Goal: Task Accomplishment & Management: Use online tool/utility

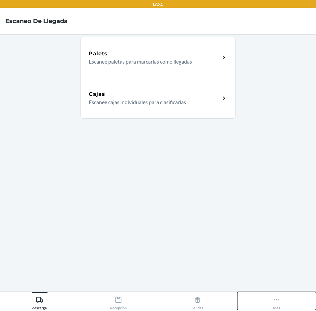
click at [274, 301] on icon at bounding box center [275, 299] width 7 height 7
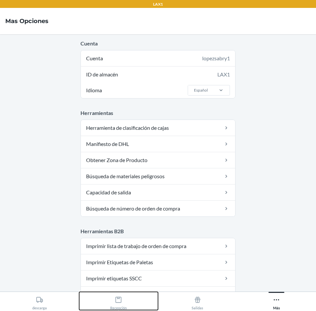
click at [120, 299] on icon at bounding box center [118, 299] width 7 height 7
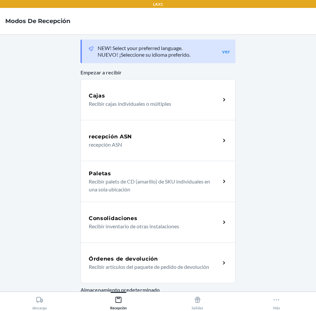
click at [149, 258] on h5 "Órdenes de devolución" at bounding box center [123, 259] width 69 height 8
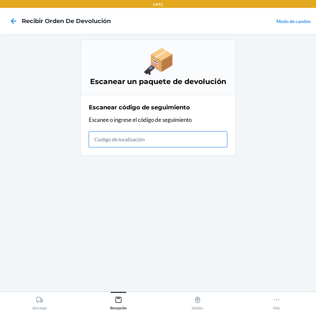
click at [217, 144] on input "text" at bounding box center [158, 139] width 138 height 16
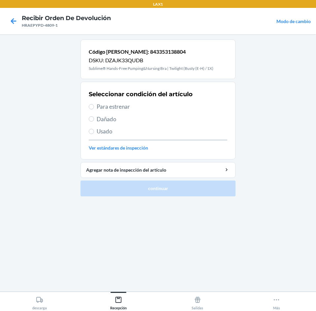
click at [146, 107] on span "Para estrenar" at bounding box center [162, 106] width 130 height 9
click at [94, 107] on input "Para estrenar" at bounding box center [91, 106] width 5 height 5
radio input "true"
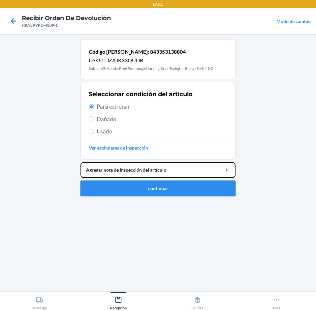
drag, startPoint x: 199, startPoint y: 177, endPoint x: 198, endPoint y: 185, distance: 8.0
click at [199, 183] on li "Código [PERSON_NAME]: 843353138804 DSKU: DZAJK33QUDB Sublime® Hands-Free Pumpin…" at bounding box center [157, 118] width 155 height 157
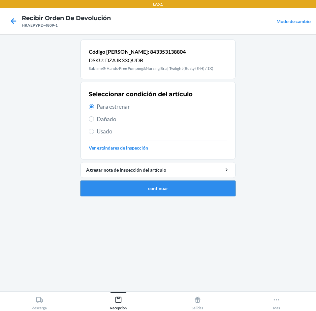
click at [197, 186] on button "continuar" at bounding box center [157, 189] width 155 height 16
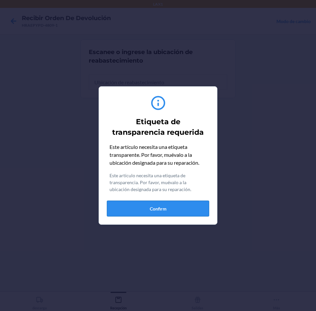
click at [185, 212] on button "Confirm" at bounding box center [158, 209] width 102 height 16
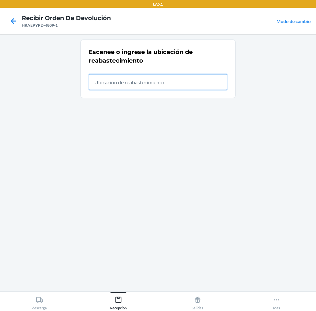
click at [178, 84] on input "text" at bounding box center [158, 82] width 138 height 16
type input "RTCART012"
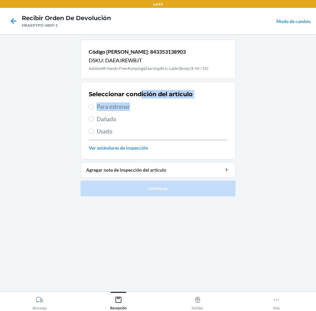
drag, startPoint x: 141, startPoint y: 95, endPoint x: 145, endPoint y: 114, distance: 19.8
click at [145, 112] on div "Seleccionar condición del artículo Para estrenar Dañado Usado Ver estándares de…" at bounding box center [158, 120] width 138 height 65
click at [146, 109] on span "Para estrenar" at bounding box center [162, 106] width 130 height 9
click at [94, 109] on input "Para estrenar" at bounding box center [91, 106] width 5 height 5
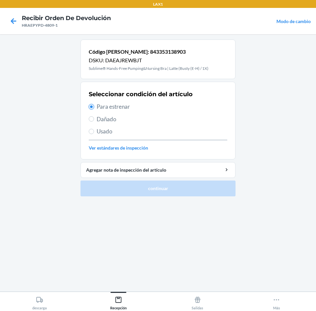
radio input "true"
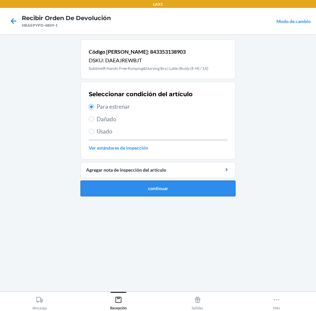
click at [190, 190] on button "continuar" at bounding box center [157, 189] width 155 height 16
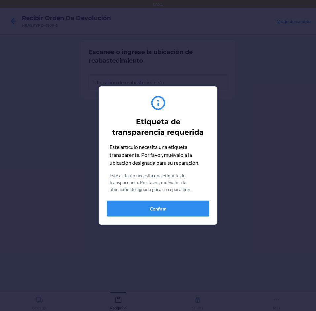
click at [169, 202] on button "Confirm" at bounding box center [158, 209] width 102 height 16
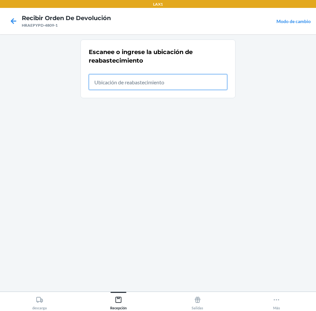
click at [158, 89] on input "text" at bounding box center [158, 82] width 138 height 16
type input "RTCART012"
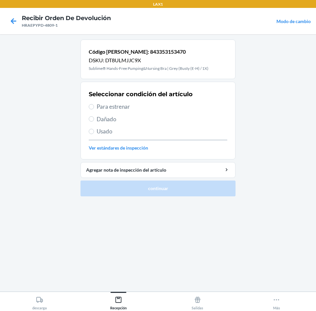
click at [134, 112] on div "Seleccionar condición del artículo Para estrenar Dañado Usado Ver estándares de…" at bounding box center [158, 120] width 138 height 65
click at [135, 110] on span "Para estrenar" at bounding box center [162, 106] width 130 height 9
click at [94, 109] on input "Para estrenar" at bounding box center [91, 106] width 5 height 5
radio input "true"
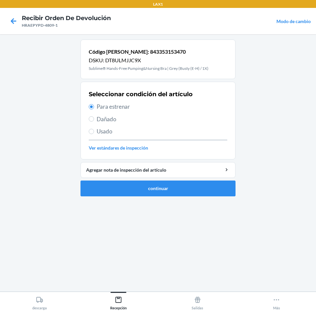
click at [179, 198] on ol "Código [PERSON_NAME]: 843353153470 DSKU: DT8ULMJJC9X Sublime® Hands-Free Pumpin…" at bounding box center [157, 121] width 155 height 162
click at [182, 192] on button "continuar" at bounding box center [157, 189] width 155 height 16
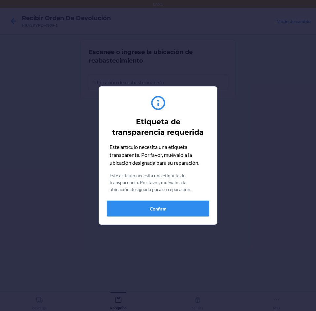
click at [183, 206] on button "Confirm" at bounding box center [158, 209] width 102 height 16
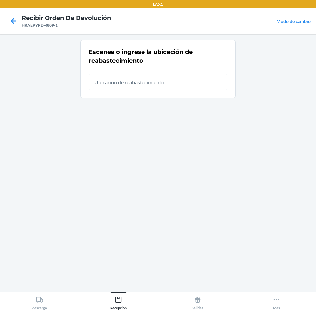
click at [189, 73] on div at bounding box center [158, 79] width 138 height 21
click at [186, 80] on input "text" at bounding box center [158, 82] width 138 height 16
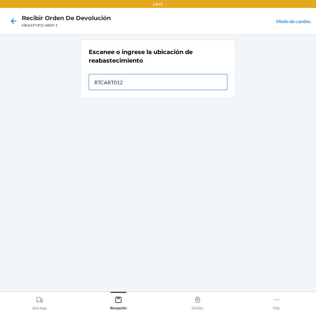
type input "RTCART012"
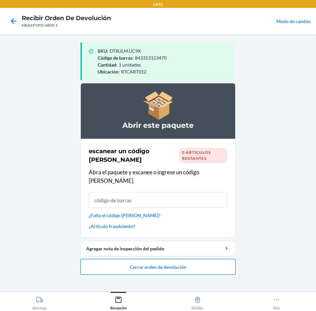
click at [211, 259] on button "Cerrar orden de devolución" at bounding box center [157, 267] width 155 height 16
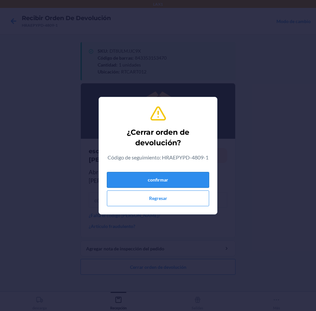
click at [195, 174] on button "confirmar" at bounding box center [158, 180] width 102 height 16
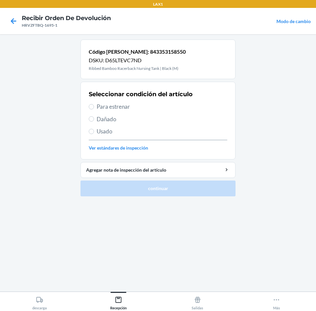
click at [155, 105] on span "Para estrenar" at bounding box center [162, 106] width 130 height 9
click at [94, 105] on input "Para estrenar" at bounding box center [91, 106] width 5 height 5
radio input "true"
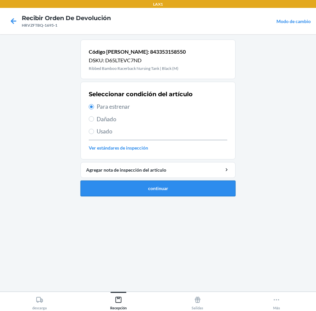
click at [180, 185] on button "continuar" at bounding box center [157, 189] width 155 height 16
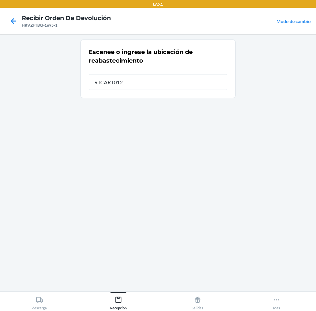
type input "RTCART012"
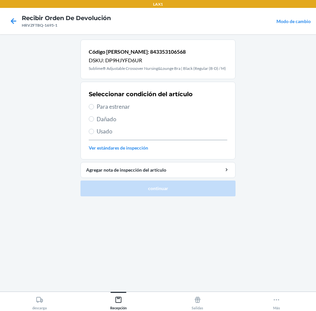
click at [149, 108] on span "Para estrenar" at bounding box center [162, 106] width 130 height 9
click at [94, 108] on input "Para estrenar" at bounding box center [91, 106] width 5 height 5
radio input "true"
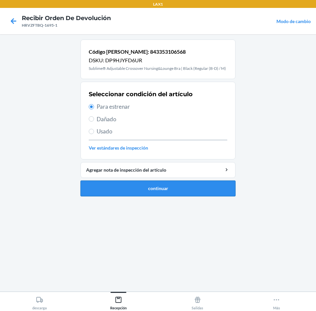
click at [164, 184] on button "continuar" at bounding box center [157, 189] width 155 height 16
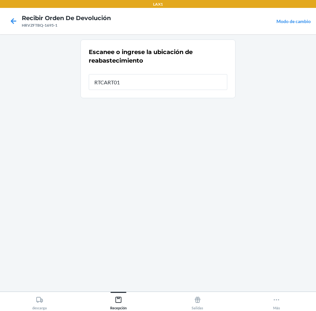
type input "RTCART012"
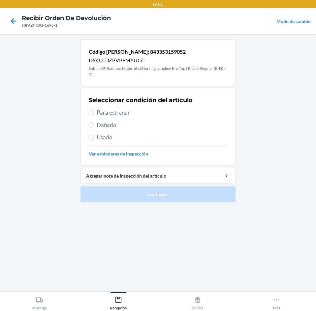
click at [167, 113] on span "Para estrenar" at bounding box center [162, 112] width 130 height 9
click at [94, 113] on input "Para estrenar" at bounding box center [91, 112] width 5 height 5
radio input "true"
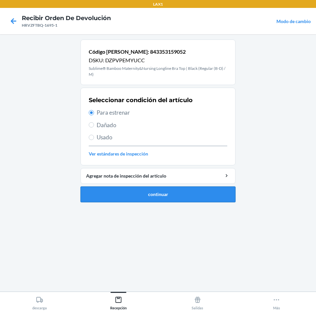
click at [177, 193] on button "continuar" at bounding box center [157, 194] width 155 height 16
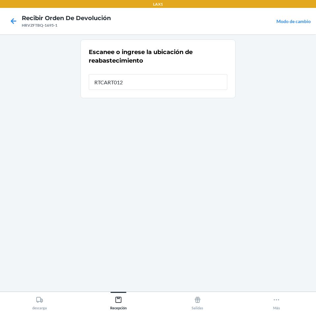
type input "RTCART012"
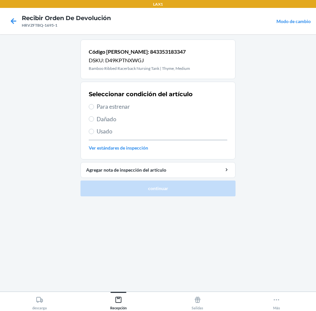
drag, startPoint x: 168, startPoint y: 97, endPoint x: 170, endPoint y: 103, distance: 6.8
click at [169, 106] on div "Seleccionar condición del artículo Para estrenar Dañado Usado Ver estándares de…" at bounding box center [158, 120] width 138 height 65
click at [170, 103] on span "Para estrenar" at bounding box center [162, 106] width 130 height 9
click at [94, 104] on input "Para estrenar" at bounding box center [91, 106] width 5 height 5
radio input "true"
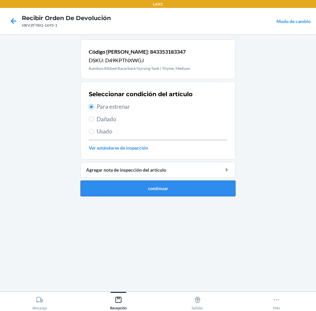
click at [194, 193] on button "continuar" at bounding box center [157, 189] width 155 height 16
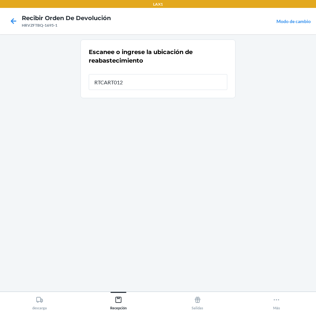
type input "RTCART012"
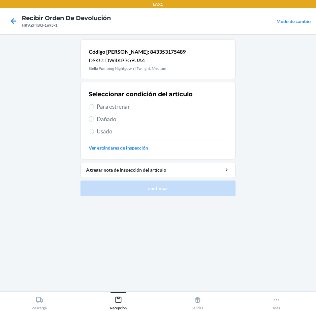
click at [165, 106] on span "Para estrenar" at bounding box center [162, 106] width 130 height 9
click at [94, 106] on input "Para estrenar" at bounding box center [91, 106] width 5 height 5
radio input "true"
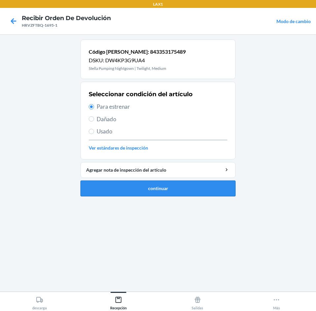
click at [191, 183] on button "continuar" at bounding box center [157, 189] width 155 height 16
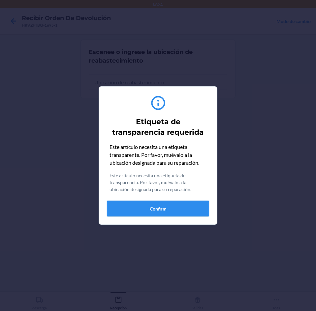
click at [194, 209] on button "Confirm" at bounding box center [158, 209] width 102 height 16
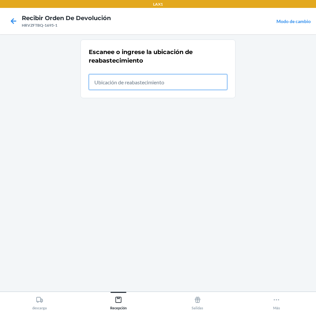
click at [204, 87] on input "text" at bounding box center [158, 82] width 138 height 16
type input "RTCART012"
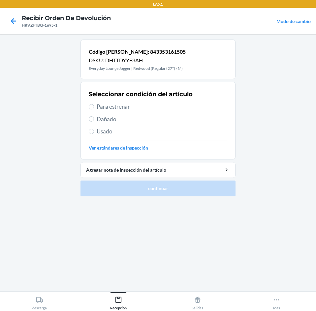
click at [169, 107] on span "Para estrenar" at bounding box center [162, 106] width 130 height 9
click at [94, 107] on input "Para estrenar" at bounding box center [91, 106] width 5 height 5
radio input "true"
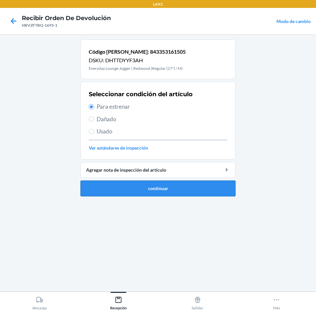
click at [185, 193] on button "continuar" at bounding box center [157, 189] width 155 height 16
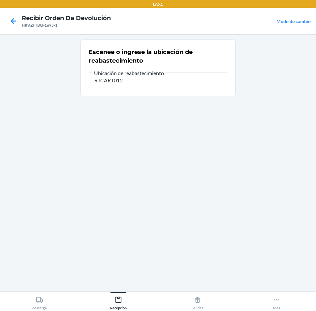
type input "RTCART012"
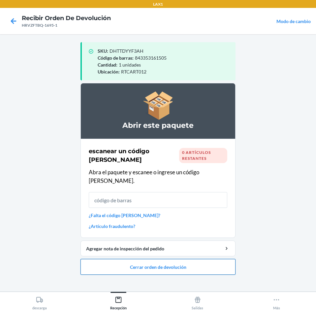
drag, startPoint x: 206, startPoint y: 262, endPoint x: 206, endPoint y: 253, distance: 8.9
click at [206, 259] on button "Cerrar orden de devolución" at bounding box center [157, 267] width 155 height 16
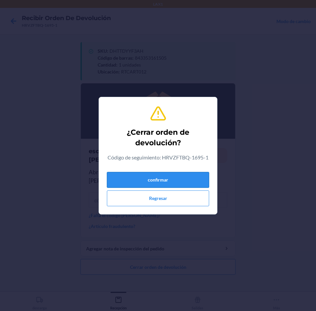
click at [178, 176] on button "confirmar" at bounding box center [158, 180] width 102 height 16
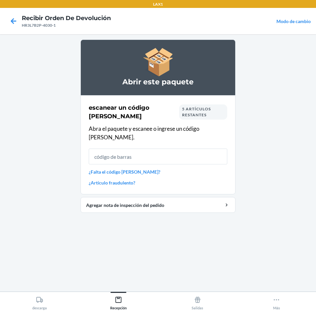
click at [19, 137] on main "Abrir este paquete escanear un código [PERSON_NAME] 5 artículos restantes Abra …" at bounding box center [158, 162] width 316 height 257
click at [130, 149] on input "text" at bounding box center [158, 157] width 138 height 16
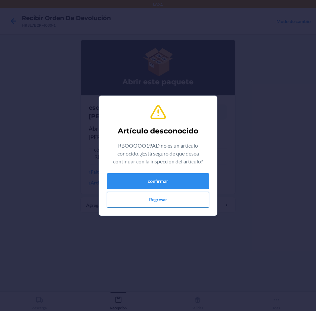
click at [178, 200] on button "Regresar" at bounding box center [158, 200] width 102 height 16
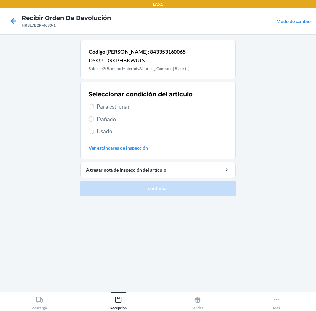
click at [149, 130] on span "Usado" at bounding box center [162, 131] width 130 height 9
click at [94, 130] on input "Usado" at bounding box center [91, 131] width 5 height 5
radio input "true"
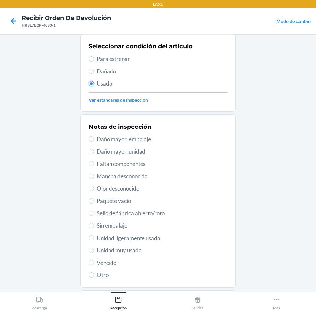
scroll to position [86, 0]
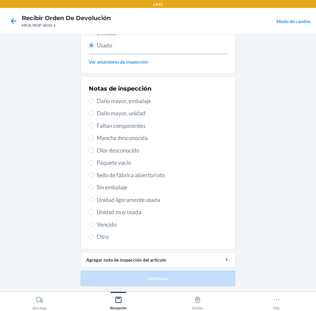
click at [139, 215] on span "Unidad muy usada" at bounding box center [162, 212] width 130 height 9
click at [94, 215] on input "Unidad muy usada" at bounding box center [91, 212] width 5 height 5
radio input "true"
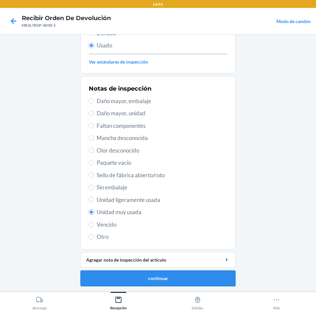
click at [175, 280] on button "continuar" at bounding box center [157, 278] width 155 height 16
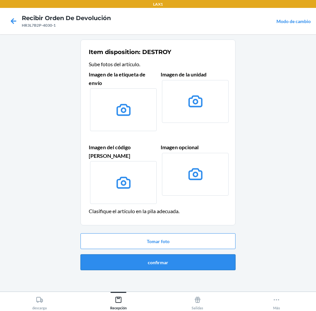
click at [176, 256] on button "confirmar" at bounding box center [157, 262] width 155 height 16
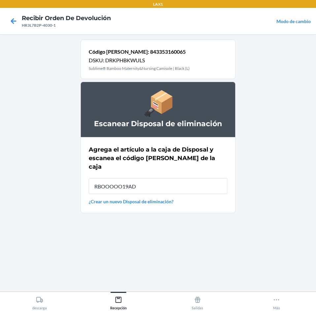
type input "RBOOOOO19AD"
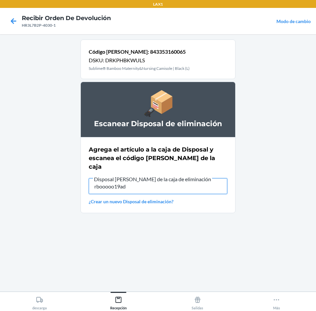
type input "rbooooo19ad"
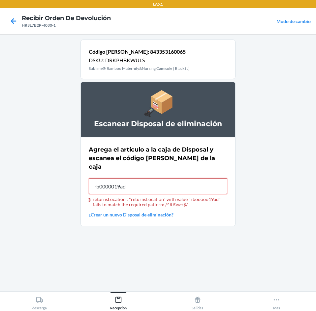
type input "rb0000019ad"
type input "RBOOOOO19AD"
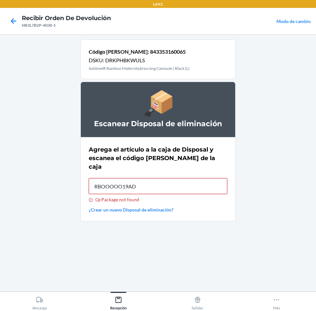
type input "RBOOOOO19AD"
type input "rbooooo19ad"
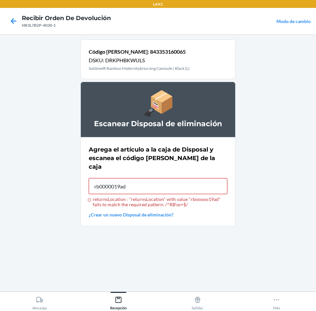
type input "rb0000019ad"
type input "RB0000019AD"
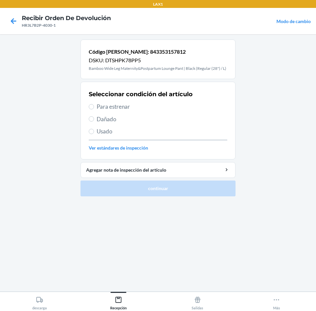
click at [105, 136] on div "Seleccionar condición del artículo Para estrenar Dañado Usado Ver estándares de…" at bounding box center [158, 120] width 138 height 65
click at [108, 133] on span "Usado" at bounding box center [162, 131] width 130 height 9
click at [94, 133] on input "Usado" at bounding box center [91, 131] width 5 height 5
radio input "true"
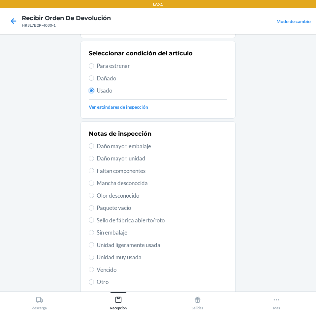
scroll to position [86, 0]
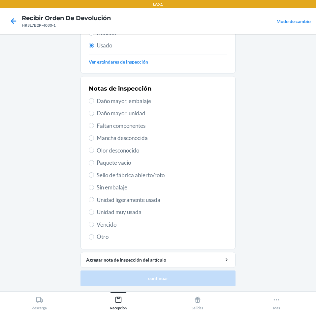
click at [144, 208] on div "Notas de inspección Daño mayor, embalaje Daño mayor, unidad Faltan componentes …" at bounding box center [158, 162] width 138 height 161
click at [144, 211] on span "Unidad muy usada" at bounding box center [162, 212] width 130 height 9
click at [94, 211] on input "Unidad muy usada" at bounding box center [91, 212] width 5 height 5
radio input "true"
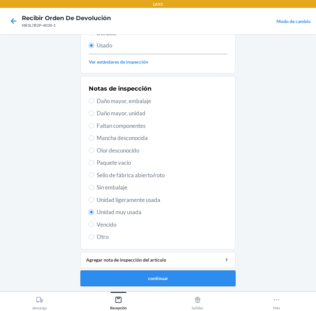
click at [167, 284] on button "continuar" at bounding box center [157, 278] width 155 height 16
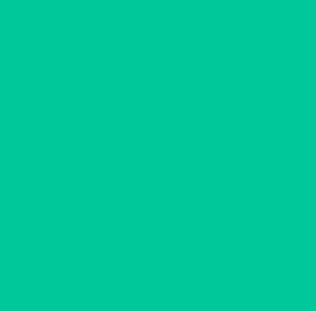
scroll to position [0, 0]
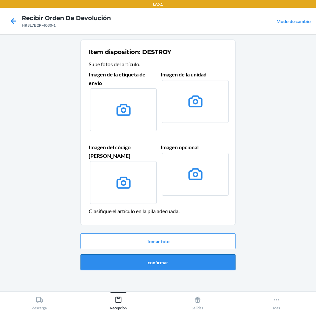
click at [207, 254] on button "confirmar" at bounding box center [157, 262] width 155 height 16
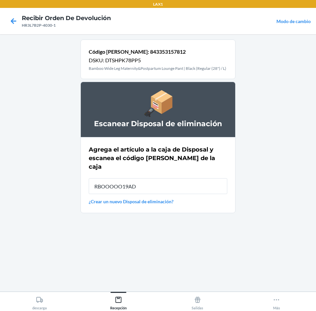
type input "RBOOOOO19AD"
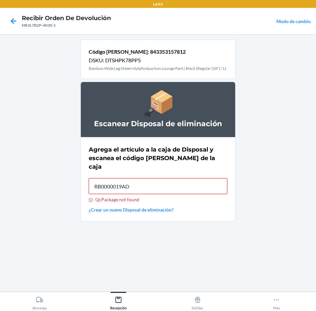
type input "RB0000019AD"
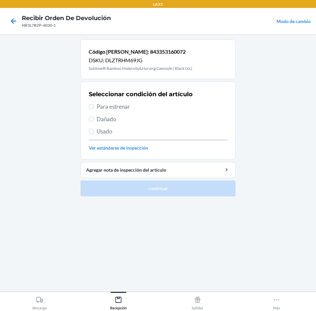
click at [133, 130] on span "Usado" at bounding box center [162, 131] width 130 height 9
click at [94, 130] on input "Usado" at bounding box center [91, 131] width 5 height 5
radio input "true"
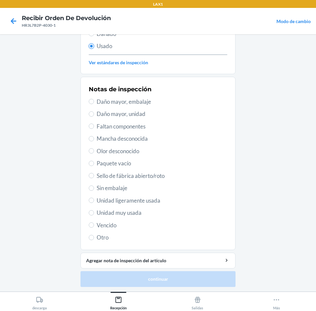
scroll to position [86, 0]
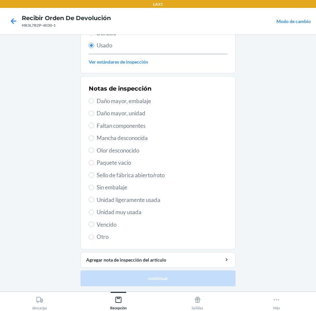
click at [134, 214] on span "Unidad muy usada" at bounding box center [162, 212] width 130 height 9
click at [94, 214] on input "Unidad muy usada" at bounding box center [91, 212] width 5 height 5
radio input "true"
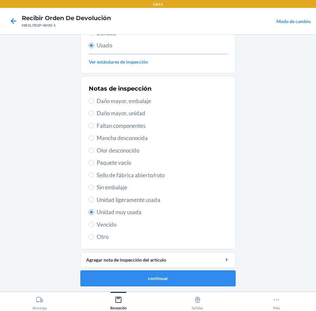
click at [162, 279] on button "continuar" at bounding box center [157, 278] width 155 height 16
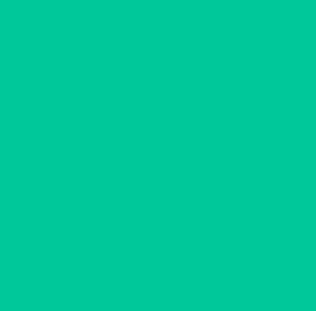
scroll to position [0, 0]
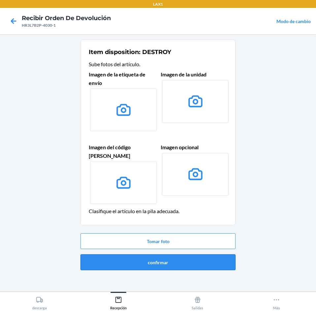
click at [162, 257] on button "confirmar" at bounding box center [157, 262] width 155 height 16
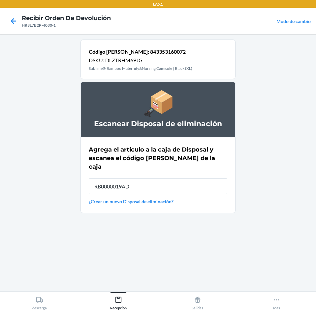
type input "RB0000019AD"
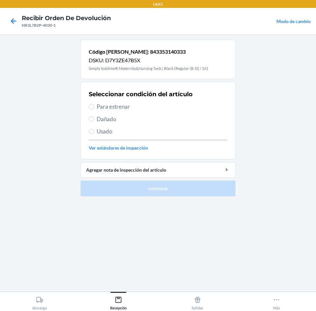
click at [112, 131] on span "Usado" at bounding box center [162, 131] width 130 height 9
click at [94, 131] on input "Usado" at bounding box center [91, 131] width 5 height 5
radio input "true"
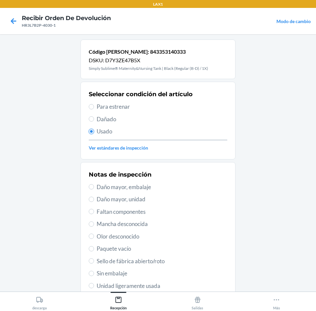
scroll to position [86, 0]
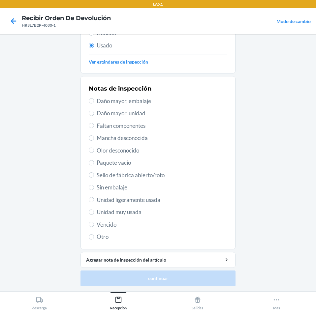
click at [147, 213] on span "Unidad muy usada" at bounding box center [162, 212] width 130 height 9
click at [94, 213] on input "Unidad muy usada" at bounding box center [91, 212] width 5 height 5
radio input "true"
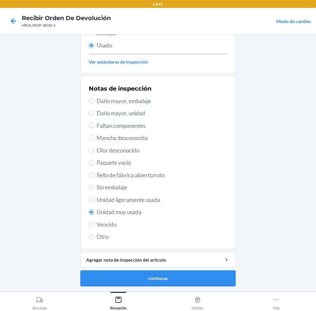
click at [169, 278] on button "continuar" at bounding box center [157, 278] width 155 height 16
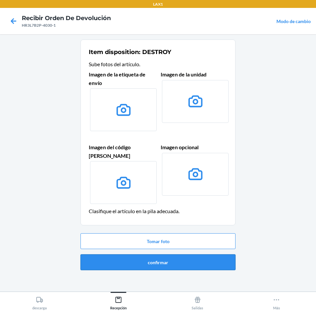
click at [182, 258] on button "confirmar" at bounding box center [157, 262] width 155 height 16
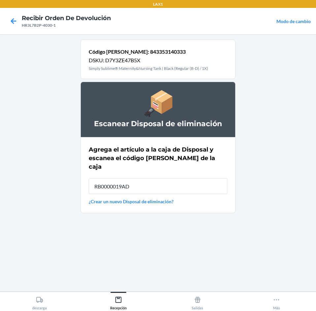
type input "RB0000019AD"
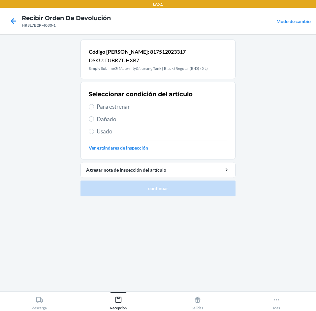
click at [118, 133] on span "Usado" at bounding box center [162, 131] width 130 height 9
click at [94, 133] on input "Usado" at bounding box center [91, 131] width 5 height 5
radio input "true"
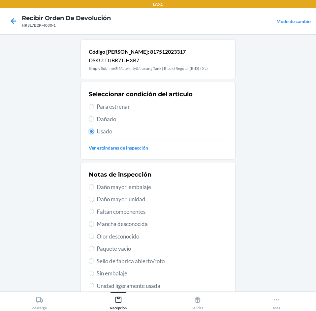
scroll to position [86, 0]
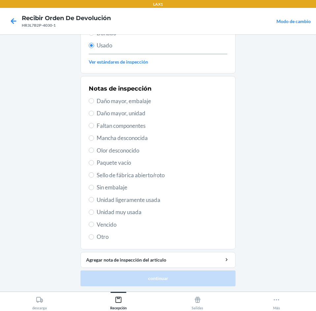
click at [141, 214] on span "Unidad muy usada" at bounding box center [162, 212] width 130 height 9
click at [94, 214] on input "Unidad muy usada" at bounding box center [91, 212] width 5 height 5
radio input "true"
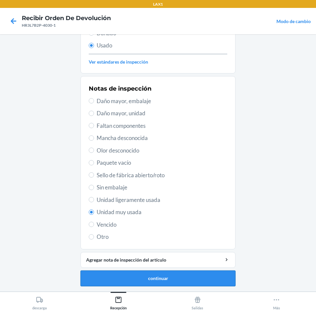
click at [160, 277] on button "continuar" at bounding box center [157, 278] width 155 height 16
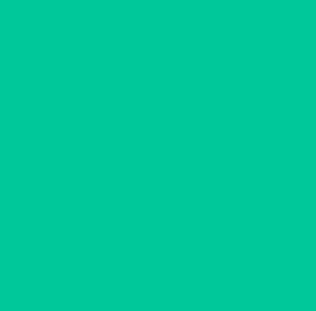
scroll to position [0, 0]
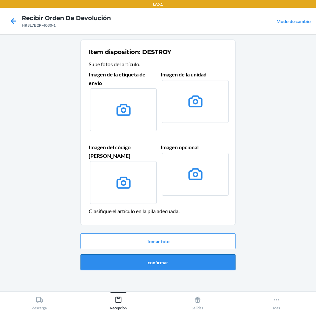
click at [174, 254] on button "confirmar" at bounding box center [157, 262] width 155 height 16
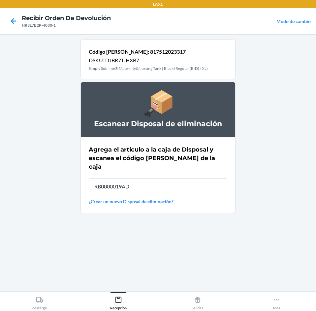
type input "RB0000019AD"
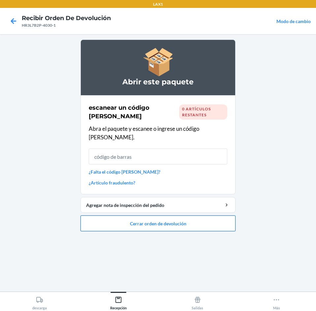
click at [210, 217] on button "Cerrar orden de devolución" at bounding box center [157, 223] width 155 height 16
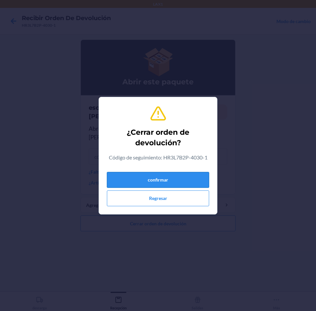
click at [181, 173] on button "confirmar" at bounding box center [158, 180] width 102 height 16
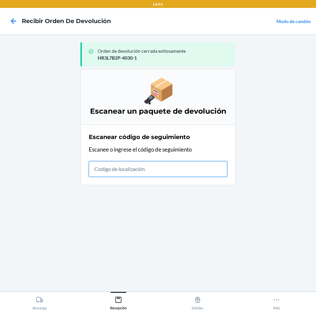
click at [195, 174] on input "text" at bounding box center [158, 169] width 138 height 16
type input "HRHC3KC"
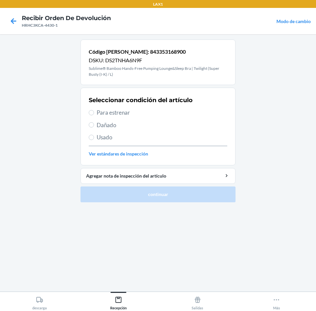
click at [144, 137] on span "Usado" at bounding box center [162, 137] width 130 height 9
click at [94, 137] on input "Usado" at bounding box center [91, 137] width 5 height 5
radio input "true"
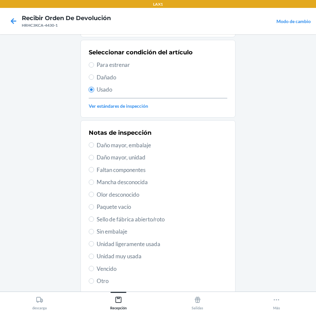
scroll to position [92, 0]
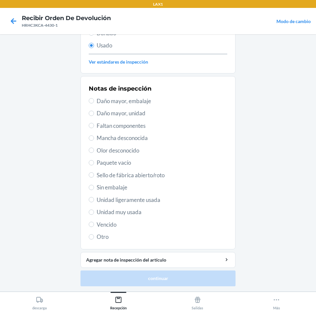
click at [145, 213] on span "Unidad muy usada" at bounding box center [162, 212] width 130 height 9
click at [94, 213] on input "Unidad muy usada" at bounding box center [91, 212] width 5 height 5
radio input "true"
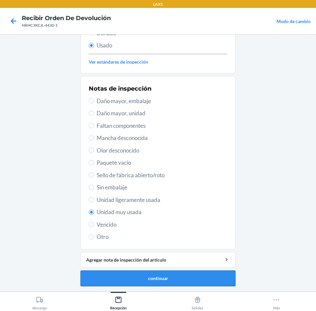
click at [137, 272] on button "continuar" at bounding box center [157, 278] width 155 height 16
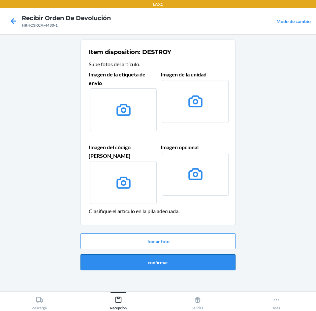
click at [144, 254] on button "confirmar" at bounding box center [157, 262] width 155 height 16
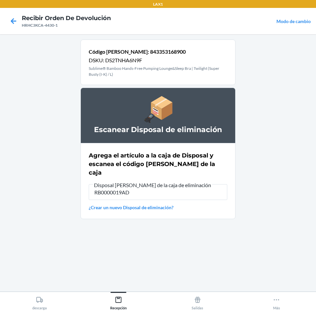
type input "RB0000019AD"
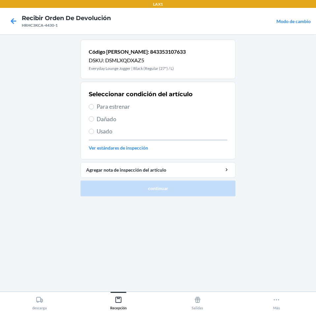
click at [148, 134] on span "Usado" at bounding box center [162, 131] width 130 height 9
click at [94, 134] on input "Usado" at bounding box center [91, 131] width 5 height 5
radio input "true"
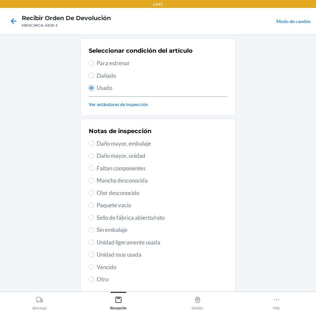
scroll to position [86, 0]
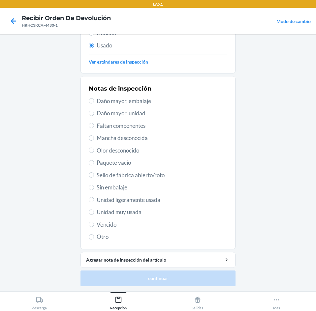
click at [151, 211] on span "Unidad muy usada" at bounding box center [162, 212] width 130 height 9
click at [94, 211] on input "Unidad muy usada" at bounding box center [91, 212] width 5 height 5
radio input "true"
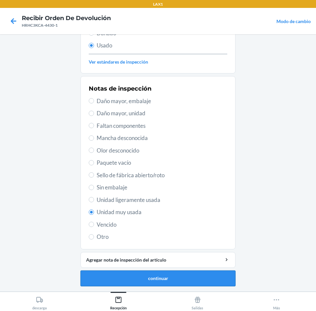
click at [188, 271] on button "continuar" at bounding box center [157, 278] width 155 height 16
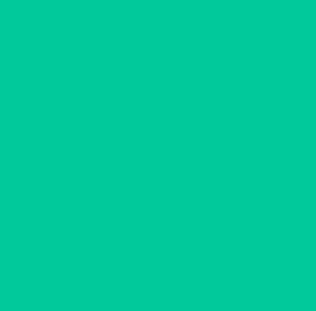
scroll to position [0, 0]
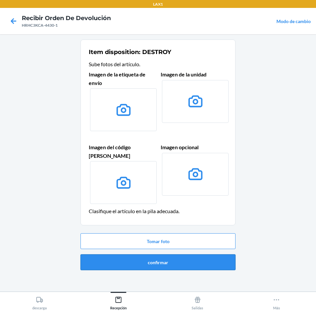
click at [190, 259] on button "confirmar" at bounding box center [157, 262] width 155 height 16
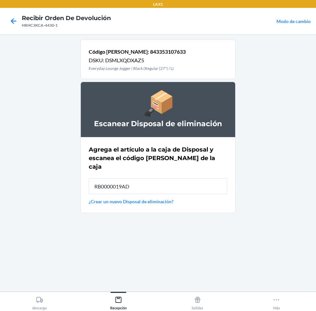
type input "RB0000019AD"
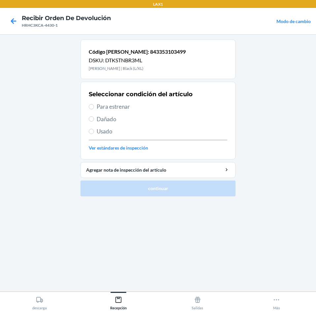
click at [143, 130] on span "Usado" at bounding box center [162, 131] width 130 height 9
click at [94, 130] on input "Usado" at bounding box center [91, 131] width 5 height 5
radio input "true"
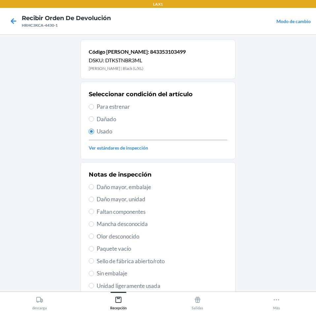
scroll to position [86, 0]
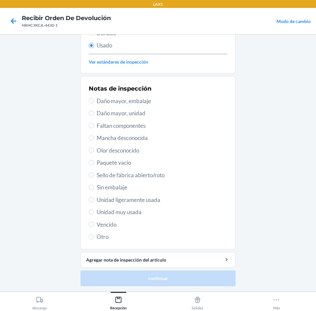
click at [163, 209] on span "Unidad muy usada" at bounding box center [162, 212] width 130 height 9
click at [94, 210] on input "Unidad muy usada" at bounding box center [91, 212] width 5 height 5
radio input "true"
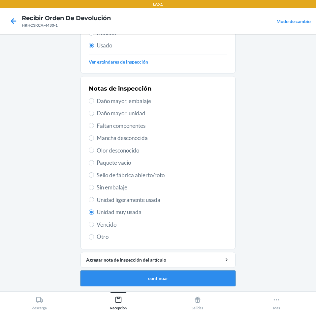
click at [171, 279] on button "continuar" at bounding box center [157, 278] width 155 height 16
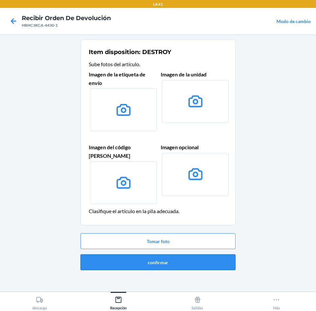
click at [170, 254] on button "confirmar" at bounding box center [157, 262] width 155 height 16
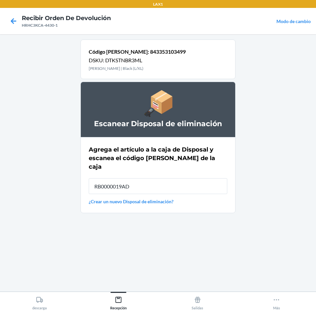
type input "RB0000019AD"
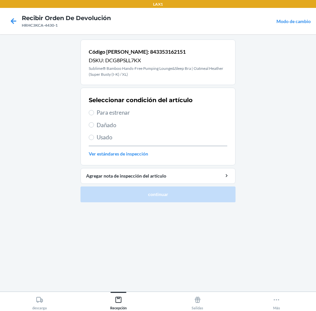
click at [168, 117] on span "Para estrenar" at bounding box center [162, 112] width 130 height 9
click at [94, 115] on input "Para estrenar" at bounding box center [91, 112] width 5 height 5
radio input "true"
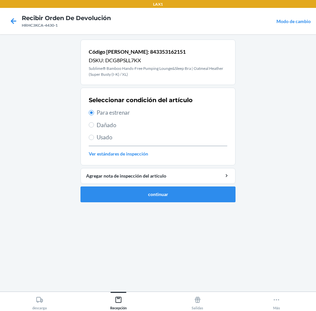
click at [176, 203] on ol "Código [PERSON_NAME]: 843353162151 DSKU: DCG8PSLL7KX Sublime® Bamboo Hands-Free…" at bounding box center [157, 124] width 155 height 168
click at [176, 192] on button "continuar" at bounding box center [157, 194] width 155 height 16
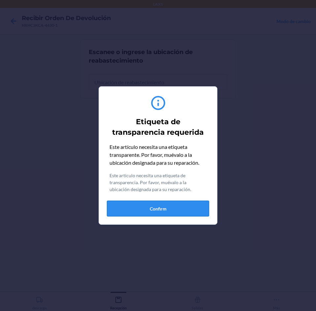
click at [179, 208] on button "Confirm" at bounding box center [158, 209] width 102 height 16
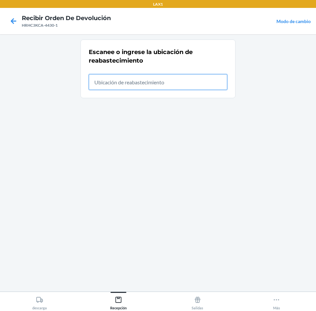
click at [183, 78] on input "text" at bounding box center [158, 82] width 138 height 16
type input "RTCART012"
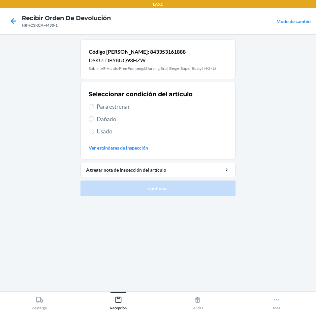
click at [152, 111] on span "Para estrenar" at bounding box center [162, 106] width 130 height 9
click at [94, 109] on input "Para estrenar" at bounding box center [91, 106] width 5 height 5
radio input "true"
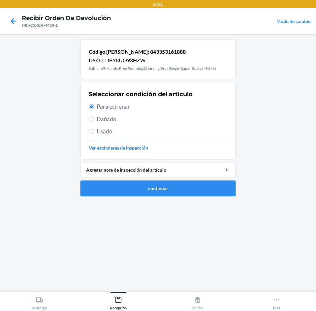
click at [184, 193] on button "continuar" at bounding box center [157, 189] width 155 height 16
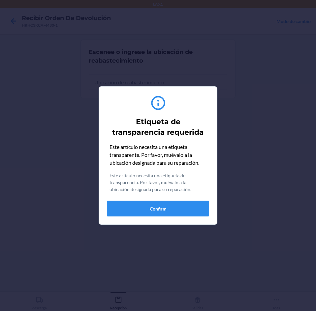
click at [196, 200] on div "Este artículo necesita una etiqueta transparente. Por favor, muévalo a la ubica…" at bounding box center [158, 179] width 102 height 73
click at [177, 219] on section "Etiqueta de transparencia requerida Este artículo necesita una etiqueta transpa…" at bounding box center [158, 155] width 119 height 138
click at [179, 212] on button "Confirm" at bounding box center [158, 209] width 102 height 16
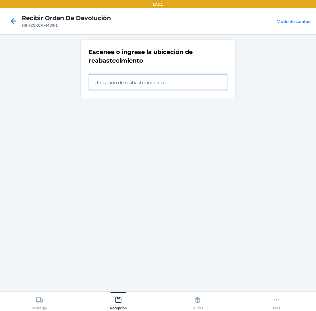
click at [186, 87] on input "text" at bounding box center [158, 82] width 138 height 16
type input "RTCART012"
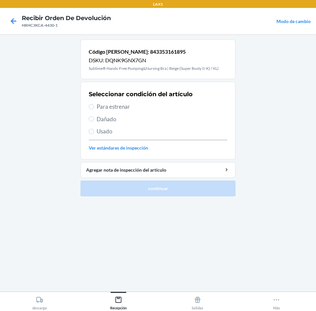
click at [177, 109] on span "Para estrenar" at bounding box center [162, 106] width 130 height 9
click at [94, 109] on input "Para estrenar" at bounding box center [91, 106] width 5 height 5
radio input "true"
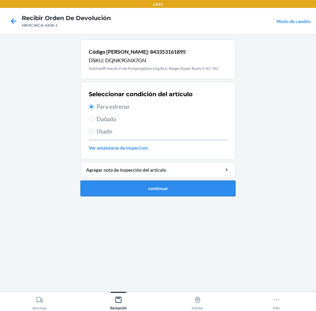
click at [184, 182] on button "continuar" at bounding box center [157, 189] width 155 height 16
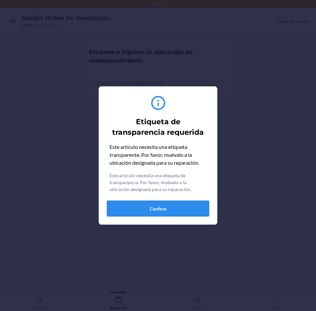
click at [176, 213] on button "Confirm" at bounding box center [158, 209] width 102 height 16
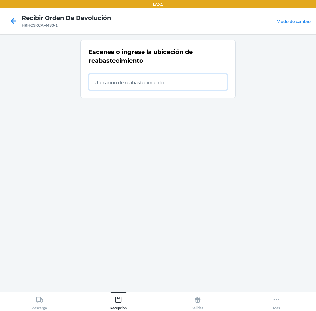
click at [172, 88] on input "text" at bounding box center [158, 82] width 138 height 16
type input "RTCART012"
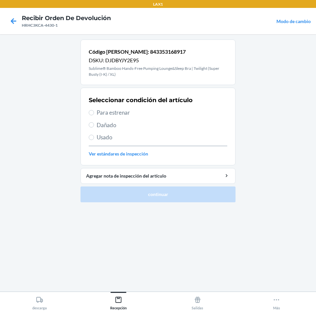
click at [178, 112] on span "Para estrenar" at bounding box center [162, 112] width 130 height 9
click at [94, 112] on input "Para estrenar" at bounding box center [91, 112] width 5 height 5
radio input "true"
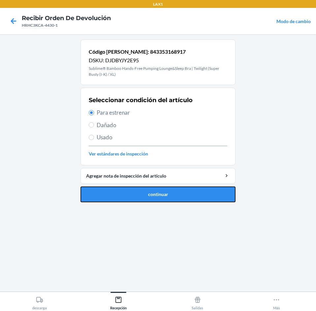
click at [185, 201] on button "continuar" at bounding box center [157, 194] width 155 height 16
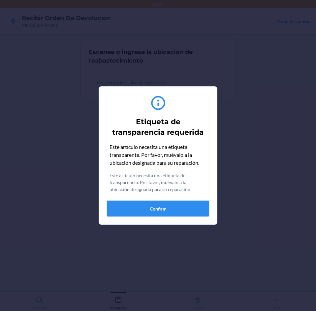
click at [176, 210] on button "Confirm" at bounding box center [158, 209] width 102 height 16
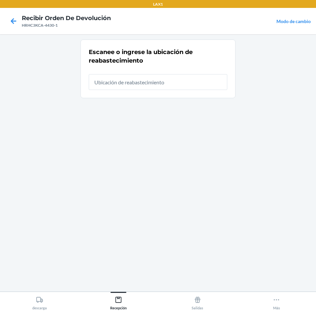
click at [192, 93] on section "Escanee o ingrese la ubicación de reabastecimiento" at bounding box center [157, 69] width 155 height 59
click at [192, 83] on input "text" at bounding box center [158, 82] width 138 height 16
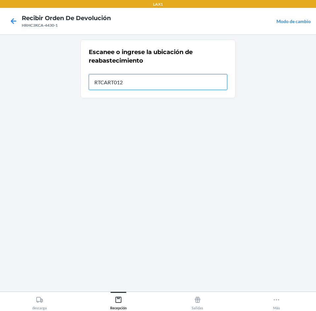
type input "RTCART012"
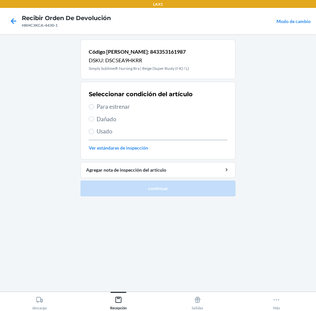
click at [189, 115] on span "Dañado" at bounding box center [162, 119] width 130 height 9
click at [94, 116] on input "Dañado" at bounding box center [91, 118] width 5 height 5
radio input "true"
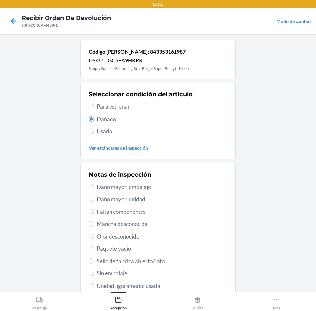
click at [159, 105] on span "Para estrenar" at bounding box center [162, 106] width 130 height 9
click at [94, 105] on input "Para estrenar" at bounding box center [91, 106] width 5 height 5
radio input "true"
radio input "false"
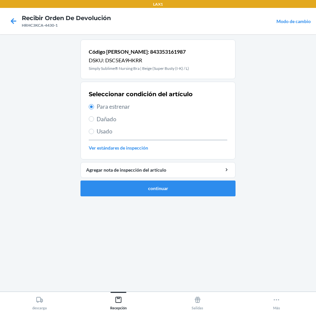
click at [186, 180] on li "Código [PERSON_NAME]: 843353161987 DSKU: DSC5EA9HKRR Simply Sublime® Nursing Br…" at bounding box center [157, 118] width 155 height 157
click at [186, 181] on button "continuar" at bounding box center [157, 189] width 155 height 16
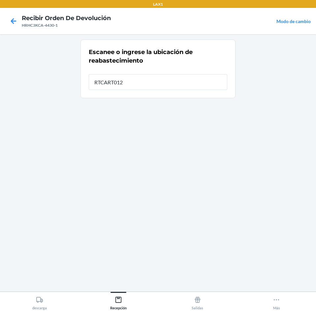
type input "RTCART012"
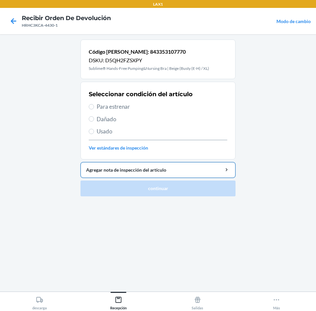
drag, startPoint x: 186, startPoint y: 107, endPoint x: 178, endPoint y: 163, distance: 57.3
click at [186, 111] on div "Seleccionar condición del artículo Para estrenar Dañado Usado Ver estándares de…" at bounding box center [158, 120] width 138 height 65
click at [172, 101] on div "Seleccionar condición del artículo Para estrenar Dañado Usado Ver estándares de…" at bounding box center [158, 120] width 138 height 65
click at [173, 106] on span "Para estrenar" at bounding box center [162, 106] width 130 height 9
click at [94, 106] on input "Para estrenar" at bounding box center [91, 106] width 5 height 5
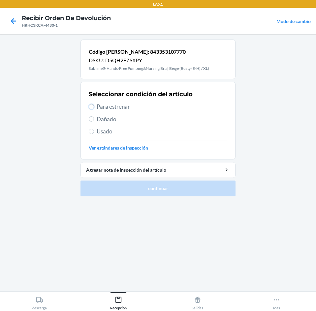
radio input "true"
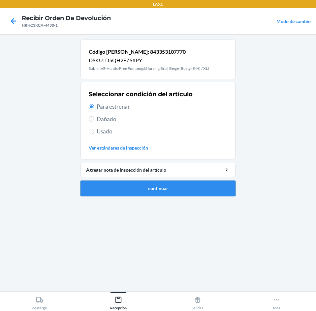
click at [180, 185] on button "continuar" at bounding box center [157, 189] width 155 height 16
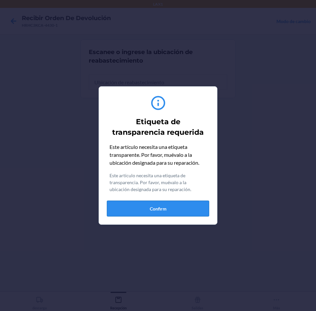
click at [180, 213] on button "Confirm" at bounding box center [158, 209] width 102 height 16
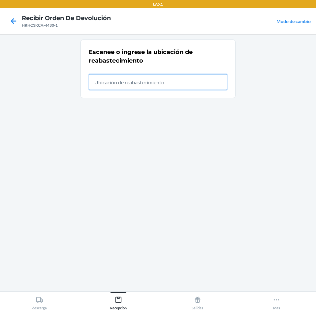
drag, startPoint x: 186, startPoint y: 85, endPoint x: 190, endPoint y: 83, distance: 4.4
click at [190, 83] on input "text" at bounding box center [158, 82] width 138 height 16
type input "RTCART012"
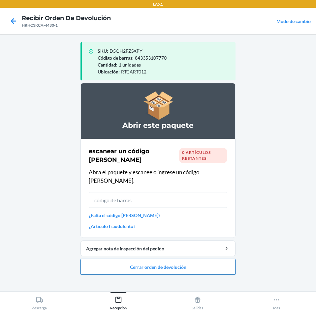
click at [188, 259] on button "Cerrar orden de devolución" at bounding box center [157, 267] width 155 height 16
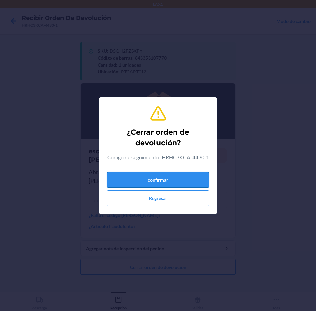
click at [204, 183] on button "confirmar" at bounding box center [158, 180] width 102 height 16
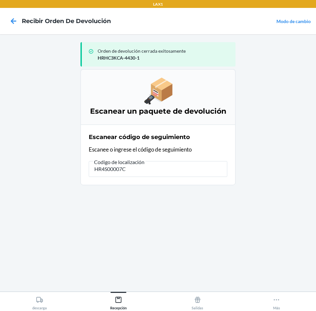
type input "HR4S00007CB"
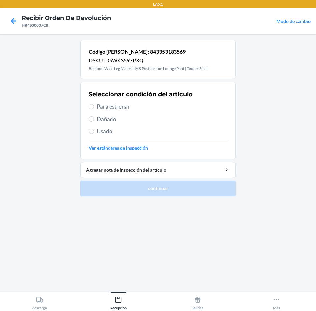
click at [139, 104] on span "Para estrenar" at bounding box center [162, 106] width 130 height 9
click at [94, 104] on input "Para estrenar" at bounding box center [91, 106] width 5 height 5
radio input "true"
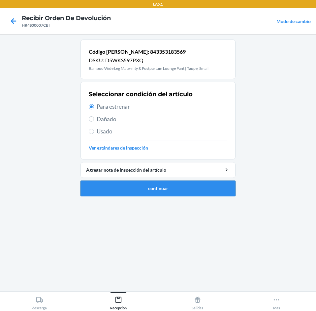
click at [165, 185] on button "continuar" at bounding box center [157, 189] width 155 height 16
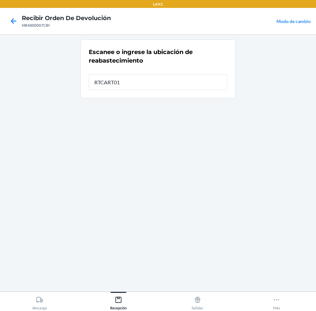
type input "RTCART012"
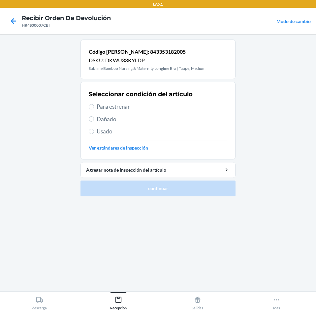
click at [173, 103] on span "Para estrenar" at bounding box center [162, 106] width 130 height 9
click at [94, 104] on input "Para estrenar" at bounding box center [91, 106] width 5 height 5
radio input "true"
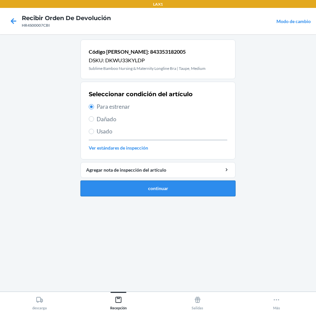
click at [174, 193] on button "continuar" at bounding box center [157, 189] width 155 height 16
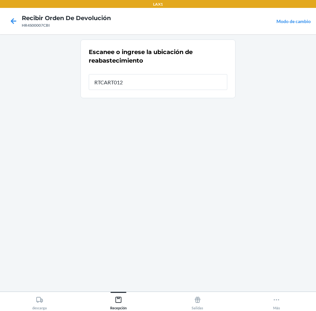
type input "RTCART012"
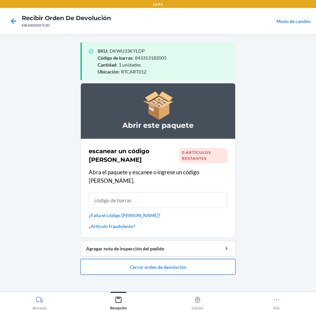
click at [172, 259] on button "Cerrar orden de devolución" at bounding box center [157, 267] width 155 height 16
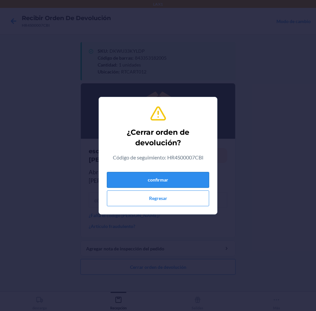
click at [184, 182] on button "confirmar" at bounding box center [158, 180] width 102 height 16
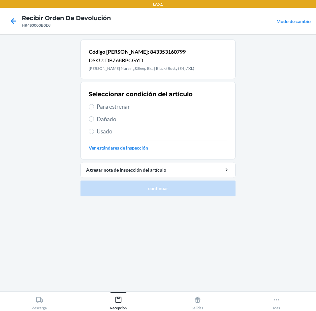
click at [199, 106] on span "Para estrenar" at bounding box center [162, 106] width 130 height 9
click at [94, 106] on input "Para estrenar" at bounding box center [91, 106] width 5 height 5
radio input "true"
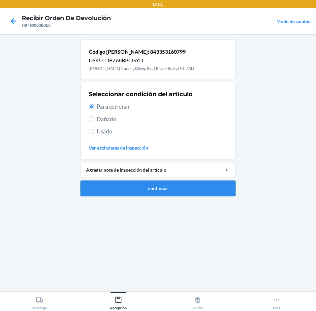
click at [191, 185] on button "continuar" at bounding box center [157, 189] width 155 height 16
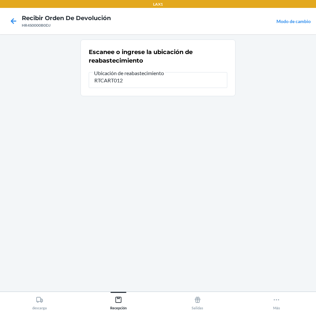
type input "RTCART012"
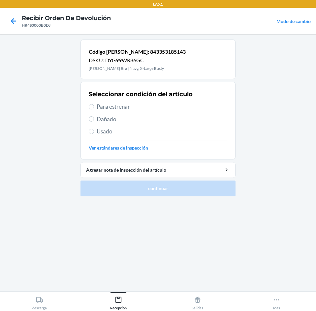
click at [170, 106] on span "Para estrenar" at bounding box center [162, 106] width 130 height 9
click at [94, 106] on input "Para estrenar" at bounding box center [91, 106] width 5 height 5
radio input "true"
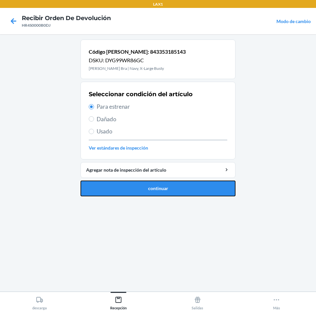
drag, startPoint x: 178, startPoint y: 181, endPoint x: 178, endPoint y: 186, distance: 4.9
click at [178, 183] on button "continuar" at bounding box center [157, 189] width 155 height 16
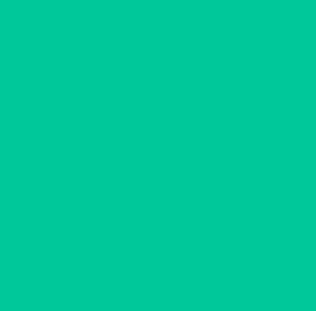
click at [178, 186] on div at bounding box center [157, 163] width 155 height 247
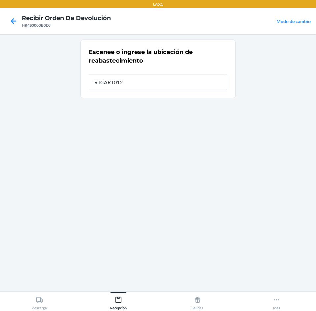
type input "RTCART012"
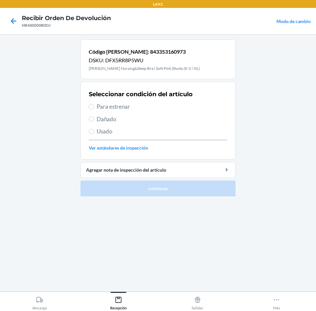
click at [141, 107] on span "Para estrenar" at bounding box center [162, 106] width 130 height 9
click at [94, 107] on input "Para estrenar" at bounding box center [91, 106] width 5 height 5
radio input "true"
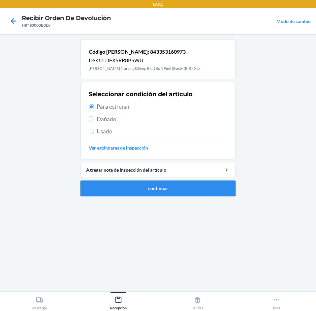
click at [162, 188] on button "continuar" at bounding box center [157, 189] width 155 height 16
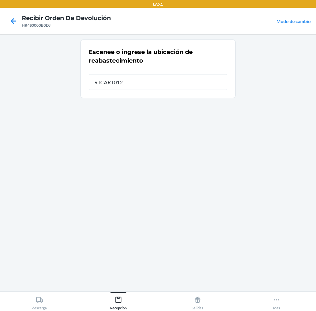
type input "RTCART012"
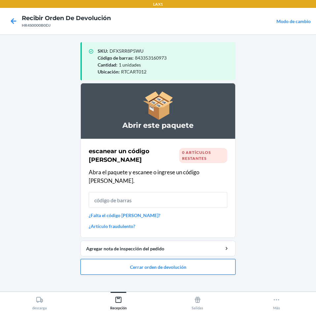
click at [160, 259] on button "Cerrar orden de devolución" at bounding box center [157, 267] width 155 height 16
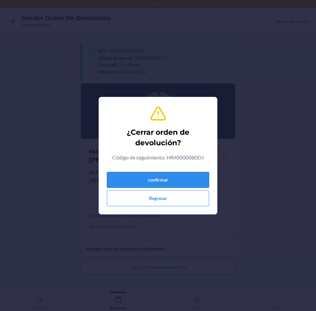
click at [157, 175] on button "confirmar" at bounding box center [158, 180] width 102 height 16
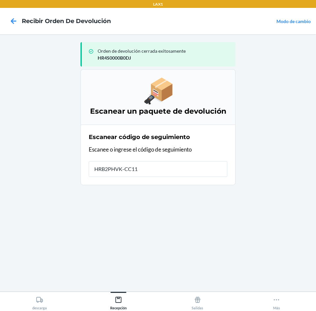
type input "HRB2PHVK-CC119"
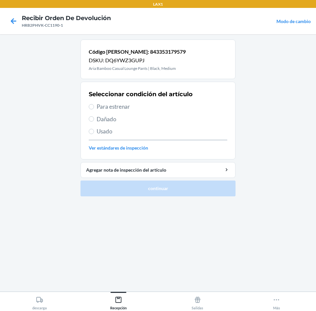
click at [142, 131] on span "Usado" at bounding box center [162, 131] width 130 height 9
click at [94, 131] on input "Usado" at bounding box center [91, 131] width 5 height 5
radio input "true"
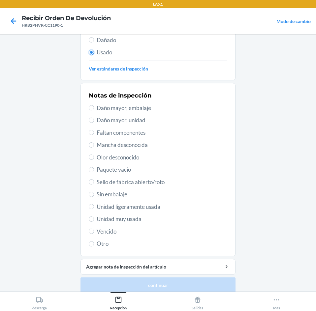
scroll to position [86, 0]
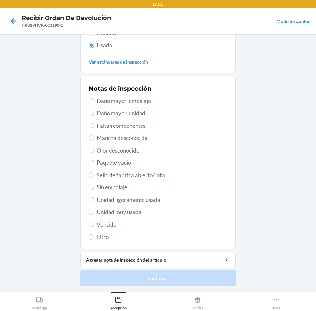
click at [148, 210] on span "Unidad muy usada" at bounding box center [162, 212] width 130 height 9
click at [94, 210] on input "Unidad muy usada" at bounding box center [91, 212] width 5 height 5
radio input "true"
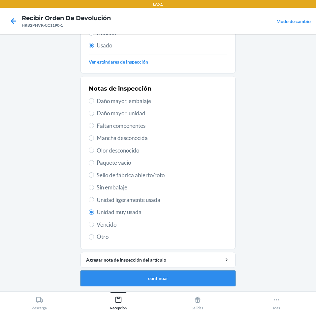
click at [172, 272] on button "continuar" at bounding box center [157, 278] width 155 height 16
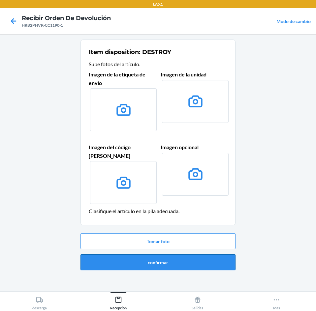
click at [172, 256] on button "confirmar" at bounding box center [157, 262] width 155 height 16
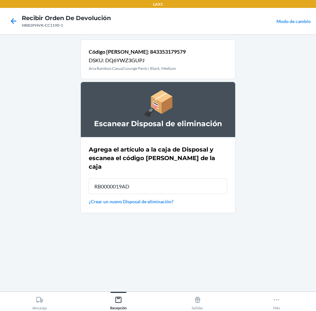
type input "RB0000019AD"
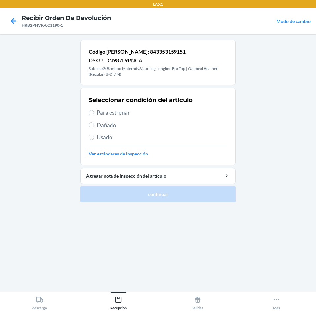
click at [143, 114] on span "Para estrenar" at bounding box center [162, 112] width 130 height 9
click at [94, 114] on input "Para estrenar" at bounding box center [91, 112] width 5 height 5
radio input "true"
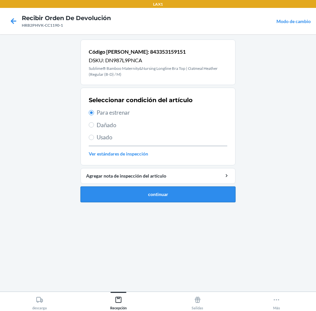
click at [166, 197] on button "continuar" at bounding box center [157, 194] width 155 height 16
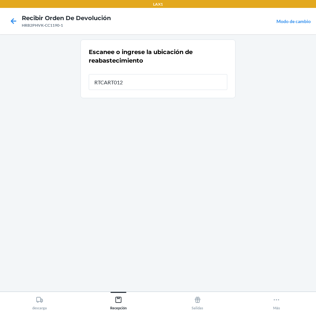
type input "RTCART012"
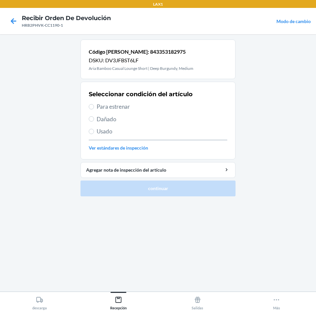
click at [163, 112] on div "Seleccionar condición del artículo Para estrenar Dañado Usado Ver estándares de…" at bounding box center [158, 120] width 138 height 65
click at [165, 110] on span "Para estrenar" at bounding box center [162, 106] width 130 height 9
click at [94, 109] on input "Para estrenar" at bounding box center [91, 106] width 5 height 5
radio input "true"
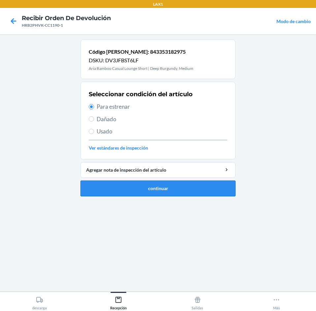
click at [178, 185] on button "continuar" at bounding box center [157, 189] width 155 height 16
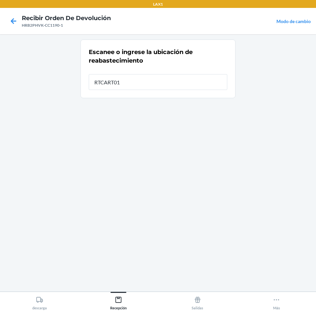
type input "RTCART012"
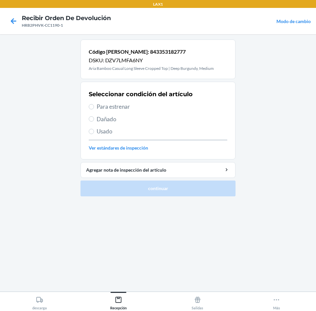
click at [139, 105] on span "Para estrenar" at bounding box center [162, 106] width 130 height 9
click at [94, 105] on input "Para estrenar" at bounding box center [91, 106] width 5 height 5
radio input "true"
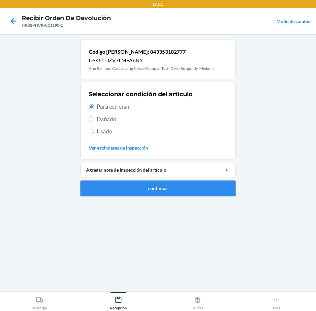
click at [159, 195] on button "continuar" at bounding box center [157, 189] width 155 height 16
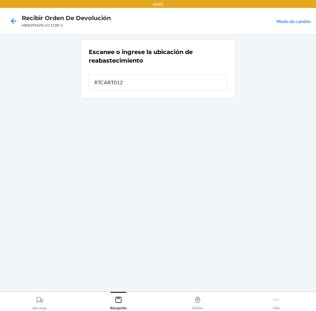
type input "RTCART012"
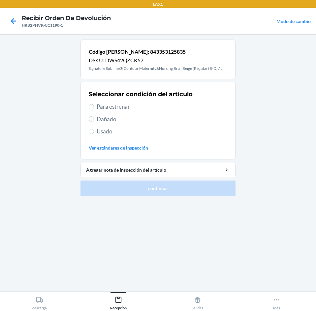
drag, startPoint x: 142, startPoint y: 104, endPoint x: 165, endPoint y: 166, distance: 66.0
click at [144, 105] on span "Para estrenar" at bounding box center [162, 106] width 130 height 9
click at [94, 105] on input "Para estrenar" at bounding box center [91, 106] width 5 height 5
radio input "true"
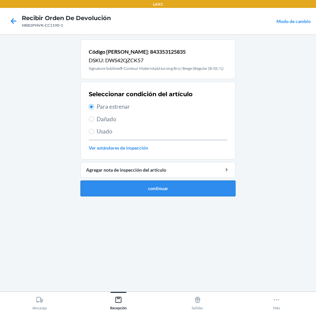
click at [167, 185] on button "continuar" at bounding box center [157, 189] width 155 height 16
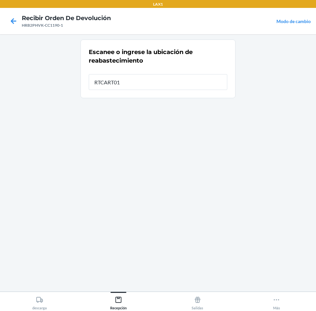
type input "RTCART012"
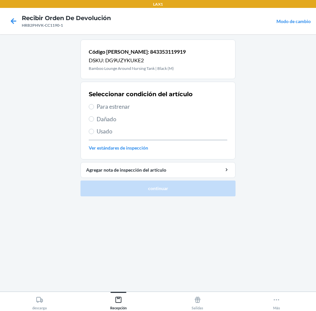
click at [166, 110] on span "Para estrenar" at bounding box center [162, 106] width 130 height 9
click at [94, 109] on input "Para estrenar" at bounding box center [91, 106] width 5 height 5
radio input "true"
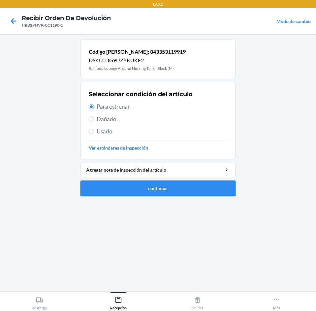
drag, startPoint x: 160, startPoint y: 178, endPoint x: 158, endPoint y: 183, distance: 5.6
click at [158, 183] on li "Código [PERSON_NAME]: 843353119919 DSKU: DG9UZYKUKE2 Bamboo Lounge Around Nursi…" at bounding box center [157, 118] width 155 height 157
click at [157, 183] on button "continuar" at bounding box center [157, 189] width 155 height 16
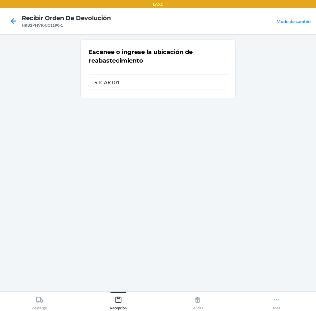
type input "RTCART012"
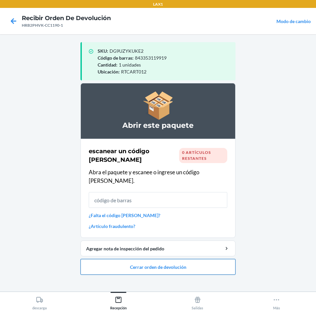
drag, startPoint x: 132, startPoint y: 263, endPoint x: 134, endPoint y: 260, distance: 3.4
click at [133, 262] on button "Cerrar orden de devolución" at bounding box center [157, 267] width 155 height 16
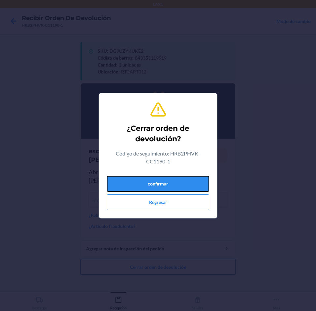
click at [142, 180] on button "confirmar" at bounding box center [158, 184] width 102 height 16
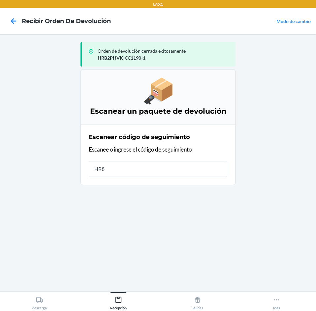
type input "HR88"
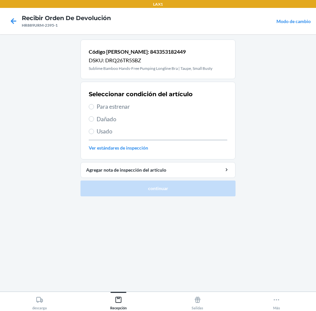
drag, startPoint x: 143, startPoint y: 102, endPoint x: 144, endPoint y: 108, distance: 6.3
click at [144, 108] on div "Seleccionar condición del artículo Para estrenar Dañado Usado Ver estándares de…" at bounding box center [158, 120] width 138 height 65
click at [143, 108] on span "Para estrenar" at bounding box center [162, 106] width 130 height 9
click at [94, 108] on input "Para estrenar" at bounding box center [91, 106] width 5 height 5
radio input "true"
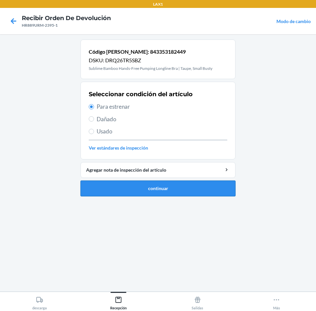
click at [180, 185] on button "continuar" at bounding box center [157, 189] width 155 height 16
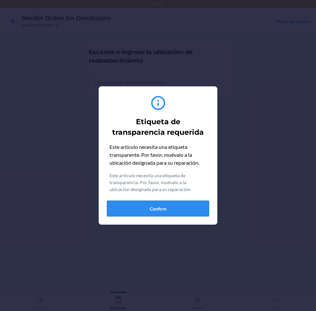
click at [176, 211] on button "Confirm" at bounding box center [158, 209] width 102 height 16
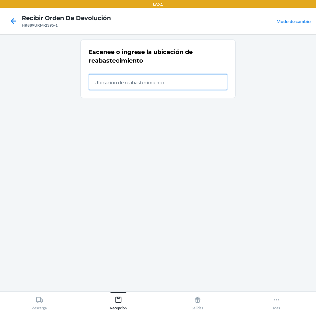
click at [175, 83] on input "text" at bounding box center [158, 82] width 138 height 16
type input "RTCART012"
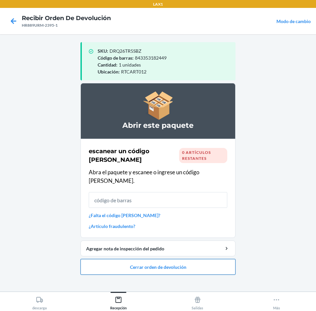
click at [178, 262] on button "Cerrar orden de devolución" at bounding box center [157, 267] width 155 height 16
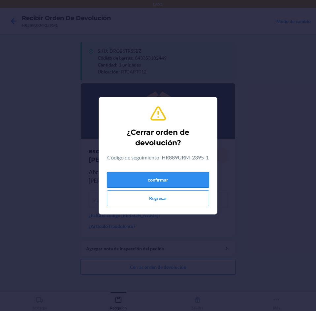
click at [180, 181] on button "confirmar" at bounding box center [158, 180] width 102 height 16
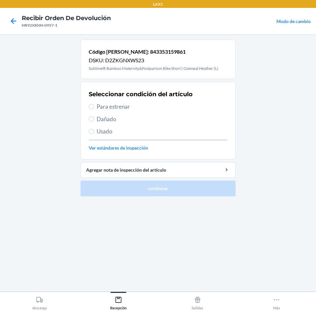
click at [133, 105] on span "Para estrenar" at bounding box center [162, 106] width 130 height 9
click at [94, 105] on input "Para estrenar" at bounding box center [91, 106] width 5 height 5
radio input "true"
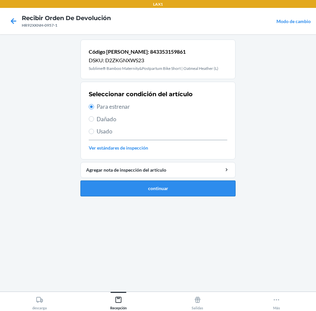
click at [151, 190] on button "continuar" at bounding box center [157, 189] width 155 height 16
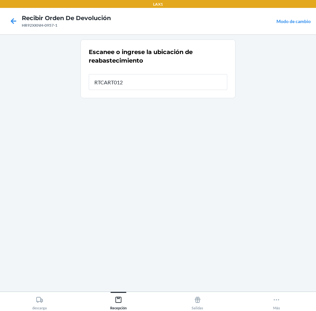
type input "RTCART012"
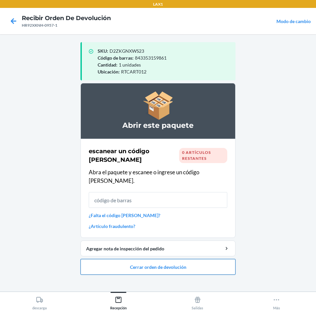
click at [201, 262] on button "Cerrar orden de devolución" at bounding box center [157, 267] width 155 height 16
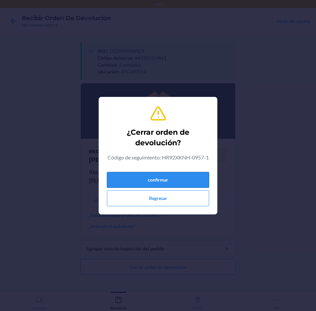
click at [197, 183] on button "confirmar" at bounding box center [158, 180] width 102 height 16
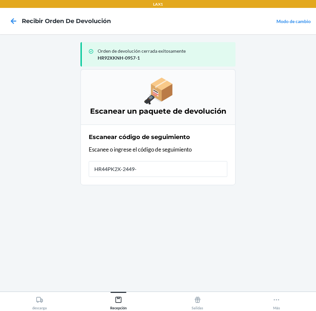
type input "HR44PK2X-2449-1"
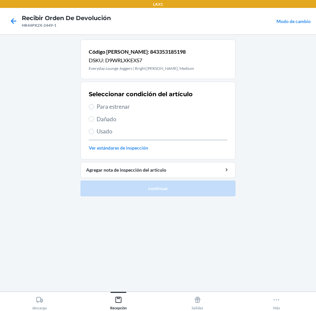
drag, startPoint x: 138, startPoint y: 107, endPoint x: 172, endPoint y: 188, distance: 87.6
click at [140, 107] on span "Para estrenar" at bounding box center [162, 106] width 130 height 9
click at [94, 107] on input "Para estrenar" at bounding box center [91, 106] width 5 height 5
radio input "true"
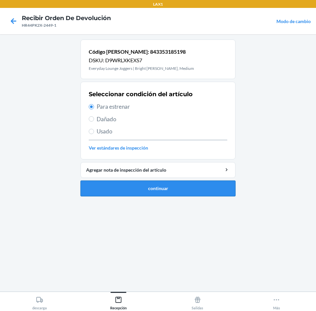
click at [173, 188] on button "continuar" at bounding box center [157, 189] width 155 height 16
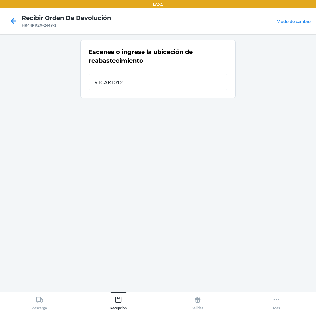
type input "RTCART012"
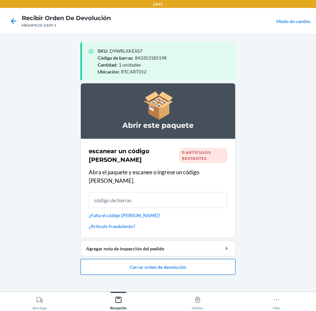
click at [203, 259] on button "Cerrar orden de devolución" at bounding box center [157, 267] width 155 height 16
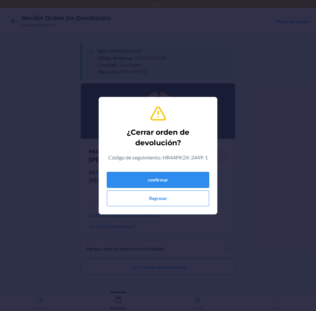
click at [190, 187] on button "confirmar" at bounding box center [158, 180] width 102 height 16
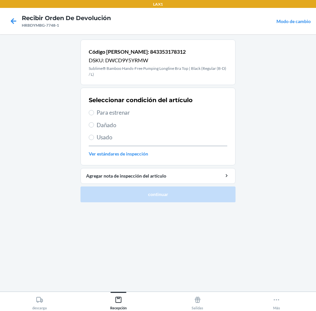
click at [153, 116] on span "Para estrenar" at bounding box center [162, 112] width 130 height 9
click at [94, 115] on input "Para estrenar" at bounding box center [91, 112] width 5 height 5
radio input "true"
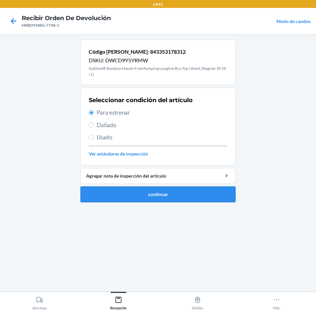
click at [170, 200] on button "continuar" at bounding box center [157, 194] width 155 height 16
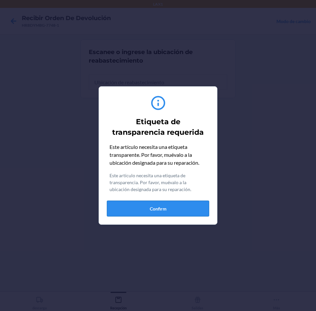
click at [197, 210] on button "Confirm" at bounding box center [158, 209] width 102 height 16
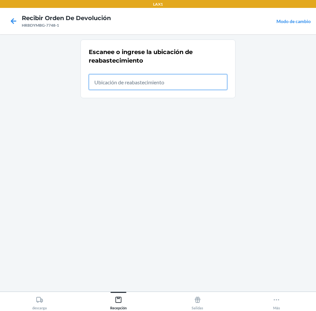
click at [200, 87] on input "text" at bounding box center [158, 82] width 138 height 16
type input "RTCART012"
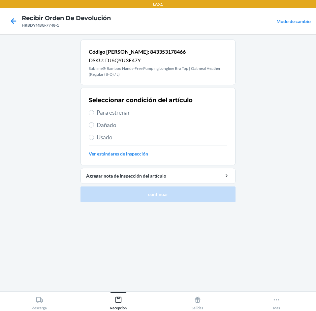
drag, startPoint x: 146, startPoint y: 112, endPoint x: 150, endPoint y: 116, distance: 5.4
click at [146, 112] on span "Para estrenar" at bounding box center [162, 112] width 130 height 9
click at [94, 112] on input "Para estrenar" at bounding box center [91, 112] width 5 height 5
radio input "true"
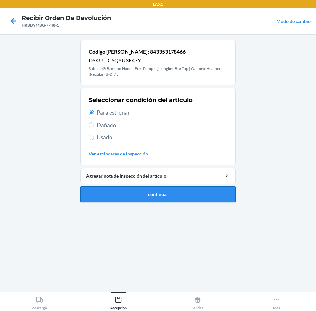
click at [190, 195] on button "continuar" at bounding box center [157, 194] width 155 height 16
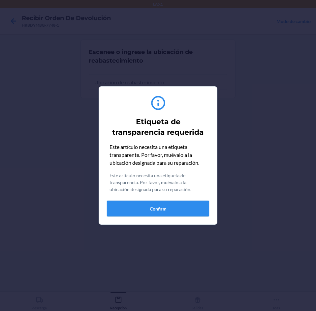
click at [184, 207] on button "Confirm" at bounding box center [158, 209] width 102 height 16
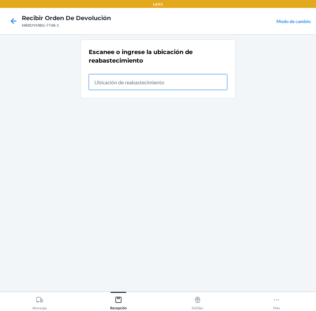
click at [174, 86] on input "text" at bounding box center [158, 82] width 138 height 16
type input "RTCART012"
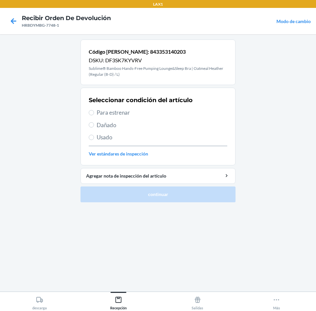
drag, startPoint x: 137, startPoint y: 114, endPoint x: 145, endPoint y: 123, distance: 11.4
click at [141, 119] on div "Seleccionar condición del artículo Para estrenar Dañado Usado Ver estándares de…" at bounding box center [158, 126] width 138 height 65
click at [143, 114] on span "Para estrenar" at bounding box center [162, 112] width 130 height 9
click at [94, 114] on input "Para estrenar" at bounding box center [91, 112] width 5 height 5
radio input "true"
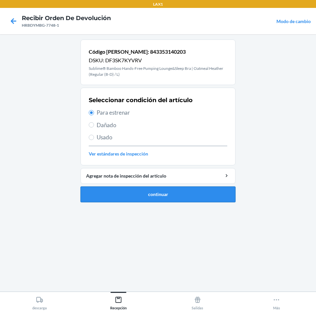
click at [168, 192] on button "continuar" at bounding box center [157, 194] width 155 height 16
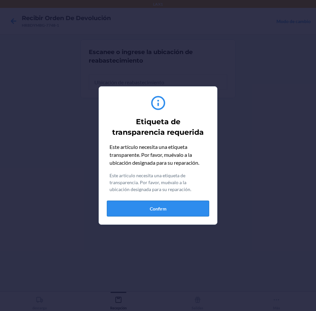
click at [185, 206] on button "Confirm" at bounding box center [158, 209] width 102 height 16
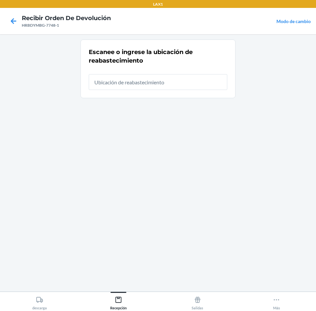
drag, startPoint x: 197, startPoint y: 94, endPoint x: 190, endPoint y: 81, distance: 14.1
click at [195, 90] on section "Escanee o ingrese la ubicación de reabastecimiento" at bounding box center [157, 69] width 155 height 59
click at [190, 81] on input "text" at bounding box center [158, 82] width 138 height 16
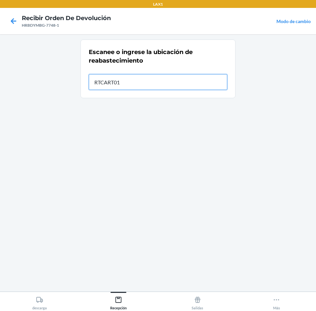
type input "RTCART012"
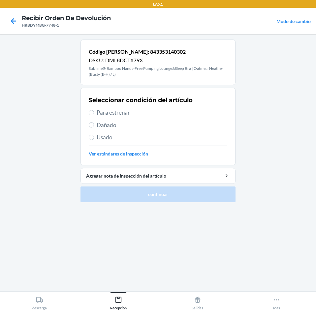
click at [164, 105] on div "Seleccionar condición del artículo Para estrenar Dañado Usado Ver estándares de…" at bounding box center [158, 126] width 138 height 65
click at [161, 110] on span "Para estrenar" at bounding box center [162, 112] width 130 height 9
click at [94, 110] on input "Para estrenar" at bounding box center [91, 112] width 5 height 5
radio input "true"
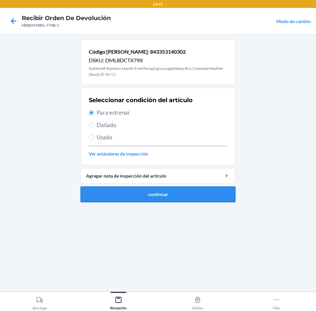
click at [174, 191] on button "continuar" at bounding box center [157, 194] width 155 height 16
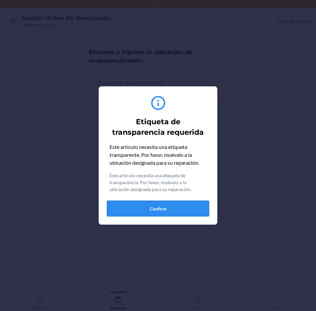
click at [176, 208] on button "Confirm" at bounding box center [158, 209] width 102 height 16
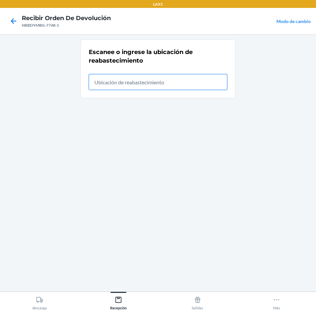
click at [208, 88] on input "text" at bounding box center [158, 82] width 138 height 16
type input "RTCART012"
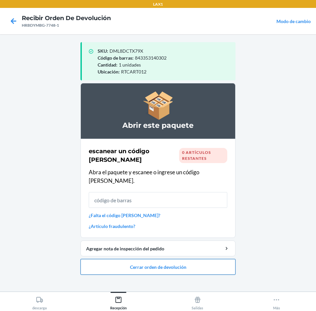
click at [177, 259] on button "Cerrar orden de devolución" at bounding box center [157, 267] width 155 height 16
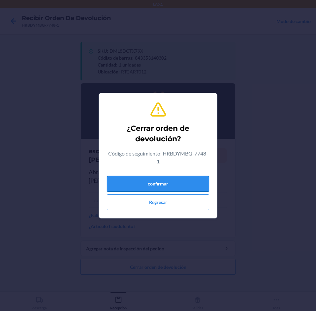
click at [185, 183] on button "confirmar" at bounding box center [158, 184] width 102 height 16
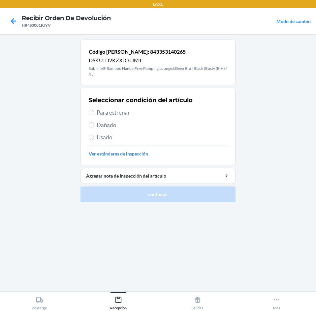
click at [155, 117] on div "Seleccionar condición del artículo Para estrenar Dañado Usado Ver estándares de…" at bounding box center [158, 126] width 138 height 65
click at [156, 117] on div "Seleccionar condición del artículo Para estrenar Dañado Usado Ver estándares de…" at bounding box center [158, 126] width 138 height 65
click at [156, 115] on span "Para estrenar" at bounding box center [162, 112] width 130 height 9
click at [94, 115] on input "Para estrenar" at bounding box center [91, 112] width 5 height 5
radio input "true"
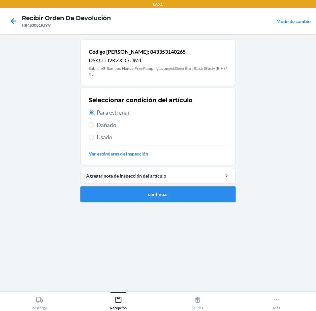
click at [163, 189] on button "continuar" at bounding box center [157, 194] width 155 height 16
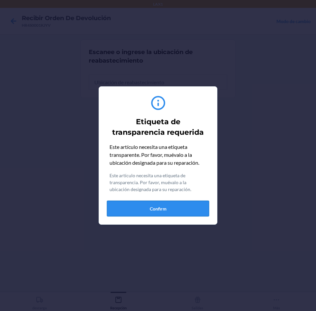
click at [167, 213] on button "Confirm" at bounding box center [158, 209] width 102 height 16
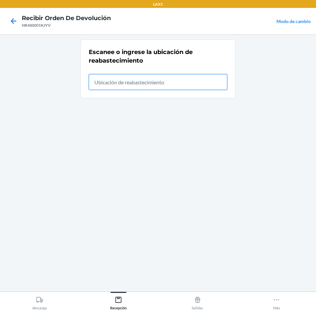
click at [225, 88] on input "text" at bounding box center [158, 82] width 138 height 16
type input "RTCART012"
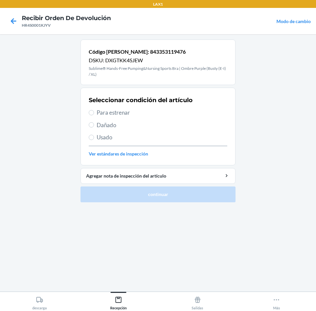
click at [130, 114] on span "Para estrenar" at bounding box center [162, 112] width 130 height 9
click at [94, 114] on input "Para estrenar" at bounding box center [91, 112] width 5 height 5
radio input "true"
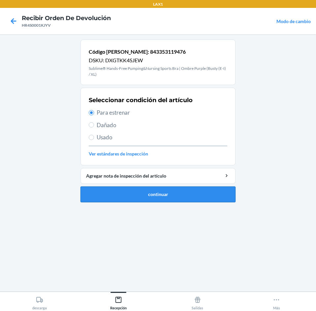
click at [165, 196] on button "continuar" at bounding box center [157, 194] width 155 height 16
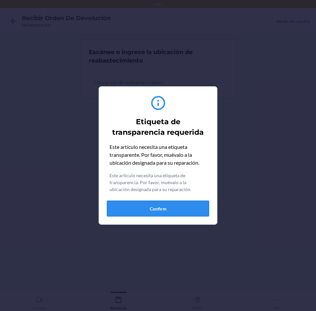
click at [173, 203] on button "Confirm" at bounding box center [158, 209] width 102 height 16
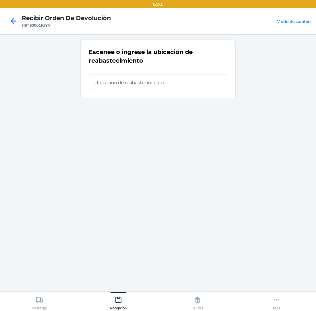
click at [170, 72] on div at bounding box center [158, 79] width 138 height 21
click at [170, 77] on input "text" at bounding box center [158, 82] width 138 height 16
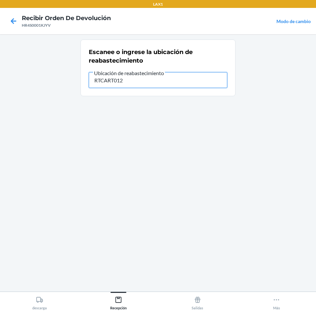
type input "RTCART012"
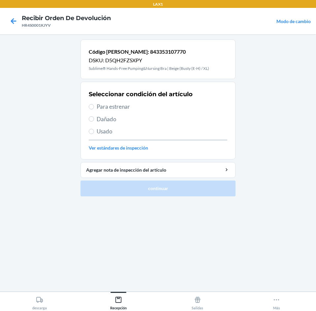
click at [130, 112] on div "Seleccionar condición del artículo Para estrenar Dañado Usado Ver estándares de…" at bounding box center [158, 120] width 138 height 65
click at [142, 109] on span "Para estrenar" at bounding box center [162, 106] width 130 height 9
click at [94, 109] on input "Para estrenar" at bounding box center [91, 106] width 5 height 5
radio input "true"
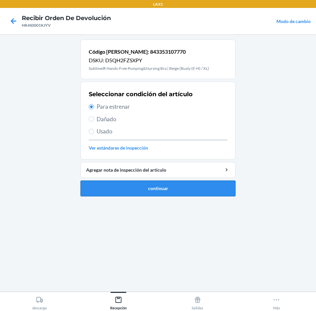
click at [177, 192] on button "continuar" at bounding box center [157, 189] width 155 height 16
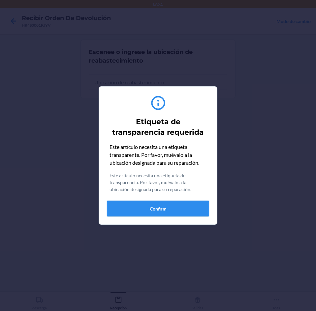
click at [197, 204] on button "Confirm" at bounding box center [158, 209] width 102 height 16
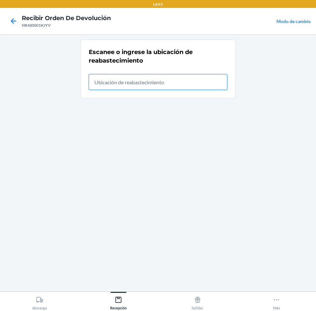
click at [154, 86] on input "text" at bounding box center [158, 82] width 138 height 16
type input "RTCART012"
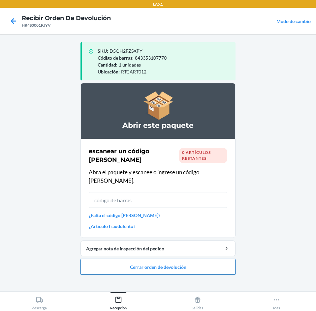
click at [168, 260] on button "Cerrar orden de devolución" at bounding box center [157, 267] width 155 height 16
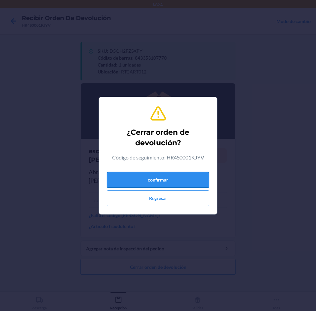
click at [162, 183] on button "confirmar" at bounding box center [158, 180] width 102 height 16
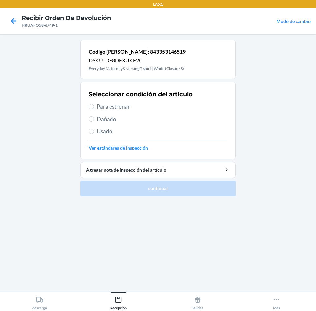
click at [156, 110] on span "Para estrenar" at bounding box center [162, 106] width 130 height 9
click at [94, 109] on input "Para estrenar" at bounding box center [91, 106] width 5 height 5
radio input "true"
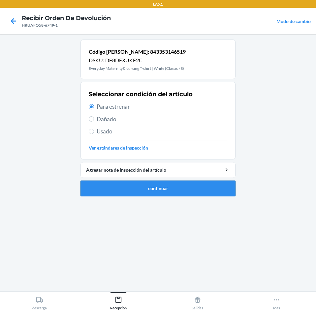
click at [152, 193] on button "continuar" at bounding box center [157, 189] width 155 height 16
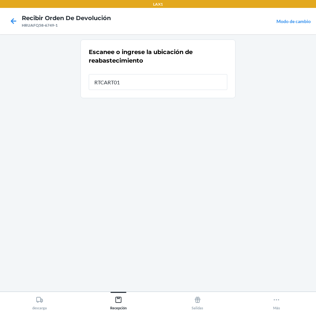
type input "RTCART012"
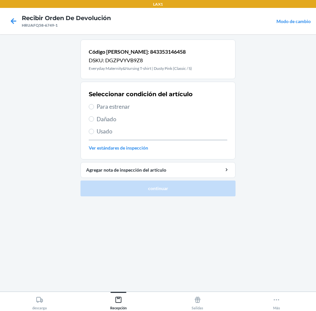
click at [154, 107] on span "Para estrenar" at bounding box center [162, 106] width 130 height 9
click at [94, 107] on input "Para estrenar" at bounding box center [91, 106] width 5 height 5
radio input "true"
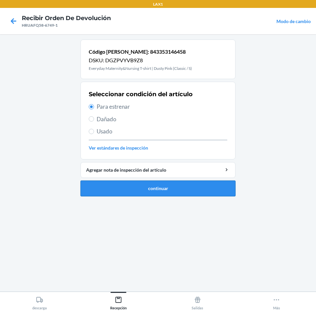
click at [157, 194] on button "continuar" at bounding box center [157, 189] width 155 height 16
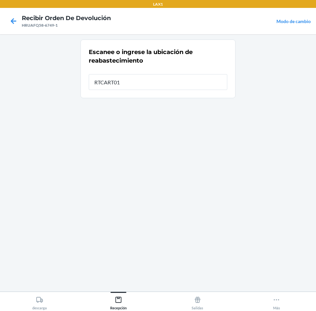
type input "RTCART012"
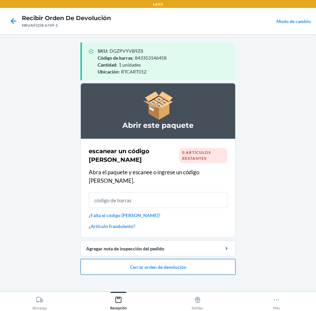
click at [165, 261] on button "Cerrar orden de devolución" at bounding box center [157, 267] width 155 height 16
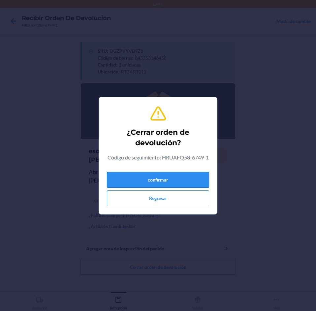
click at [167, 181] on button "confirmar" at bounding box center [158, 180] width 102 height 16
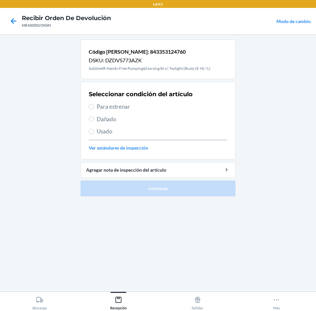
click at [152, 111] on span "Para estrenar" at bounding box center [162, 106] width 130 height 9
click at [94, 109] on input "Para estrenar" at bounding box center [91, 106] width 5 height 5
radio input "true"
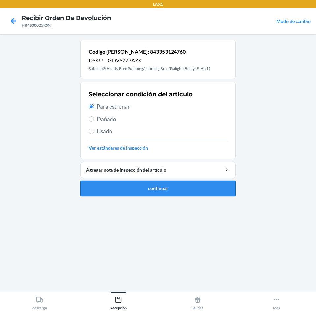
click at [176, 188] on button "continuar" at bounding box center [157, 189] width 155 height 16
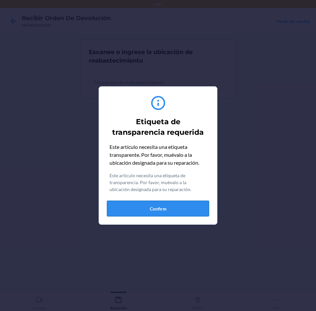
click at [181, 212] on button "Confirm" at bounding box center [158, 209] width 102 height 16
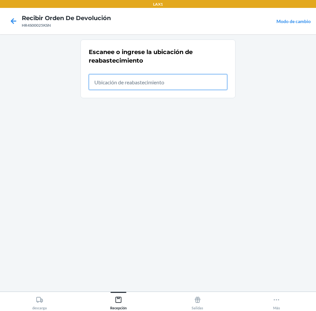
click at [186, 80] on input "text" at bounding box center [158, 82] width 138 height 16
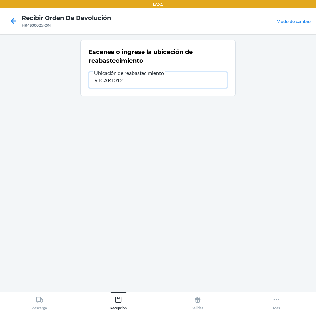
type input "RTCART012"
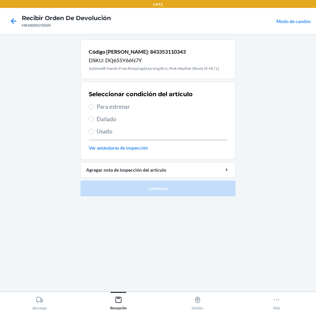
click at [149, 109] on span "Para estrenar" at bounding box center [162, 106] width 130 height 9
click at [94, 109] on input "Para estrenar" at bounding box center [91, 106] width 5 height 5
radio input "true"
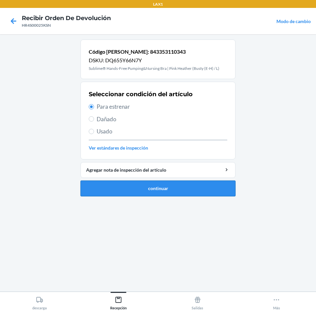
click at [176, 195] on button "continuar" at bounding box center [157, 189] width 155 height 16
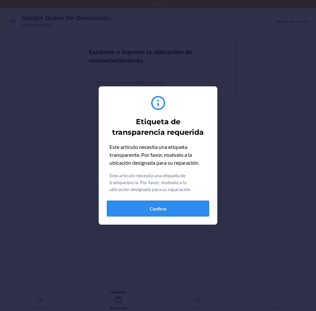
click at [183, 208] on button "Confirm" at bounding box center [158, 209] width 102 height 16
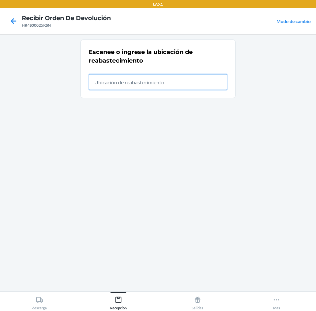
click at [176, 84] on input "text" at bounding box center [158, 82] width 138 height 16
type input "RTCART012"
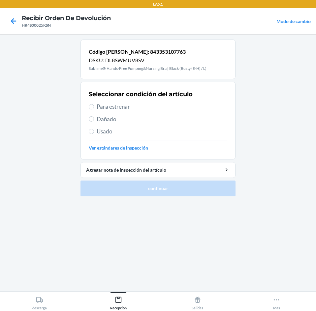
click at [134, 110] on span "Para estrenar" at bounding box center [162, 106] width 130 height 9
click at [94, 109] on input "Para estrenar" at bounding box center [91, 106] width 5 height 5
radio input "true"
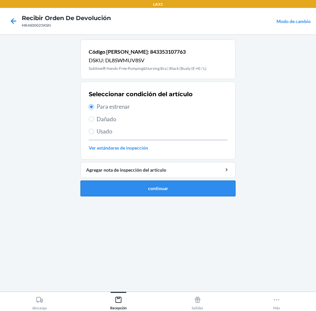
click at [172, 188] on button "continuar" at bounding box center [157, 189] width 155 height 16
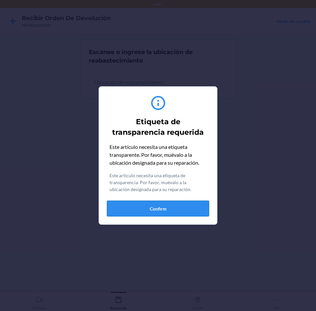
click at [192, 206] on button "Confirm" at bounding box center [158, 209] width 102 height 16
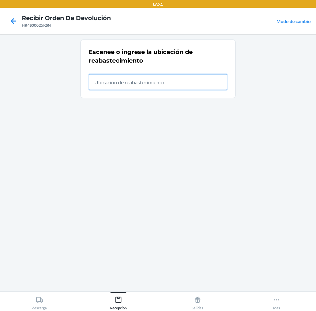
click at [178, 82] on input "text" at bounding box center [158, 82] width 138 height 16
type input "RTCART012"
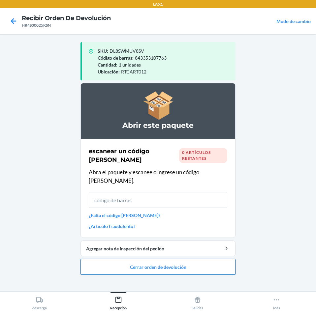
click at [210, 260] on button "Cerrar orden de devolución" at bounding box center [157, 267] width 155 height 16
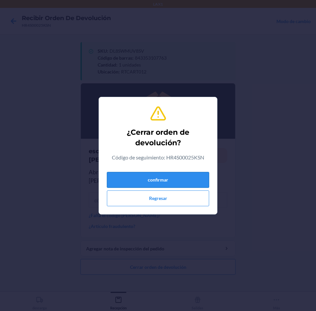
click at [189, 176] on button "confirmar" at bounding box center [158, 180] width 102 height 16
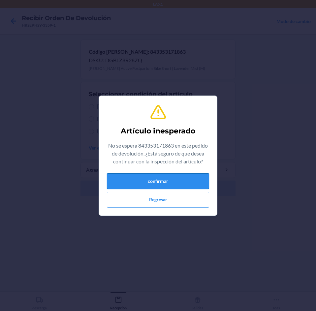
click at [155, 181] on button "confirmar" at bounding box center [158, 181] width 102 height 16
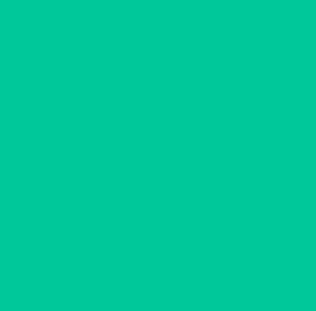
click at [149, 112] on div "Seleccionar condición del artículo Para estrenar Dañado Usado Ver estándares de…" at bounding box center [158, 120] width 138 height 65
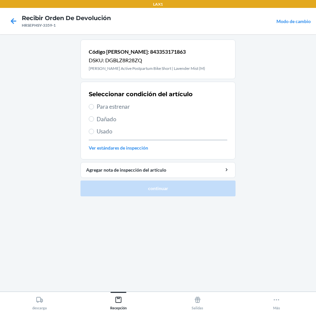
drag, startPoint x: 158, startPoint y: 101, endPoint x: 157, endPoint y: 109, distance: 7.9
click at [157, 107] on div "Seleccionar condición del artículo Para estrenar Dañado Usado Ver estándares de…" at bounding box center [158, 120] width 138 height 65
click at [157, 109] on span "Para estrenar" at bounding box center [162, 106] width 130 height 9
click at [94, 109] on input "Para estrenar" at bounding box center [91, 106] width 5 height 5
radio input "true"
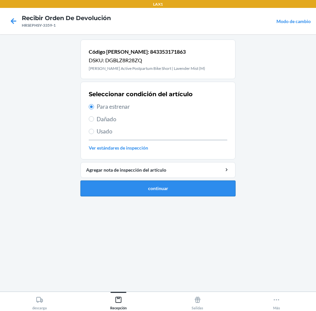
click at [183, 188] on button "continuar" at bounding box center [157, 189] width 155 height 16
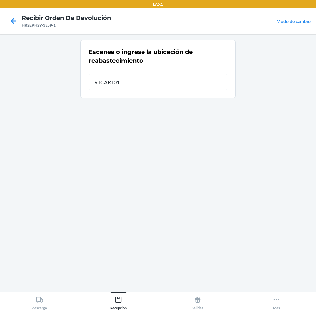
type input "RTCART012"
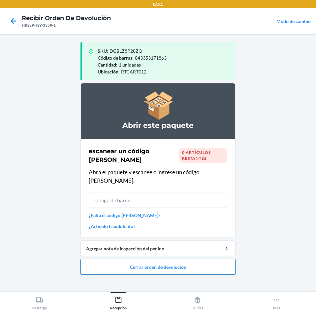
click at [175, 259] on button "Cerrar orden de devolución" at bounding box center [157, 267] width 155 height 16
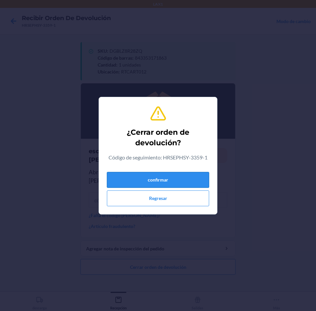
click at [170, 176] on button "confirmar" at bounding box center [158, 180] width 102 height 16
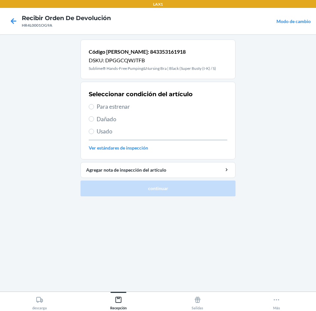
click at [164, 105] on span "Para estrenar" at bounding box center [162, 106] width 130 height 9
click at [94, 105] on input "Para estrenar" at bounding box center [91, 106] width 5 height 5
radio input "true"
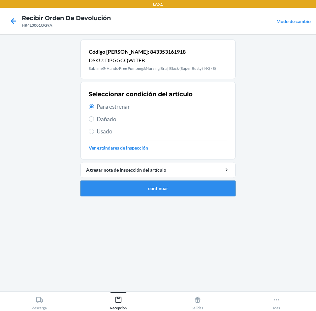
click at [197, 192] on button "continuar" at bounding box center [157, 189] width 155 height 16
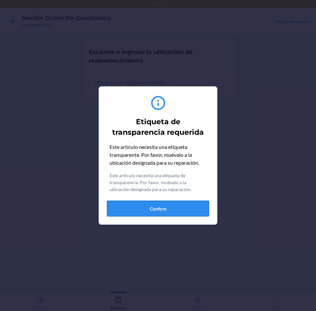
click at [191, 203] on button "Confirm" at bounding box center [158, 209] width 102 height 16
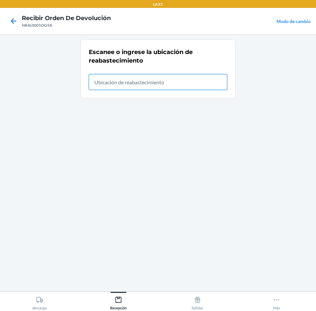
click at [184, 87] on input "text" at bounding box center [158, 82] width 138 height 16
type input "RTCART012"
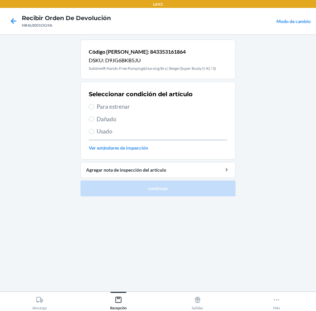
drag, startPoint x: 154, startPoint y: 105, endPoint x: 171, endPoint y: 144, distance: 42.5
click at [154, 106] on span "Para estrenar" at bounding box center [162, 106] width 130 height 9
click at [94, 106] on input "Para estrenar" at bounding box center [91, 106] width 5 height 5
radio input "true"
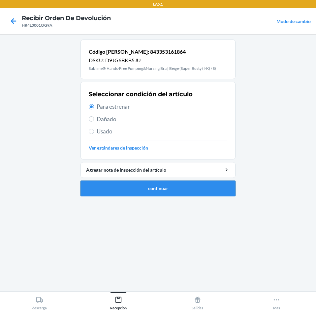
click at [169, 187] on button "continuar" at bounding box center [157, 189] width 155 height 16
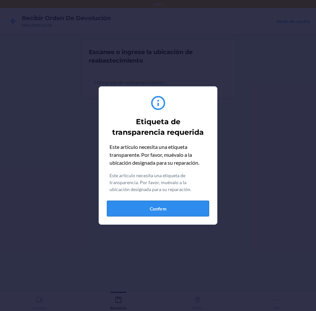
click at [167, 210] on button "Confirm" at bounding box center [158, 209] width 102 height 16
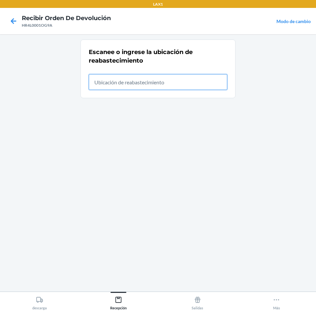
click at [181, 84] on input "text" at bounding box center [158, 82] width 138 height 16
type input "RTCART012"
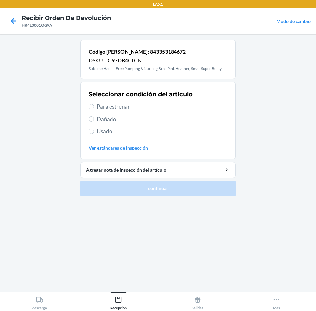
drag, startPoint x: 159, startPoint y: 104, endPoint x: 178, endPoint y: 179, distance: 77.3
click at [159, 104] on span "Para estrenar" at bounding box center [162, 106] width 130 height 9
click at [94, 104] on input "Para estrenar" at bounding box center [91, 106] width 5 height 5
radio input "true"
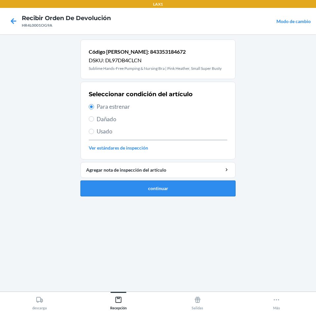
click at [180, 191] on button "continuar" at bounding box center [157, 189] width 155 height 16
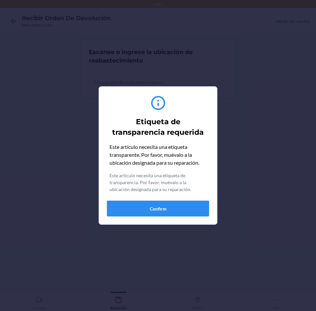
click at [186, 222] on section "Etiqueta de transparencia requerida Este artículo necesita una etiqueta transpa…" at bounding box center [158, 155] width 119 height 138
click at [187, 211] on button "Confirm" at bounding box center [158, 209] width 102 height 16
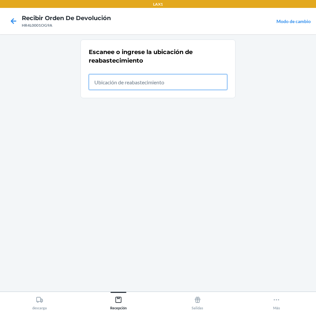
click at [167, 78] on input "text" at bounding box center [158, 82] width 138 height 16
type input "RTCART012"
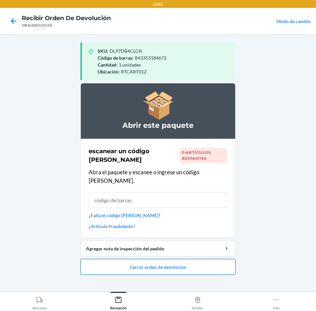
click at [159, 259] on button "Cerrar orden de devolución" at bounding box center [157, 267] width 155 height 16
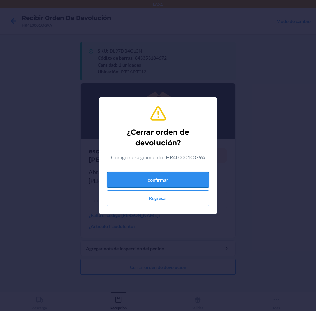
click at [174, 178] on button "confirmar" at bounding box center [158, 180] width 102 height 16
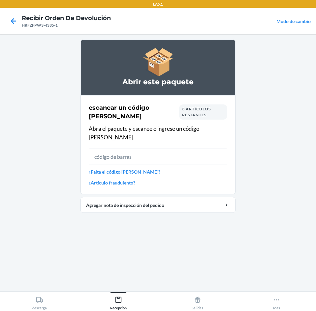
click at [272, 185] on main "Abrir este paquete escanear un código [PERSON_NAME] 3 artículos restantes Abra …" at bounding box center [158, 162] width 316 height 257
click at [284, 276] on main "Abrir este paquete escanear un código [PERSON_NAME] 3 artículos restantes Abra …" at bounding box center [158, 162] width 316 height 257
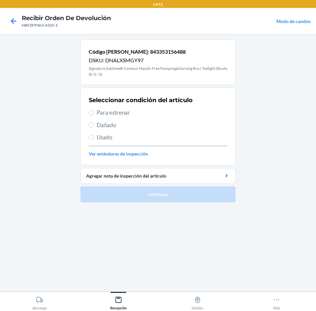
click at [145, 109] on span "Para estrenar" at bounding box center [162, 112] width 130 height 9
click at [94, 110] on input "Para estrenar" at bounding box center [91, 112] width 5 height 5
radio input "true"
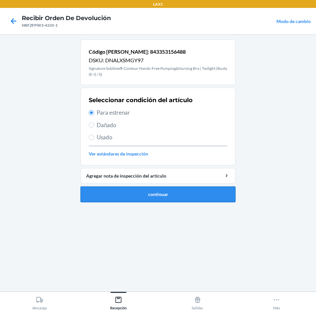
click at [161, 193] on button "continuar" at bounding box center [157, 194] width 155 height 16
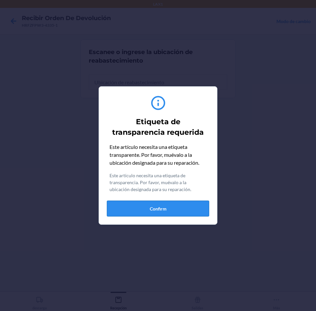
click at [185, 212] on button "Confirm" at bounding box center [158, 209] width 102 height 16
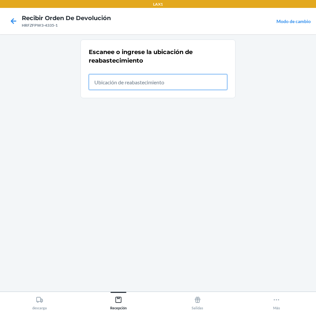
click at [192, 84] on input "text" at bounding box center [158, 82] width 138 height 16
type input "RTCART012"
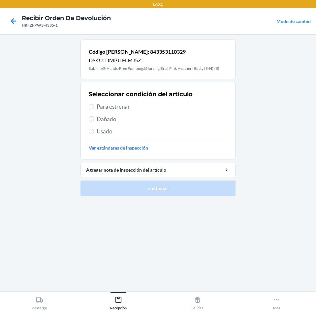
click at [153, 102] on div "Seleccionar condición del artículo Para estrenar Dañado Usado Ver estándares de…" at bounding box center [158, 120] width 138 height 65
click at [158, 107] on span "Para estrenar" at bounding box center [162, 106] width 130 height 9
click at [94, 107] on input "Para estrenar" at bounding box center [91, 106] width 5 height 5
radio input "true"
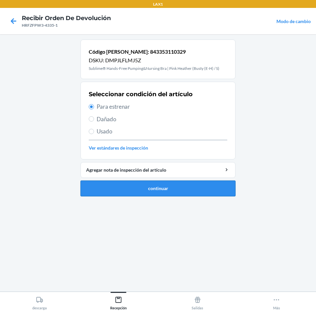
click at [168, 181] on button "continuar" at bounding box center [157, 189] width 155 height 16
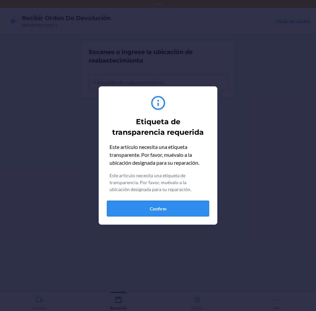
click at [170, 205] on button "Confirm" at bounding box center [158, 209] width 102 height 16
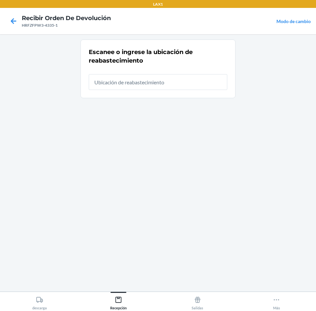
click at [180, 72] on div at bounding box center [158, 79] width 138 height 21
click at [176, 75] on input "text" at bounding box center [158, 82] width 138 height 16
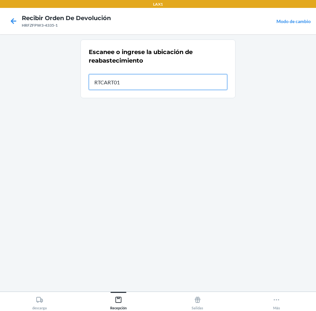
type input "RTCART012"
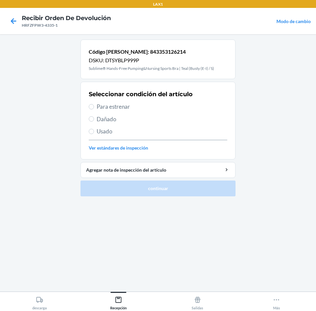
click at [155, 109] on span "Para estrenar" at bounding box center [162, 106] width 130 height 9
click at [94, 109] on input "Para estrenar" at bounding box center [91, 106] width 5 height 5
radio input "true"
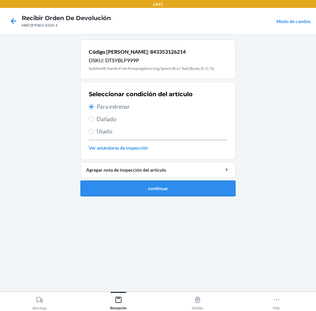
click at [186, 188] on button "continuar" at bounding box center [157, 189] width 155 height 16
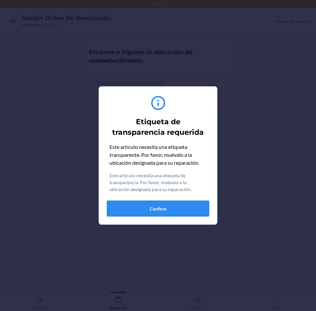
click at [168, 204] on button "Confirm" at bounding box center [158, 209] width 102 height 16
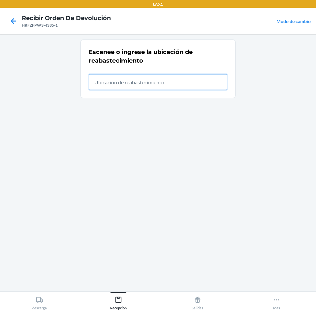
click at [174, 86] on input "text" at bounding box center [158, 82] width 138 height 16
type input "RTCART012"
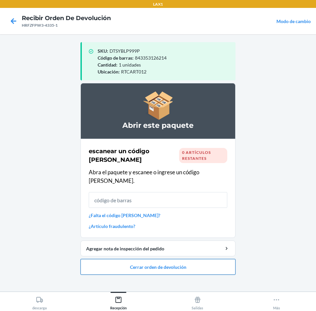
click at [167, 261] on button "Cerrar orden de devolución" at bounding box center [157, 267] width 155 height 16
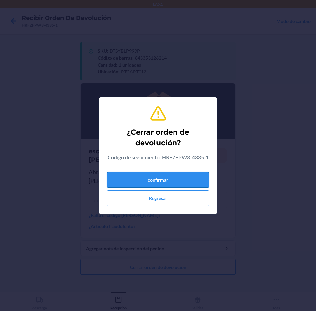
click at [180, 180] on button "confirmar" at bounding box center [158, 180] width 102 height 16
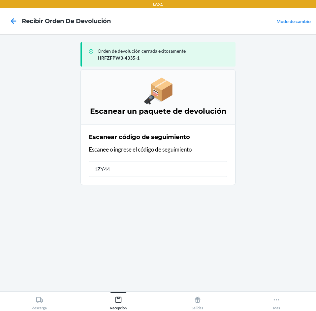
type input "1ZY448"
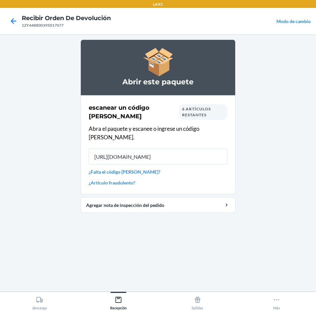
type input "[URL][DOMAIN_NAME]"
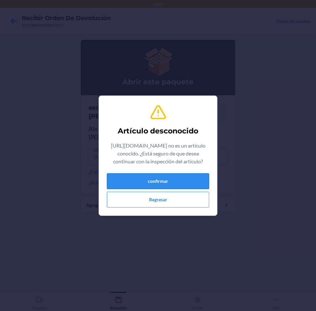
click at [193, 175] on button "confirmar" at bounding box center [158, 181] width 102 height 16
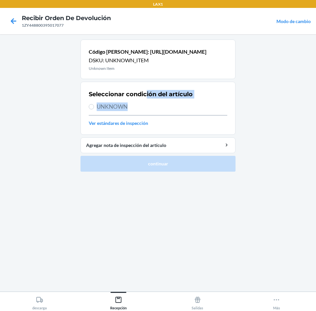
drag, startPoint x: 146, startPoint y: 107, endPoint x: 147, endPoint y: 111, distance: 4.0
click at [147, 110] on div "Seleccionar condición del artículo UNKNOWN Ver estándares de inspección" at bounding box center [158, 108] width 138 height 41
click at [147, 111] on span "UNKNOWN" at bounding box center [162, 106] width 130 height 9
click at [94, 109] on input "UNKNOWN" at bounding box center [91, 106] width 5 height 5
radio input "true"
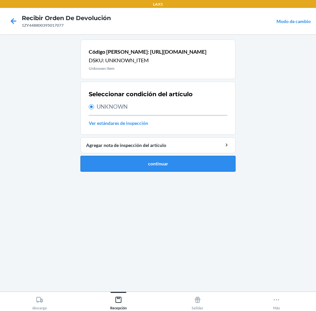
click at [142, 166] on button "continuar" at bounding box center [157, 164] width 155 height 16
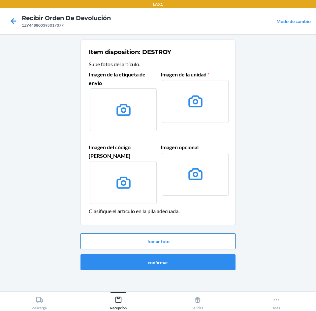
click at [167, 235] on button "Tomar foto" at bounding box center [157, 241] width 155 height 16
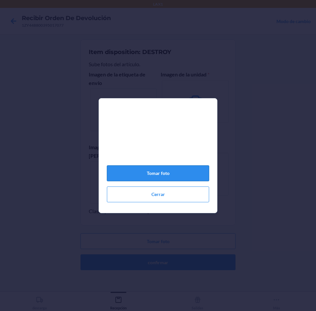
click at [170, 169] on button "Tomar foto" at bounding box center [158, 173] width 102 height 16
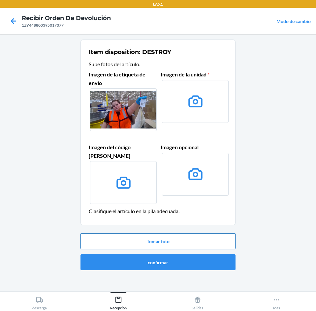
click at [182, 233] on button "Tomar foto" at bounding box center [157, 241] width 155 height 16
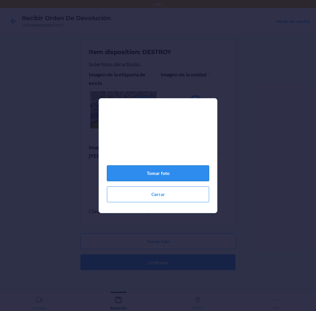
click at [180, 172] on button "Tomar foto" at bounding box center [158, 173] width 102 height 16
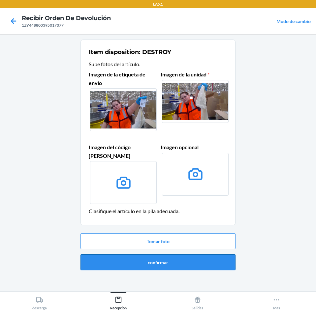
click at [179, 254] on button "confirmar" at bounding box center [157, 262] width 155 height 16
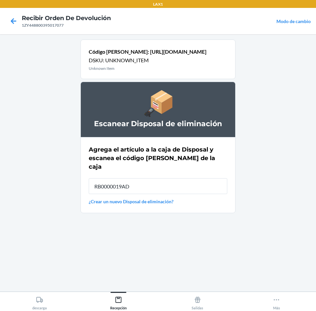
type input "RB0000019AD"
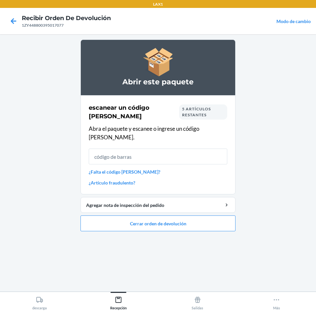
click at [210, 111] on div "5 artículos restantes" at bounding box center [203, 111] width 48 height 15
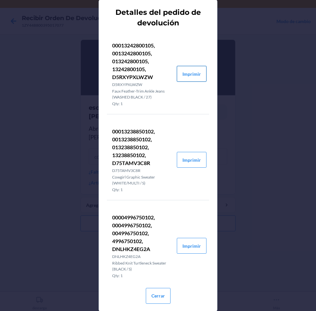
click at [193, 76] on button "Imprimir" at bounding box center [192, 74] width 30 height 16
click at [189, 157] on button "Imprimir" at bounding box center [192, 160] width 30 height 16
click at [184, 245] on button "Imprimir" at bounding box center [192, 246] width 30 height 16
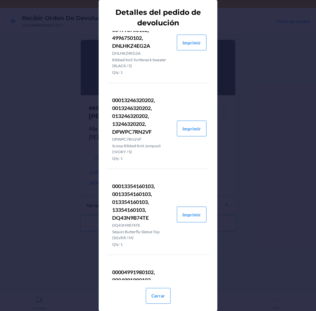
scroll to position [259, 0]
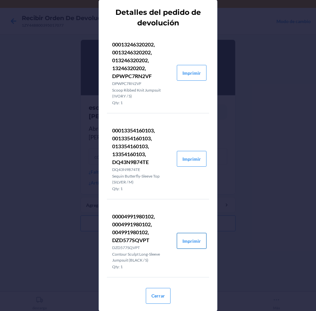
click at [190, 239] on button "Imprimir" at bounding box center [192, 241] width 30 height 16
click at [188, 159] on button "Imprimir" at bounding box center [192, 159] width 30 height 16
click at [186, 74] on button "Imprimir" at bounding box center [192, 73] width 30 height 16
click at [150, 292] on button "Cerrar" at bounding box center [158, 296] width 25 height 16
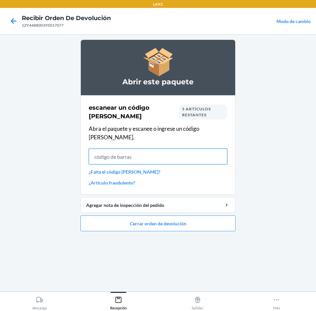
click at [215, 149] on input "text" at bounding box center [158, 157] width 138 height 16
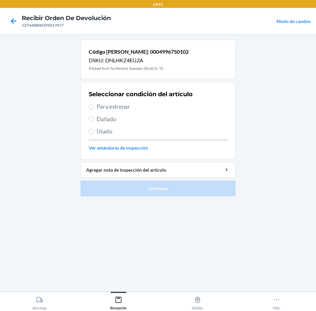
click at [197, 103] on span "Para estrenar" at bounding box center [162, 106] width 130 height 9
click at [94, 104] on input "Para estrenar" at bounding box center [91, 106] width 5 height 5
radio input "true"
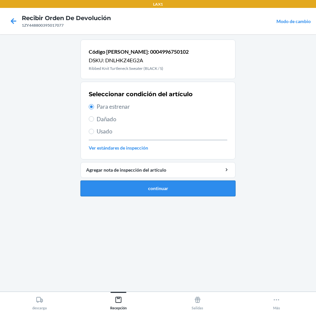
click at [230, 193] on button "continuar" at bounding box center [157, 189] width 155 height 16
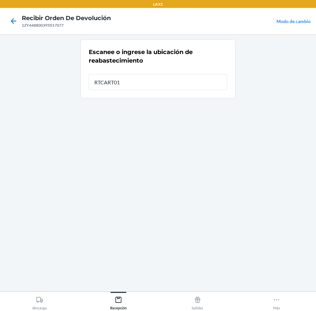
type input "RTCART012"
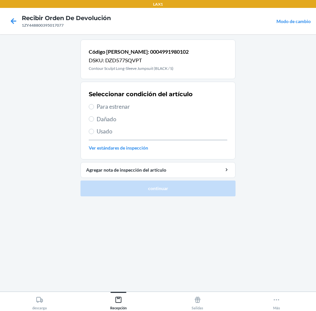
click at [130, 110] on span "Para estrenar" at bounding box center [162, 106] width 130 height 9
click at [94, 109] on input "Para estrenar" at bounding box center [91, 106] width 5 height 5
radio input "true"
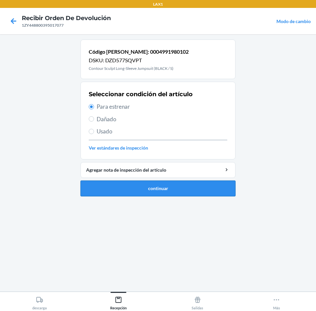
drag, startPoint x: 167, startPoint y: 199, endPoint x: 170, endPoint y: 192, distance: 7.3
click at [168, 198] on ol "Código [PERSON_NAME]: 0004991980102 DSKU: DZD577SQVPT Contour Sculpt Long-Sleev…" at bounding box center [157, 121] width 155 height 162
click at [170, 192] on button "continuar" at bounding box center [157, 189] width 155 height 16
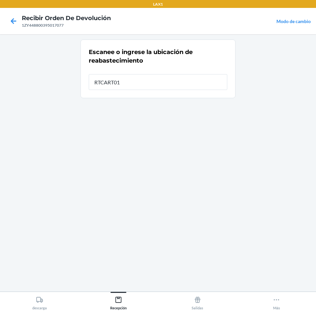
type input "RTCART012"
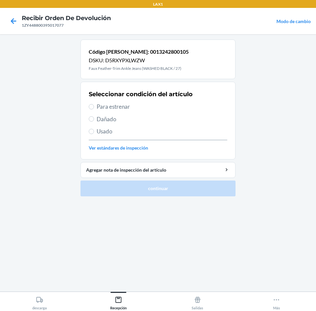
drag, startPoint x: 163, startPoint y: 111, endPoint x: 177, endPoint y: 178, distance: 68.5
click at [164, 114] on div "Seleccionar condición del artículo Para estrenar Dañado Usado Ver estándares de…" at bounding box center [158, 120] width 138 height 65
click at [166, 108] on span "Para estrenar" at bounding box center [162, 106] width 130 height 9
click at [94, 108] on input "Para estrenar" at bounding box center [91, 106] width 5 height 5
radio input "true"
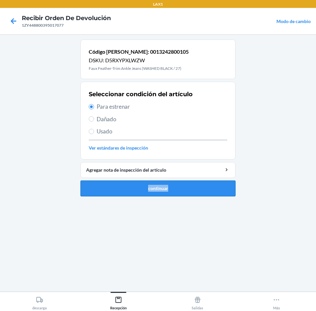
drag, startPoint x: 180, startPoint y: 179, endPoint x: 181, endPoint y: 184, distance: 5.9
click at [181, 184] on li "Código [PERSON_NAME]: 0013242800105 DSKU: D5RXYPXLWZW Faux Feather-Trim Ankle J…" at bounding box center [157, 118] width 155 height 157
click at [181, 185] on button "continuar" at bounding box center [157, 189] width 155 height 16
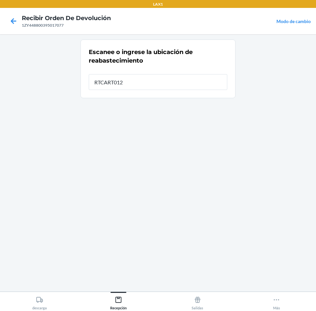
type input "RTCART012"
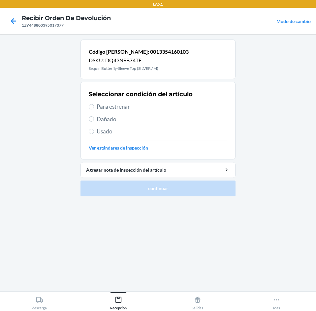
click at [145, 104] on div "Seleccionar condición del artículo Para estrenar Dañado Usado Ver estándares de…" at bounding box center [158, 120] width 138 height 65
click at [145, 104] on span "Para estrenar" at bounding box center [162, 106] width 130 height 9
click at [94, 104] on input "Para estrenar" at bounding box center [91, 106] width 5 height 5
radio input "true"
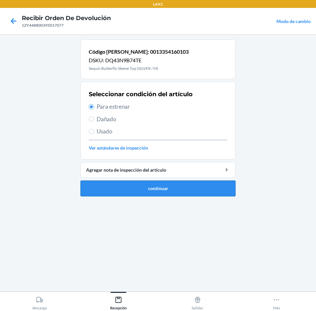
click at [171, 186] on button "continuar" at bounding box center [157, 189] width 155 height 16
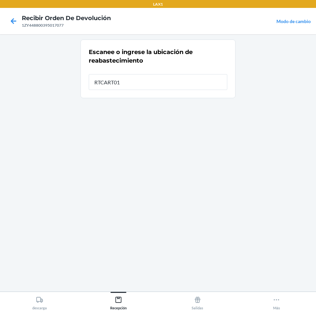
type input "RTCART012"
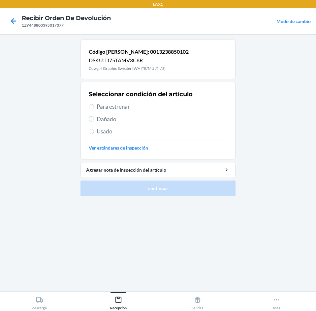
click at [161, 108] on span "Para estrenar" at bounding box center [162, 106] width 130 height 9
click at [94, 108] on input "Para estrenar" at bounding box center [91, 106] width 5 height 5
radio input "true"
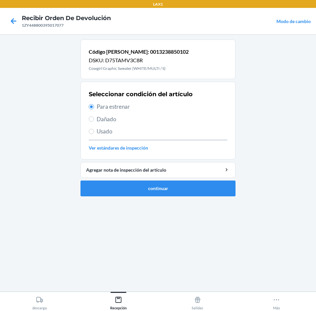
click at [170, 178] on li "Código [PERSON_NAME]: 0013238850102 DSKU: D75TAMV3C8R Cowgirl Graphic Sweater (…" at bounding box center [157, 118] width 155 height 157
click at [164, 185] on button "continuar" at bounding box center [157, 189] width 155 height 16
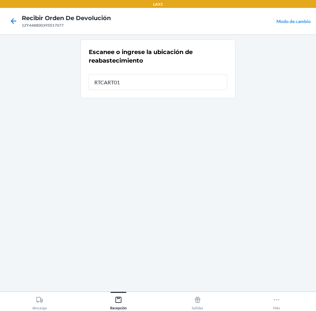
type input "RTCART012"
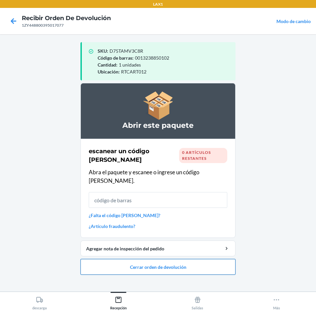
drag, startPoint x: 177, startPoint y: 257, endPoint x: 182, endPoint y: 252, distance: 6.5
click at [178, 259] on button "Cerrar orden de devolución" at bounding box center [157, 267] width 155 height 16
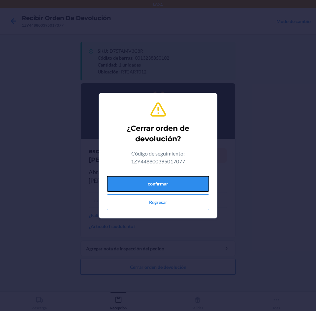
click at [188, 181] on button "confirmar" at bounding box center [158, 184] width 102 height 16
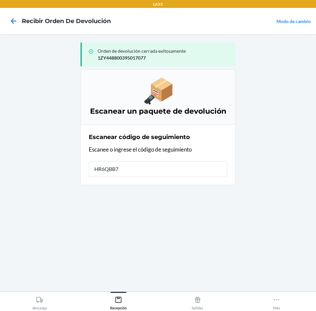
type input "HR6QBB7W"
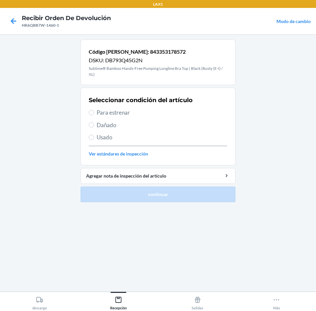
click at [145, 141] on span "Usado" at bounding box center [162, 137] width 130 height 9
click at [94, 140] on input "Usado" at bounding box center [91, 137] width 5 height 5
radio input "true"
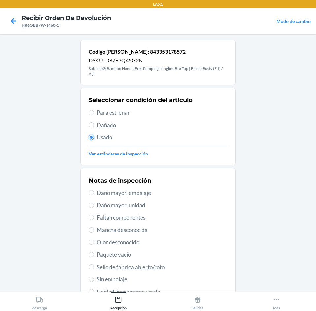
scroll to position [92, 0]
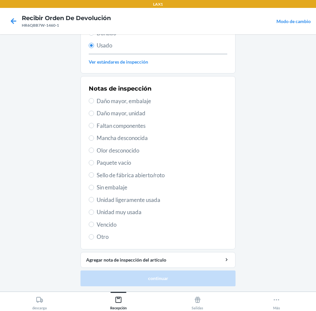
click at [143, 215] on span "Unidad muy usada" at bounding box center [162, 212] width 130 height 9
click at [94, 215] on input "Unidad muy usada" at bounding box center [91, 212] width 5 height 5
radio input "true"
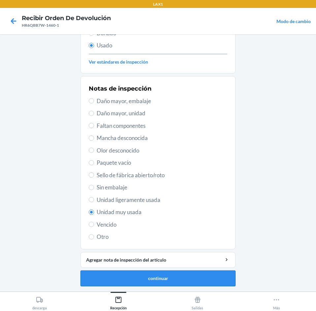
click at [171, 276] on button "continuar" at bounding box center [157, 278] width 155 height 16
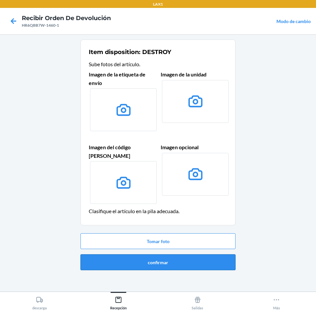
click at [182, 254] on button "confirmar" at bounding box center [157, 262] width 155 height 16
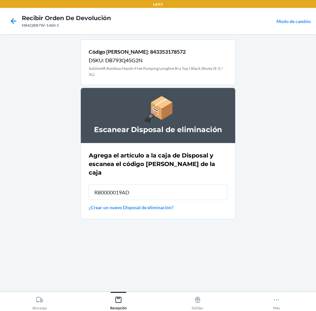
type input "RB0000019AD"
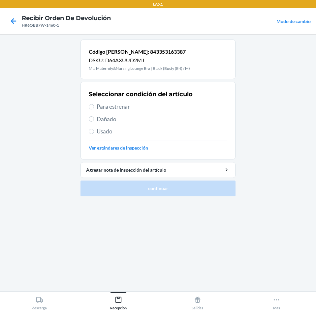
click at [159, 109] on span "Para estrenar" at bounding box center [162, 106] width 130 height 9
click at [94, 109] on input "Para estrenar" at bounding box center [91, 106] width 5 height 5
radio input "true"
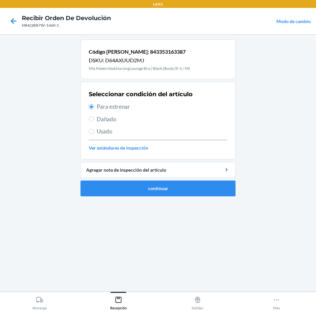
click at [145, 133] on span "Usado" at bounding box center [162, 131] width 130 height 9
click at [94, 133] on input "Usado" at bounding box center [91, 131] width 5 height 5
radio input "true"
radio input "false"
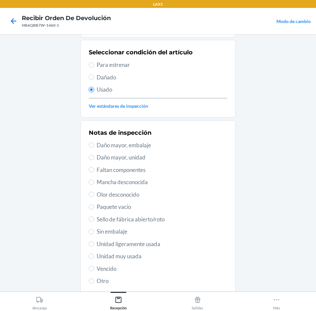
scroll to position [86, 0]
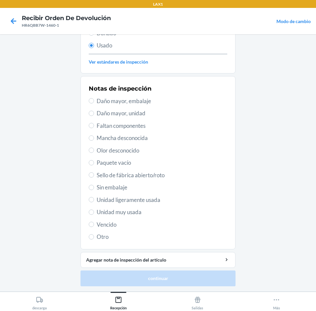
click at [149, 210] on span "Unidad muy usada" at bounding box center [162, 212] width 130 height 9
click at [94, 210] on input "Unidad muy usada" at bounding box center [91, 212] width 5 height 5
radio input "true"
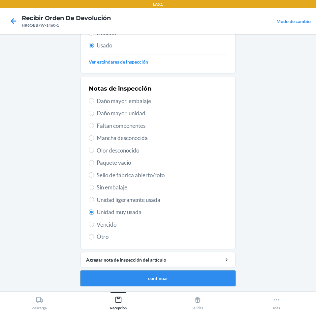
click at [168, 280] on button "continuar" at bounding box center [157, 278] width 155 height 16
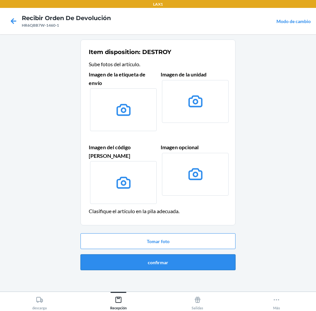
click at [173, 254] on button "confirmar" at bounding box center [157, 262] width 155 height 16
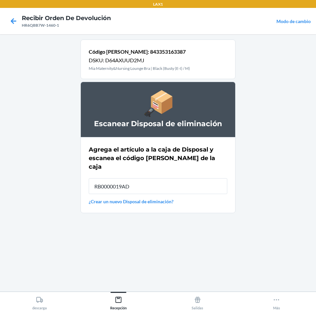
type input "RB0000019AD"
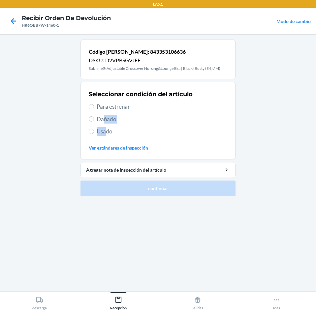
click at [105, 125] on div "Seleccionar condición del artículo Para estrenar Dañado Usado Ver estándares de…" at bounding box center [158, 120] width 138 height 65
click at [105, 127] on div "Seleccionar condición del artículo Para estrenar Dañado Usado Ver estándares de…" at bounding box center [158, 120] width 138 height 65
click at [99, 127] on div "Seleccionar condición del artículo Para estrenar Dañado Usado Ver estándares de…" at bounding box center [158, 120] width 138 height 65
click at [97, 130] on span "Usado" at bounding box center [162, 131] width 130 height 9
click at [94, 130] on input "Usado" at bounding box center [91, 131] width 5 height 5
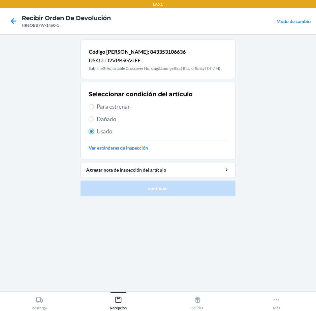
radio input "true"
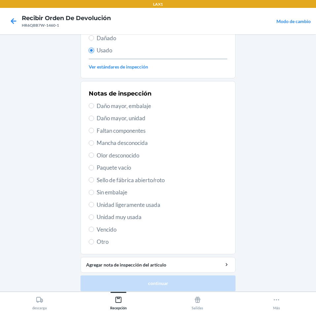
scroll to position [86, 0]
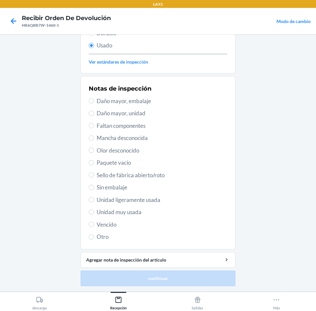
click at [148, 206] on div "Notas de inspección Daño mayor, embalaje Daño mayor, unidad Faltan componentes …" at bounding box center [158, 162] width 138 height 161
click at [145, 216] on div "Notas de inspección Daño mayor, embalaje Daño mayor, unidad Faltan componentes …" at bounding box center [158, 162] width 138 height 161
drag, startPoint x: 146, startPoint y: 217, endPoint x: 147, endPoint y: 212, distance: 5.3
click at [147, 214] on div "Notas de inspección Daño mayor, embalaje Daño mayor, unidad Faltan componentes …" at bounding box center [158, 162] width 138 height 161
click at [147, 212] on span "Unidad muy usada" at bounding box center [162, 212] width 130 height 9
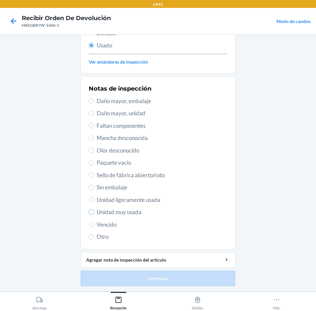
click at [94, 212] on input "Unidad muy usada" at bounding box center [91, 212] width 5 height 5
radio input "true"
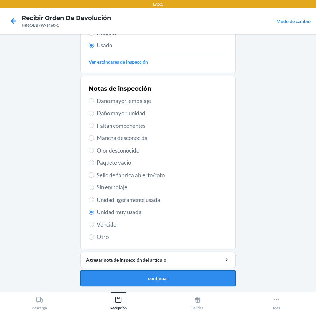
click at [174, 282] on button "continuar" at bounding box center [157, 278] width 155 height 16
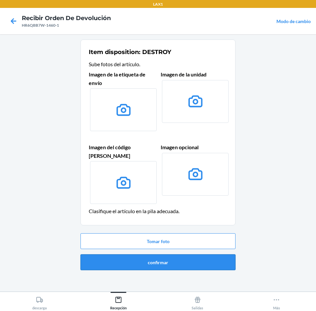
click at [179, 257] on button "confirmar" at bounding box center [157, 262] width 155 height 16
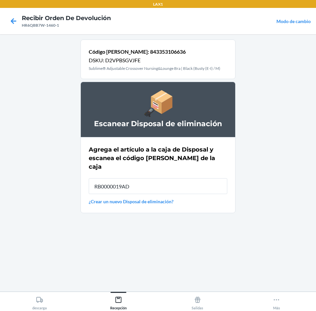
type input "RB0000019AD"
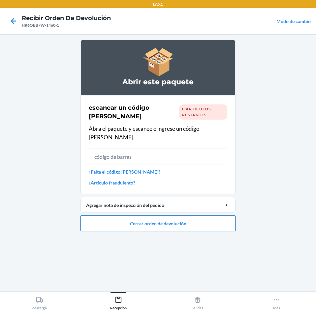
click at [179, 216] on button "Cerrar orden de devolución" at bounding box center [157, 223] width 155 height 16
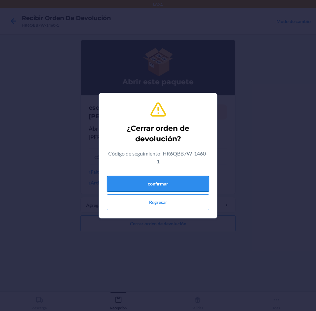
click at [179, 179] on button "confirmar" at bounding box center [158, 184] width 102 height 16
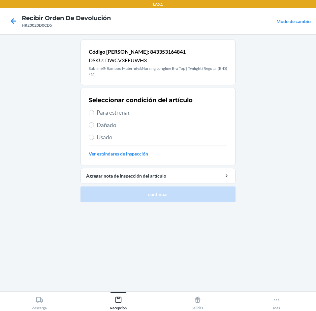
drag, startPoint x: 171, startPoint y: 113, endPoint x: 199, endPoint y: 159, distance: 54.0
click at [174, 116] on span "Para estrenar" at bounding box center [162, 112] width 130 height 9
click at [94, 115] on input "Para estrenar" at bounding box center [91, 112] width 5 height 5
radio input "true"
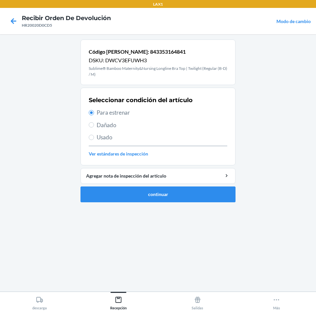
click at [204, 184] on li "Código [PERSON_NAME]: 843353164841 DSKU: DWCV3EFUWH3 Sublime® Bamboo Maternity&…" at bounding box center [157, 121] width 155 height 163
click at [203, 194] on button "continuar" at bounding box center [157, 194] width 155 height 16
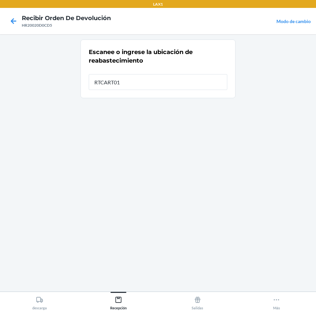
type input "RTCART012"
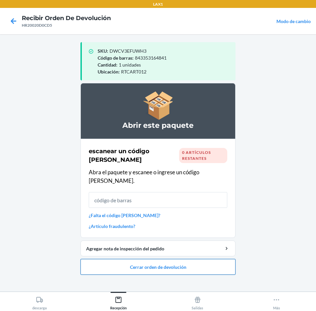
click at [206, 259] on button "Cerrar orden de devolución" at bounding box center [157, 267] width 155 height 16
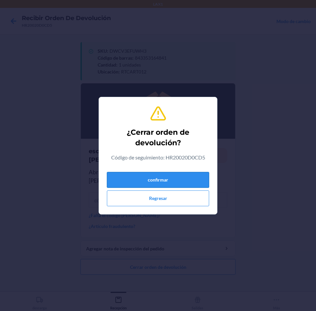
click at [184, 182] on button "confirmar" at bounding box center [158, 180] width 102 height 16
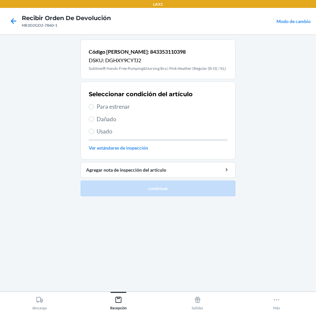
drag, startPoint x: 150, startPoint y: 111, endPoint x: 150, endPoint y: 107, distance: 4.6
click at [150, 108] on div "Seleccionar condición del artículo Para estrenar Dañado Usado Ver estándares de…" at bounding box center [158, 120] width 138 height 65
click at [150, 107] on span "Para estrenar" at bounding box center [162, 106] width 130 height 9
click at [94, 107] on input "Para estrenar" at bounding box center [91, 106] width 5 height 5
radio input "true"
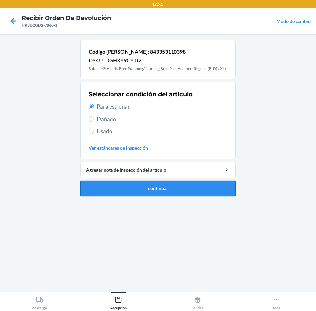
click at [171, 192] on button "continuar" at bounding box center [157, 189] width 155 height 16
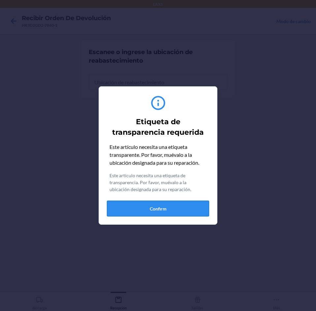
click at [165, 212] on button "Confirm" at bounding box center [158, 209] width 102 height 16
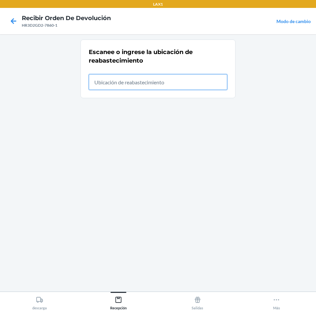
click at [192, 78] on input "text" at bounding box center [158, 82] width 138 height 16
type input "RTCART012"
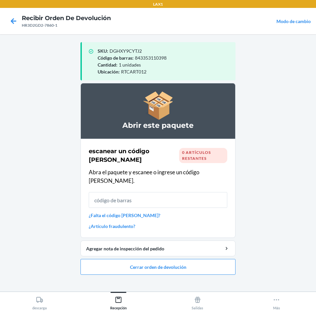
click at [184, 248] on li "Abrir este paquete escanear un código [PERSON_NAME] 0 artículos restantes Abra …" at bounding box center [157, 179] width 155 height 192
click at [184, 259] on button "Cerrar orden de devolución" at bounding box center [157, 267] width 155 height 16
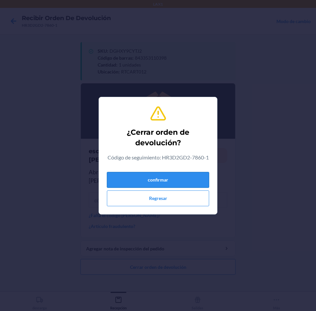
click at [195, 187] on button "confirmar" at bounding box center [158, 180] width 102 height 16
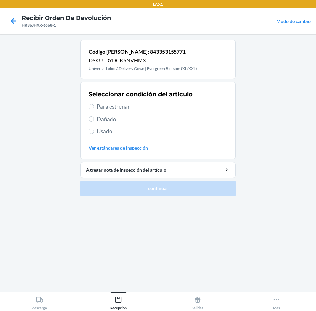
drag, startPoint x: 154, startPoint y: 102, endPoint x: 154, endPoint y: 108, distance: 6.6
click at [154, 105] on div "Seleccionar condición del artículo Para estrenar Dañado Usado Ver estándares de…" at bounding box center [158, 120] width 138 height 65
click at [154, 108] on span "Para estrenar" at bounding box center [162, 106] width 130 height 9
click at [94, 108] on input "Para estrenar" at bounding box center [91, 106] width 5 height 5
radio input "true"
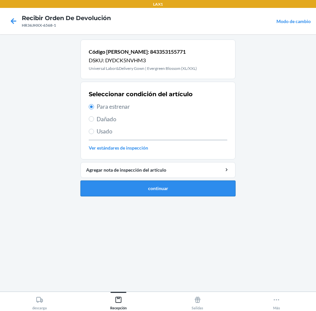
click at [158, 189] on button "continuar" at bounding box center [157, 189] width 155 height 16
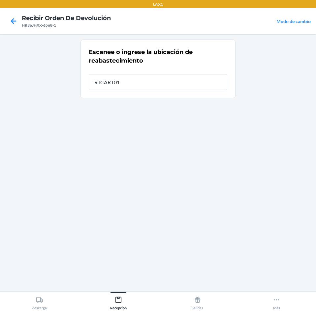
type input "RTCART012"
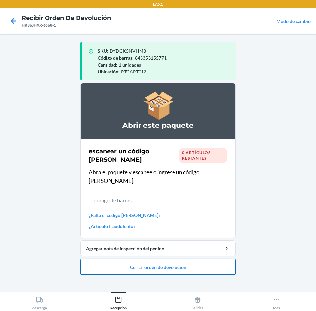
click at [180, 260] on button "Cerrar orden de devolución" at bounding box center [157, 267] width 155 height 16
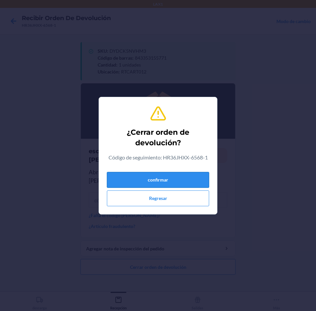
click at [192, 180] on button "confirmar" at bounding box center [158, 180] width 102 height 16
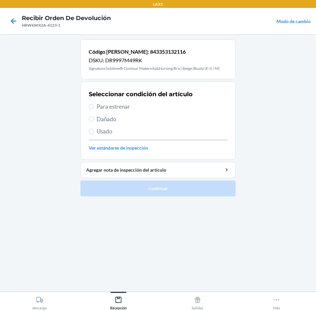
click at [185, 110] on span "Para estrenar" at bounding box center [162, 106] width 130 height 9
click at [94, 109] on input "Para estrenar" at bounding box center [91, 106] width 5 height 5
radio input "true"
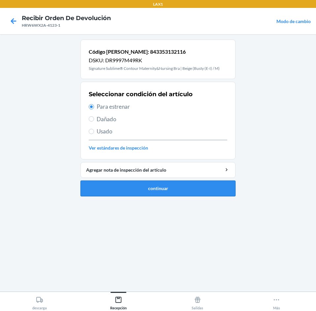
click at [181, 191] on button "continuar" at bounding box center [157, 189] width 155 height 16
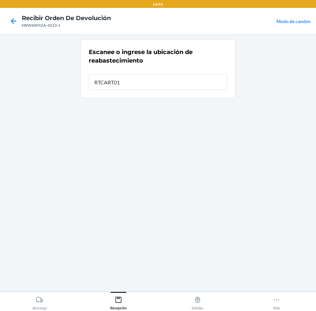
type input "RTCART012"
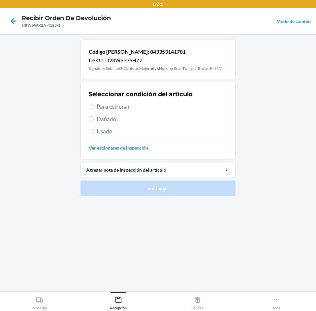
click at [158, 108] on span "Para estrenar" at bounding box center [162, 106] width 130 height 9
click at [94, 108] on input "Para estrenar" at bounding box center [91, 106] width 5 height 5
radio input "true"
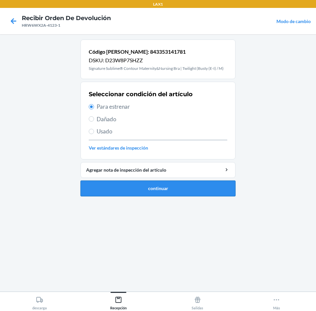
click at [181, 189] on button "continuar" at bounding box center [157, 189] width 155 height 16
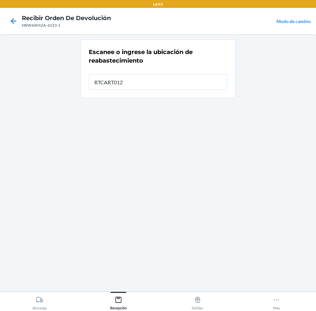
type input "RTCART012"
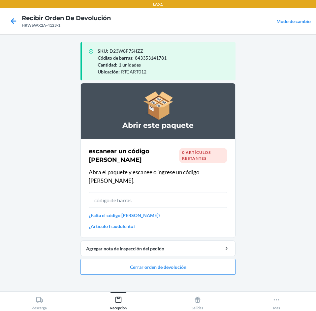
click at [166, 249] on li "Abrir este paquete escanear un código [PERSON_NAME] 0 artículos restantes Abra …" at bounding box center [157, 179] width 155 height 192
click at [163, 259] on button "Cerrar orden de devolución" at bounding box center [157, 267] width 155 height 16
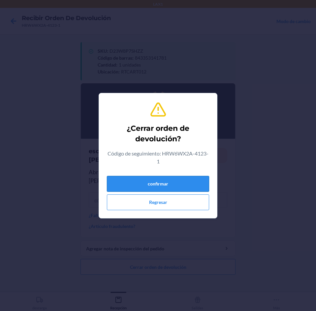
click at [160, 190] on button "confirmar" at bounding box center [158, 184] width 102 height 16
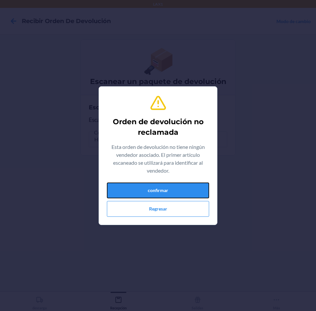
click at [161, 190] on button "confirmar" at bounding box center [158, 191] width 102 height 16
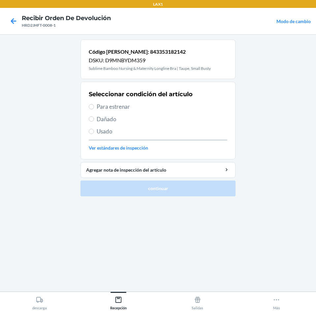
click at [146, 105] on span "Para estrenar" at bounding box center [162, 106] width 130 height 9
click at [94, 105] on input "Para estrenar" at bounding box center [91, 106] width 5 height 5
radio input "true"
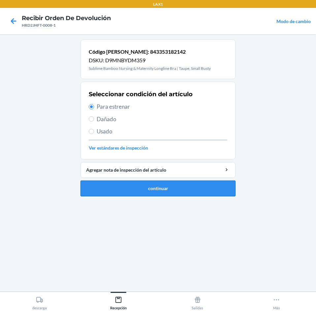
click at [176, 185] on button "continuar" at bounding box center [157, 189] width 155 height 16
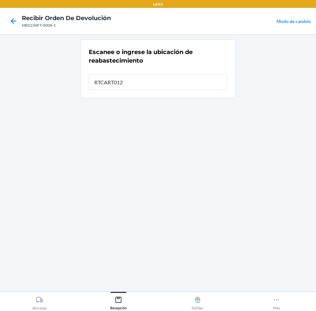
type input "RTCART012"
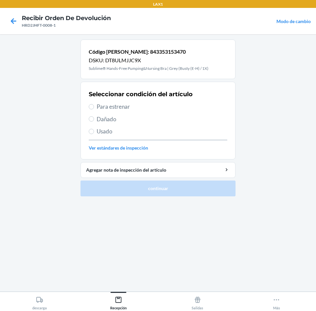
drag, startPoint x: 158, startPoint y: 105, endPoint x: 171, endPoint y: 156, distance: 53.0
click at [158, 106] on span "Para estrenar" at bounding box center [162, 106] width 130 height 9
click at [94, 106] on input "Para estrenar" at bounding box center [91, 106] width 5 height 5
radio input "true"
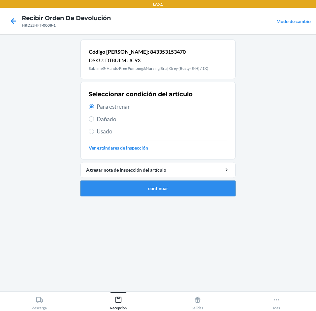
click at [167, 191] on button "continuar" at bounding box center [157, 189] width 155 height 16
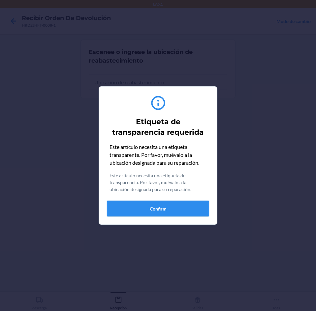
click at [160, 214] on button "Confirm" at bounding box center [158, 209] width 102 height 16
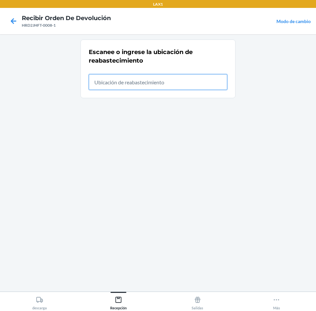
click at [190, 82] on input "text" at bounding box center [158, 82] width 138 height 16
type input "RTCART012"
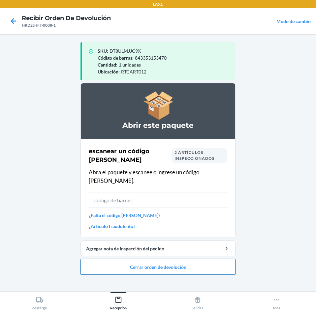
click at [182, 259] on button "Cerrar orden de devolución" at bounding box center [157, 267] width 155 height 16
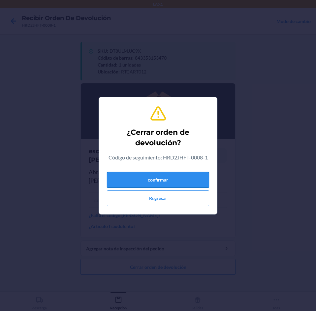
click at [179, 178] on button "confirmar" at bounding box center [158, 180] width 102 height 16
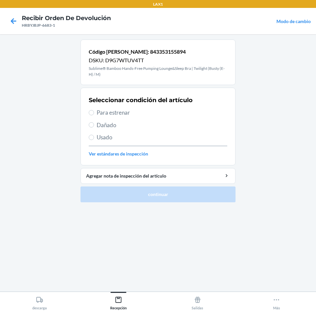
click at [138, 112] on span "Para estrenar" at bounding box center [162, 112] width 130 height 9
click at [94, 112] on input "Para estrenar" at bounding box center [91, 112] width 5 height 5
radio input "true"
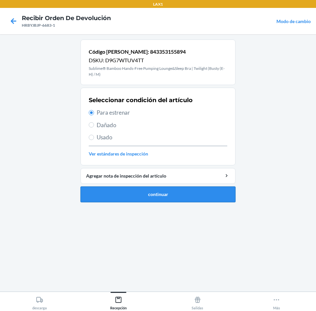
click at [160, 197] on button "continuar" at bounding box center [157, 194] width 155 height 16
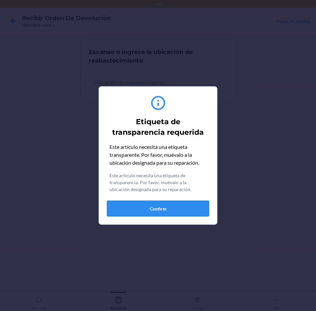
click at [166, 203] on button "Confirm" at bounding box center [158, 209] width 102 height 16
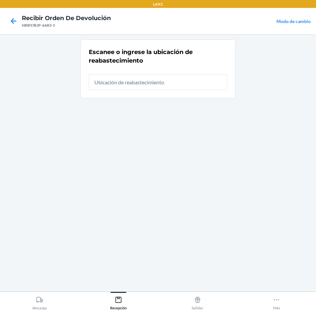
click at [200, 90] on div "Escanee o ingrese la ubicación de reabastecimiento" at bounding box center [158, 69] width 138 height 46
click at [197, 77] on input "text" at bounding box center [158, 82] width 138 height 16
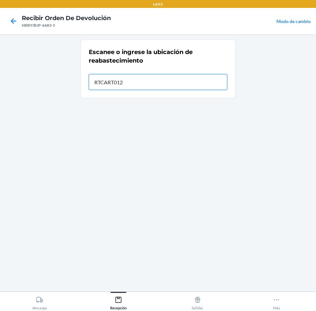
type input "RTCART012"
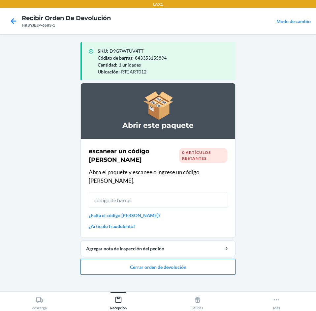
click at [184, 259] on button "Cerrar orden de devolución" at bounding box center [157, 267] width 155 height 16
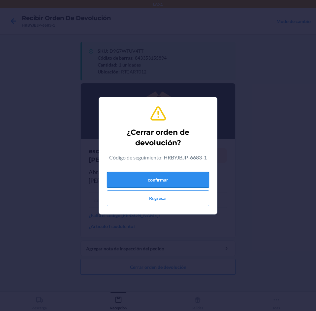
click at [183, 172] on button "confirmar" at bounding box center [158, 180] width 102 height 16
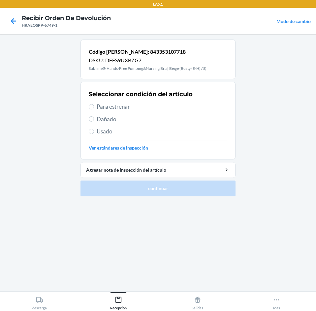
drag, startPoint x: 137, startPoint y: 109, endPoint x: 148, endPoint y: 122, distance: 16.4
click at [137, 109] on span "Para estrenar" at bounding box center [162, 106] width 130 height 9
click at [94, 109] on input "Para estrenar" at bounding box center [91, 106] width 5 height 5
radio input "true"
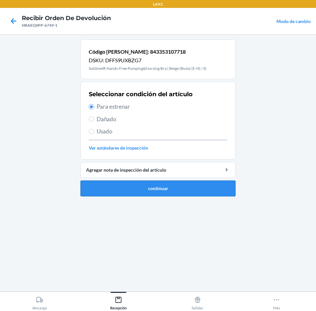
click at [175, 189] on button "continuar" at bounding box center [157, 189] width 155 height 16
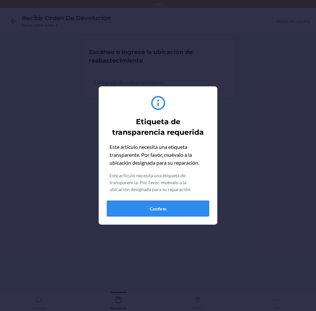
click at [174, 208] on button "Confirm" at bounding box center [158, 209] width 102 height 16
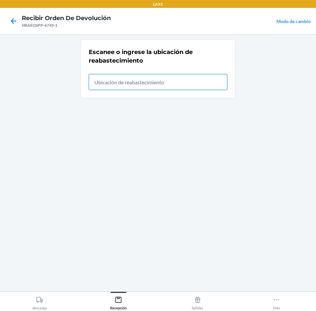
click at [177, 83] on input "text" at bounding box center [158, 82] width 138 height 16
type input "RTCART012"
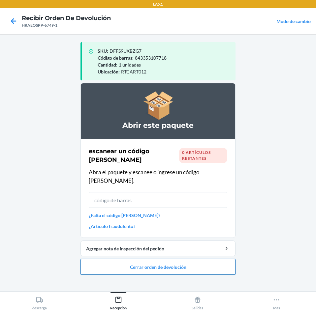
click at [169, 259] on button "Cerrar orden de devolución" at bounding box center [157, 267] width 155 height 16
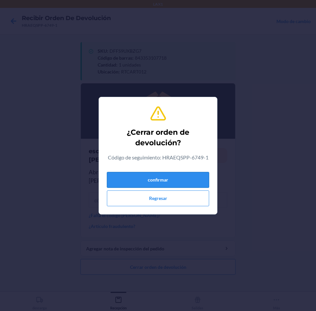
click at [183, 179] on button "confirmar" at bounding box center [158, 180] width 102 height 16
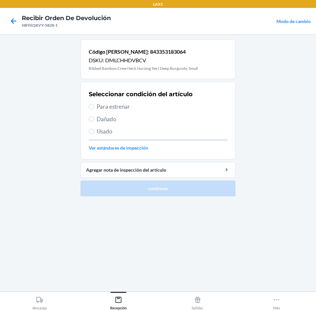
click at [167, 108] on span "Para estrenar" at bounding box center [162, 106] width 130 height 9
click at [94, 108] on input "Para estrenar" at bounding box center [91, 106] width 5 height 5
radio input "true"
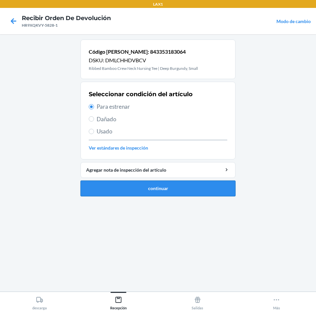
click at [179, 189] on button "continuar" at bounding box center [157, 189] width 155 height 16
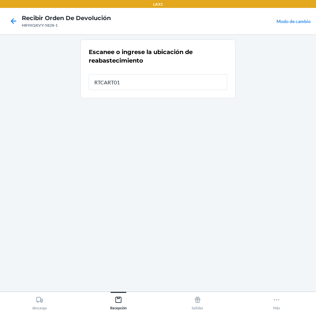
type input "RTCART012"
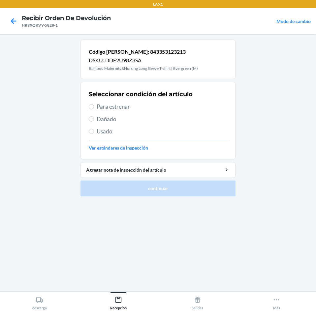
click at [149, 110] on span "Para estrenar" at bounding box center [162, 106] width 130 height 9
click at [94, 109] on input "Para estrenar" at bounding box center [91, 106] width 5 height 5
radio input "true"
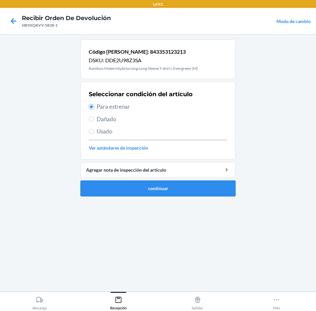
click at [175, 192] on button "continuar" at bounding box center [157, 189] width 155 height 16
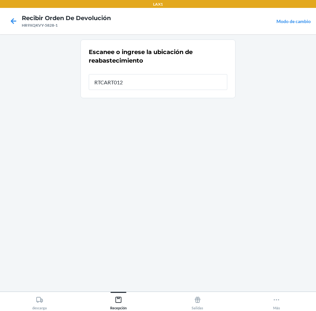
type input "RTCART012"
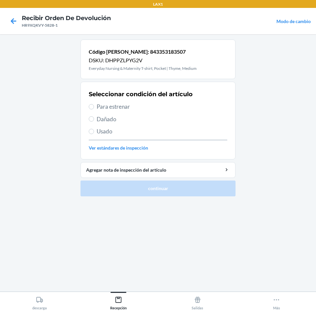
click at [177, 113] on div "Seleccionar condición del artículo Para estrenar Dañado Usado Ver estándares de…" at bounding box center [158, 120] width 138 height 65
click at [149, 101] on div "Seleccionar condición del artículo Para estrenar Dañado Usado Ver estándares de…" at bounding box center [158, 120] width 138 height 65
click at [156, 103] on span "Para estrenar" at bounding box center [162, 106] width 130 height 9
click at [94, 104] on input "Para estrenar" at bounding box center [91, 106] width 5 height 5
radio input "true"
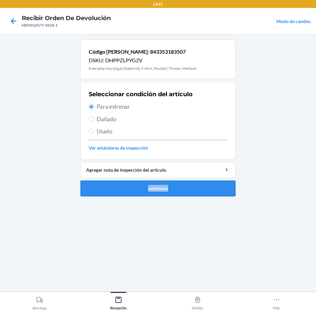
drag, startPoint x: 178, startPoint y: 178, endPoint x: 178, endPoint y: 183, distance: 4.9
click at [178, 183] on li "Código [PERSON_NAME]: 843353183507 DSKU: DHPPZLPYG2V Everyday Nursing & Materni…" at bounding box center [157, 118] width 155 height 157
click at [178, 183] on button "continuar" at bounding box center [157, 189] width 155 height 16
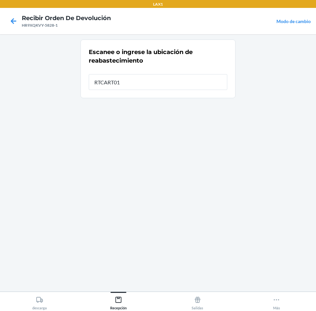
type input "RTCART012"
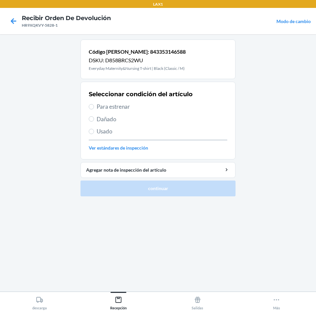
drag, startPoint x: 152, startPoint y: 102, endPoint x: 165, endPoint y: 129, distance: 29.5
click at [157, 109] on div "Seleccionar condición del artículo Para estrenar Dañado Usado Ver estándares de…" at bounding box center [158, 120] width 138 height 65
click at [156, 104] on span "Para estrenar" at bounding box center [162, 106] width 130 height 9
click at [94, 104] on input "Para estrenar" at bounding box center [91, 106] width 5 height 5
radio input "true"
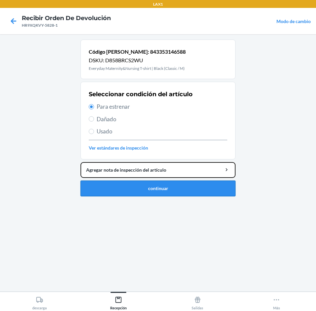
drag, startPoint x: 170, startPoint y: 177, endPoint x: 170, endPoint y: 183, distance: 5.9
click at [170, 183] on li "Código [PERSON_NAME]: 843353146588 DSKU: D858BRCS2WU Everyday Maternity&Nursing…" at bounding box center [157, 118] width 155 height 157
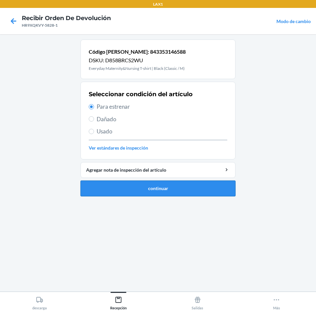
click at [169, 193] on button "continuar" at bounding box center [157, 189] width 155 height 16
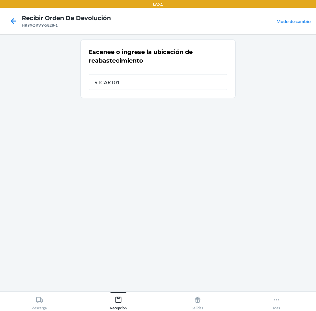
type input "RTCART012"
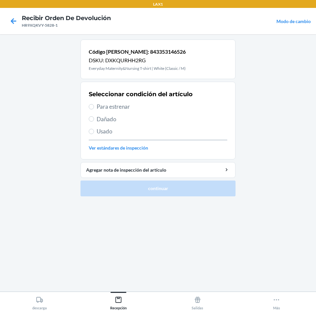
click at [172, 104] on span "Para estrenar" at bounding box center [162, 106] width 130 height 9
click at [94, 104] on input "Para estrenar" at bounding box center [91, 106] width 5 height 5
radio input "true"
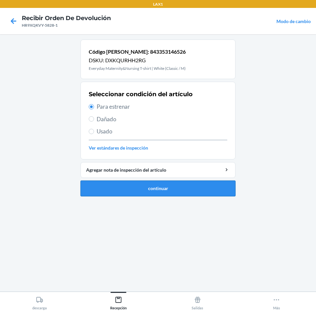
click at [187, 186] on button "continuar" at bounding box center [157, 189] width 155 height 16
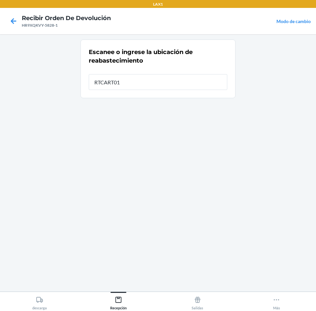
type input "RTCART012"
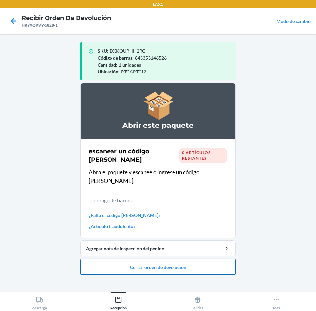
click at [168, 259] on button "Cerrar orden de devolución" at bounding box center [157, 267] width 155 height 16
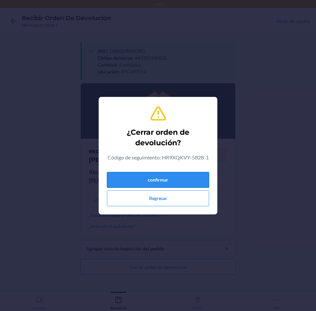
click at [183, 176] on button "confirmar" at bounding box center [158, 180] width 102 height 16
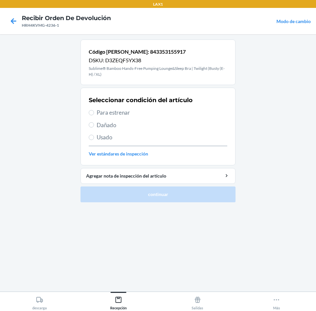
click at [168, 109] on span "Para estrenar" at bounding box center [162, 112] width 130 height 9
click at [94, 110] on input "Para estrenar" at bounding box center [91, 112] width 5 height 5
radio input "true"
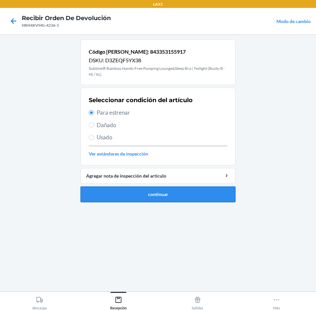
click at [186, 201] on button "continuar" at bounding box center [157, 194] width 155 height 16
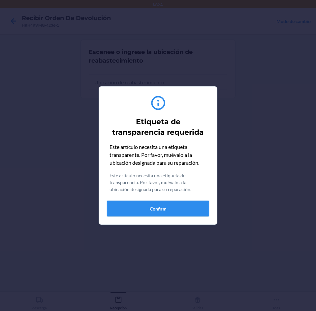
click at [190, 201] on button "Confirm" at bounding box center [158, 209] width 102 height 16
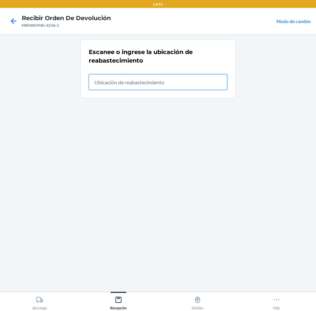
click at [161, 83] on input "text" at bounding box center [158, 82] width 138 height 16
type input "RTCART012"
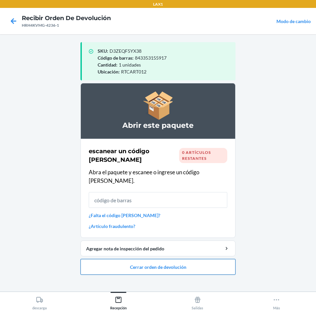
click at [179, 259] on button "Cerrar orden de devolución" at bounding box center [157, 267] width 155 height 16
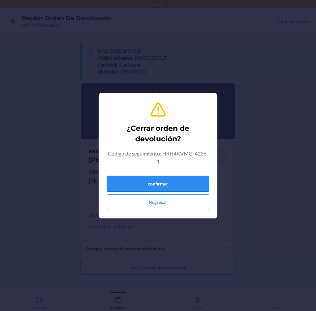
click at [173, 185] on button "confirmar" at bounding box center [158, 184] width 102 height 16
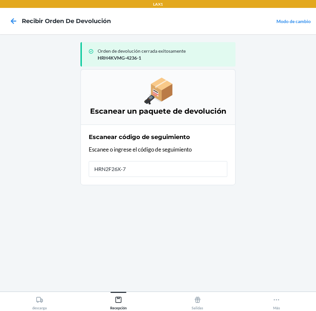
type input "HRN2F26X-73"
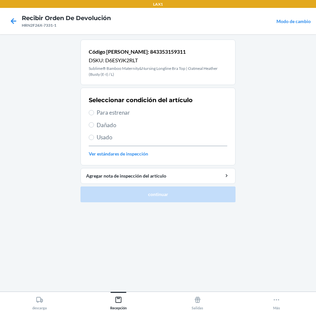
click at [162, 112] on span "Para estrenar" at bounding box center [162, 112] width 130 height 9
click at [94, 112] on input "Para estrenar" at bounding box center [91, 112] width 5 height 5
radio input "true"
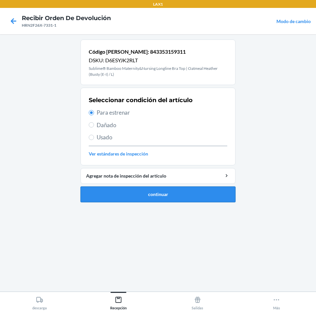
click at [198, 196] on button "continuar" at bounding box center [157, 194] width 155 height 16
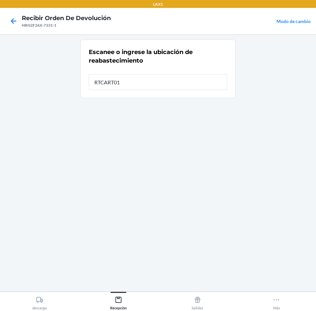
type input "RTCART012"
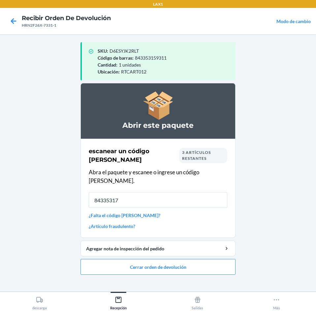
type input "843353175"
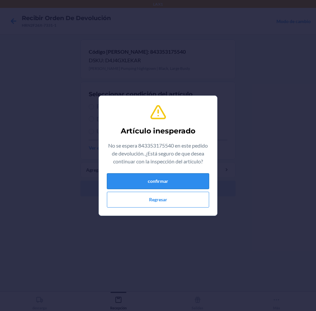
click at [200, 185] on button "confirmar" at bounding box center [158, 181] width 102 height 16
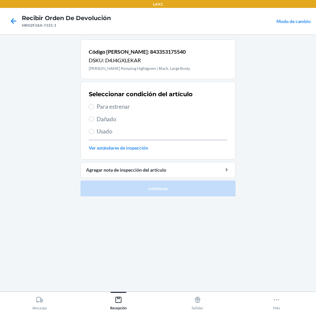
click at [168, 109] on span "Para estrenar" at bounding box center [162, 106] width 130 height 9
click at [94, 109] on input "Para estrenar" at bounding box center [91, 106] width 5 height 5
radio input "true"
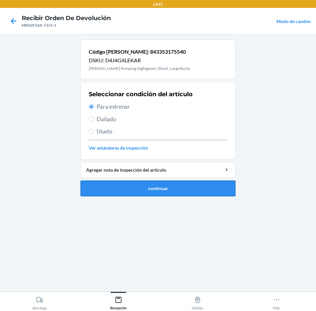
click at [183, 182] on button "continuar" at bounding box center [157, 189] width 155 height 16
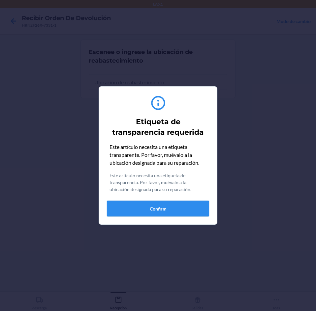
click at [184, 212] on button "Confirm" at bounding box center [158, 209] width 102 height 16
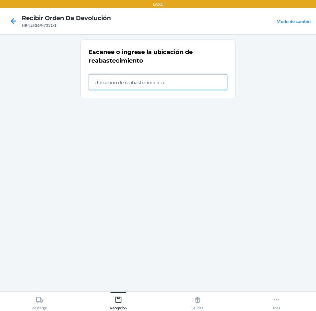
click at [180, 78] on input "text" at bounding box center [158, 82] width 138 height 16
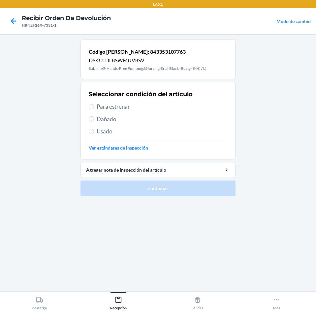
click at [164, 105] on span "Para estrenar" at bounding box center [162, 106] width 130 height 9
click at [94, 105] on input "Para estrenar" at bounding box center [91, 106] width 5 height 5
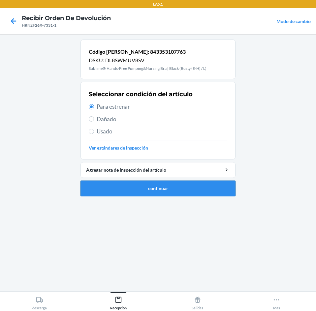
click at [184, 187] on button "continuar" at bounding box center [157, 189] width 155 height 16
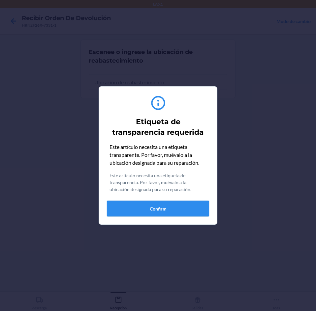
click at [192, 209] on button "Confirm" at bounding box center [158, 209] width 102 height 16
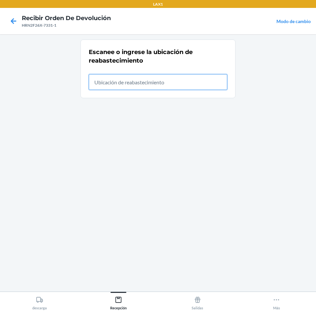
click at [180, 79] on input "text" at bounding box center [158, 82] width 138 height 16
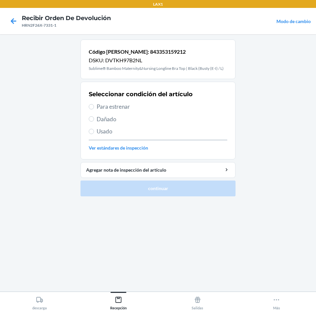
click at [143, 110] on span "Para estrenar" at bounding box center [162, 106] width 130 height 9
click at [94, 109] on input "Para estrenar" at bounding box center [91, 106] width 5 height 5
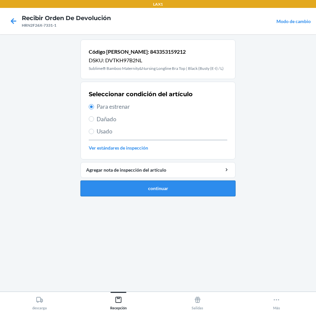
click at [169, 193] on button "continuar" at bounding box center [157, 189] width 155 height 16
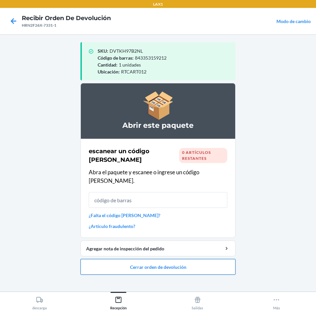
click at [179, 259] on button "Cerrar orden de devolución" at bounding box center [157, 267] width 155 height 16
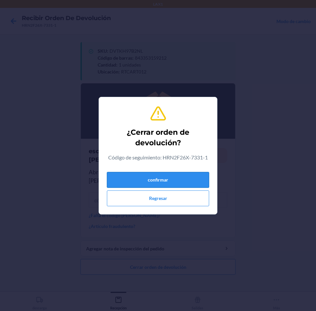
click at [190, 186] on button "confirmar" at bounding box center [158, 180] width 102 height 16
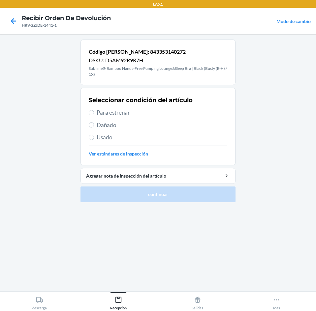
click at [128, 135] on span "Usado" at bounding box center [162, 137] width 130 height 9
click at [94, 135] on input "Usado" at bounding box center [91, 137] width 5 height 5
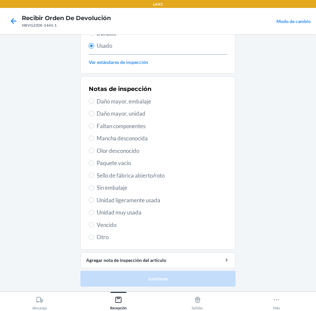
scroll to position [92, 0]
click at [152, 210] on span "Unidad muy usada" at bounding box center [162, 212] width 130 height 9
click at [94, 210] on input "Unidad muy usada" at bounding box center [91, 212] width 5 height 5
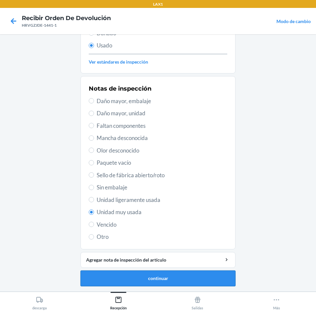
click at [153, 276] on button "continuar" at bounding box center [157, 278] width 155 height 16
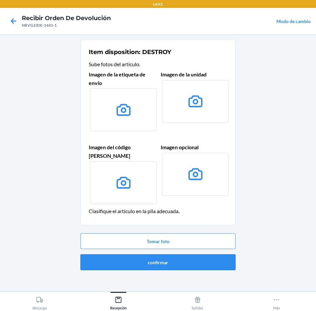
click at [157, 254] on button "confirmar" at bounding box center [157, 262] width 155 height 16
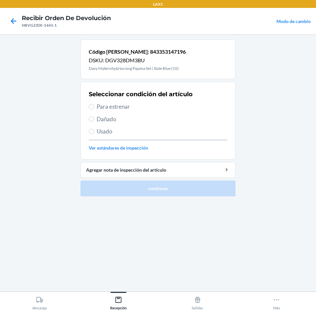
click at [122, 109] on span "Para estrenar" at bounding box center [162, 106] width 130 height 9
click at [94, 109] on input "Para estrenar" at bounding box center [91, 106] width 5 height 5
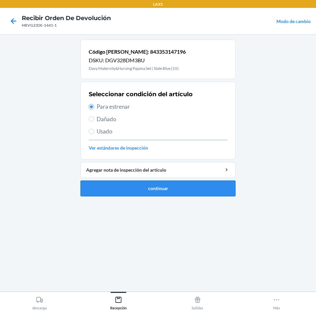
click at [162, 192] on button "continuar" at bounding box center [157, 189] width 155 height 16
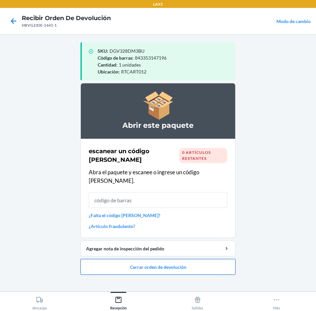
click at [175, 259] on button "Cerrar orden de devolución" at bounding box center [157, 267] width 155 height 16
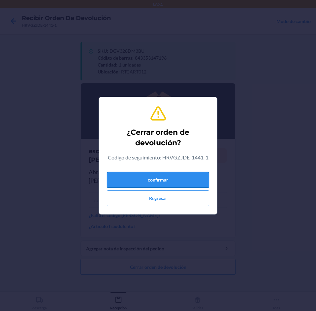
click at [189, 185] on button "confirmar" at bounding box center [158, 180] width 102 height 16
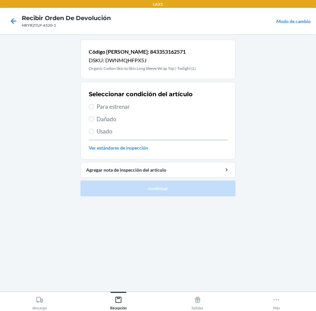
drag, startPoint x: 169, startPoint y: 104, endPoint x: 173, endPoint y: 116, distance: 12.9
click at [169, 104] on span "Para estrenar" at bounding box center [162, 106] width 130 height 9
click at [94, 104] on input "Para estrenar" at bounding box center [91, 106] width 5 height 5
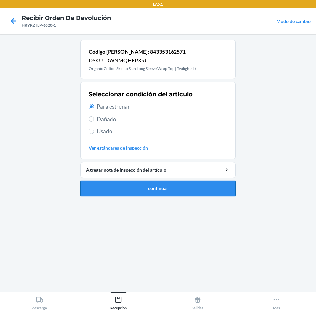
click at [179, 194] on button "continuar" at bounding box center [157, 189] width 155 height 16
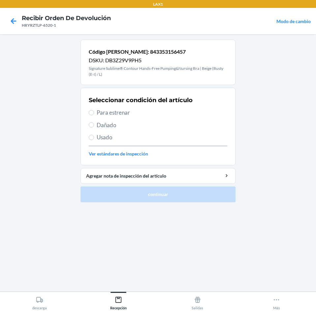
click at [174, 108] on span "Para estrenar" at bounding box center [162, 112] width 130 height 9
click at [94, 110] on input "Para estrenar" at bounding box center [91, 112] width 5 height 5
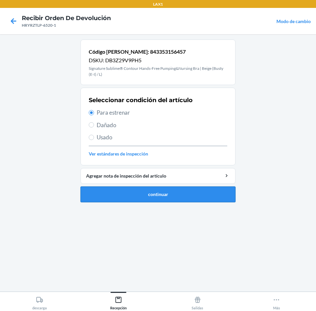
click at [188, 193] on button "continuar" at bounding box center [157, 194] width 155 height 16
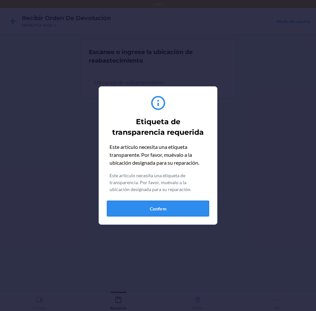
click at [184, 209] on button "Confirm" at bounding box center [158, 209] width 102 height 16
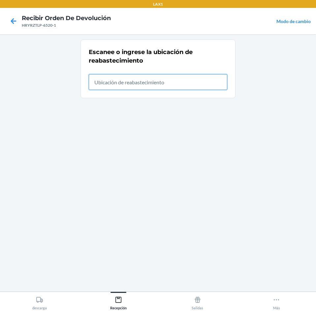
click at [174, 83] on input "text" at bounding box center [158, 82] width 138 height 16
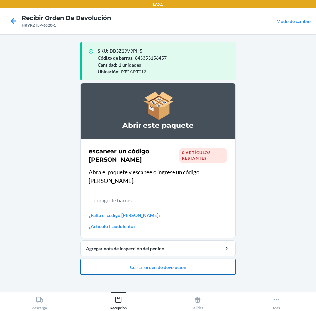
click at [187, 265] on button "Cerrar orden de devolución" at bounding box center [157, 267] width 155 height 16
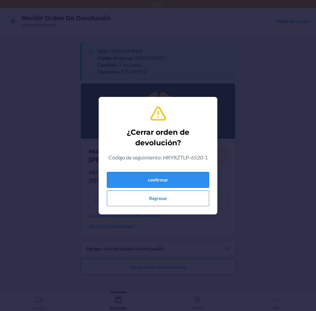
click at [184, 179] on button "confirmar" at bounding box center [158, 180] width 102 height 16
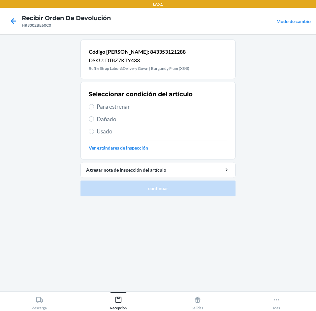
drag, startPoint x: 142, startPoint y: 97, endPoint x: 143, endPoint y: 106, distance: 9.0
click at [143, 106] on div "Seleccionar condición del artículo Para estrenar Dañado Usado Ver estándares de…" at bounding box center [158, 120] width 138 height 65
click at [143, 106] on span "Para estrenar" at bounding box center [162, 106] width 130 height 9
click at [94, 106] on input "Para estrenar" at bounding box center [91, 106] width 5 height 5
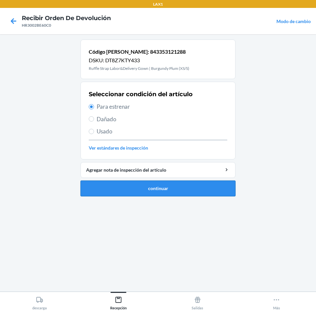
click at [148, 182] on button "continuar" at bounding box center [157, 189] width 155 height 16
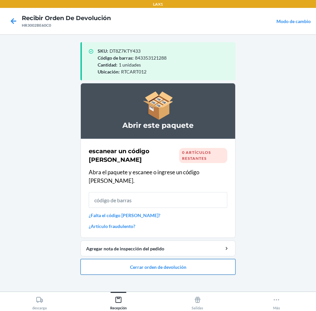
click at [171, 262] on button "Cerrar orden de devolución" at bounding box center [157, 267] width 155 height 16
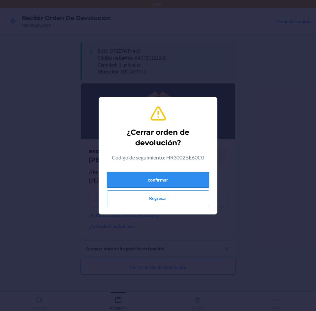
click at [192, 178] on button "confirmar" at bounding box center [158, 180] width 102 height 16
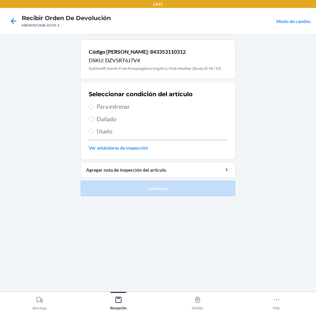
click at [123, 101] on div "Seleccionar condición del artículo Para estrenar Dañado Usado Ver estándares de…" at bounding box center [158, 120] width 138 height 65
click at [125, 105] on span "Para estrenar" at bounding box center [162, 106] width 130 height 9
click at [94, 105] on input "Para estrenar" at bounding box center [91, 106] width 5 height 5
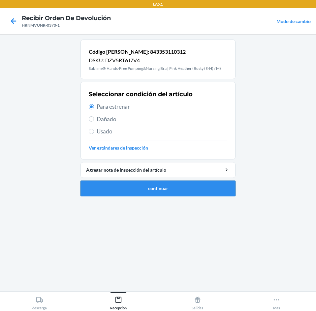
click at [155, 190] on button "continuar" at bounding box center [157, 189] width 155 height 16
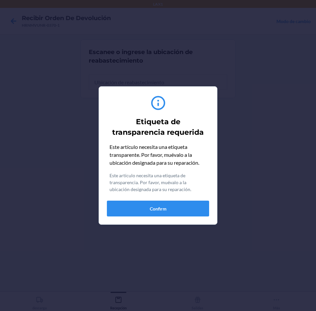
click at [170, 218] on div "Etiqueta de transparencia requerida Este artículo necesita una etiqueta transpa…" at bounding box center [158, 155] width 102 height 127
click at [178, 201] on button "Confirm" at bounding box center [158, 209] width 102 height 16
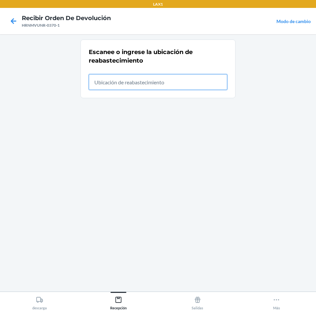
click at [193, 82] on input "text" at bounding box center [158, 82] width 138 height 16
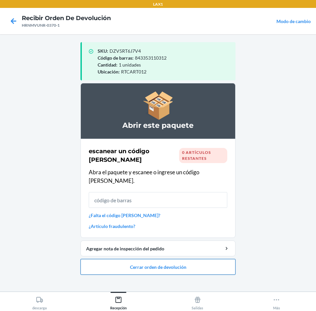
click at [164, 259] on button "Cerrar orden de devolución" at bounding box center [157, 267] width 155 height 16
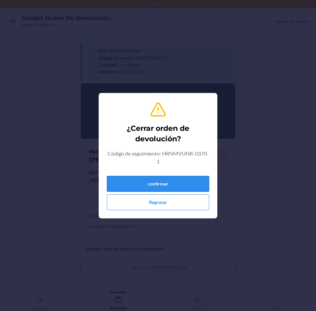
click at [172, 181] on button "confirmar" at bounding box center [158, 184] width 102 height 16
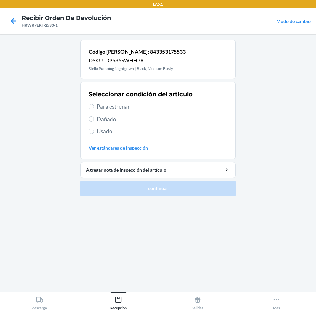
click at [155, 132] on span "Usado" at bounding box center [162, 131] width 130 height 9
click at [94, 132] on input "Usado" at bounding box center [91, 131] width 5 height 5
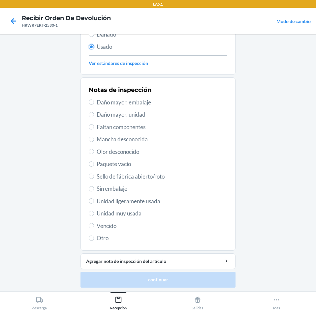
scroll to position [86, 0]
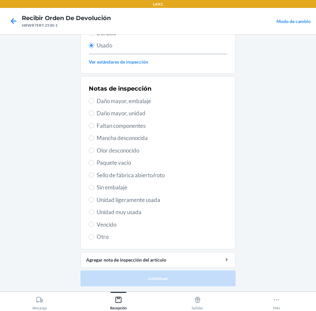
click at [149, 211] on span "Unidad muy usada" at bounding box center [162, 212] width 130 height 9
click at [94, 211] on input "Unidad muy usada" at bounding box center [91, 212] width 5 height 5
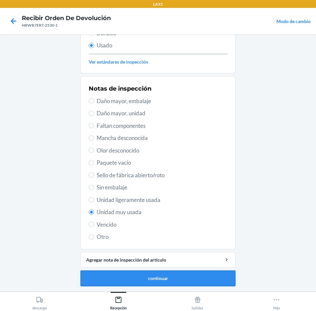
click at [161, 277] on button "continuar" at bounding box center [157, 278] width 155 height 16
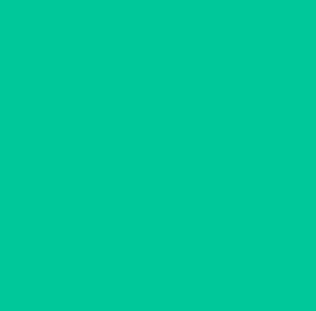
scroll to position [0, 0]
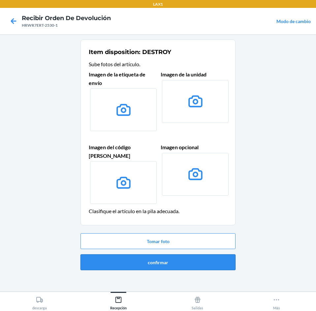
click at [174, 254] on button "confirmar" at bounding box center [157, 262] width 155 height 16
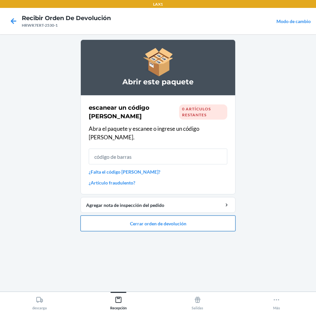
click at [183, 218] on button "Cerrar orden de devolución" at bounding box center [157, 223] width 155 height 16
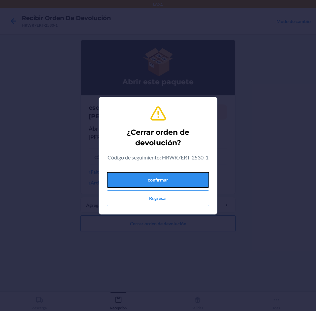
click at [187, 177] on button "confirmar" at bounding box center [158, 180] width 102 height 16
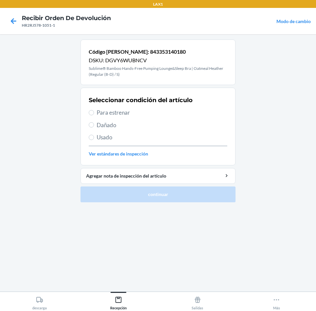
click at [155, 115] on span "Para estrenar" at bounding box center [162, 112] width 130 height 9
click at [94, 115] on input "Para estrenar" at bounding box center [91, 112] width 5 height 5
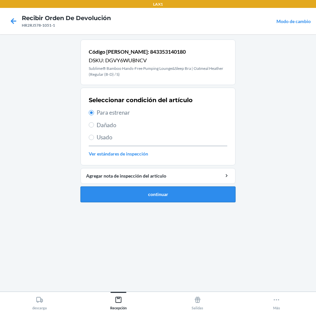
click at [169, 200] on button "continuar" at bounding box center [157, 194] width 155 height 16
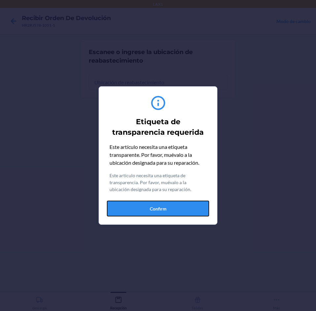
drag, startPoint x: 180, startPoint y: 208, endPoint x: 180, endPoint y: 149, distance: 58.6
click at [180, 208] on button "Confirm" at bounding box center [158, 209] width 102 height 16
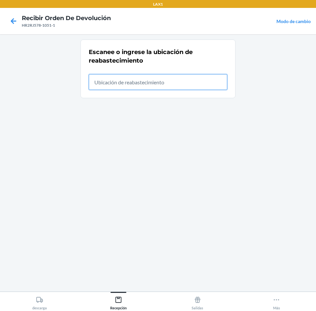
click at [179, 84] on input "text" at bounding box center [158, 82] width 138 height 16
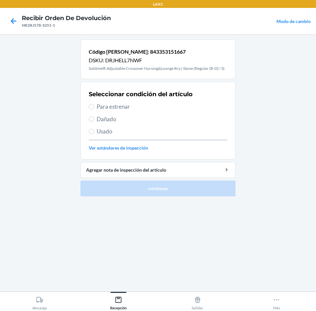
click at [158, 103] on span "Para estrenar" at bounding box center [162, 106] width 130 height 9
click at [94, 104] on input "Para estrenar" at bounding box center [91, 106] width 5 height 5
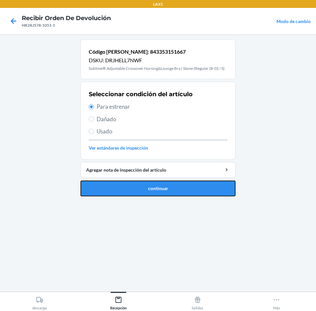
drag, startPoint x: 166, startPoint y: 185, endPoint x: 170, endPoint y: 180, distance: 6.7
click at [166, 186] on button "continuar" at bounding box center [157, 189] width 155 height 16
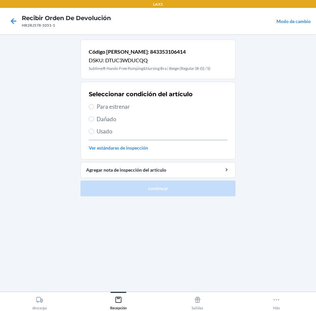
click at [116, 106] on span "Para estrenar" at bounding box center [162, 106] width 130 height 9
click at [94, 106] on input "Para estrenar" at bounding box center [91, 106] width 5 height 5
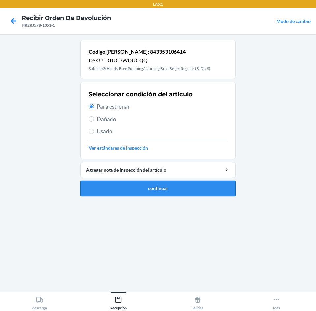
click at [145, 184] on button "continuar" at bounding box center [157, 189] width 155 height 16
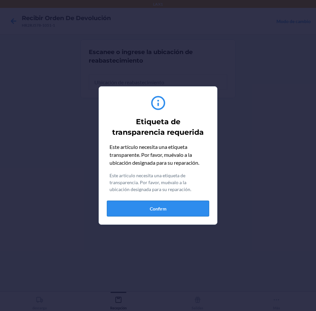
click at [150, 208] on button "Confirm" at bounding box center [158, 209] width 102 height 16
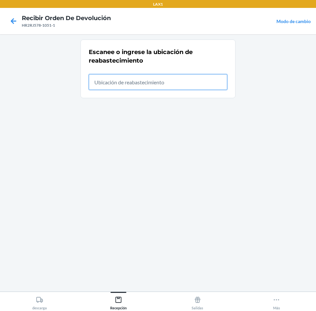
click at [208, 87] on input "text" at bounding box center [158, 82] width 138 height 16
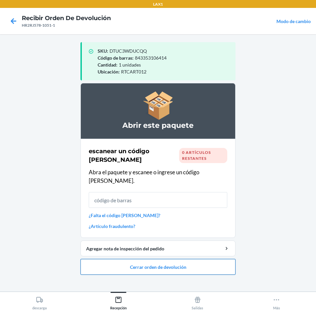
click at [183, 259] on button "Cerrar orden de devolución" at bounding box center [157, 267] width 155 height 16
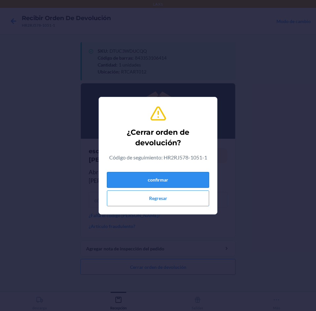
click at [177, 178] on button "confirmar" at bounding box center [158, 180] width 102 height 16
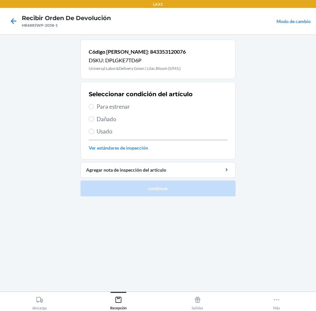
click at [166, 108] on span "Para estrenar" at bounding box center [162, 106] width 130 height 9
click at [94, 108] on input "Para estrenar" at bounding box center [91, 106] width 5 height 5
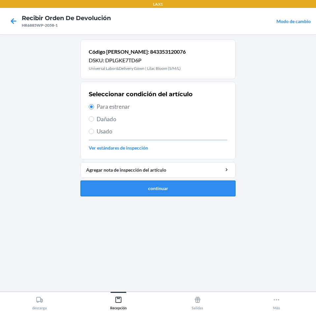
click at [183, 193] on button "continuar" at bounding box center [157, 189] width 155 height 16
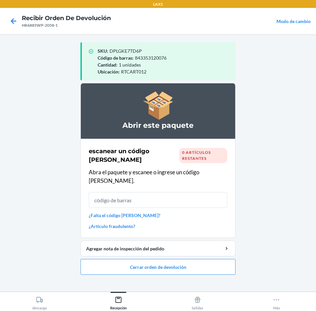
click at [192, 250] on li "Abrir este paquete escanear un código [PERSON_NAME] 0 artículos restantes Abra …" at bounding box center [157, 179] width 155 height 192
click at [186, 259] on button "Cerrar orden de devolución" at bounding box center [157, 267] width 155 height 16
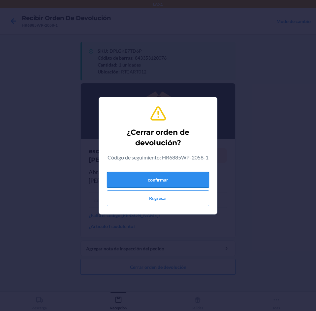
click at [179, 184] on button "confirmar" at bounding box center [158, 180] width 102 height 16
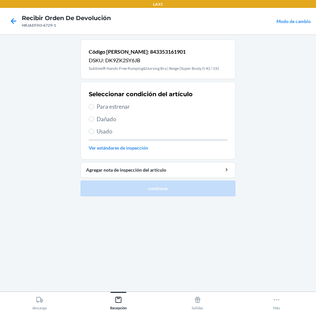
click at [138, 109] on span "Para estrenar" at bounding box center [162, 106] width 130 height 9
click at [94, 109] on input "Para estrenar" at bounding box center [91, 106] width 5 height 5
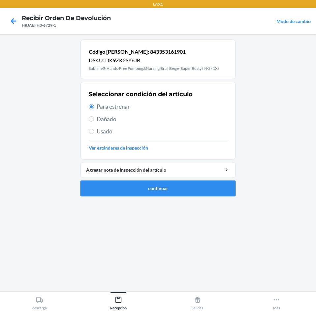
click at [173, 196] on button "continuar" at bounding box center [157, 189] width 155 height 16
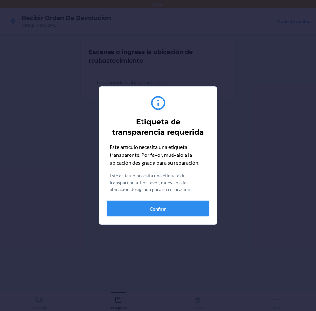
click at [176, 211] on button "Confirm" at bounding box center [158, 209] width 102 height 16
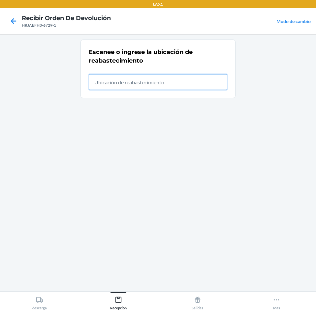
click at [151, 87] on input "text" at bounding box center [158, 82] width 138 height 16
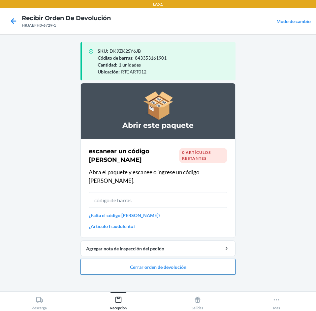
click at [162, 259] on button "Cerrar orden de devolución" at bounding box center [157, 267] width 155 height 16
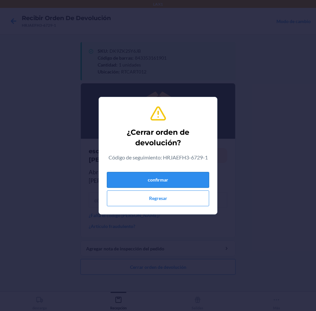
click at [195, 180] on button "confirmar" at bounding box center [158, 180] width 102 height 16
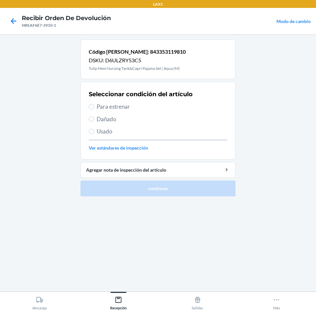
click at [170, 108] on span "Para estrenar" at bounding box center [162, 106] width 130 height 9
click at [94, 108] on input "Para estrenar" at bounding box center [91, 106] width 5 height 5
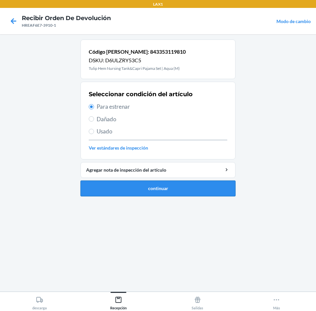
click at [176, 184] on button "continuar" at bounding box center [157, 189] width 155 height 16
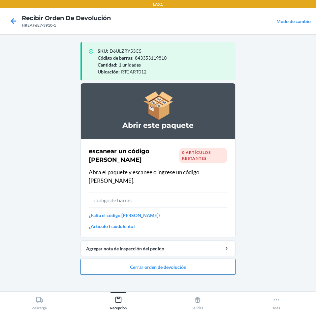
click at [184, 259] on button "Cerrar orden de devolución" at bounding box center [157, 267] width 155 height 16
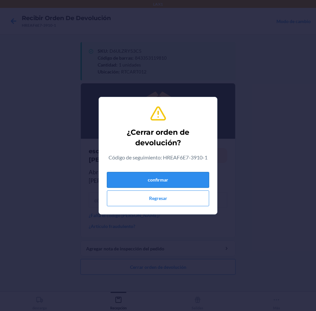
click at [188, 178] on button "confirmar" at bounding box center [158, 180] width 102 height 16
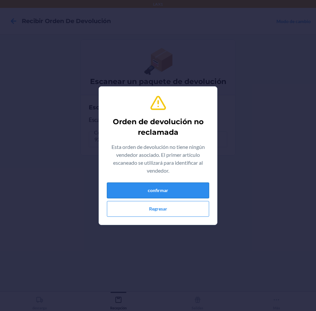
click at [173, 190] on button "confirmar" at bounding box center [158, 191] width 102 height 16
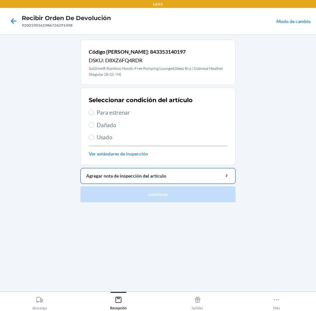
drag, startPoint x: 148, startPoint y: 113, endPoint x: 156, endPoint y: 173, distance: 60.6
click at [148, 115] on span "Para estrenar" at bounding box center [162, 112] width 130 height 9
click at [94, 115] on input "Para estrenar" at bounding box center [91, 112] width 5 height 5
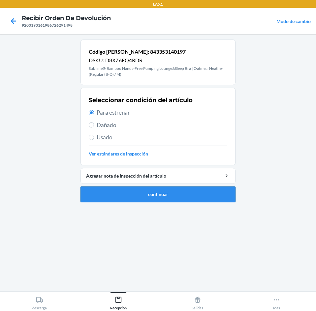
click at [157, 190] on button "continuar" at bounding box center [157, 194] width 155 height 16
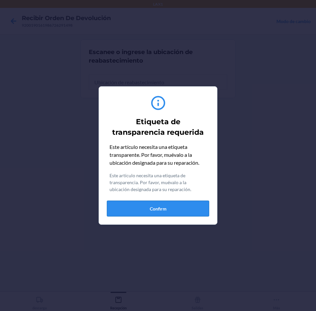
click at [172, 213] on button "Confirm" at bounding box center [158, 209] width 102 height 16
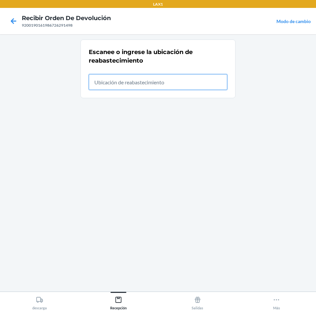
click at [194, 81] on input "text" at bounding box center [158, 82] width 138 height 16
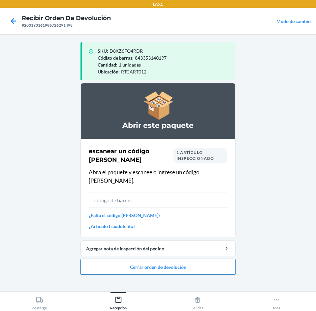
click at [184, 259] on button "Cerrar orden de devolución" at bounding box center [157, 267] width 155 height 16
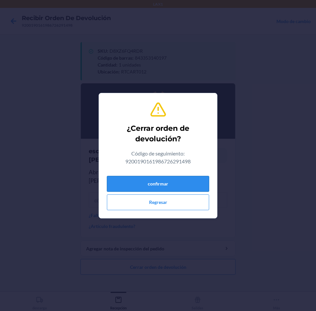
click at [192, 181] on button "confirmar" at bounding box center [158, 184] width 102 height 16
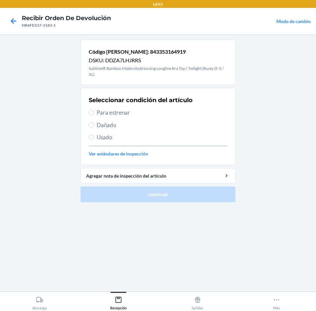
click at [168, 112] on span "Para estrenar" at bounding box center [162, 112] width 130 height 9
click at [94, 112] on input "Para estrenar" at bounding box center [91, 112] width 5 height 5
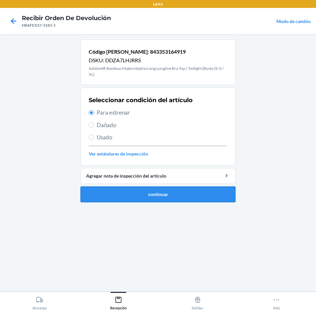
click at [178, 192] on button "continuar" at bounding box center [157, 194] width 155 height 16
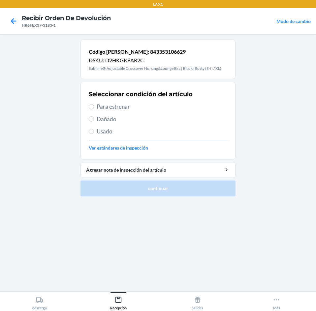
click at [175, 111] on span "Para estrenar" at bounding box center [162, 106] width 130 height 9
click at [94, 109] on input "Para estrenar" at bounding box center [91, 106] width 5 height 5
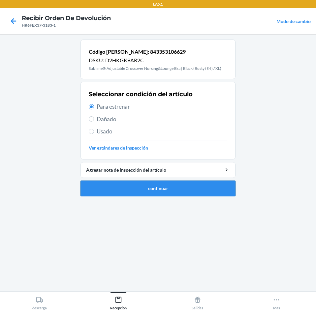
click at [173, 191] on button "continuar" at bounding box center [157, 189] width 155 height 16
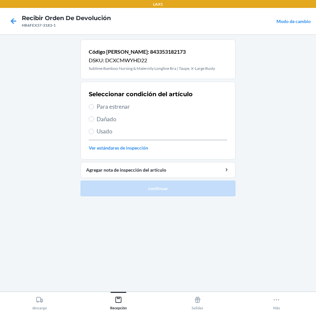
click at [144, 106] on span "Para estrenar" at bounding box center [162, 106] width 130 height 9
click at [94, 106] on input "Para estrenar" at bounding box center [91, 106] width 5 height 5
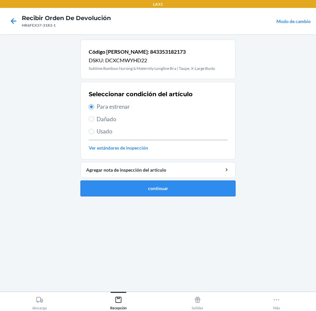
click at [156, 184] on button "continuar" at bounding box center [157, 189] width 155 height 16
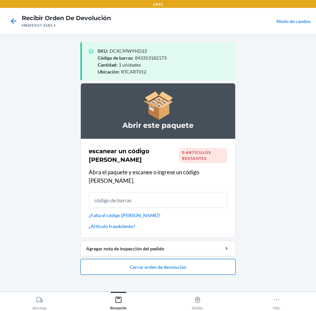
click at [172, 259] on button "Cerrar orden de devolución" at bounding box center [157, 267] width 155 height 16
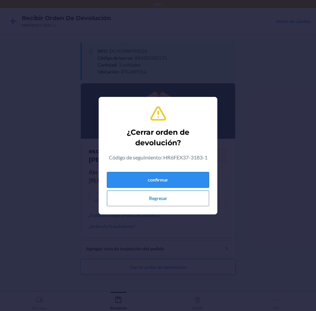
click at [163, 176] on button "confirmar" at bounding box center [158, 180] width 102 height 16
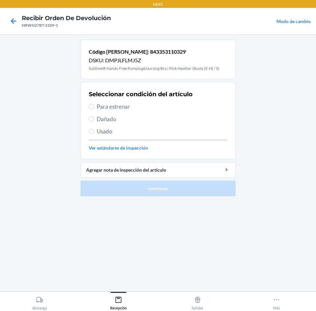
click at [131, 109] on span "Para estrenar" at bounding box center [162, 106] width 130 height 9
click at [94, 109] on input "Para estrenar" at bounding box center [91, 106] width 5 height 5
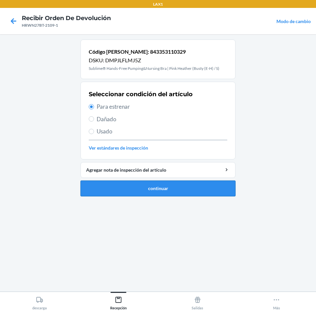
click at [130, 183] on button "continuar" at bounding box center [157, 189] width 155 height 16
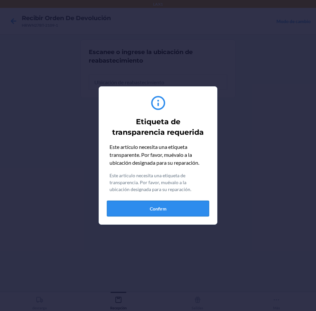
click at [142, 204] on button "Confirm" at bounding box center [158, 209] width 102 height 16
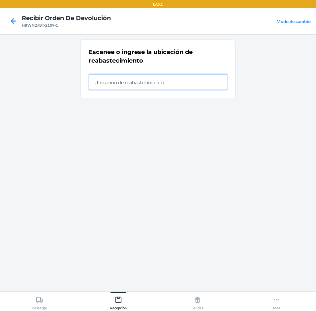
click at [177, 75] on input "text" at bounding box center [158, 82] width 138 height 16
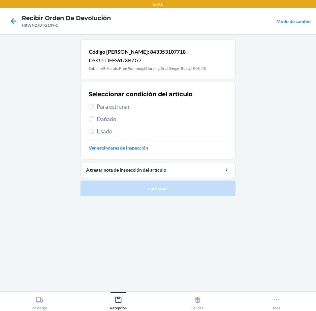
click at [153, 102] on span "Para estrenar" at bounding box center [162, 106] width 130 height 9
click at [94, 104] on input "Para estrenar" at bounding box center [91, 106] width 5 height 5
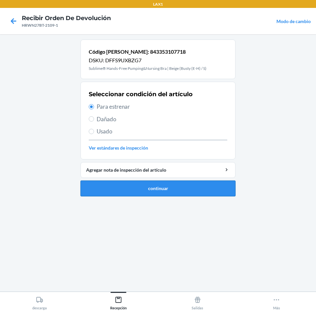
click at [155, 184] on button "continuar" at bounding box center [157, 189] width 155 height 16
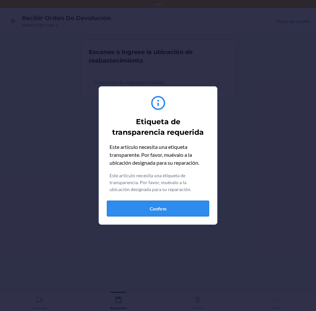
click at [158, 205] on button "Confirm" at bounding box center [158, 209] width 102 height 16
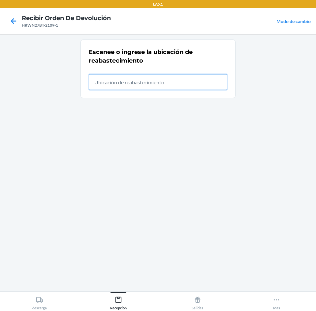
click at [162, 82] on input "text" at bounding box center [158, 82] width 138 height 16
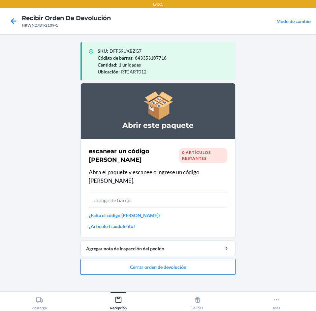
click at [137, 259] on button "Cerrar orden de devolución" at bounding box center [157, 267] width 155 height 16
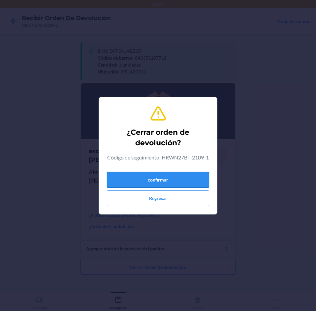
click at [138, 183] on button "confirmar" at bounding box center [158, 180] width 102 height 16
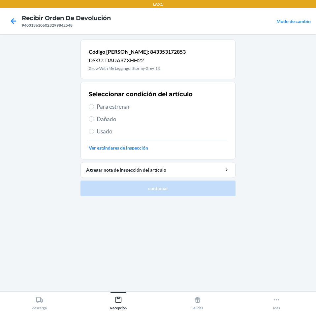
click at [150, 106] on span "Para estrenar" at bounding box center [162, 106] width 130 height 9
click at [94, 106] on input "Para estrenar" at bounding box center [91, 106] width 5 height 5
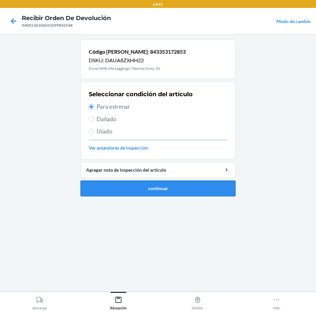
click at [175, 184] on button "continuar" at bounding box center [157, 189] width 155 height 16
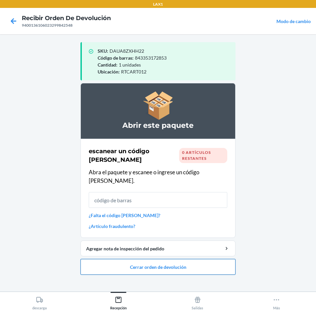
click at [162, 259] on button "Cerrar orden de devolución" at bounding box center [157, 267] width 155 height 16
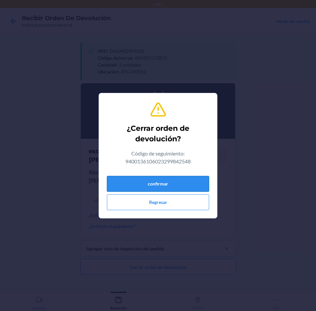
click at [163, 183] on button "confirmar" at bounding box center [158, 184] width 102 height 16
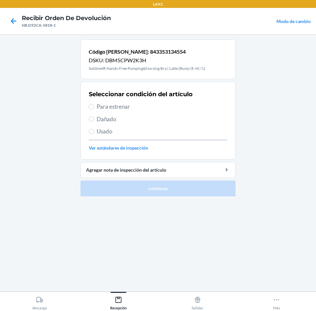
click at [170, 110] on span "Para estrenar" at bounding box center [162, 106] width 130 height 9
click at [94, 109] on input "Para estrenar" at bounding box center [91, 106] width 5 height 5
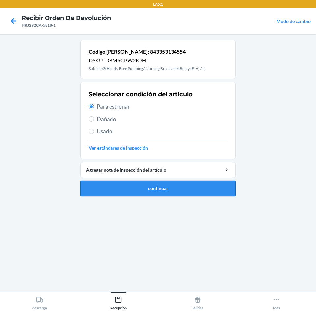
click at [179, 184] on button "continuar" at bounding box center [157, 189] width 155 height 16
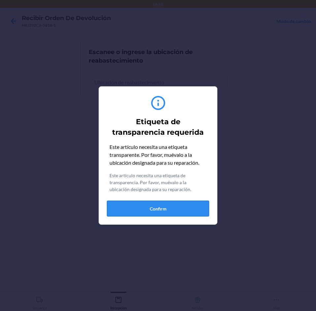
click at [173, 206] on button "Confirm" at bounding box center [158, 209] width 102 height 16
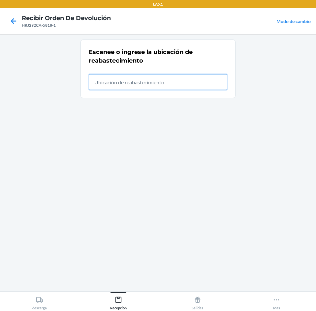
click at [188, 82] on input "text" at bounding box center [158, 82] width 138 height 16
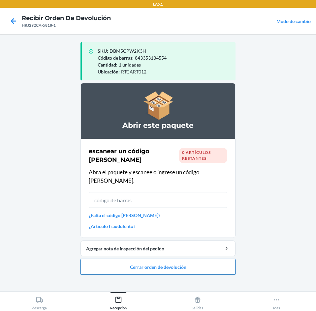
click at [177, 261] on button "Cerrar orden de devolución" at bounding box center [157, 267] width 155 height 16
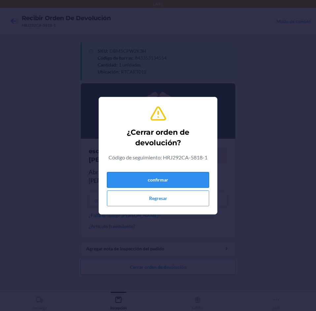
click at [174, 184] on button "confirmar" at bounding box center [158, 180] width 102 height 16
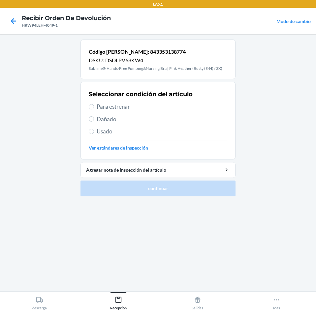
drag, startPoint x: 143, startPoint y: 108, endPoint x: 178, endPoint y: 167, distance: 69.3
click at [145, 111] on div "Seleccionar condición del artículo Para estrenar Dañado Usado Ver estándares de…" at bounding box center [158, 120] width 138 height 65
drag, startPoint x: 138, startPoint y: 105, endPoint x: 190, endPoint y: 174, distance: 86.5
click at [147, 116] on div "Seleccionar condición del artículo Para estrenar Dañado Usado Ver estándares de…" at bounding box center [158, 120] width 138 height 65
drag, startPoint x: 126, startPoint y: 103, endPoint x: 127, endPoint y: 107, distance: 4.4
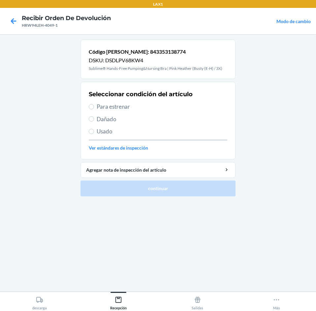
click at [126, 105] on span "Para estrenar" at bounding box center [162, 106] width 130 height 9
click at [151, 109] on span "Para estrenar" at bounding box center [162, 106] width 130 height 9
click at [94, 109] on input "Para estrenar" at bounding box center [91, 106] width 5 height 5
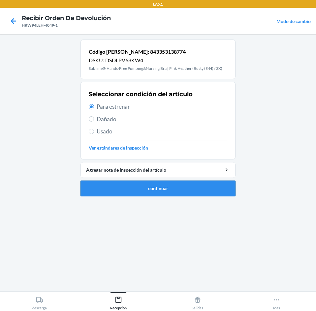
click at [166, 187] on button "continuar" at bounding box center [157, 189] width 155 height 16
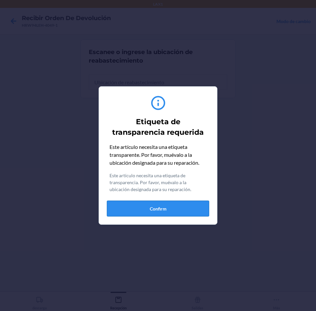
click at [161, 214] on button "Confirm" at bounding box center [158, 209] width 102 height 16
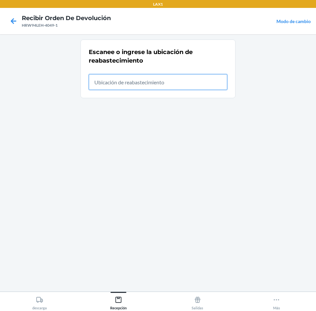
click at [184, 89] on input "text" at bounding box center [158, 82] width 138 height 16
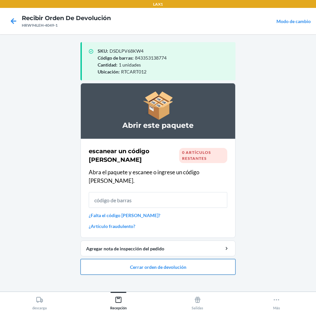
click at [149, 259] on button "Cerrar orden de devolución" at bounding box center [157, 267] width 155 height 16
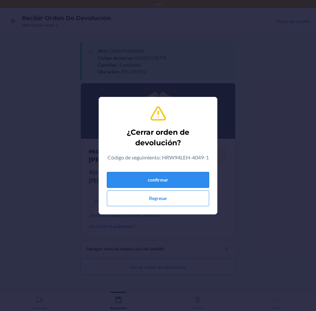
click at [158, 182] on button "confirmar" at bounding box center [158, 180] width 102 height 16
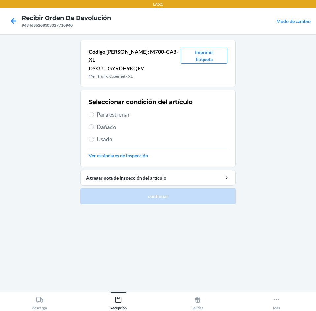
click at [176, 110] on span "Para estrenar" at bounding box center [162, 114] width 130 height 9
click at [94, 112] on input "Para estrenar" at bounding box center [91, 114] width 5 height 5
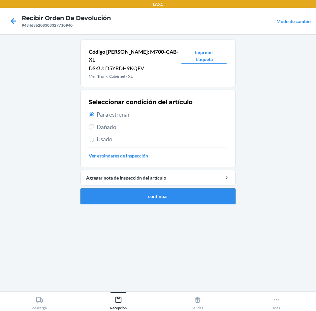
click at [186, 188] on button "continuar" at bounding box center [157, 196] width 155 height 16
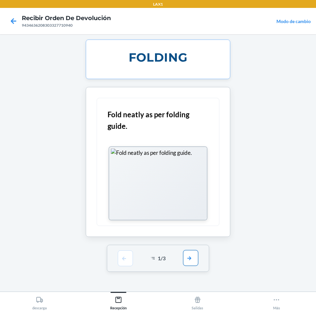
click at [186, 261] on button "button" at bounding box center [190, 258] width 15 height 16
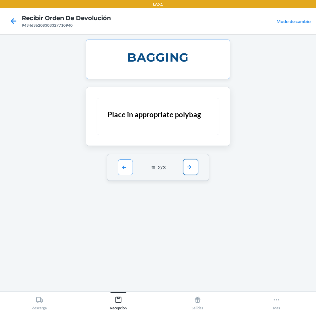
click at [190, 162] on button "button" at bounding box center [190, 167] width 15 height 16
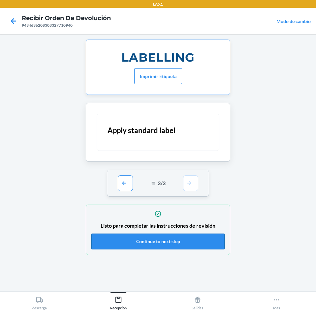
click at [160, 242] on button "Continue to next step" at bounding box center [157, 242] width 133 height 16
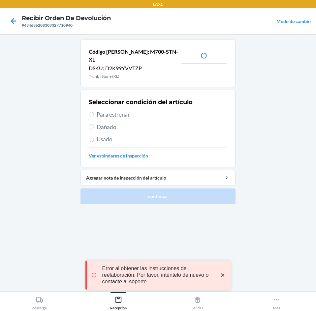
drag, startPoint x: 148, startPoint y: 106, endPoint x: 151, endPoint y: 113, distance: 8.0
click at [148, 110] on span "Para estrenar" at bounding box center [162, 114] width 130 height 9
click at [94, 112] on input "Para estrenar" at bounding box center [91, 114] width 5 height 5
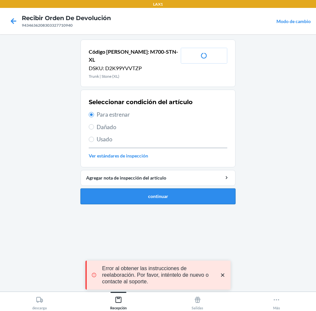
click at [172, 190] on button "continuar" at bounding box center [157, 196] width 155 height 16
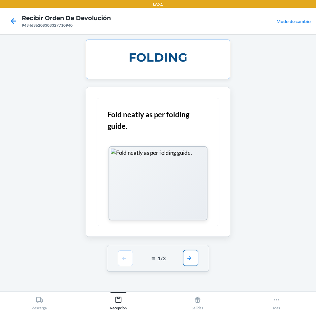
click at [187, 260] on button "button" at bounding box center [190, 258] width 15 height 16
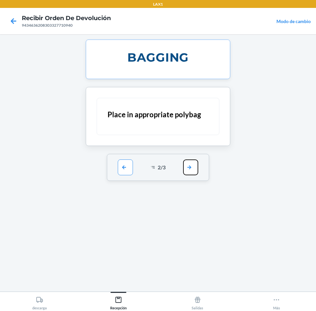
drag, startPoint x: 195, startPoint y: 166, endPoint x: 200, endPoint y: 191, distance: 24.9
click at [196, 174] on button "button" at bounding box center [190, 167] width 15 height 16
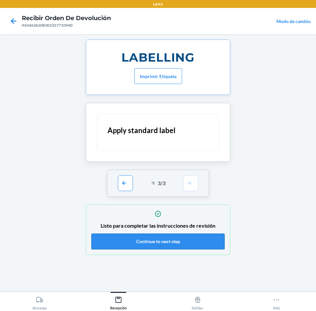
click at [182, 239] on button "Continue to next step" at bounding box center [157, 242] width 133 height 16
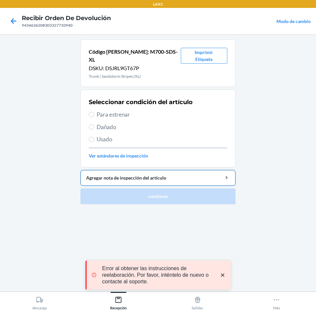
drag, startPoint x: 148, startPoint y: 107, endPoint x: 174, endPoint y: 169, distance: 67.6
click at [148, 110] on span "Para estrenar" at bounding box center [162, 114] width 130 height 9
click at [94, 112] on input "Para estrenar" at bounding box center [91, 114] width 5 height 5
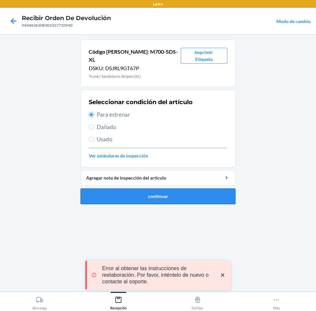
click at [172, 188] on button "continuar" at bounding box center [157, 196] width 155 height 16
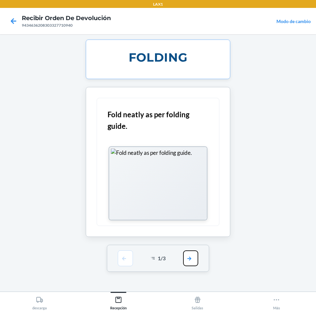
click at [195, 258] on button "button" at bounding box center [190, 258] width 15 height 16
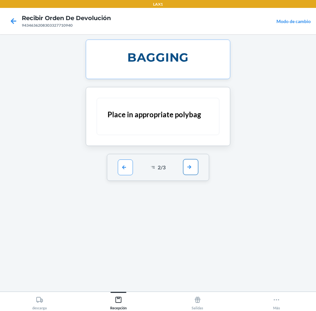
click at [189, 165] on button "button" at bounding box center [190, 167] width 15 height 16
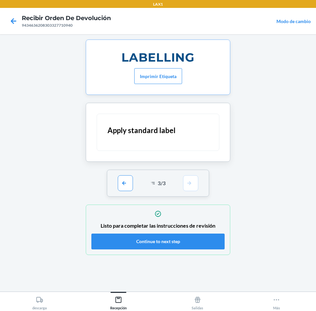
click at [177, 233] on div "Listo para completar las instrucciones de revisión Continue to next step" at bounding box center [157, 229] width 133 height 43
click at [177, 240] on button "Continue to next step" at bounding box center [157, 242] width 133 height 16
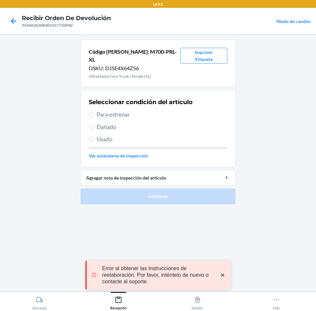
click at [151, 110] on span "Para estrenar" at bounding box center [162, 114] width 130 height 9
click at [94, 112] on input "Para estrenar" at bounding box center [91, 114] width 5 height 5
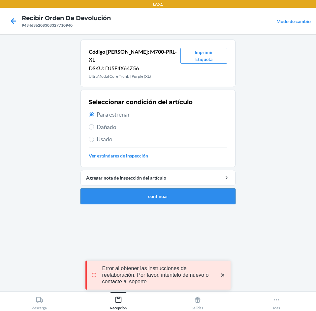
click at [163, 195] on button "continuar" at bounding box center [157, 196] width 155 height 16
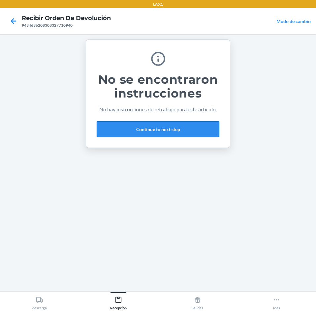
click at [176, 133] on button "Continue to next step" at bounding box center [158, 129] width 123 height 16
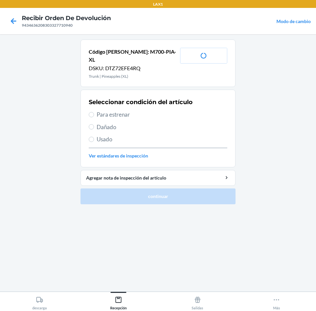
click at [141, 110] on span "Para estrenar" at bounding box center [162, 114] width 130 height 9
click at [94, 112] on input "Para estrenar" at bounding box center [91, 114] width 5 height 5
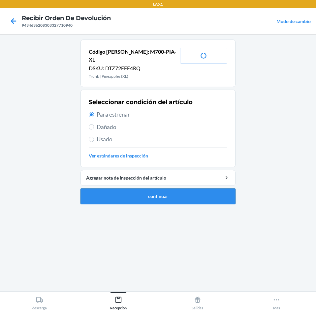
click at [197, 194] on button "continuar" at bounding box center [157, 196] width 155 height 16
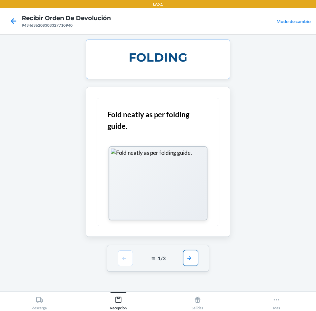
click at [189, 255] on button "button" at bounding box center [190, 258] width 15 height 16
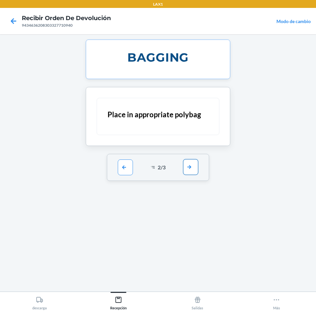
click at [192, 169] on button "button" at bounding box center [190, 167] width 15 height 16
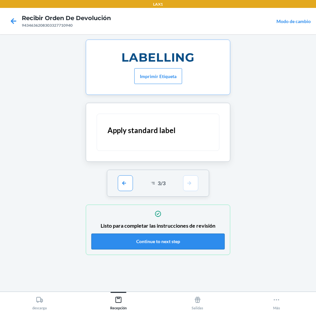
click at [188, 242] on button "Continue to next step" at bounding box center [157, 242] width 133 height 16
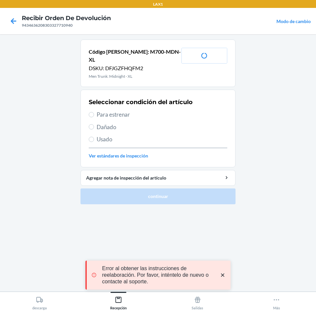
click at [160, 101] on div "Seleccionar condición del artículo Para estrenar Dañado Usado Ver estándares de…" at bounding box center [158, 128] width 138 height 65
click at [160, 110] on span "Para estrenar" at bounding box center [162, 114] width 130 height 9
click at [94, 112] on input "Para estrenar" at bounding box center [91, 114] width 5 height 5
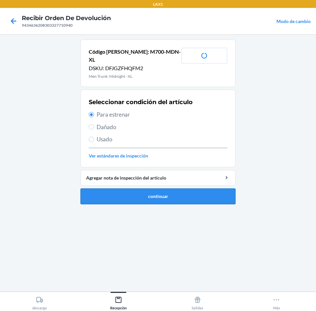
click at [157, 188] on button "continuar" at bounding box center [157, 196] width 155 height 16
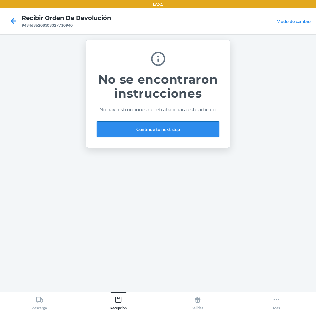
click at [168, 133] on button "Continue to next step" at bounding box center [158, 129] width 123 height 16
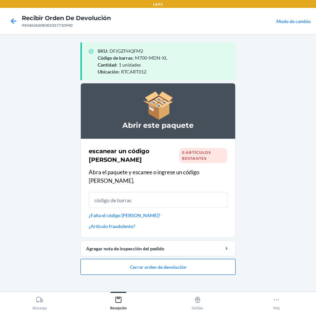
click at [163, 264] on button "Cerrar orden de devolución" at bounding box center [157, 267] width 155 height 16
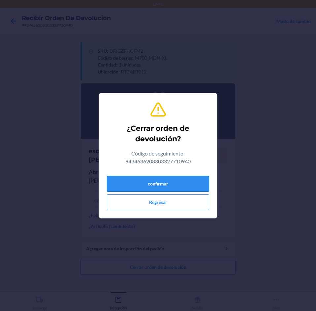
click at [171, 180] on button "confirmar" at bounding box center [158, 184] width 102 height 16
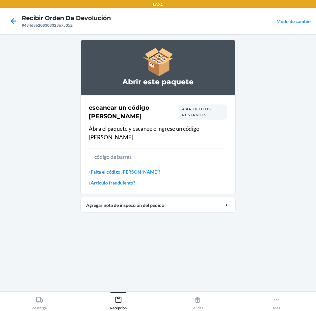
click at [180, 34] on nav "Recibir orden de devolución 9434636208303323675052 Modo de cambio" at bounding box center [158, 21] width 316 height 26
drag, startPoint x: 180, startPoint y: 34, endPoint x: 185, endPoint y: -11, distance: 44.7
click at [185, 0] on html "LAX1 Recibir orden de devolución 9434636208303323675052 Modo de cambio Abrir es…" at bounding box center [158, 155] width 316 height 311
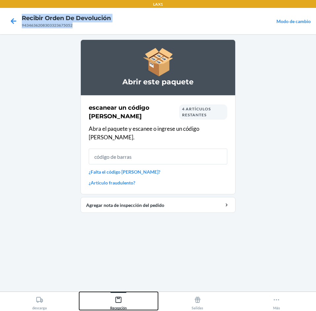
click at [112, 300] on div "Recepción" at bounding box center [118, 302] width 16 height 16
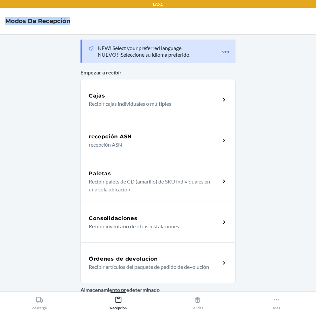
click at [156, 252] on div "Órdenes de devolución Recibir artículos del paquete de pedido de devolución" at bounding box center [157, 262] width 155 height 41
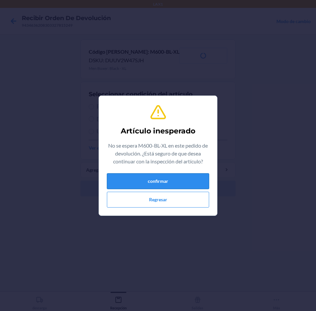
click at [135, 177] on button "confirmar" at bounding box center [158, 181] width 102 height 16
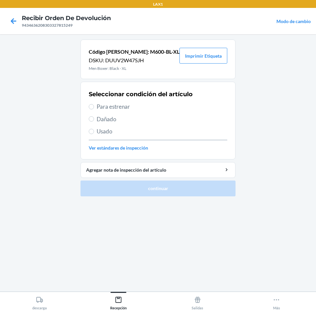
click at [126, 134] on span "Usado" at bounding box center [162, 131] width 130 height 9
click at [94, 134] on input "Usado" at bounding box center [91, 131] width 5 height 5
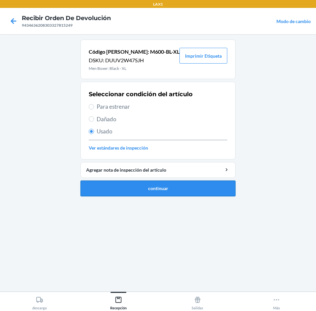
click at [153, 196] on button "continuar" at bounding box center [157, 189] width 155 height 16
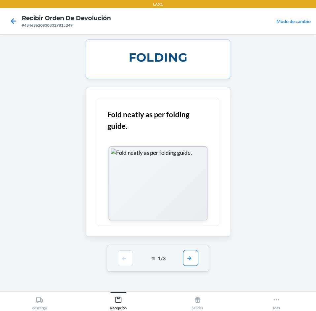
click at [196, 260] on button "button" at bounding box center [190, 258] width 15 height 16
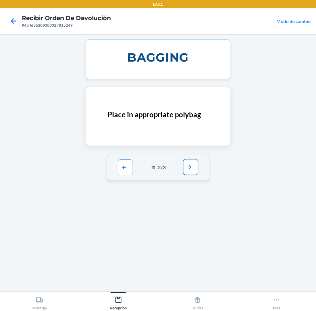
click at [192, 170] on button "button" at bounding box center [190, 167] width 15 height 16
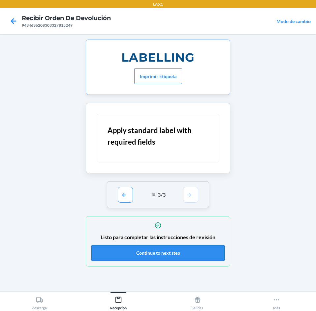
click at [174, 259] on button "Continue to next step" at bounding box center [157, 253] width 133 height 16
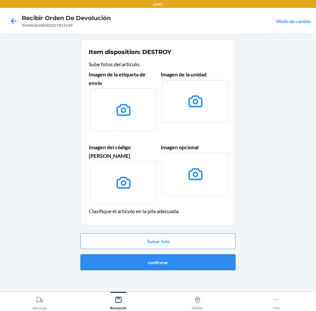
click at [174, 258] on button "confirmar" at bounding box center [157, 262] width 155 height 16
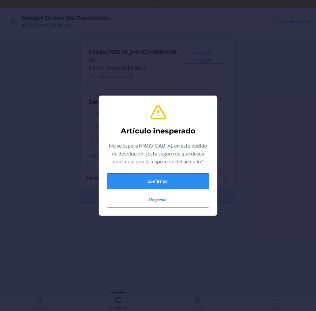
click at [163, 179] on button "confirmar" at bounding box center [158, 181] width 102 height 16
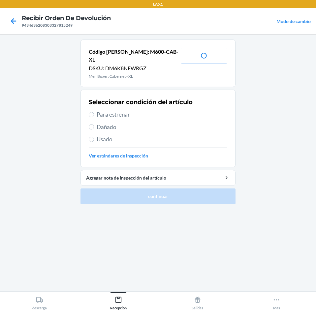
click at [131, 103] on div "Seleccionar condición del artículo Para estrenar Dañado Usado Ver estándares de…" at bounding box center [158, 128] width 138 height 65
click at [131, 110] on span "Para estrenar" at bounding box center [162, 114] width 130 height 9
click at [94, 112] on input "Para estrenar" at bounding box center [91, 114] width 5 height 5
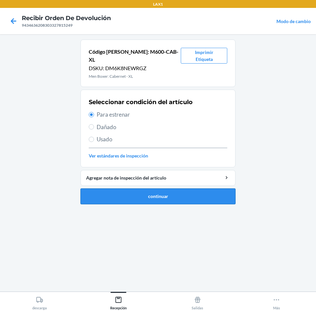
click at [168, 190] on button "continuar" at bounding box center [157, 196] width 155 height 16
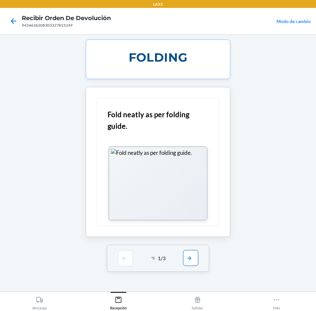
click at [191, 260] on button "button" at bounding box center [190, 258] width 15 height 16
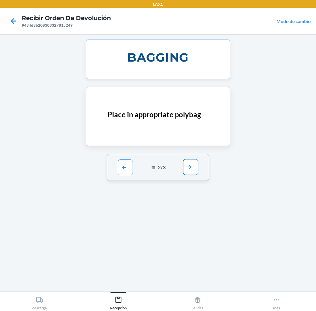
click at [189, 164] on button "button" at bounding box center [190, 167] width 15 height 16
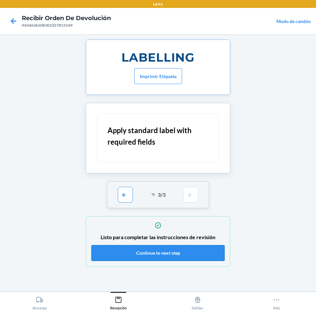
click at [187, 250] on button "Continue to next step" at bounding box center [157, 253] width 133 height 16
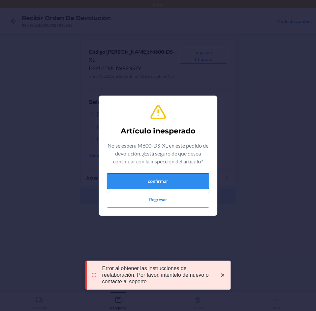
click at [156, 178] on button "confirmar" at bounding box center [158, 181] width 102 height 16
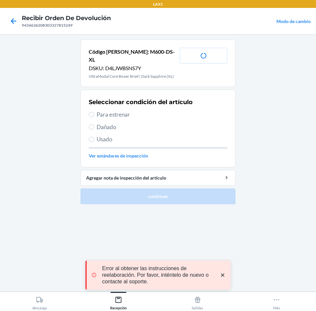
click at [147, 110] on span "Para estrenar" at bounding box center [162, 114] width 130 height 9
click at [94, 112] on input "Para estrenar" at bounding box center [91, 114] width 5 height 5
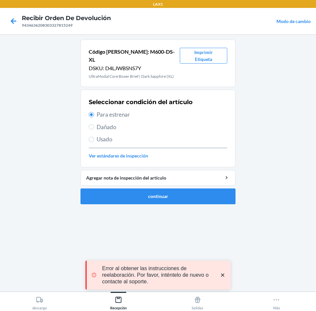
click at [180, 200] on ol "Código [PERSON_NAME]: M600-DS-XL DSKU: D4LJWBSNS7Y UltraModal Core Boxer Brief …" at bounding box center [157, 125] width 155 height 170
click at [180, 188] on button "continuar" at bounding box center [157, 196] width 155 height 16
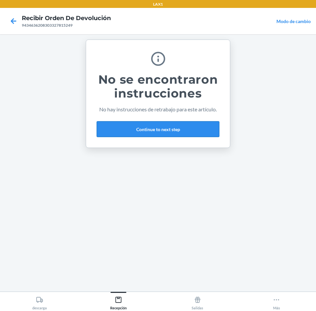
click at [184, 132] on button "Continue to next step" at bounding box center [158, 129] width 123 height 16
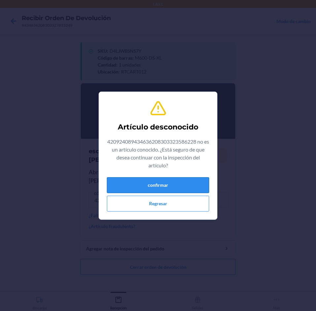
click at [188, 192] on button "confirmar" at bounding box center [158, 185] width 102 height 16
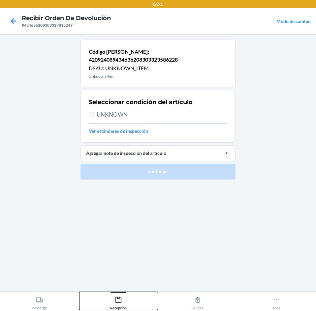
click at [121, 305] on div "Recepción" at bounding box center [118, 302] width 16 height 16
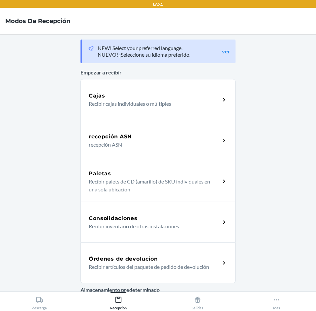
click at [135, 246] on div "Órdenes de devolución Recibir artículos del paquete de pedido de devolución" at bounding box center [157, 262] width 155 height 41
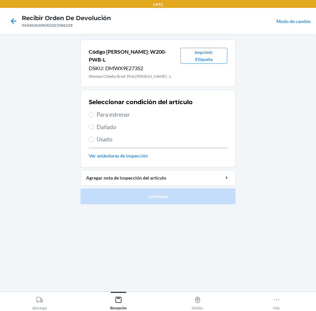
click at [130, 135] on span "Usado" at bounding box center [162, 139] width 130 height 9
click at [94, 137] on input "Usado" at bounding box center [91, 139] width 5 height 5
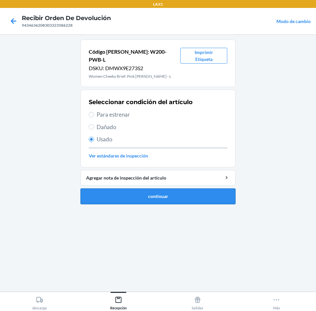
click at [155, 193] on button "continuar" at bounding box center [157, 196] width 155 height 16
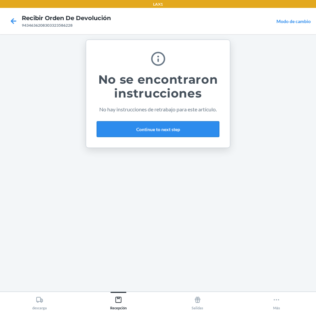
click at [193, 130] on button "Continue to next step" at bounding box center [158, 129] width 123 height 16
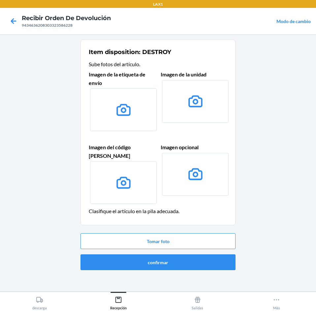
click at [199, 245] on div "Tomar foto confirmar" at bounding box center [157, 252] width 155 height 42
click at [197, 254] on button "confirmar" at bounding box center [157, 262] width 155 height 16
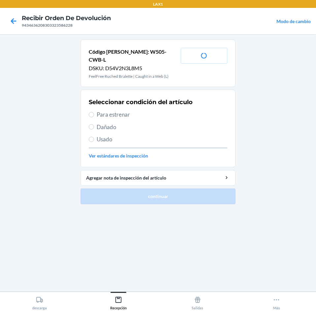
click at [108, 126] on div "Seleccionar condición del artículo Para estrenar Dañado Usado Ver estándares de…" at bounding box center [158, 128] width 138 height 65
click at [107, 135] on span "Usado" at bounding box center [162, 139] width 130 height 9
click at [94, 137] on input "Usado" at bounding box center [91, 139] width 5 height 5
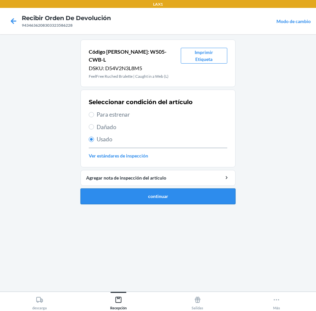
click at [200, 195] on button "continuar" at bounding box center [157, 196] width 155 height 16
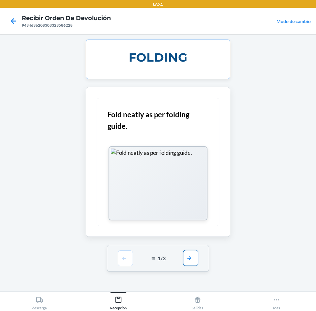
click at [190, 258] on button "button" at bounding box center [190, 258] width 15 height 16
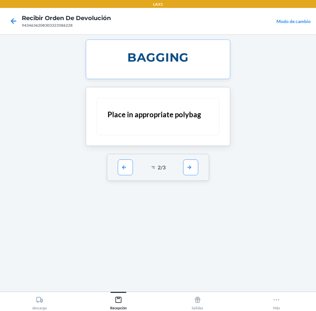
click at [198, 167] on div "2 / 3" at bounding box center [158, 167] width 102 height 27
click at [195, 163] on button "button" at bounding box center [190, 167] width 15 height 16
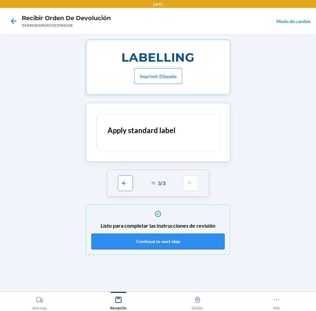
click at [191, 239] on button "Continue to next step" at bounding box center [157, 242] width 133 height 16
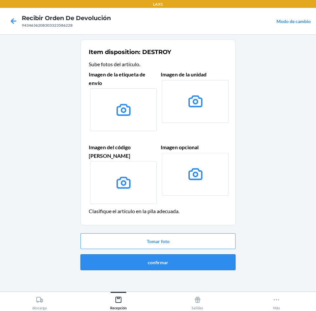
click at [184, 255] on button "confirmar" at bounding box center [157, 262] width 155 height 16
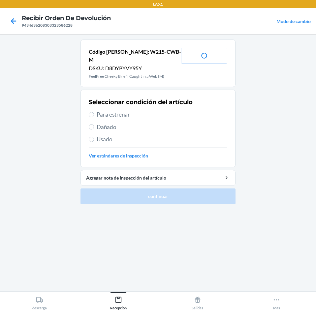
click at [130, 135] on span "Usado" at bounding box center [162, 139] width 130 height 9
click at [94, 137] on input "Usado" at bounding box center [91, 139] width 5 height 5
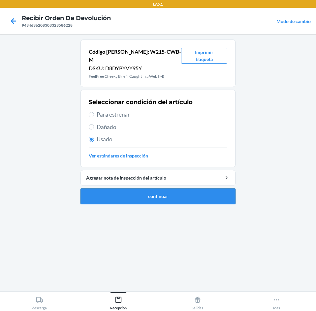
click at [143, 188] on button "continuar" at bounding box center [157, 196] width 155 height 16
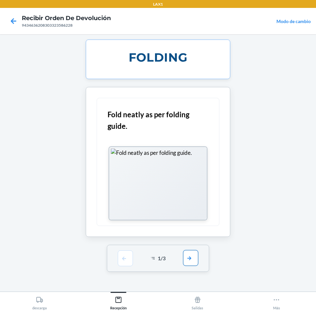
click at [186, 261] on button "button" at bounding box center [190, 258] width 15 height 16
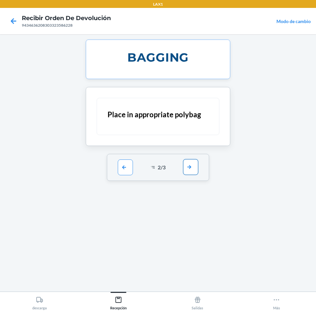
click at [188, 169] on button "button" at bounding box center [190, 167] width 15 height 16
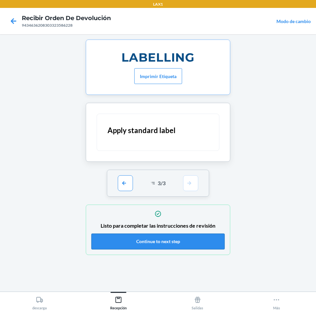
click at [179, 240] on button "Continue to next step" at bounding box center [157, 242] width 133 height 16
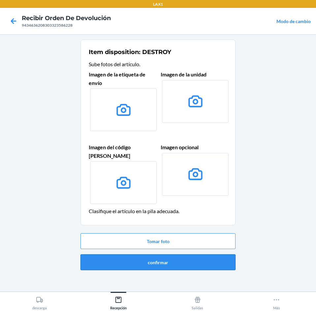
click at [171, 254] on button "confirmar" at bounding box center [157, 262] width 155 height 16
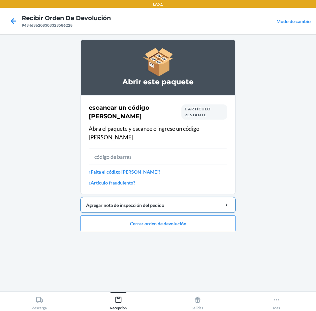
click at [159, 202] on div "Agregar nota de inspección del pedido" at bounding box center [158, 205] width 144 height 7
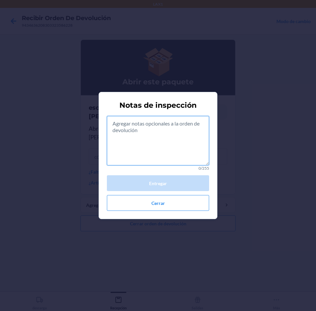
click at [162, 136] on textarea at bounding box center [158, 140] width 102 height 49
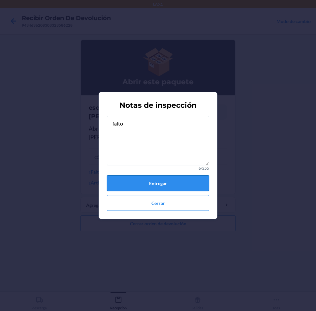
click at [162, 177] on button "Entregar" at bounding box center [158, 183] width 102 height 16
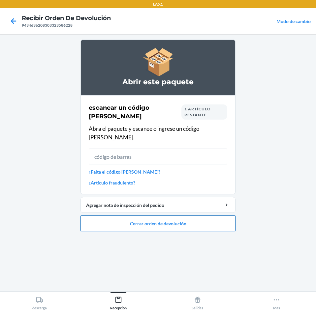
click at [155, 217] on button "Cerrar orden de devolución" at bounding box center [157, 223] width 155 height 16
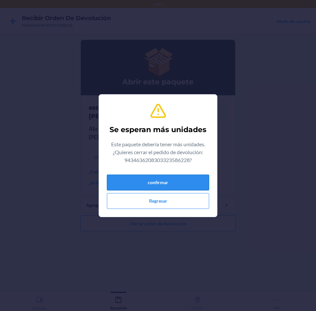
click at [169, 181] on button "confirmar" at bounding box center [158, 183] width 102 height 16
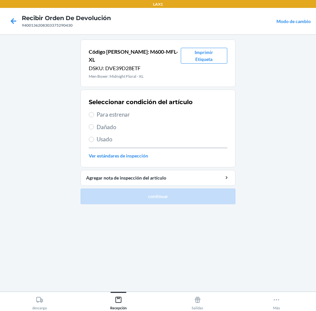
click at [146, 110] on span "Para estrenar" at bounding box center [162, 114] width 130 height 9
click at [94, 112] on input "Para estrenar" at bounding box center [91, 114] width 5 height 5
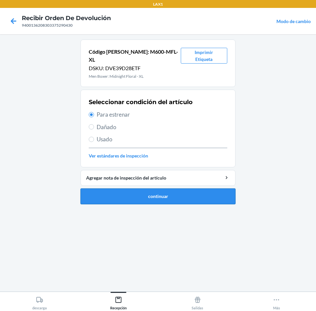
click at [130, 188] on button "continuar" at bounding box center [157, 196] width 155 height 16
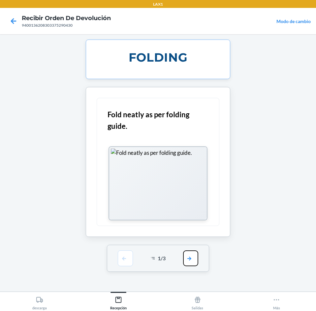
drag, startPoint x: 188, startPoint y: 260, endPoint x: 201, endPoint y: 234, distance: 29.5
click at [189, 260] on button "button" at bounding box center [190, 258] width 15 height 16
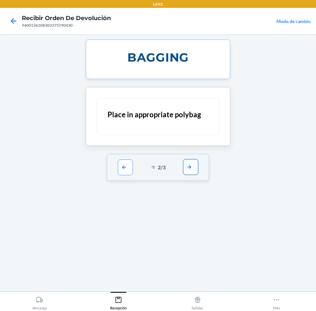
click at [194, 172] on button "button" at bounding box center [190, 167] width 15 height 16
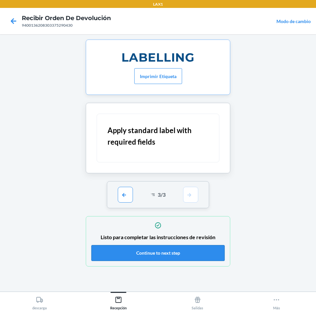
click at [187, 253] on button "Continue to next step" at bounding box center [157, 253] width 133 height 16
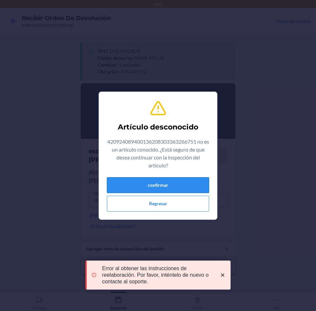
click at [146, 185] on button "confirmar" at bounding box center [158, 185] width 102 height 16
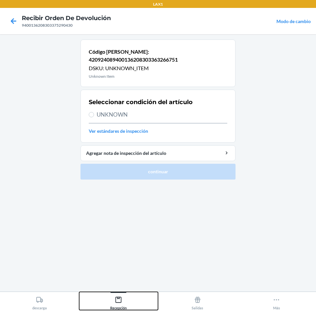
drag, startPoint x: 114, startPoint y: 300, endPoint x: 121, endPoint y: 294, distance: 9.8
click at [115, 300] on div "Recepción" at bounding box center [118, 302] width 16 height 16
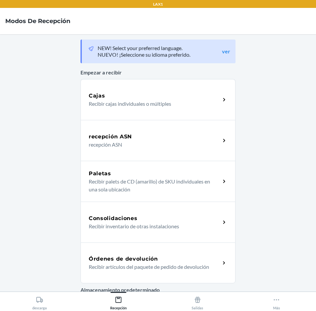
click at [150, 261] on h5 "Órdenes de devolución" at bounding box center [123, 259] width 69 height 8
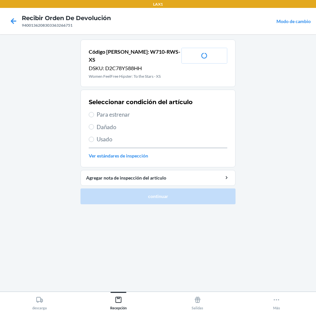
click at [140, 129] on div "Seleccionar condición del artículo Para estrenar Dañado Usado Ver estándares de…" at bounding box center [158, 128] width 138 height 65
click at [140, 135] on span "Usado" at bounding box center [162, 139] width 130 height 9
click at [94, 137] on input "Usado" at bounding box center [91, 139] width 5 height 5
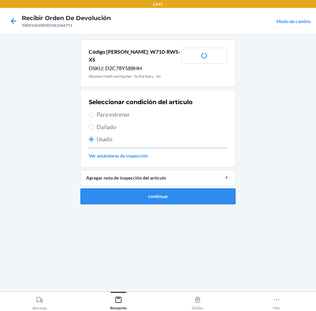
click at [156, 191] on button "continuar" at bounding box center [157, 196] width 155 height 16
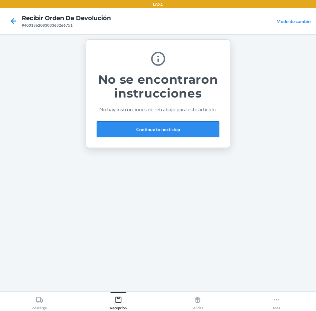
click at [181, 127] on button "Continue to next step" at bounding box center [158, 129] width 123 height 16
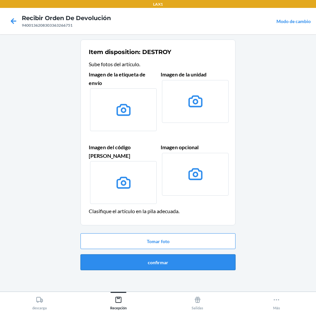
click at [159, 254] on button "confirmar" at bounding box center [157, 262] width 155 height 16
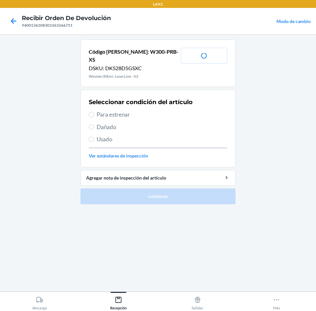
click at [121, 135] on span "Usado" at bounding box center [162, 139] width 130 height 9
click at [94, 137] on input "Usado" at bounding box center [91, 139] width 5 height 5
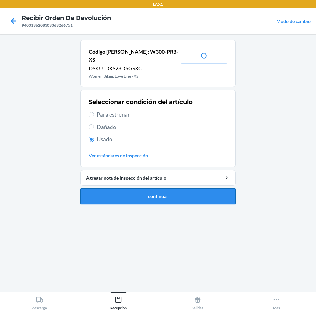
click at [145, 193] on button "continuar" at bounding box center [157, 196] width 155 height 16
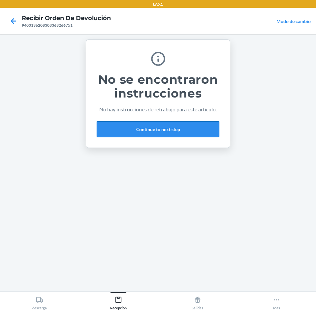
click at [182, 127] on button "Continue to next step" at bounding box center [158, 129] width 123 height 16
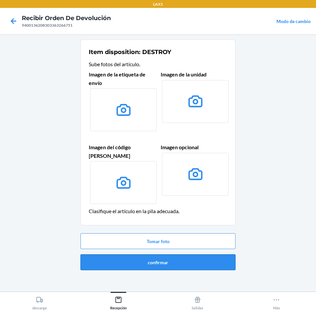
click at [175, 257] on button "confirmar" at bounding box center [157, 262] width 155 height 16
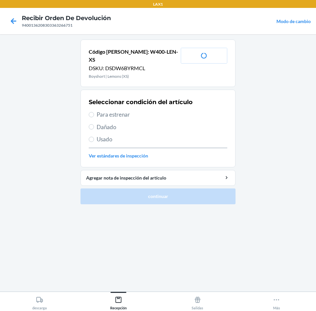
click at [125, 135] on span "Usado" at bounding box center [162, 139] width 130 height 9
click at [94, 137] on input "Usado" at bounding box center [91, 139] width 5 height 5
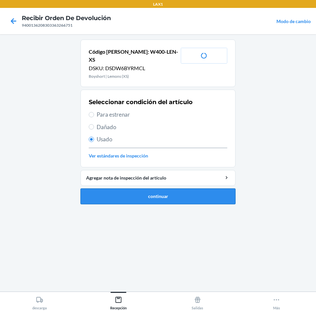
click at [135, 191] on button "continuar" at bounding box center [157, 196] width 155 height 16
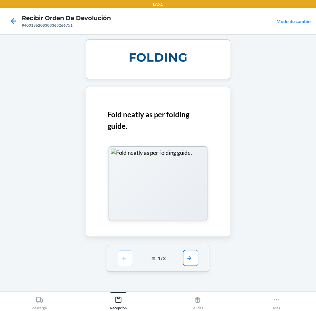
click at [191, 259] on button "button" at bounding box center [190, 258] width 15 height 16
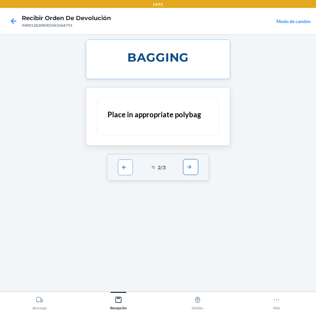
click at [193, 167] on button "button" at bounding box center [190, 167] width 15 height 16
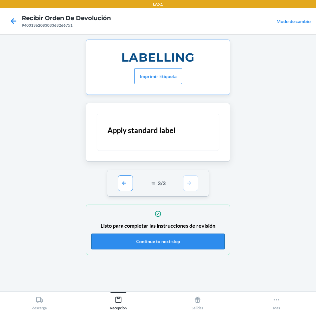
click at [177, 241] on button "Continue to next step" at bounding box center [157, 242] width 133 height 16
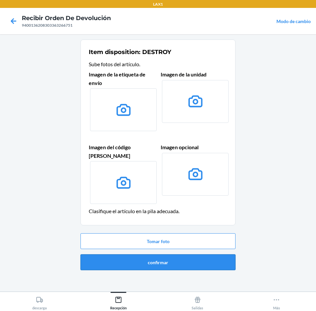
click at [169, 254] on button "confirmar" at bounding box center [157, 262] width 155 height 16
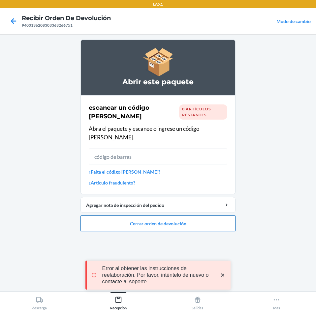
click at [184, 215] on button "Cerrar orden de devolución" at bounding box center [157, 223] width 155 height 16
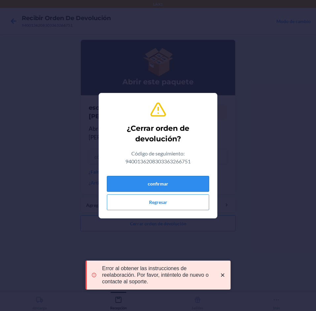
click at [194, 180] on button "confirmar" at bounding box center [158, 184] width 102 height 16
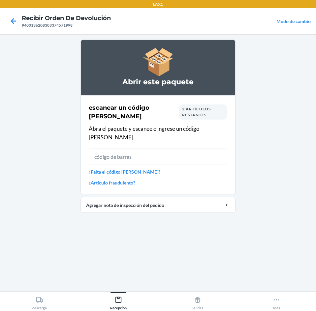
click at [194, 120] on div "escanear un código [PERSON_NAME] 2 artículos restantes" at bounding box center [158, 111] width 138 height 17
click at [191, 117] on span "2 artículos restantes" at bounding box center [196, 111] width 29 height 11
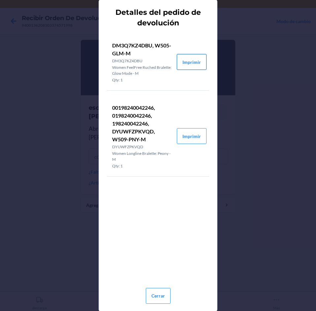
click at [192, 61] on button "Imprimir" at bounding box center [192, 62] width 30 height 16
click at [197, 137] on button "Imprimir" at bounding box center [192, 136] width 30 height 16
drag, startPoint x: 157, startPoint y: 296, endPoint x: 165, endPoint y: 240, distance: 56.3
click at [157, 294] on button "Cerrar" at bounding box center [158, 296] width 25 height 16
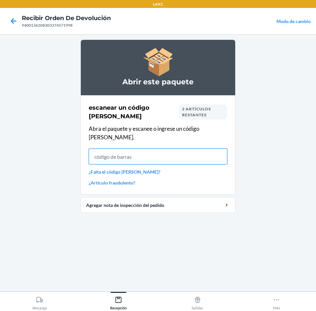
click at [186, 152] on input "text" at bounding box center [158, 157] width 138 height 16
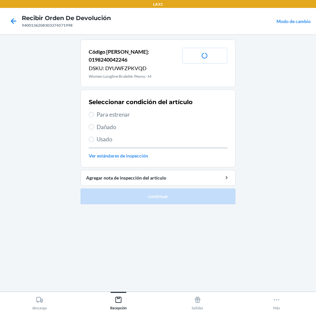
click at [169, 110] on span "Para estrenar" at bounding box center [162, 114] width 130 height 9
click at [94, 112] on input "Para estrenar" at bounding box center [91, 114] width 5 height 5
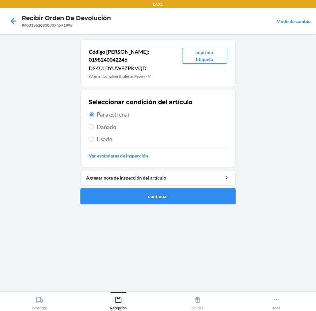
click at [188, 195] on button "continuar" at bounding box center [157, 196] width 155 height 16
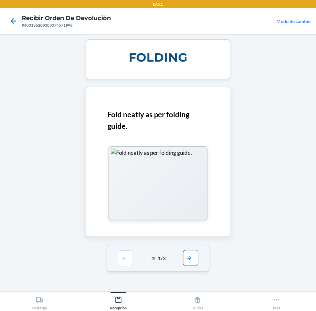
click at [187, 257] on button "button" at bounding box center [190, 258] width 15 height 16
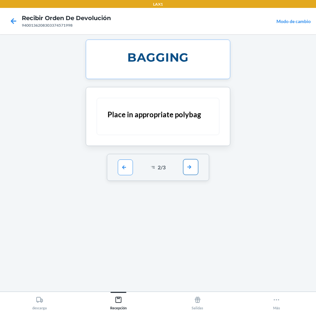
click at [184, 169] on button "button" at bounding box center [190, 167] width 15 height 16
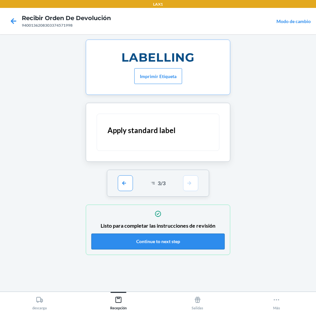
click at [170, 245] on button "Continue to next step" at bounding box center [157, 242] width 133 height 16
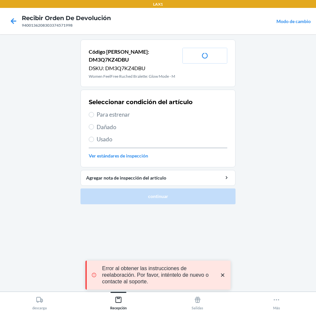
click at [141, 110] on span "Para estrenar" at bounding box center [162, 114] width 130 height 9
click at [94, 112] on input "Para estrenar" at bounding box center [91, 114] width 5 height 5
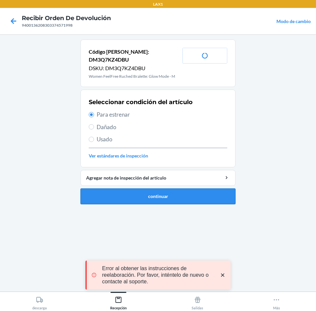
click at [163, 188] on button "continuar" at bounding box center [157, 196] width 155 height 16
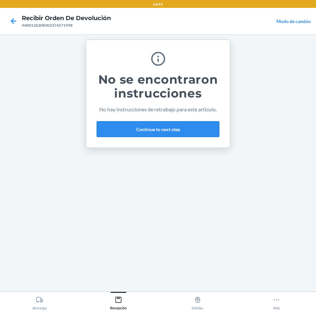
click at [186, 129] on button "Continue to next step" at bounding box center [158, 129] width 123 height 16
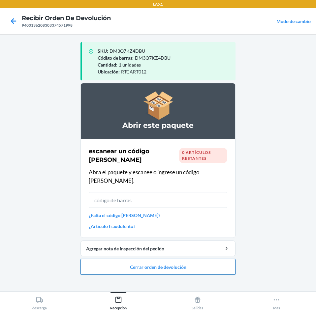
click at [183, 259] on button "Cerrar orden de devolución" at bounding box center [157, 267] width 155 height 16
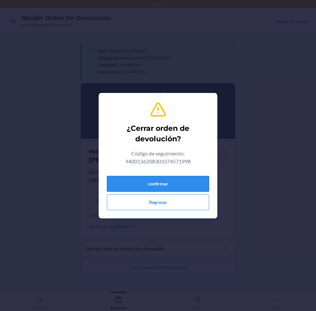
click at [202, 180] on button "confirmar" at bounding box center [158, 184] width 102 height 16
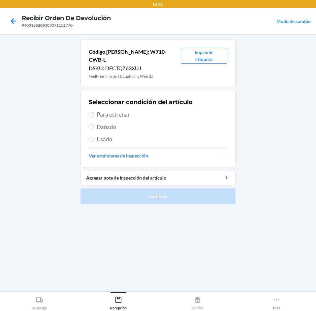
click at [151, 135] on span "Usado" at bounding box center [162, 139] width 130 height 9
click at [94, 137] on input "Usado" at bounding box center [91, 139] width 5 height 5
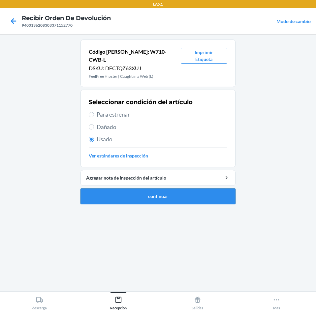
click at [148, 191] on button "continuar" at bounding box center [157, 196] width 155 height 16
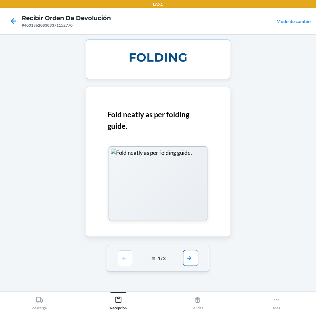
click at [189, 257] on button "button" at bounding box center [190, 258] width 15 height 16
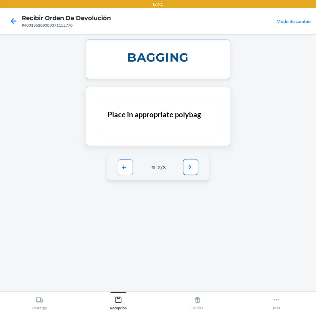
click at [193, 166] on button "button" at bounding box center [190, 167] width 15 height 16
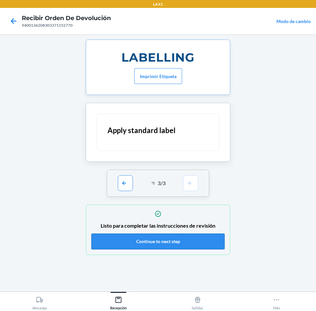
drag, startPoint x: 170, startPoint y: 234, endPoint x: 170, endPoint y: 238, distance: 4.6
click at [170, 238] on button "Continue to next step" at bounding box center [157, 242] width 133 height 16
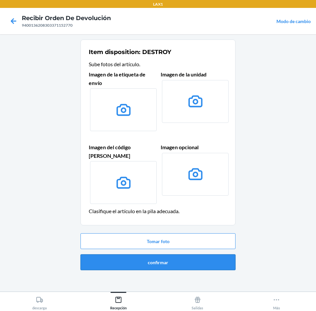
click at [166, 254] on button "confirmar" at bounding box center [157, 262] width 155 height 16
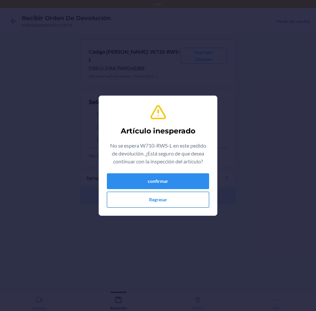
click at [164, 192] on button "Regresar" at bounding box center [158, 200] width 102 height 16
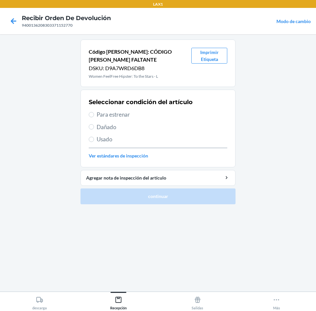
click at [169, 119] on div "Seleccionar condición del artículo Para estrenar Dañado Usado Ver estándares de…" at bounding box center [158, 128] width 138 height 65
click at [180, 112] on span "Para estrenar" at bounding box center [162, 114] width 130 height 9
click at [94, 112] on input "Para estrenar" at bounding box center [91, 114] width 5 height 5
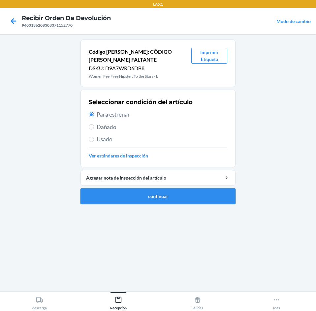
click at [191, 195] on button "continuar" at bounding box center [157, 196] width 155 height 16
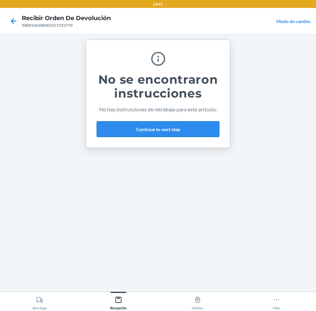
click at [191, 132] on button "Continue to next step" at bounding box center [158, 129] width 123 height 16
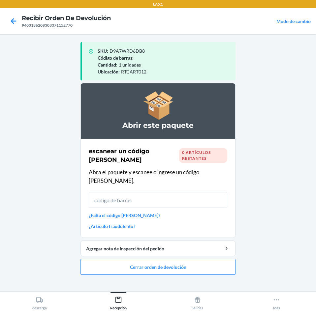
drag, startPoint x: 182, startPoint y: 249, endPoint x: 182, endPoint y: 244, distance: 5.0
click at [182, 249] on li "Abrir este paquete escanear un código [PERSON_NAME] 0 artículos restantes Abra …" at bounding box center [157, 179] width 155 height 192
click at [177, 261] on button "Cerrar orden de devolución" at bounding box center [157, 267] width 155 height 16
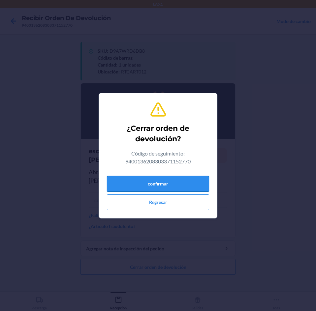
click at [176, 184] on button "confirmar" at bounding box center [158, 184] width 102 height 16
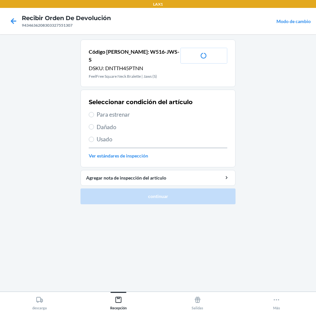
click at [144, 110] on span "Para estrenar" at bounding box center [162, 114] width 130 height 9
click at [94, 112] on input "Para estrenar" at bounding box center [91, 114] width 5 height 5
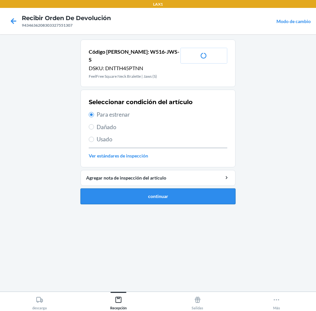
click at [176, 188] on button "continuar" at bounding box center [157, 196] width 155 height 16
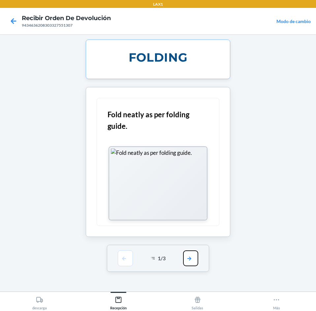
drag, startPoint x: 190, startPoint y: 262, endPoint x: 192, endPoint y: 254, distance: 8.4
click at [190, 262] on button "button" at bounding box center [190, 258] width 15 height 16
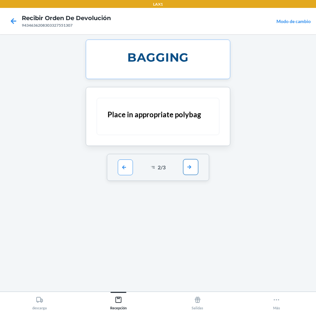
click at [190, 171] on button "button" at bounding box center [190, 167] width 15 height 16
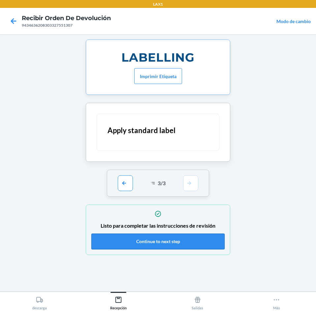
click at [199, 241] on button "Continue to next step" at bounding box center [157, 242] width 133 height 16
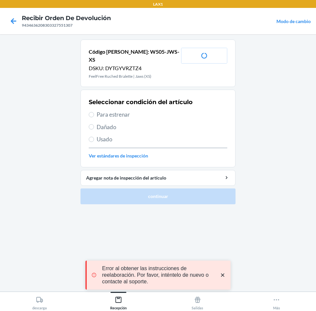
click at [141, 110] on span "Para estrenar" at bounding box center [162, 114] width 130 height 9
click at [94, 112] on input "Para estrenar" at bounding box center [91, 114] width 5 height 5
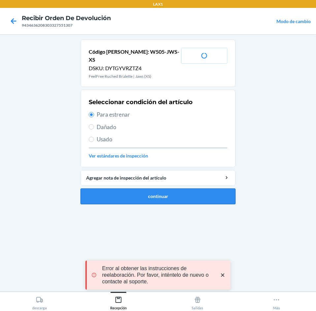
click at [147, 190] on button "continuar" at bounding box center [157, 196] width 155 height 16
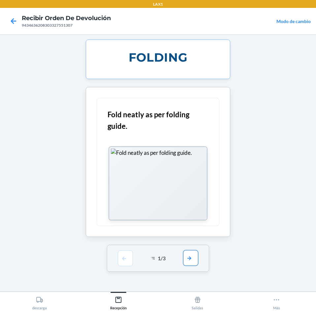
click at [191, 261] on button "button" at bounding box center [190, 258] width 15 height 16
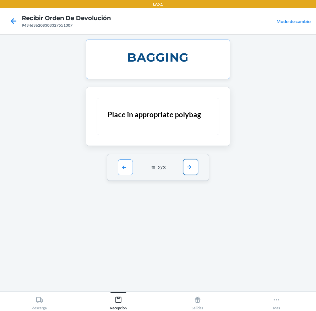
click at [194, 160] on button "button" at bounding box center [190, 167] width 15 height 16
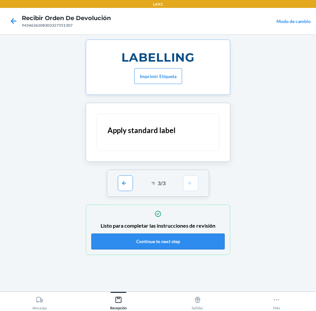
click at [200, 245] on button "Continue to next step" at bounding box center [157, 242] width 133 height 16
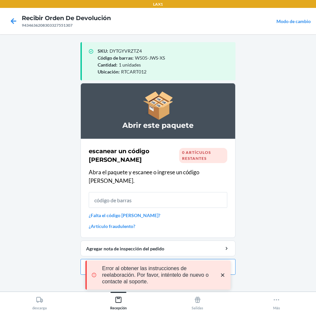
click at [222, 274] on icon "close toast" at bounding box center [222, 274] width 3 height 3
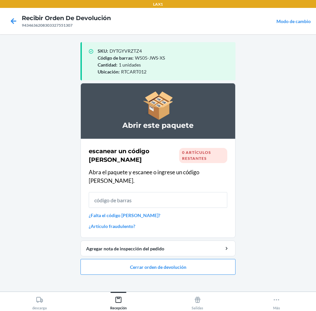
click at [223, 256] on div "Error al obtener las instrucciones de reelaboración. Por favor, inténtelo de nu…" at bounding box center [157, 275] width 145 height 61
click at [220, 259] on button "Cerrar orden de devolución" at bounding box center [157, 267] width 155 height 16
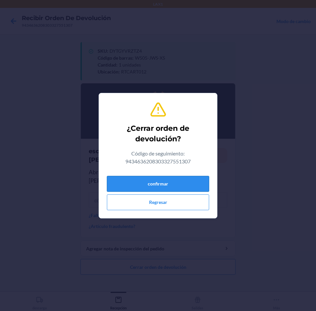
click at [184, 176] on button "confirmar" at bounding box center [158, 184] width 102 height 16
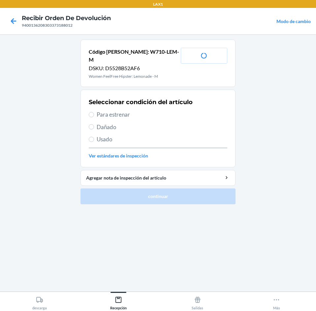
drag, startPoint x: 156, startPoint y: 104, endPoint x: 177, endPoint y: 151, distance: 51.6
click at [156, 110] on span "Para estrenar" at bounding box center [162, 114] width 130 height 9
click at [94, 112] on input "Para estrenar" at bounding box center [91, 114] width 5 height 5
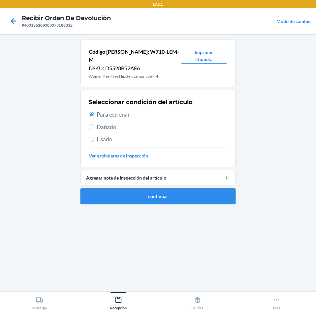
click at [182, 190] on button "continuar" at bounding box center [157, 196] width 155 height 16
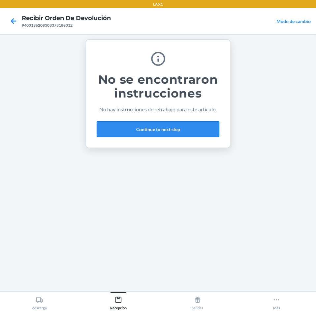
click at [185, 127] on button "Continue to next step" at bounding box center [158, 129] width 123 height 16
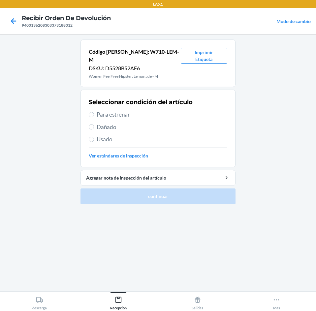
click at [146, 110] on span "Para estrenar" at bounding box center [162, 114] width 130 height 9
click at [94, 112] on input "Para estrenar" at bounding box center [91, 114] width 5 height 5
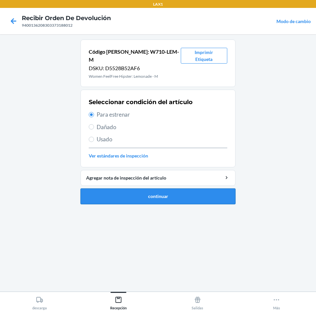
click at [155, 188] on button "continuar" at bounding box center [157, 196] width 155 height 16
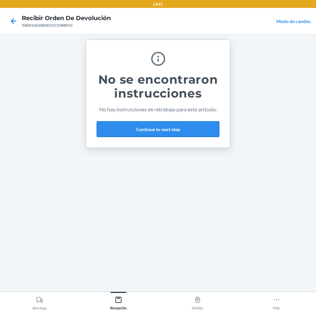
click at [195, 135] on button "Continue to next step" at bounding box center [158, 129] width 123 height 16
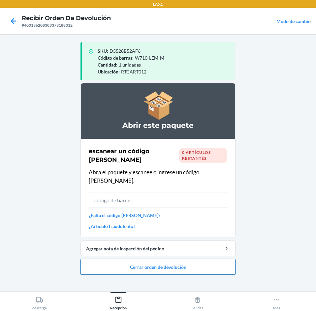
click at [187, 259] on button "Cerrar orden de devolución" at bounding box center [157, 267] width 155 height 16
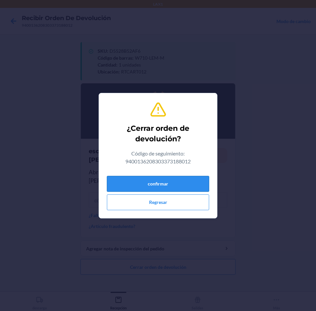
click at [190, 186] on button "confirmar" at bounding box center [158, 184] width 102 height 16
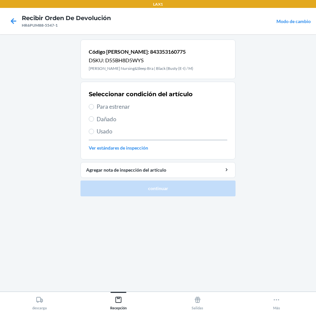
drag, startPoint x: 153, startPoint y: 100, endPoint x: 152, endPoint y: 104, distance: 4.9
click at [153, 101] on div "Seleccionar condición del artículo Para estrenar Dañado Usado Ver estándares de…" at bounding box center [158, 120] width 138 height 65
click at [151, 105] on span "Para estrenar" at bounding box center [162, 106] width 130 height 9
click at [94, 105] on input "Para estrenar" at bounding box center [91, 106] width 5 height 5
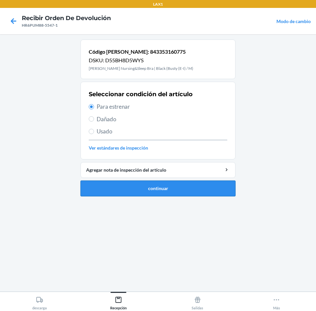
click at [174, 186] on button "continuar" at bounding box center [157, 189] width 155 height 16
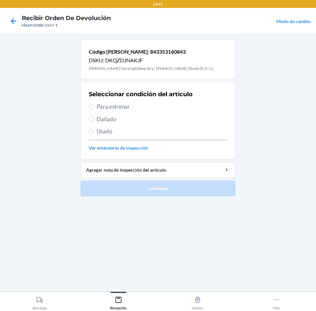
click at [139, 110] on span "Para estrenar" at bounding box center [162, 106] width 130 height 9
click at [94, 109] on input "Para estrenar" at bounding box center [91, 106] width 5 height 5
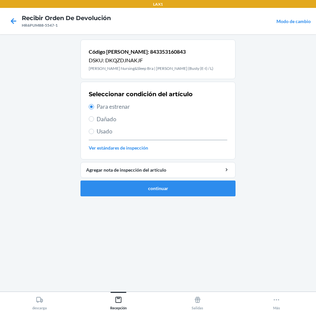
click at [163, 197] on ol "Código [PERSON_NAME]: 843353160843 DSKU: DKQZDJNAKJF [PERSON_NAME] Racerback Nu…" at bounding box center [157, 121] width 155 height 162
click at [172, 189] on button "continuar" at bounding box center [157, 189] width 155 height 16
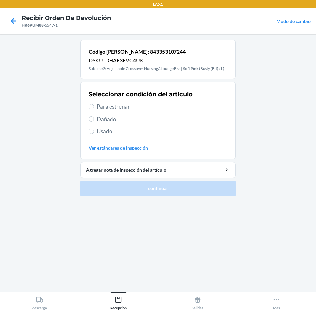
click at [174, 103] on span "Para estrenar" at bounding box center [162, 106] width 130 height 9
click at [94, 104] on input "Para estrenar" at bounding box center [91, 106] width 5 height 5
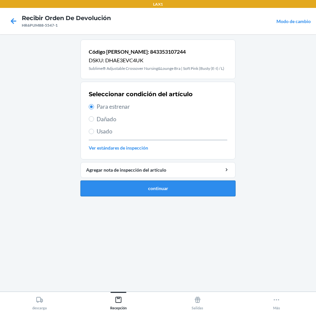
click at [188, 185] on button "continuar" at bounding box center [157, 189] width 155 height 16
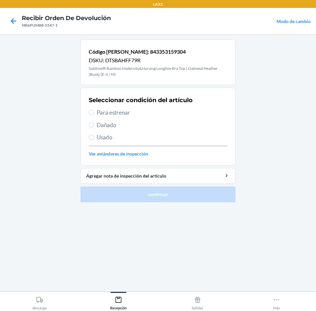
click at [151, 110] on span "Para estrenar" at bounding box center [162, 112] width 130 height 9
click at [94, 110] on input "Para estrenar" at bounding box center [91, 112] width 5 height 5
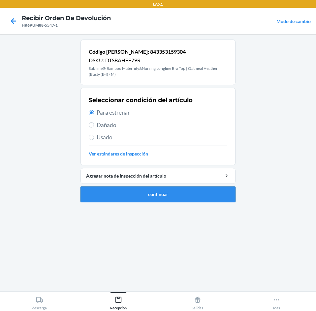
click at [156, 192] on button "continuar" at bounding box center [157, 194] width 155 height 16
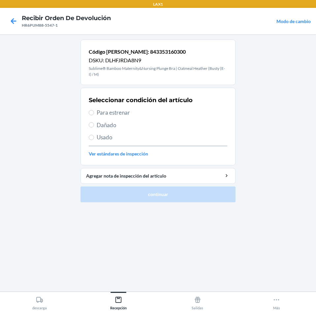
click at [141, 112] on span "Para estrenar" at bounding box center [162, 112] width 130 height 9
click at [94, 112] on input "Para estrenar" at bounding box center [91, 112] width 5 height 5
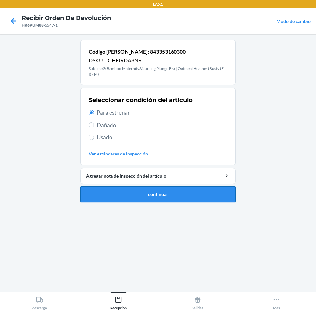
click at [153, 189] on button "continuar" at bounding box center [157, 194] width 155 height 16
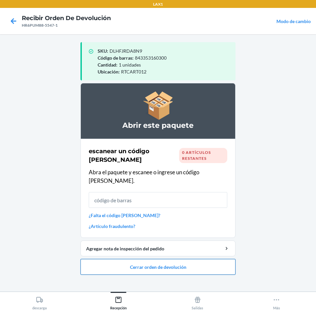
drag, startPoint x: 161, startPoint y: 265, endPoint x: 165, endPoint y: 259, distance: 7.1
click at [165, 259] on button "Cerrar orden de devolución" at bounding box center [157, 267] width 155 height 16
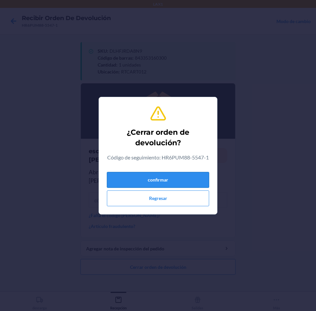
click at [175, 188] on button "confirmar" at bounding box center [158, 180] width 102 height 16
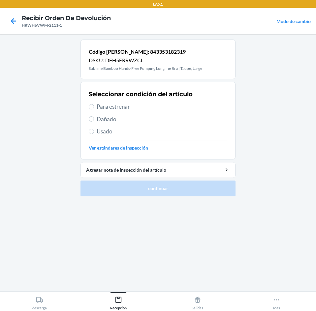
click at [135, 109] on span "Para estrenar" at bounding box center [162, 106] width 130 height 9
click at [94, 109] on input "Para estrenar" at bounding box center [91, 106] width 5 height 5
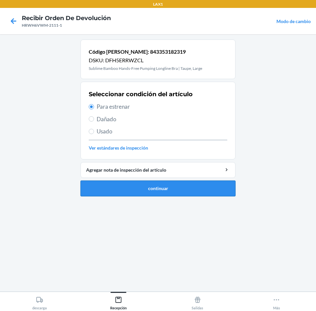
click at [158, 182] on button "continuar" at bounding box center [157, 189] width 155 height 16
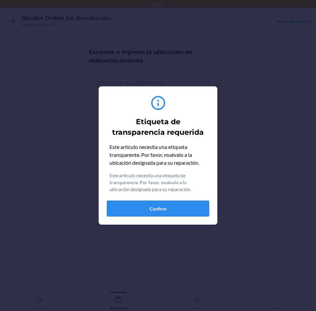
drag, startPoint x: 179, startPoint y: 224, endPoint x: 189, endPoint y: 209, distance: 17.6
click at [185, 216] on section "Etiqueta de transparencia requerida Este artículo necesita una etiqueta transpa…" at bounding box center [158, 155] width 119 height 138
click at [189, 209] on button "Confirm" at bounding box center [158, 209] width 102 height 16
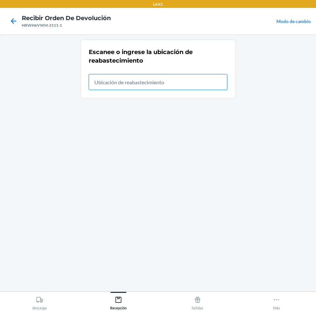
click at [181, 87] on input "text" at bounding box center [158, 82] width 138 height 16
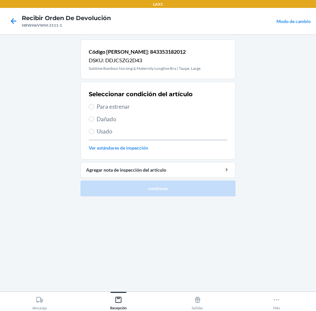
click at [155, 107] on span "Para estrenar" at bounding box center [162, 106] width 130 height 9
click at [94, 107] on input "Para estrenar" at bounding box center [91, 106] width 5 height 5
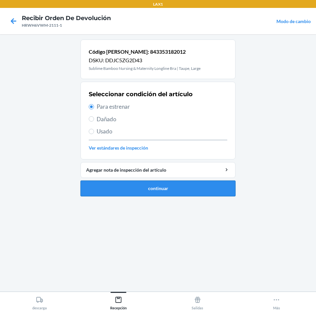
click at [166, 183] on button "continuar" at bounding box center [157, 189] width 155 height 16
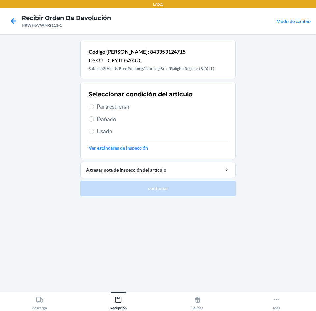
click at [137, 110] on span "Para estrenar" at bounding box center [162, 106] width 130 height 9
click at [94, 109] on input "Para estrenar" at bounding box center [91, 106] width 5 height 5
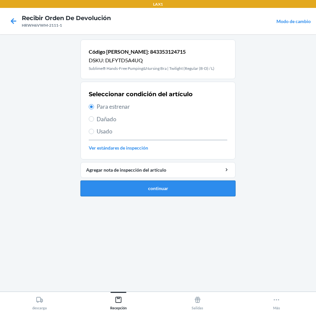
click at [172, 192] on button "continuar" at bounding box center [157, 189] width 155 height 16
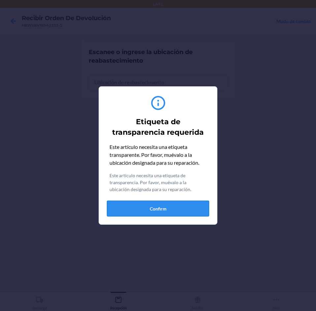
click at [181, 210] on button "Confirm" at bounding box center [158, 209] width 102 height 16
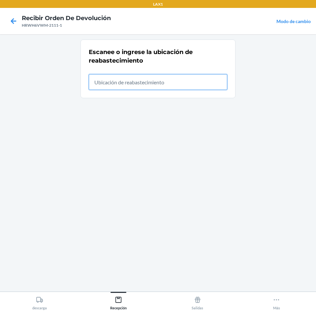
click at [185, 87] on input "text" at bounding box center [158, 82] width 138 height 16
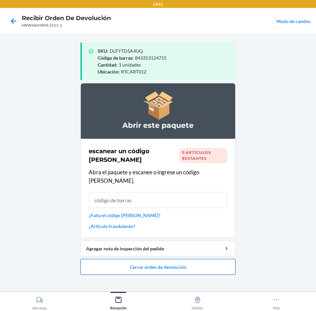
click at [187, 259] on button "Cerrar orden de devolución" at bounding box center [157, 267] width 155 height 16
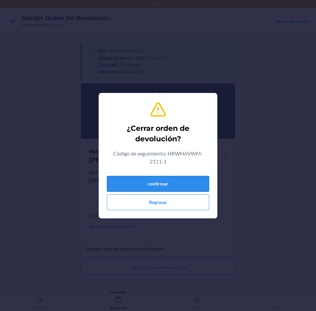
click at [179, 178] on button "confirmar" at bounding box center [158, 184] width 102 height 16
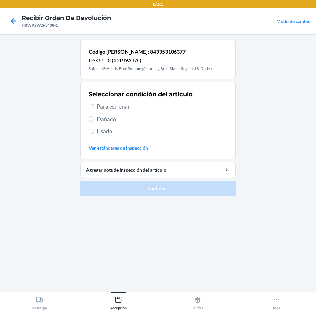
click at [126, 109] on span "Para estrenar" at bounding box center [162, 106] width 130 height 9
click at [94, 109] on input "Para estrenar" at bounding box center [91, 106] width 5 height 5
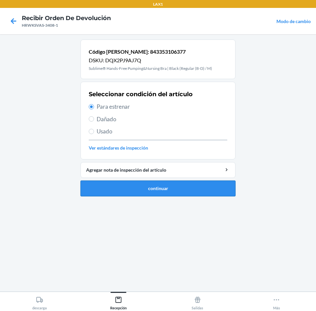
click at [189, 190] on button "continuar" at bounding box center [157, 189] width 155 height 16
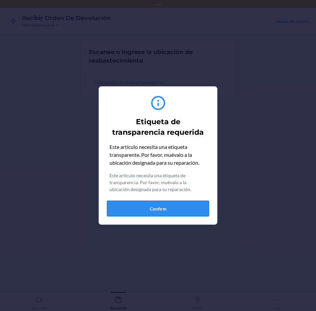
click at [186, 204] on button "Confirm" at bounding box center [158, 209] width 102 height 16
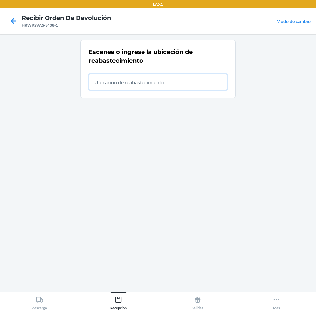
click at [178, 80] on input "text" at bounding box center [158, 82] width 138 height 16
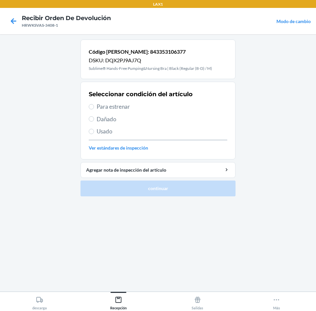
click at [177, 110] on span "Para estrenar" at bounding box center [162, 106] width 130 height 9
click at [94, 109] on input "Para estrenar" at bounding box center [91, 106] width 5 height 5
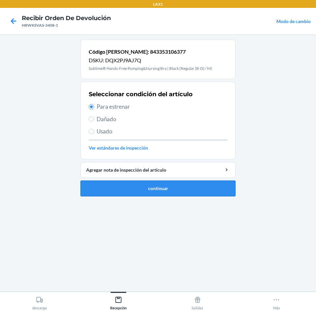
click at [182, 182] on button "continuar" at bounding box center [157, 189] width 155 height 16
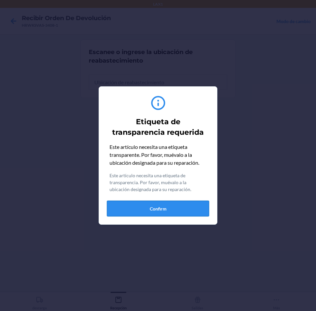
click at [191, 211] on button "Confirm" at bounding box center [158, 209] width 102 height 16
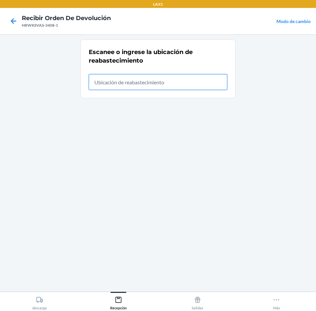
click at [197, 81] on input "text" at bounding box center [158, 82] width 138 height 16
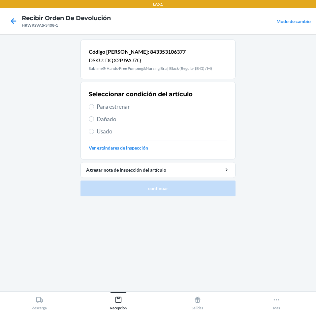
click at [171, 109] on span "Para estrenar" at bounding box center [162, 106] width 130 height 9
click at [94, 109] on input "Para estrenar" at bounding box center [91, 106] width 5 height 5
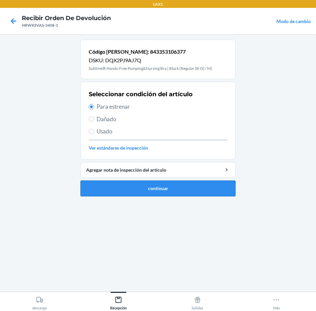
click at [184, 187] on button "continuar" at bounding box center [157, 189] width 155 height 16
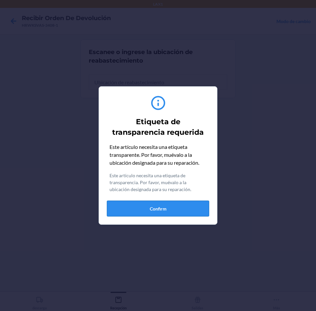
click at [170, 209] on button "Confirm" at bounding box center [158, 209] width 102 height 16
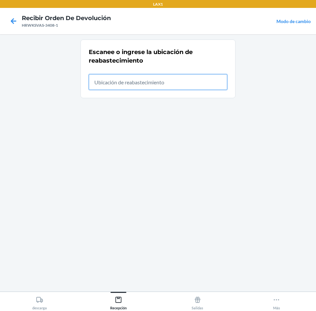
click at [179, 82] on input "text" at bounding box center [158, 82] width 138 height 16
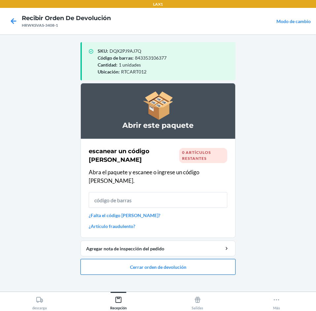
click at [175, 259] on button "Cerrar orden de devolución" at bounding box center [157, 267] width 155 height 16
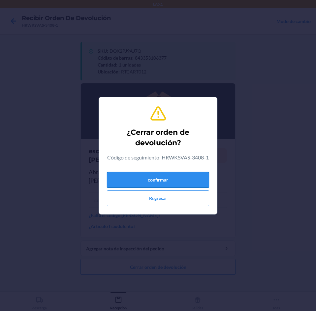
click at [195, 182] on button "confirmar" at bounding box center [158, 180] width 102 height 16
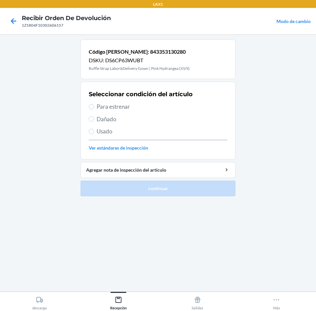
click at [173, 109] on span "Para estrenar" at bounding box center [162, 106] width 130 height 9
click at [94, 109] on input "Para estrenar" at bounding box center [91, 106] width 5 height 5
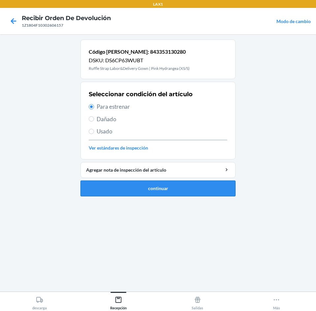
click at [182, 192] on button "continuar" at bounding box center [157, 189] width 155 height 16
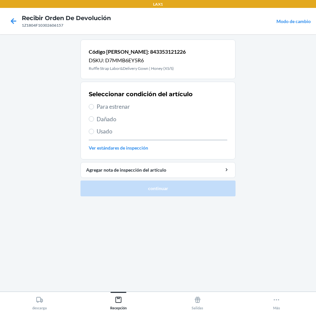
click at [160, 106] on span "Para estrenar" at bounding box center [162, 106] width 130 height 9
click at [94, 106] on input "Para estrenar" at bounding box center [91, 106] width 5 height 5
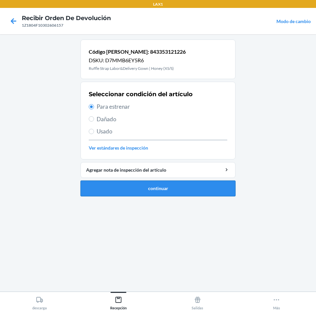
click at [172, 189] on button "continuar" at bounding box center [157, 189] width 155 height 16
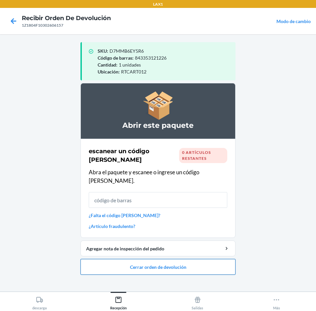
click at [183, 259] on button "Cerrar orden de devolución" at bounding box center [157, 267] width 155 height 16
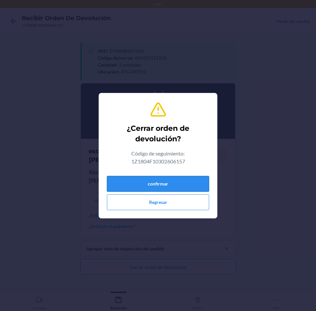
click at [176, 178] on button "confirmar" at bounding box center [158, 184] width 102 height 16
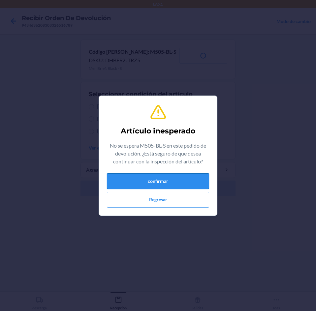
click at [179, 184] on button "confirmar" at bounding box center [158, 181] width 102 height 16
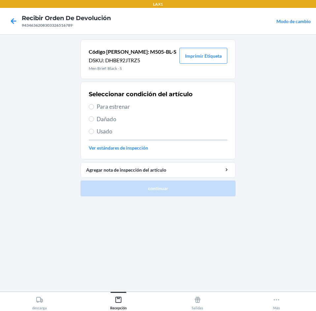
click at [145, 108] on span "Para estrenar" at bounding box center [162, 106] width 130 height 9
click at [94, 108] on input "Para estrenar" at bounding box center [91, 106] width 5 height 5
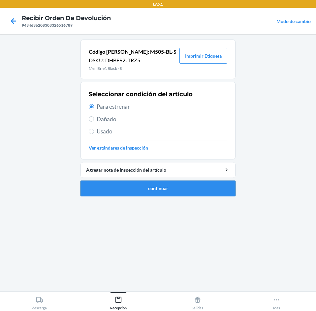
click at [178, 181] on button "continuar" at bounding box center [157, 189] width 155 height 16
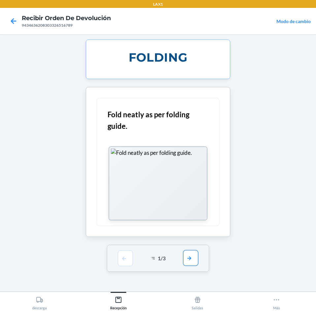
click at [193, 253] on button "button" at bounding box center [190, 258] width 15 height 16
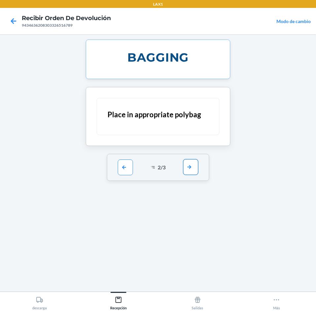
click at [197, 170] on button "button" at bounding box center [190, 167] width 15 height 16
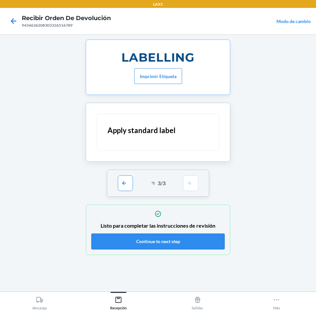
click at [194, 242] on button "Continue to next step" at bounding box center [157, 242] width 133 height 16
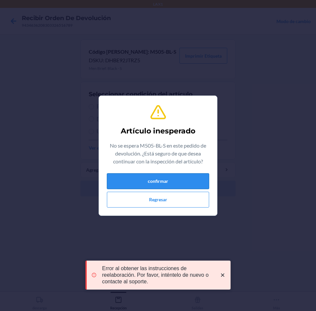
click at [157, 177] on button "confirmar" at bounding box center [158, 181] width 102 height 16
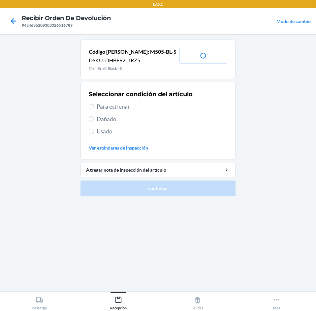
click at [155, 108] on span "Para estrenar" at bounding box center [162, 106] width 130 height 9
click at [94, 108] on input "Para estrenar" at bounding box center [91, 106] width 5 height 5
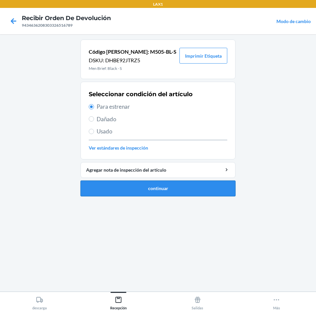
click at [166, 191] on button "continuar" at bounding box center [157, 189] width 155 height 16
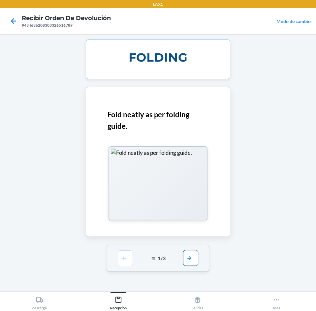
click at [191, 259] on button "button" at bounding box center [190, 258] width 15 height 16
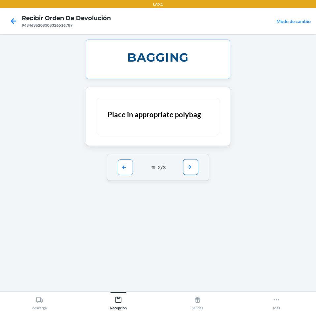
click at [190, 164] on button "button" at bounding box center [190, 167] width 15 height 16
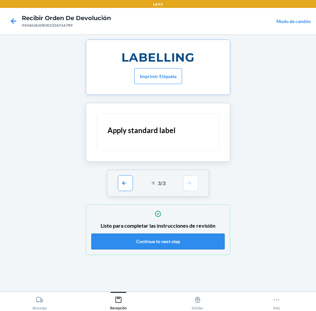
click at [165, 243] on button "Continue to next step" at bounding box center [157, 242] width 133 height 16
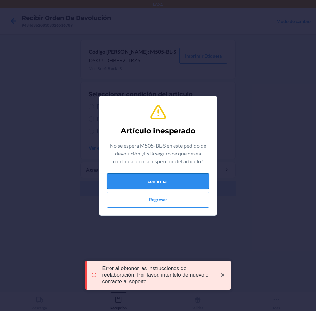
click at [150, 186] on button "confirmar" at bounding box center [158, 181] width 102 height 16
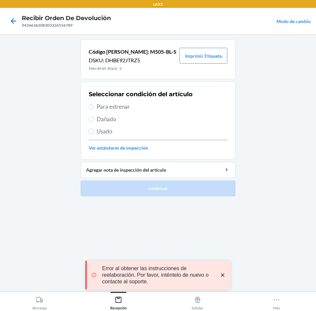
click at [162, 109] on span "Para estrenar" at bounding box center [162, 106] width 130 height 9
click at [94, 109] on input "Para estrenar" at bounding box center [91, 106] width 5 height 5
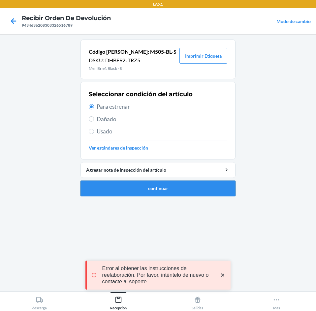
click at [190, 187] on button "continuar" at bounding box center [157, 189] width 155 height 16
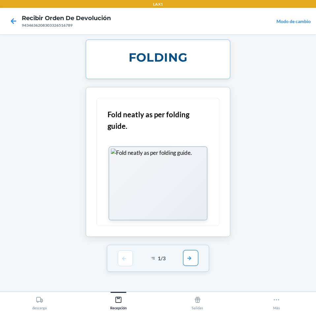
click at [192, 259] on button "button" at bounding box center [190, 258] width 15 height 16
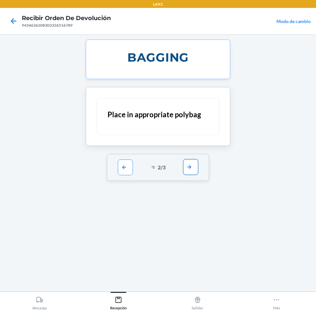
click at [190, 165] on button "button" at bounding box center [190, 167] width 15 height 16
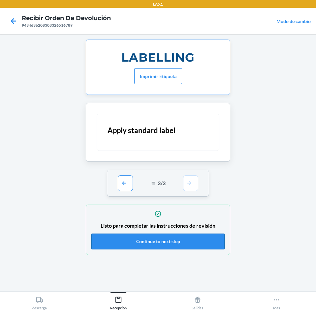
click at [177, 241] on button "Continue to next step" at bounding box center [157, 242] width 133 height 16
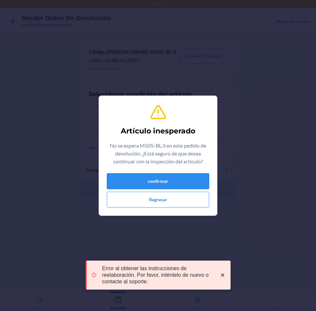
click at [156, 180] on button "confirmar" at bounding box center [158, 181] width 102 height 16
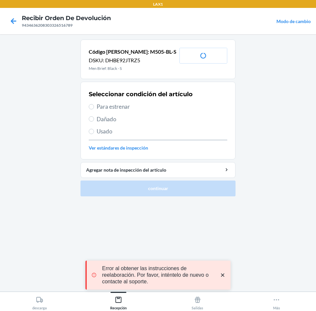
click at [153, 108] on span "Para estrenar" at bounding box center [162, 106] width 130 height 9
click at [94, 108] on input "Para estrenar" at bounding box center [91, 106] width 5 height 5
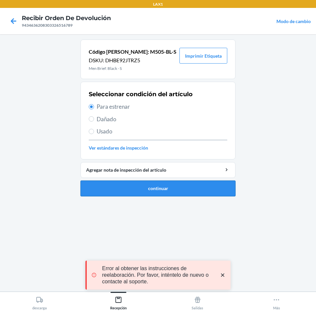
click at [180, 189] on button "continuar" at bounding box center [157, 189] width 155 height 16
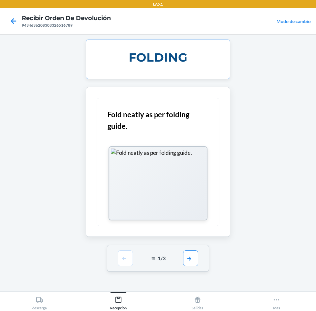
click at [191, 258] on div "LAX1 Recibir orden de devolución 9434636208303326516789 Modo de cambio FOLDING …" at bounding box center [158, 155] width 316 height 311
click at [196, 254] on button "button" at bounding box center [190, 258] width 15 height 16
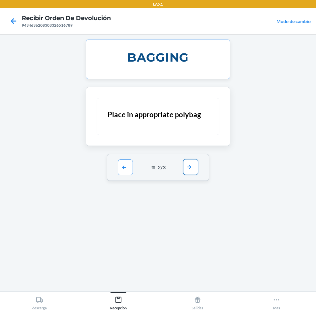
click at [189, 168] on button "button" at bounding box center [190, 167] width 15 height 16
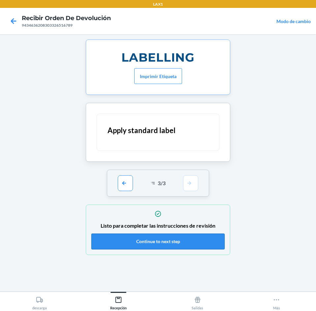
click at [178, 243] on button "Continue to next step" at bounding box center [157, 242] width 133 height 16
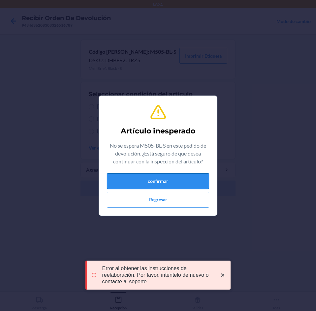
click at [162, 176] on button "confirmar" at bounding box center [158, 181] width 102 height 16
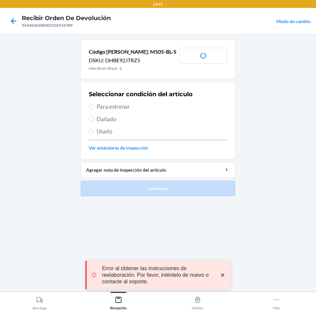
click at [164, 111] on div "Seleccionar condición del artículo Para estrenar Dañado Usado Ver estándares de…" at bounding box center [158, 120] width 138 height 65
click at [155, 105] on span "Para estrenar" at bounding box center [162, 106] width 130 height 9
click at [94, 105] on input "Para estrenar" at bounding box center [91, 106] width 5 height 5
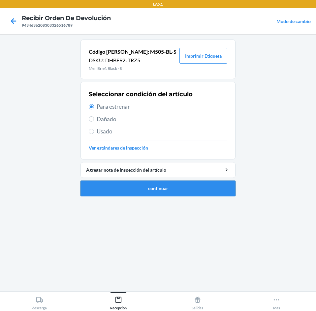
click at [184, 186] on button "continuar" at bounding box center [157, 189] width 155 height 16
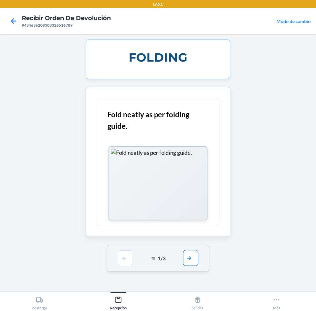
click at [186, 263] on button "button" at bounding box center [190, 258] width 15 height 16
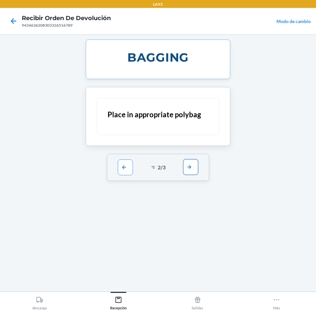
drag, startPoint x: 200, startPoint y: 170, endPoint x: 195, endPoint y: 166, distance: 6.9
click at [198, 168] on div "2 / 3" at bounding box center [158, 167] width 102 height 27
click at [195, 166] on button "button" at bounding box center [190, 167] width 15 height 16
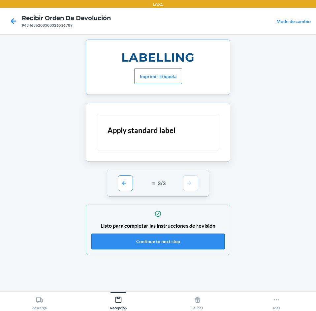
click at [199, 246] on button "Continue to next step" at bounding box center [157, 242] width 133 height 16
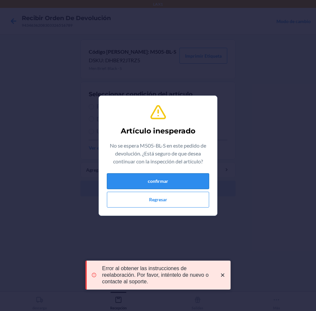
click at [189, 186] on button "confirmar" at bounding box center [158, 181] width 102 height 16
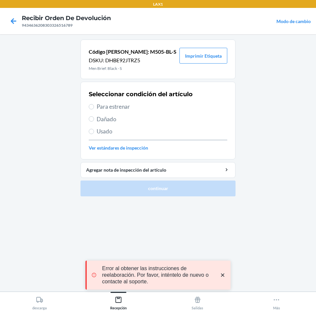
click at [148, 108] on span "Para estrenar" at bounding box center [162, 106] width 130 height 9
click at [94, 108] on input "Para estrenar" at bounding box center [91, 106] width 5 height 5
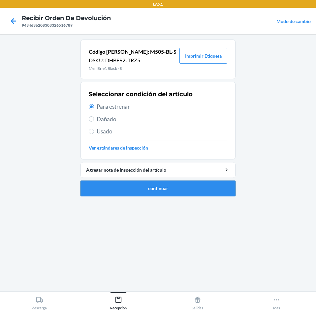
click at [172, 190] on button "continuar" at bounding box center [157, 189] width 155 height 16
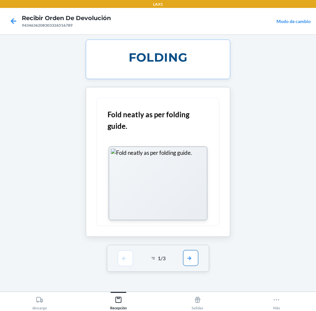
click at [189, 257] on button "button" at bounding box center [190, 258] width 15 height 16
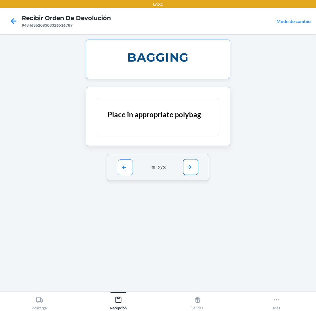
drag, startPoint x: 178, startPoint y: 161, endPoint x: 188, endPoint y: 167, distance: 11.2
click at [188, 167] on div "2 / 3" at bounding box center [158, 167] width 102 height 27
click at [194, 170] on button "button" at bounding box center [190, 167] width 15 height 16
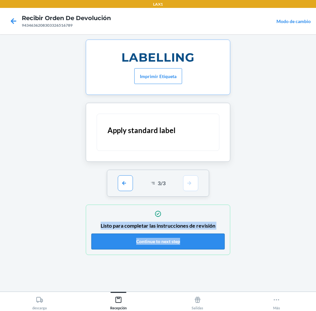
click at [192, 239] on button "Continue to next step" at bounding box center [157, 242] width 133 height 16
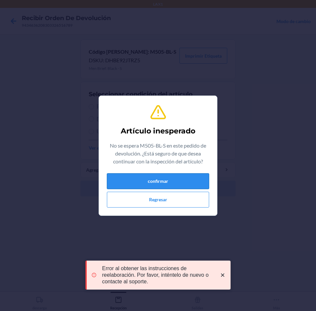
click at [197, 178] on button "confirmar" at bounding box center [158, 181] width 102 height 16
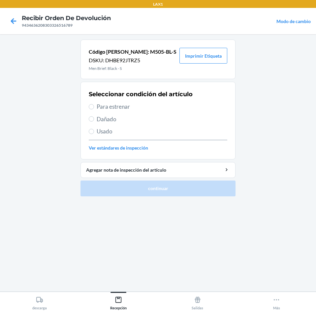
click at [157, 107] on span "Para estrenar" at bounding box center [162, 106] width 130 height 9
click at [94, 107] on input "Para estrenar" at bounding box center [91, 106] width 5 height 5
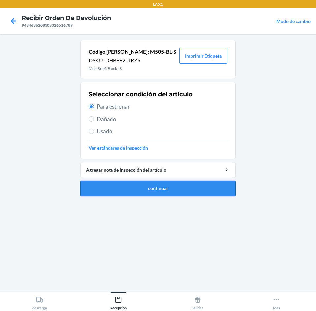
click at [180, 183] on button "continuar" at bounding box center [157, 189] width 155 height 16
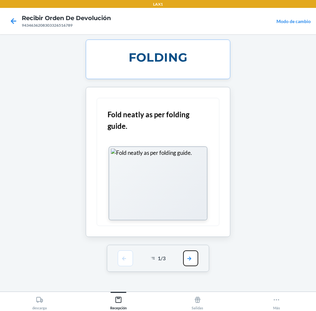
drag, startPoint x: 191, startPoint y: 262, endPoint x: 195, endPoint y: 191, distance: 70.7
click at [192, 260] on button "button" at bounding box center [190, 258] width 15 height 16
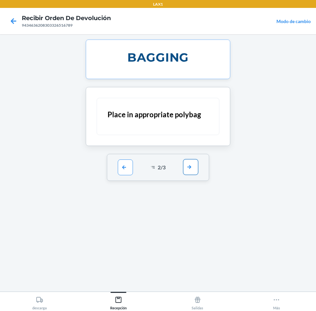
click at [196, 175] on button "button" at bounding box center [190, 167] width 15 height 16
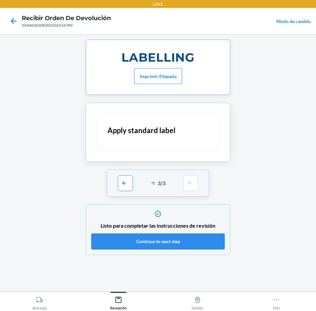
click at [188, 239] on button "Continue to next step" at bounding box center [157, 242] width 133 height 16
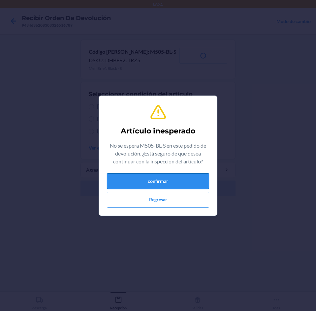
click at [161, 180] on button "confirmar" at bounding box center [158, 181] width 102 height 16
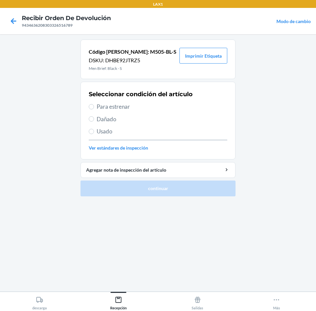
click at [143, 109] on span "Para estrenar" at bounding box center [162, 106] width 130 height 9
click at [94, 109] on input "Para estrenar" at bounding box center [91, 106] width 5 height 5
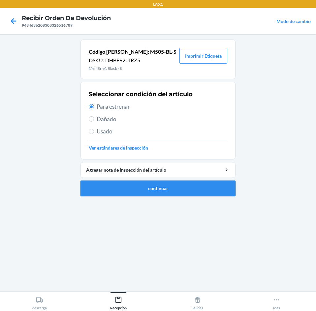
click at [172, 189] on button "continuar" at bounding box center [157, 189] width 155 height 16
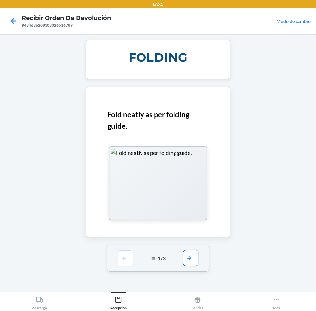
click at [188, 263] on button "button" at bounding box center [190, 258] width 15 height 16
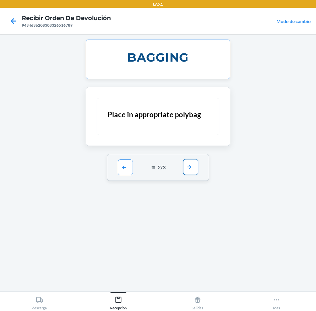
click at [192, 170] on button "button" at bounding box center [190, 167] width 15 height 16
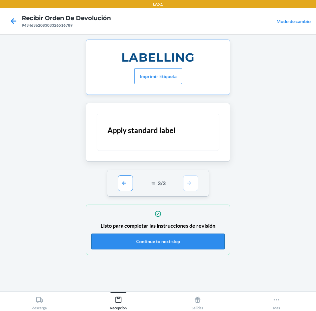
click at [184, 242] on button "Continue to next step" at bounding box center [157, 242] width 133 height 16
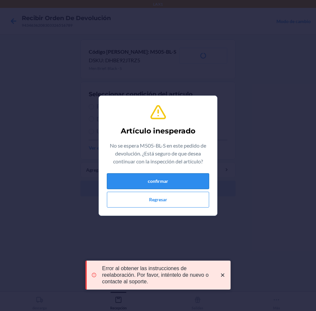
click at [178, 180] on button "confirmar" at bounding box center [158, 181] width 102 height 16
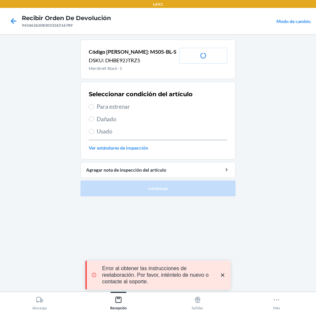
click at [164, 110] on span "Para estrenar" at bounding box center [162, 106] width 130 height 9
click at [94, 109] on input "Para estrenar" at bounding box center [91, 106] width 5 height 5
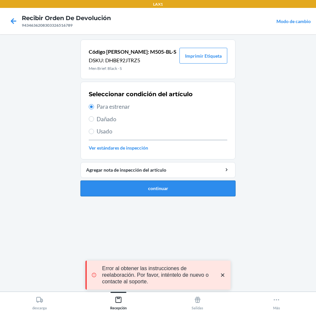
click at [183, 194] on button "continuar" at bounding box center [157, 189] width 155 height 16
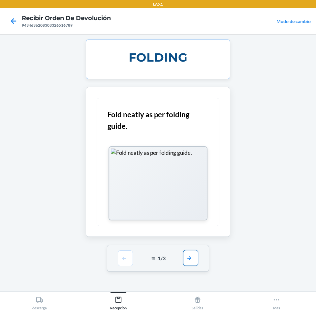
click at [188, 255] on button "button" at bounding box center [190, 258] width 15 height 16
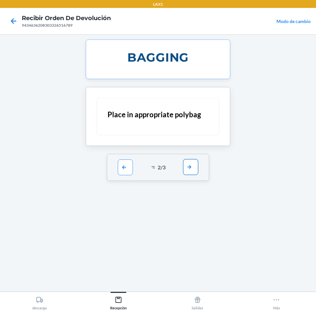
click at [186, 170] on button "button" at bounding box center [190, 167] width 15 height 16
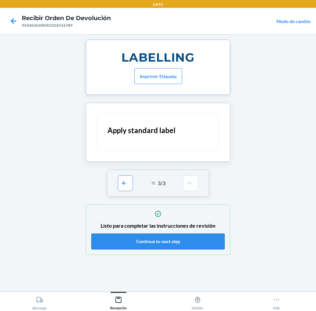
click at [171, 238] on button "Continue to next step" at bounding box center [157, 242] width 133 height 16
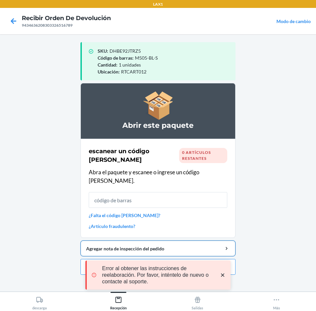
click at [201, 245] on div "Agregar nota de inspección del pedido" at bounding box center [158, 248] width 144 height 7
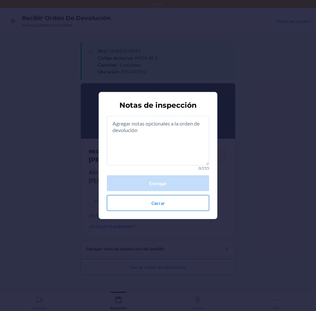
click at [190, 202] on button "Cerrar" at bounding box center [158, 203] width 102 height 16
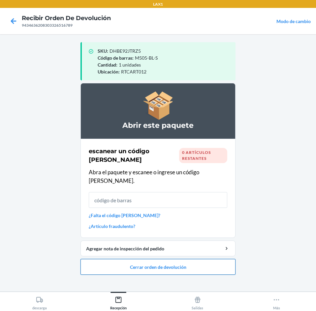
click at [195, 260] on button "Cerrar orden de devolución" at bounding box center [157, 267] width 155 height 16
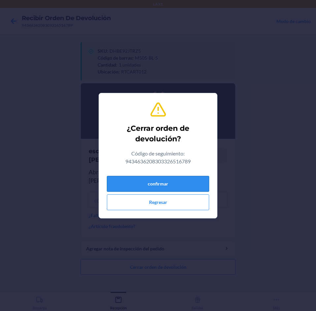
click at [197, 184] on button "confirmar" at bounding box center [158, 184] width 102 height 16
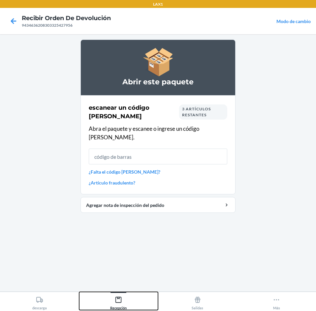
click at [130, 297] on button "Recepción" at bounding box center [118, 301] width 79 height 18
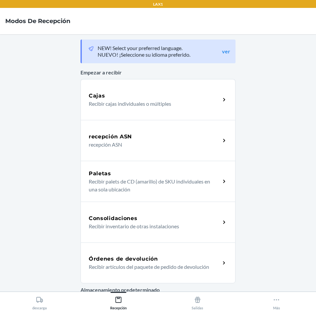
click at [145, 265] on p "Recibir artículos del paquete de pedido de devolución" at bounding box center [152, 267] width 126 height 8
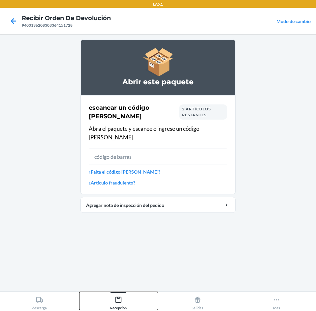
drag, startPoint x: 117, startPoint y: 302, endPoint x: 126, endPoint y: 296, distance: 10.4
click at [119, 302] on icon at bounding box center [118, 299] width 7 height 7
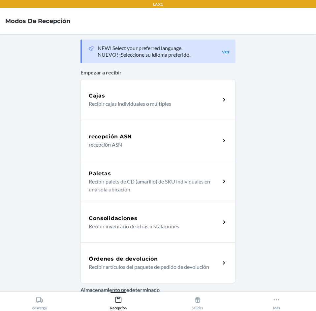
click at [152, 257] on h5 "Órdenes de devolución" at bounding box center [123, 259] width 69 height 8
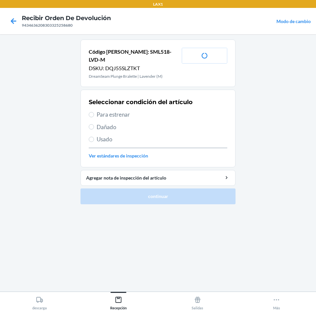
drag, startPoint x: 157, startPoint y: 104, endPoint x: 179, endPoint y: 192, distance: 91.3
click at [157, 110] on span "Para estrenar" at bounding box center [162, 114] width 130 height 9
click at [94, 112] on input "Para estrenar" at bounding box center [91, 114] width 5 height 5
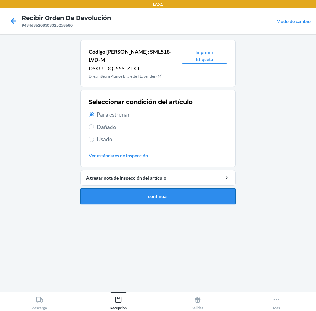
click at [182, 188] on button "continuar" at bounding box center [157, 196] width 155 height 16
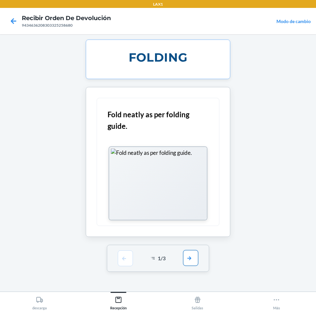
click at [191, 257] on button "button" at bounding box center [190, 258] width 15 height 16
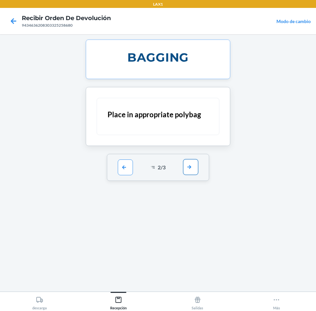
drag, startPoint x: 181, startPoint y: 159, endPoint x: 185, endPoint y: 163, distance: 5.6
click at [183, 161] on div "2 / 3" at bounding box center [158, 167] width 102 height 27
drag, startPoint x: 185, startPoint y: 162, endPoint x: 187, endPoint y: 170, distance: 7.6
click at [187, 170] on button "button" at bounding box center [190, 167] width 15 height 16
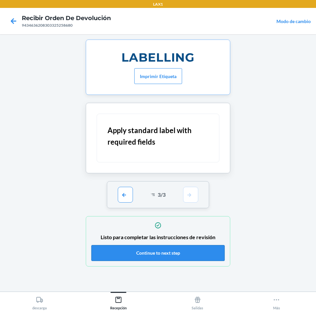
click at [178, 253] on button "Continue to next step" at bounding box center [157, 253] width 133 height 16
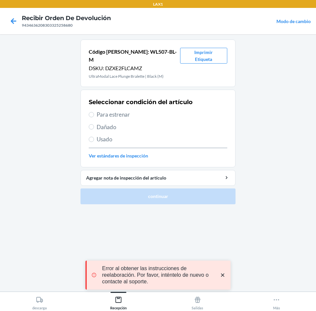
click at [146, 110] on span "Para estrenar" at bounding box center [162, 114] width 130 height 9
click at [94, 112] on input "Para estrenar" at bounding box center [91, 114] width 5 height 5
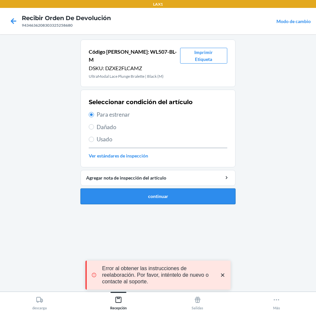
click at [150, 191] on button "continuar" at bounding box center [157, 196] width 155 height 16
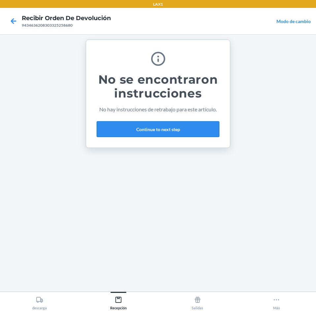
click at [200, 131] on button "Continue to next step" at bounding box center [158, 129] width 123 height 16
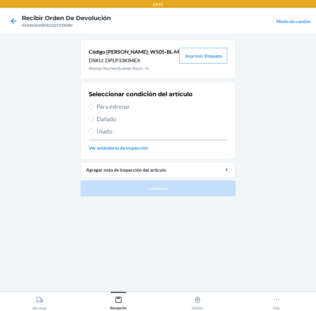
click at [165, 108] on span "Para estrenar" at bounding box center [162, 106] width 130 height 9
click at [94, 108] on input "Para estrenar" at bounding box center [91, 106] width 5 height 5
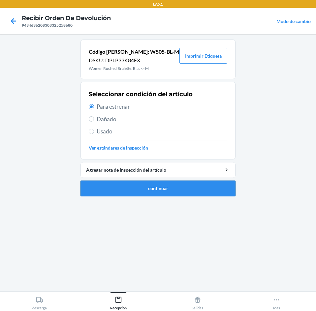
click at [180, 186] on button "continuar" at bounding box center [157, 189] width 155 height 16
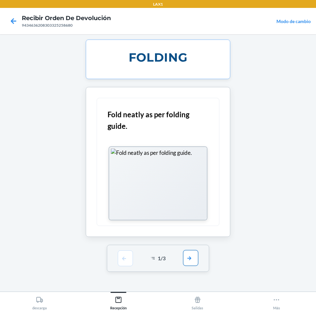
click at [187, 252] on button "button" at bounding box center [190, 258] width 15 height 16
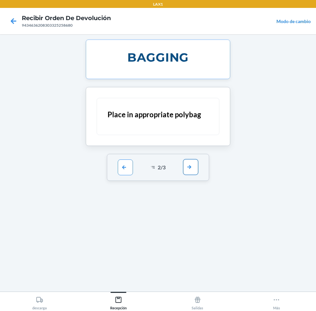
click at [192, 170] on button "button" at bounding box center [190, 167] width 15 height 16
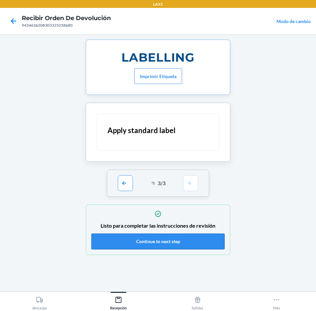
click at [178, 240] on button "Continue to next step" at bounding box center [157, 242] width 133 height 16
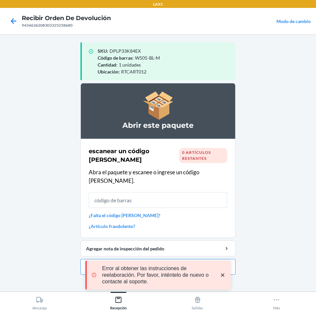
drag, startPoint x: 220, startPoint y: 275, endPoint x: 220, endPoint y: 268, distance: 7.9
click at [220, 275] on icon "close toast" at bounding box center [222, 275] width 7 height 7
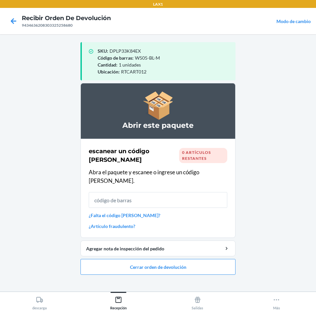
click at [219, 253] on div "LAX1 Recibir orden de devolución 9434636208303325258680 Modo de cambio SKU : DP…" at bounding box center [158, 155] width 316 height 311
click at [216, 259] on button "Cerrar orden de devolución" at bounding box center [157, 267] width 155 height 16
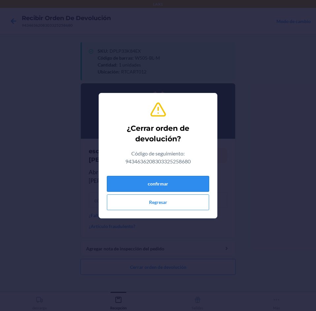
click at [192, 182] on button "confirmar" at bounding box center [158, 184] width 102 height 16
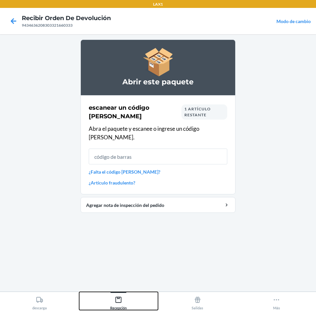
click at [118, 299] on icon at bounding box center [118, 299] width 7 height 7
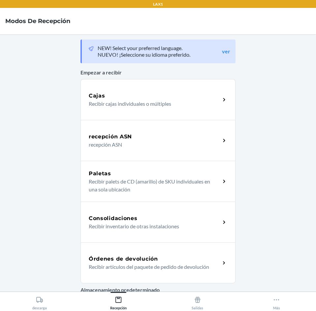
drag, startPoint x: 119, startPoint y: 296, endPoint x: 129, endPoint y: 257, distance: 39.5
click at [129, 257] on h5 "Órdenes de devolución" at bounding box center [123, 259] width 69 height 8
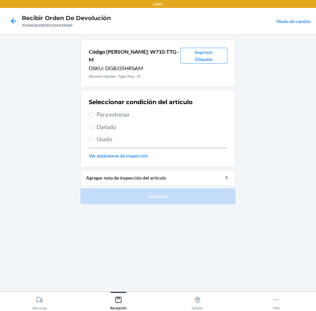
drag, startPoint x: 157, startPoint y: 104, endPoint x: 165, endPoint y: 147, distance: 43.1
click at [157, 110] on span "Para estrenar" at bounding box center [162, 114] width 130 height 9
click at [94, 112] on input "Para estrenar" at bounding box center [91, 114] width 5 height 5
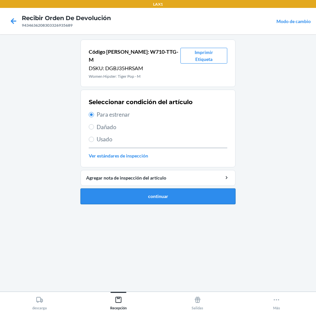
click at [163, 188] on button "continuar" at bounding box center [157, 196] width 155 height 16
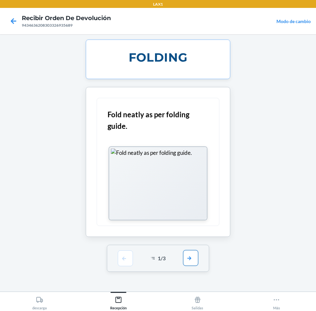
click at [190, 253] on button "button" at bounding box center [190, 258] width 15 height 16
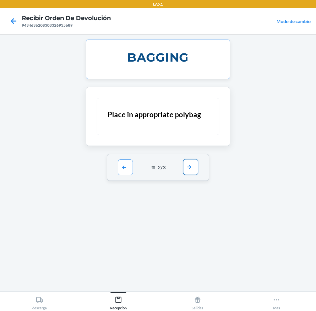
click at [197, 172] on button "button" at bounding box center [190, 167] width 15 height 16
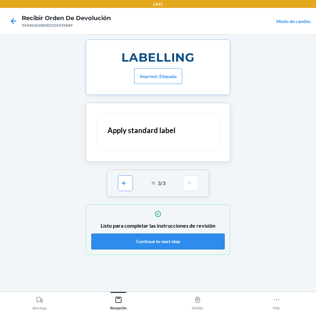
click at [175, 239] on button "Continue to next step" at bounding box center [157, 242] width 133 height 16
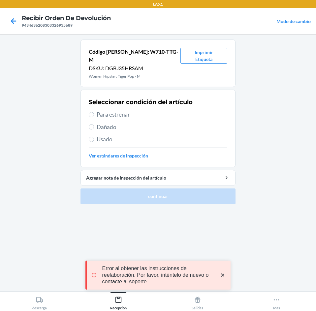
click at [156, 110] on span "Para estrenar" at bounding box center [162, 114] width 130 height 9
click at [94, 112] on input "Para estrenar" at bounding box center [91, 114] width 5 height 5
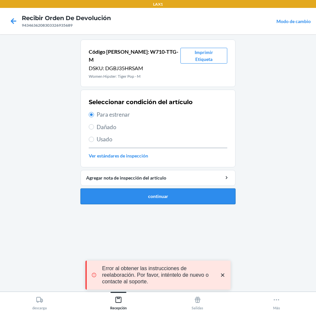
click at [165, 188] on button "continuar" at bounding box center [157, 196] width 155 height 16
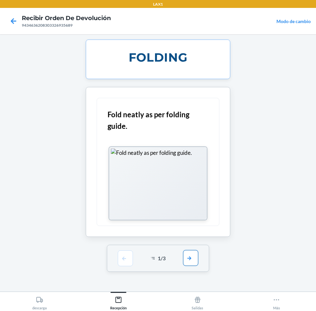
click at [191, 262] on button "button" at bounding box center [190, 258] width 15 height 16
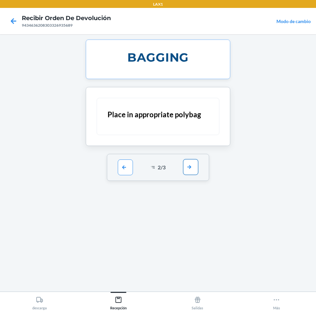
click at [195, 170] on button "button" at bounding box center [190, 167] width 15 height 16
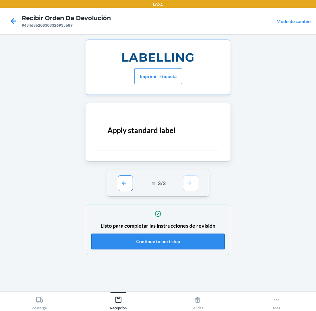
click at [173, 240] on button "Continue to next step" at bounding box center [157, 242] width 133 height 16
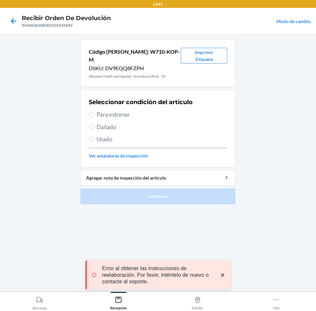
click at [162, 110] on span "Para estrenar" at bounding box center [162, 114] width 130 height 9
click at [94, 112] on input "Para estrenar" at bounding box center [91, 114] width 5 height 5
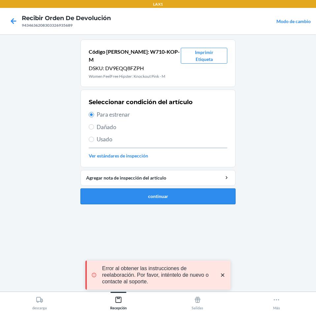
click at [182, 192] on button "continuar" at bounding box center [157, 196] width 155 height 16
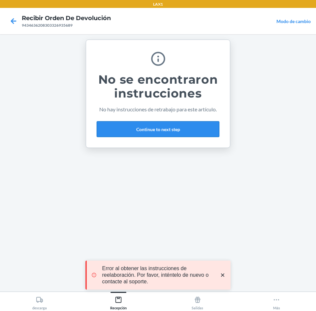
click at [192, 136] on button "Continue to next step" at bounding box center [158, 129] width 123 height 16
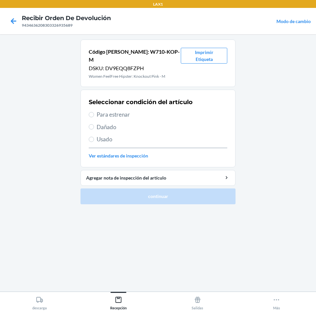
click at [156, 110] on span "Para estrenar" at bounding box center [162, 114] width 130 height 9
click at [94, 112] on input "Para estrenar" at bounding box center [91, 114] width 5 height 5
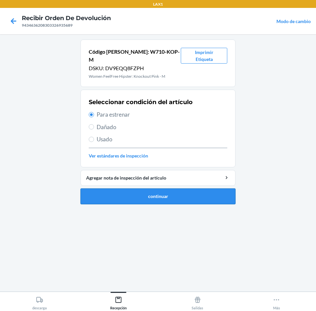
click at [169, 188] on button "continuar" at bounding box center [157, 196] width 155 height 16
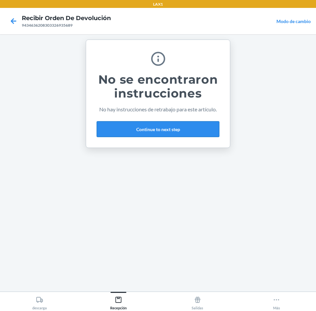
click at [199, 127] on button "Continue to next step" at bounding box center [158, 129] width 123 height 16
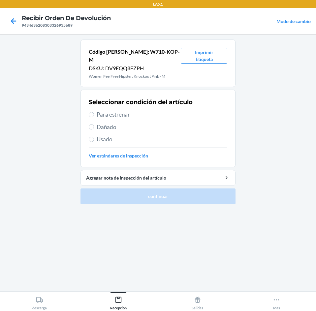
click at [150, 110] on span "Para estrenar" at bounding box center [162, 114] width 130 height 9
click at [94, 112] on input "Para estrenar" at bounding box center [91, 114] width 5 height 5
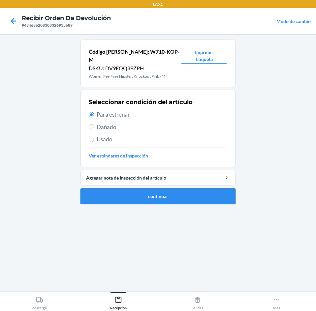
click at [176, 190] on button "continuar" at bounding box center [157, 196] width 155 height 16
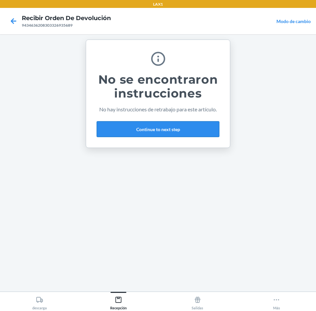
click at [185, 128] on button "Continue to next step" at bounding box center [158, 129] width 123 height 16
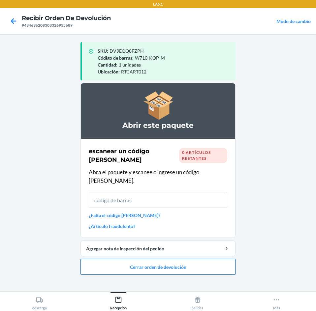
click at [184, 259] on button "Cerrar orden de devolución" at bounding box center [157, 267] width 155 height 16
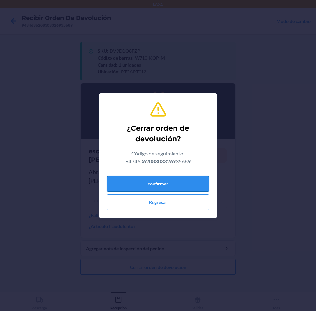
click at [183, 185] on button "confirmar" at bounding box center [158, 184] width 102 height 16
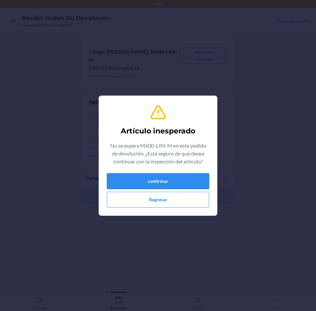
click at [167, 183] on button "confirmar" at bounding box center [158, 181] width 102 height 16
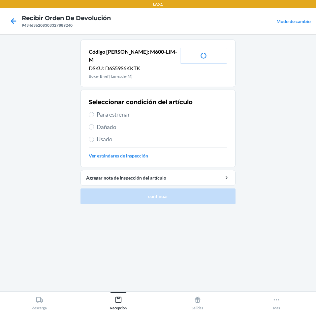
click at [160, 110] on span "Para estrenar" at bounding box center [162, 114] width 130 height 9
click at [94, 112] on input "Para estrenar" at bounding box center [91, 114] width 5 height 5
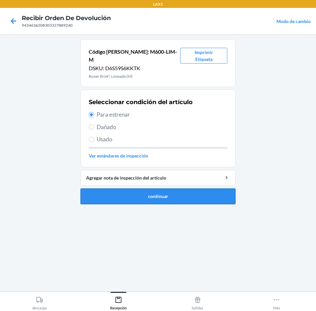
click at [178, 188] on button "continuar" at bounding box center [157, 196] width 155 height 16
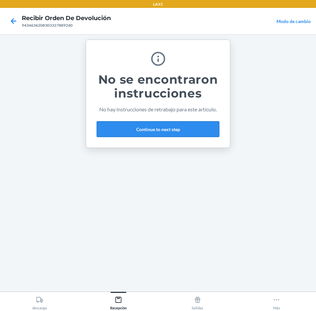
click at [196, 128] on button "Continue to next step" at bounding box center [158, 129] width 123 height 16
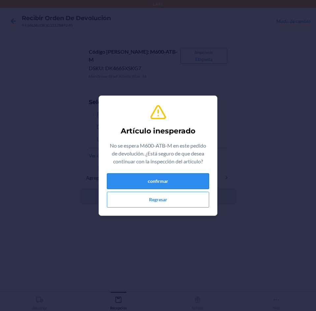
click at [185, 183] on button "confirmar" at bounding box center [158, 181] width 102 height 16
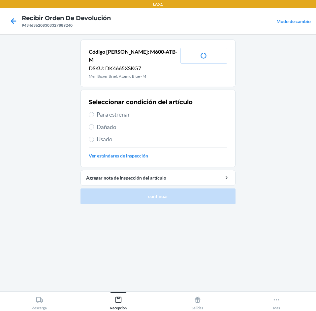
click at [172, 110] on span "Para estrenar" at bounding box center [162, 114] width 130 height 9
click at [94, 112] on input "Para estrenar" at bounding box center [91, 114] width 5 height 5
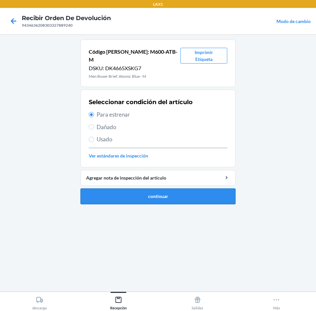
click at [186, 190] on button "continuar" at bounding box center [157, 196] width 155 height 16
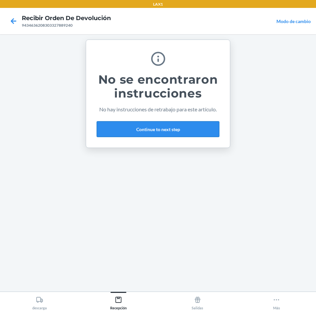
click at [185, 124] on button "Continue to next step" at bounding box center [158, 129] width 123 height 16
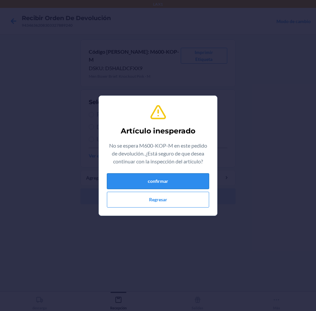
click at [152, 183] on button "confirmar" at bounding box center [158, 181] width 102 height 16
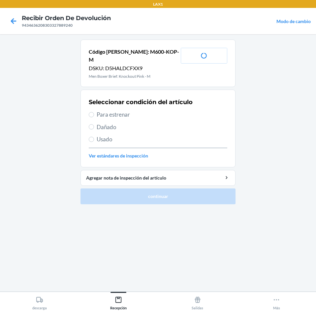
click at [156, 110] on span "Para estrenar" at bounding box center [162, 114] width 130 height 9
click at [94, 112] on input "Para estrenar" at bounding box center [91, 114] width 5 height 5
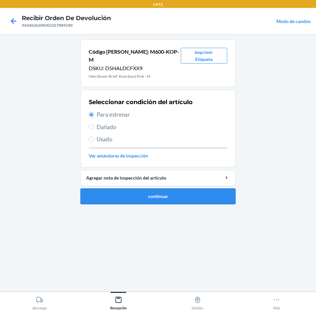
click at [172, 192] on button "continuar" at bounding box center [157, 196] width 155 height 16
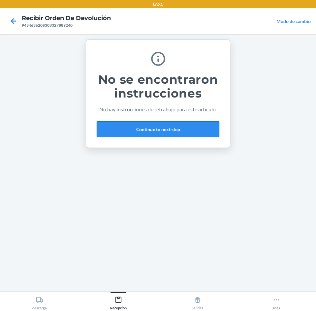
click at [192, 132] on button "Continue to next step" at bounding box center [158, 129] width 123 height 16
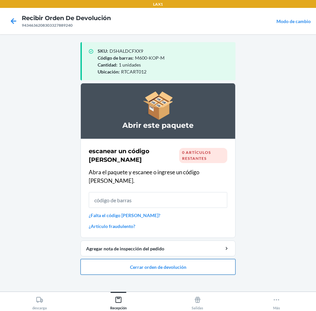
click at [198, 260] on button "Cerrar orden de devolución" at bounding box center [157, 267] width 155 height 16
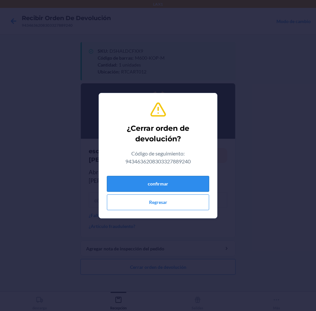
click at [174, 181] on button "confirmar" at bounding box center [158, 184] width 102 height 16
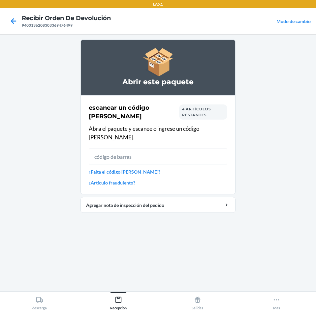
click at [196, 119] on div "4 artículos restantes" at bounding box center [203, 111] width 48 height 15
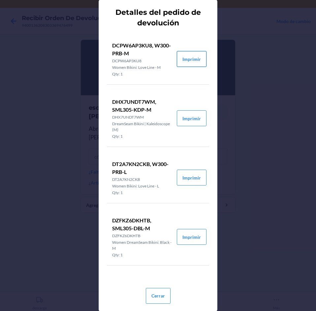
click at [202, 59] on button "Imprimir" at bounding box center [192, 59] width 30 height 16
click at [194, 119] on button "Imprimir" at bounding box center [192, 118] width 30 height 16
click at [192, 180] on button "Imprimir" at bounding box center [192, 178] width 30 height 16
click at [195, 238] on button "Imprimir" at bounding box center [192, 237] width 30 height 16
click at [151, 293] on button "Cerrar" at bounding box center [158, 296] width 25 height 16
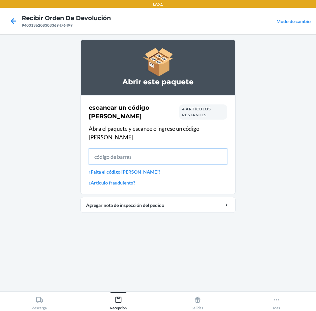
click at [207, 149] on input "text" at bounding box center [158, 157] width 138 height 16
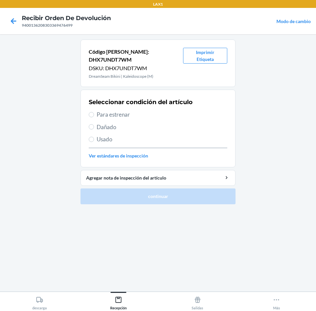
click at [149, 135] on span "Usado" at bounding box center [162, 139] width 130 height 9
click at [94, 137] on input "Usado" at bounding box center [91, 139] width 5 height 5
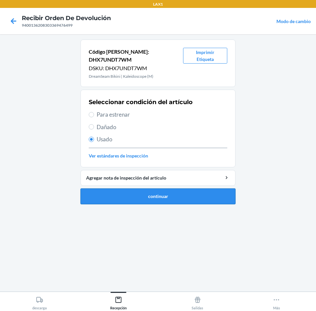
click at [171, 192] on button "continuar" at bounding box center [157, 196] width 155 height 16
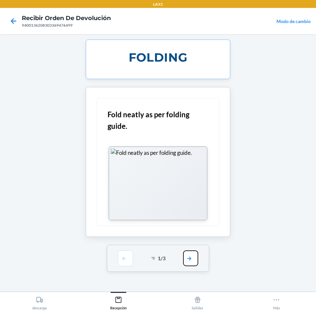
drag, startPoint x: 192, startPoint y: 262, endPoint x: 194, endPoint y: 238, distance: 24.1
click at [193, 261] on button "button" at bounding box center [190, 258] width 15 height 16
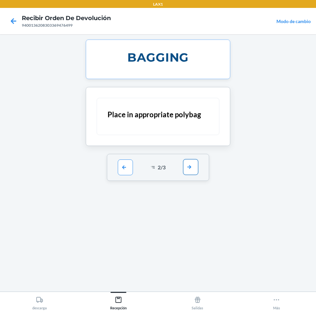
drag, startPoint x: 200, startPoint y: 167, endPoint x: 188, endPoint y: 166, distance: 11.5
click at [192, 167] on div "2 / 3" at bounding box center [158, 167] width 102 height 27
click at [189, 166] on button "button" at bounding box center [190, 167] width 15 height 16
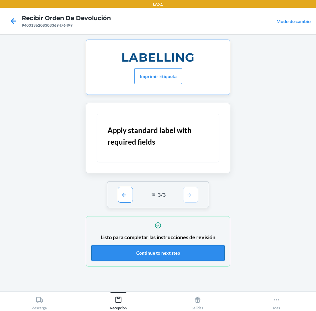
click at [190, 251] on button "Continue to next step" at bounding box center [157, 253] width 133 height 16
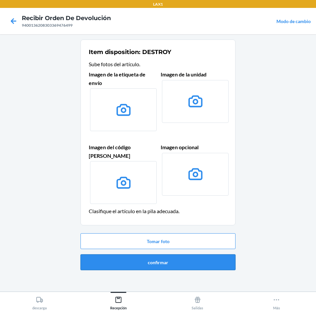
click at [193, 260] on button "confirmar" at bounding box center [157, 262] width 155 height 16
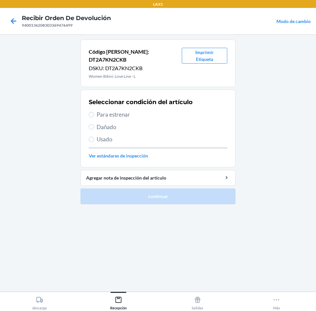
click at [163, 135] on span "Usado" at bounding box center [162, 139] width 130 height 9
click at [94, 137] on input "Usado" at bounding box center [91, 139] width 5 height 5
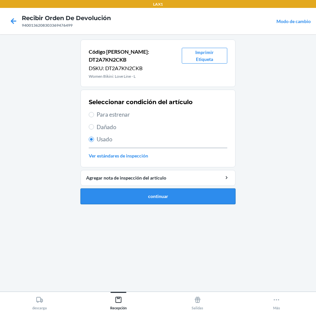
click at [164, 188] on button "continuar" at bounding box center [157, 196] width 155 height 16
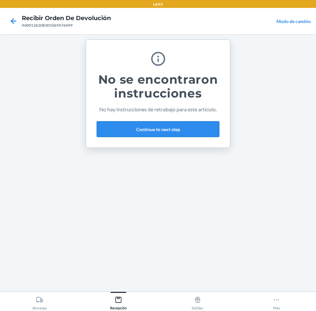
click at [164, 130] on button "Continue to next step" at bounding box center [158, 129] width 123 height 16
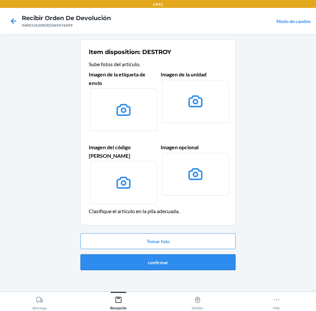
click at [173, 256] on button "confirmar" at bounding box center [157, 262] width 155 height 16
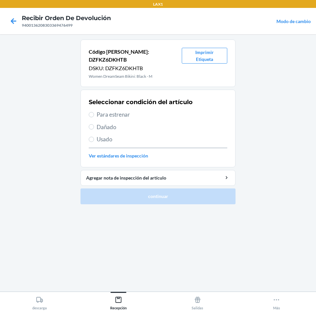
drag, startPoint x: 145, startPoint y: 125, endPoint x: 143, endPoint y: 128, distance: 3.7
click at [145, 125] on div "Seleccionar condición del artículo Para estrenar Dañado Usado Ver estándares de…" at bounding box center [158, 128] width 138 height 65
click at [143, 135] on span "Usado" at bounding box center [162, 139] width 130 height 9
click at [94, 137] on input "Usado" at bounding box center [91, 139] width 5 height 5
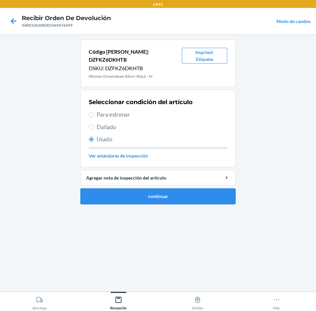
click at [154, 188] on button "continuar" at bounding box center [157, 196] width 155 height 16
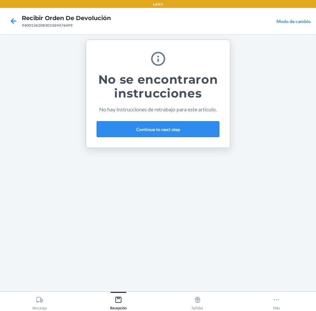
click at [191, 133] on button "Continue to next step" at bounding box center [158, 129] width 123 height 16
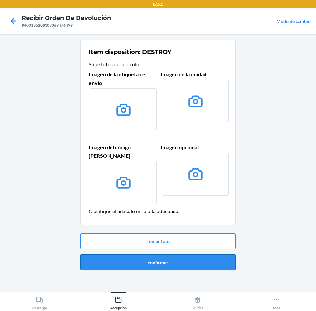
click at [182, 254] on button "confirmar" at bounding box center [157, 262] width 155 height 16
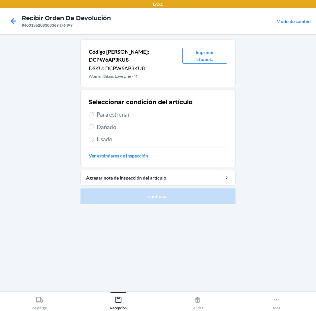
click at [148, 126] on div "Seleccionar condición del artículo Para estrenar Dañado Usado Ver estándares de…" at bounding box center [158, 128] width 138 height 65
click at [147, 135] on span "Usado" at bounding box center [162, 139] width 130 height 9
click at [94, 137] on input "Usado" at bounding box center [91, 139] width 5 height 5
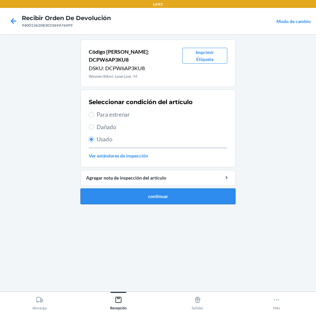
click at [161, 188] on button "continuar" at bounding box center [157, 196] width 155 height 16
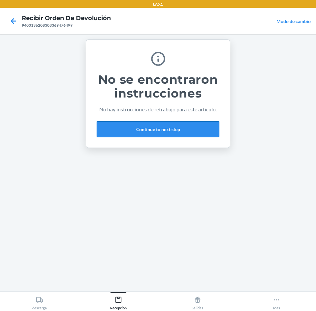
click at [185, 131] on button "Continue to next step" at bounding box center [158, 129] width 123 height 16
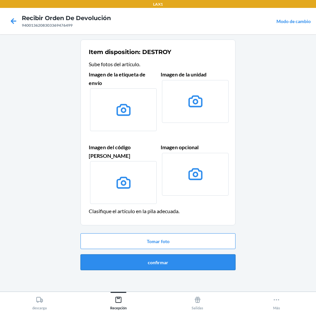
click at [165, 255] on button "confirmar" at bounding box center [157, 262] width 155 height 16
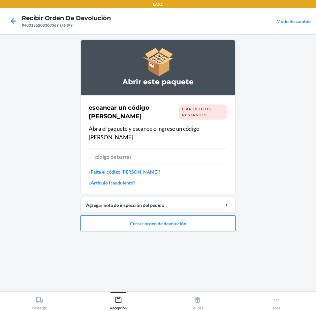
click at [178, 218] on button "Cerrar orden de devolución" at bounding box center [157, 223] width 155 height 16
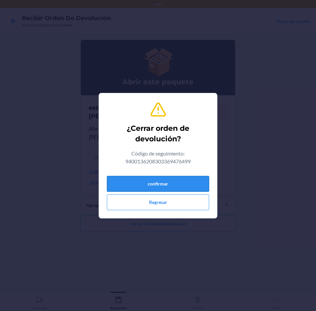
click at [169, 183] on button "confirmar" at bounding box center [158, 184] width 102 height 16
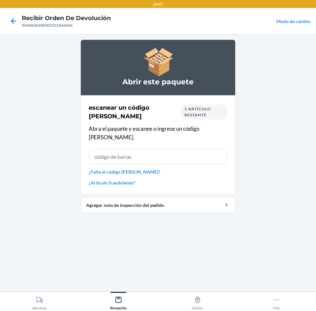
click at [189, 111] on span "1 artículo restante" at bounding box center [197, 111] width 26 height 11
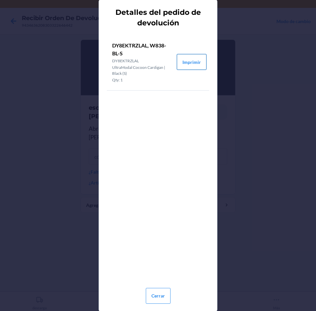
click at [190, 62] on button "Imprimir" at bounding box center [192, 62] width 30 height 16
click at [157, 301] on button "Cerrar" at bounding box center [158, 296] width 25 height 16
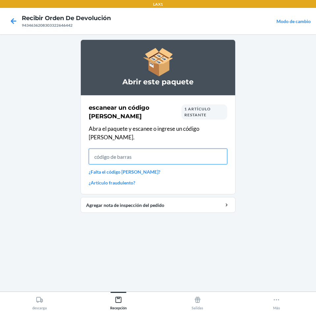
click at [158, 149] on input "text" at bounding box center [158, 157] width 138 height 16
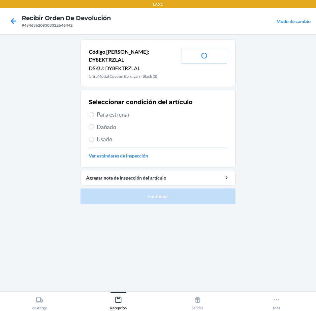
click at [142, 110] on span "Para estrenar" at bounding box center [162, 114] width 130 height 9
click at [94, 112] on input "Para estrenar" at bounding box center [91, 114] width 5 height 5
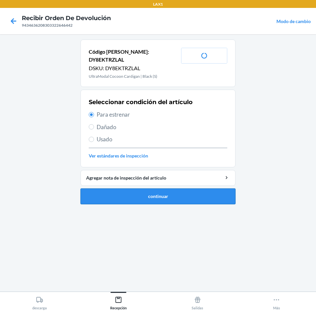
click at [156, 188] on button "continuar" at bounding box center [157, 196] width 155 height 16
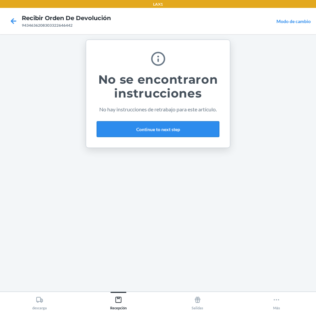
click at [180, 126] on button "Continue to next step" at bounding box center [158, 129] width 123 height 16
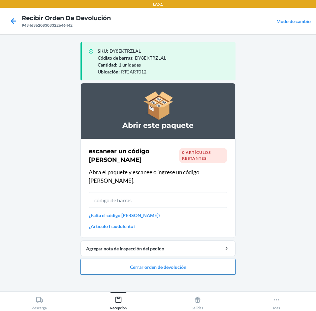
click at [172, 259] on button "Cerrar orden de devolución" at bounding box center [157, 267] width 155 height 16
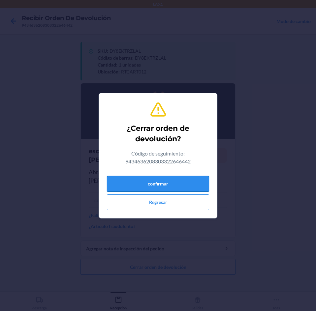
click at [167, 177] on button "confirmar" at bounding box center [158, 184] width 102 height 16
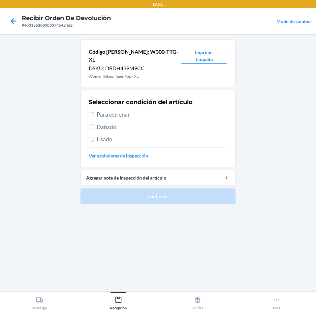
click at [130, 110] on span "Para estrenar" at bounding box center [162, 114] width 130 height 9
click at [94, 112] on input "Para estrenar" at bounding box center [91, 114] width 5 height 5
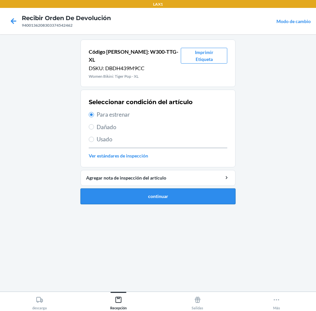
click at [150, 188] on button "continuar" at bounding box center [157, 196] width 155 height 16
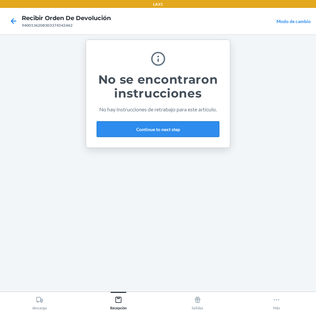
click at [199, 135] on button "Continue to next step" at bounding box center [158, 129] width 123 height 16
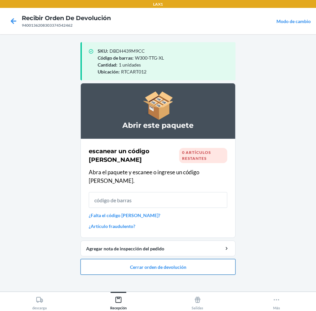
click at [162, 259] on button "Cerrar orden de devolución" at bounding box center [157, 267] width 155 height 16
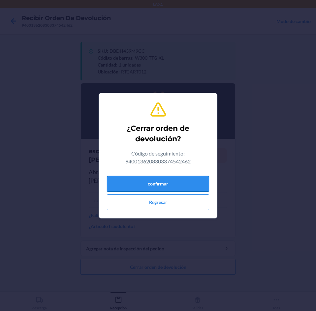
click at [161, 180] on button "confirmar" at bounding box center [158, 184] width 102 height 16
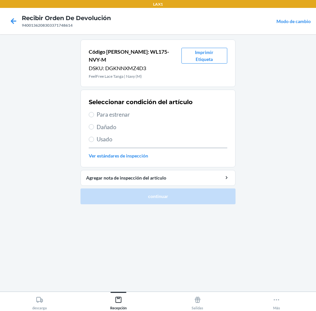
click at [133, 110] on span "Para estrenar" at bounding box center [162, 114] width 130 height 9
click at [94, 112] on input "Para estrenar" at bounding box center [91, 114] width 5 height 5
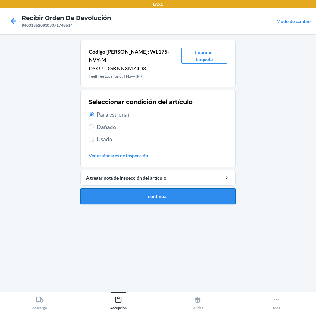
click at [151, 188] on button "continuar" at bounding box center [157, 196] width 155 height 16
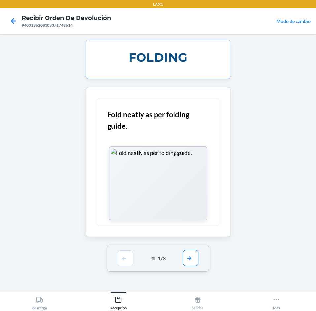
click at [198, 253] on button "button" at bounding box center [190, 258] width 15 height 16
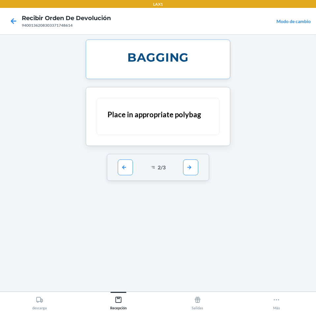
click at [188, 176] on div "2 / 3" at bounding box center [158, 167] width 102 height 27
click at [190, 161] on button "button" at bounding box center [190, 167] width 15 height 16
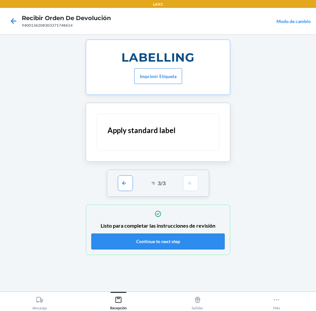
click at [174, 250] on div "Listo para completar las instrucciones de revisión Continue to next step" at bounding box center [157, 229] width 133 height 43
click at [174, 249] on button "Continue to next step" at bounding box center [157, 242] width 133 height 16
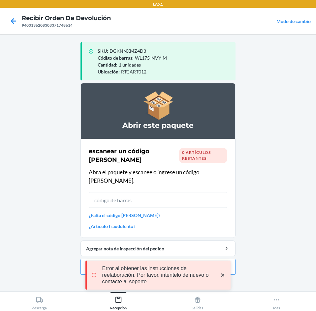
click at [225, 274] on icon "close toast" at bounding box center [222, 275] width 7 height 7
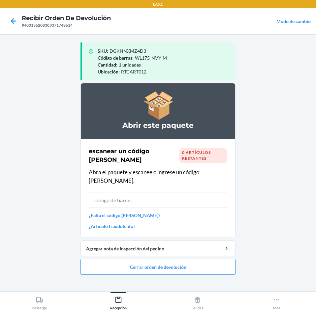
click at [210, 254] on div "LAX1 Recibir orden de devolución 9400136208303371748614 Modo de cambio SKU : DG…" at bounding box center [158, 155] width 316 height 311
click at [204, 259] on button "Cerrar orden de devolución" at bounding box center [157, 267] width 155 height 16
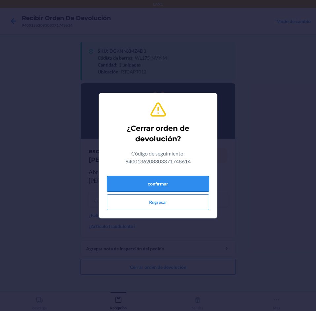
drag, startPoint x: 172, startPoint y: 171, endPoint x: 171, endPoint y: 177, distance: 5.6
click at [171, 176] on div "¿Cerrar orden de devolución? Código de seguimiento: 9400136208303371748614 conf…" at bounding box center [158, 156] width 102 height 114
click at [171, 177] on button "confirmar" at bounding box center [158, 184] width 102 height 16
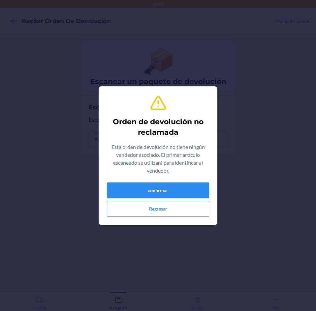
click at [178, 193] on button "confirmar" at bounding box center [158, 191] width 102 height 16
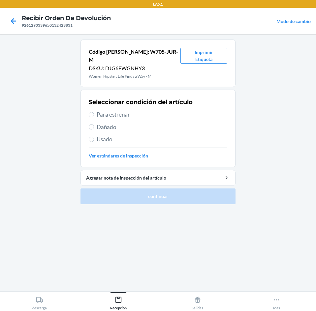
click at [141, 110] on span "Para estrenar" at bounding box center [162, 114] width 130 height 9
click at [94, 112] on input "Para estrenar" at bounding box center [91, 114] width 5 height 5
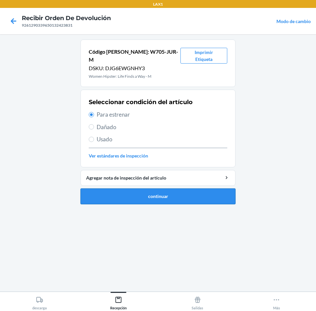
click at [159, 188] on button "continuar" at bounding box center [157, 196] width 155 height 16
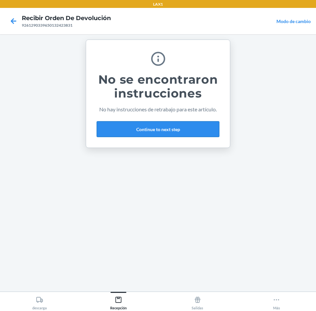
click at [156, 125] on button "Continue to next step" at bounding box center [158, 129] width 123 height 16
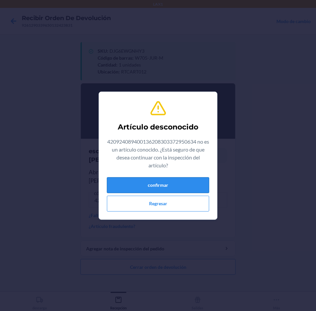
click at [163, 189] on button "confirmar" at bounding box center [158, 185] width 102 height 16
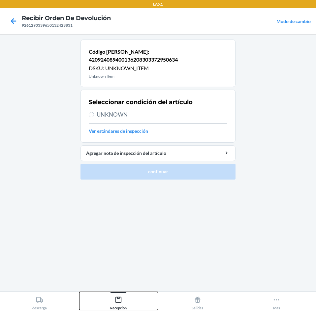
click at [121, 296] on icon at bounding box center [118, 299] width 7 height 7
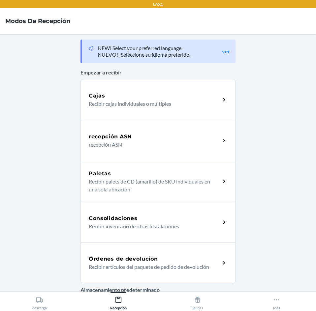
click at [149, 259] on h5 "Órdenes de devolución" at bounding box center [123, 259] width 69 height 8
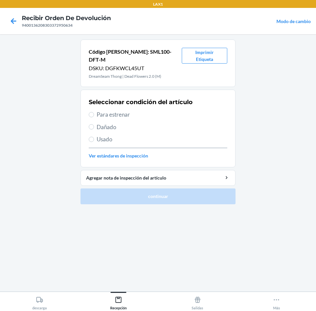
click at [144, 110] on span "Para estrenar" at bounding box center [162, 114] width 130 height 9
click at [94, 112] on input "Para estrenar" at bounding box center [91, 114] width 5 height 5
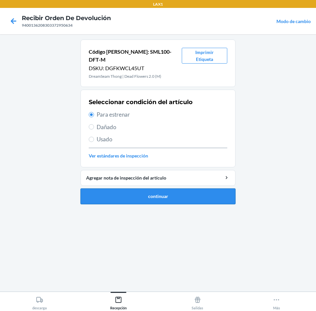
click at [164, 191] on button "continuar" at bounding box center [157, 196] width 155 height 16
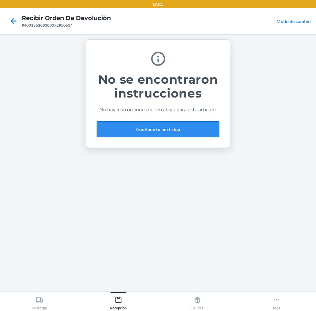
click at [165, 135] on button "Continue to next step" at bounding box center [158, 129] width 123 height 16
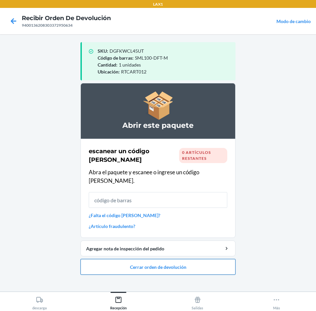
click at [162, 260] on button "Cerrar orden de devolución" at bounding box center [157, 267] width 155 height 16
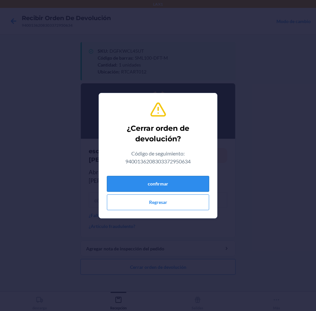
click at [166, 186] on button "confirmar" at bounding box center [158, 184] width 102 height 16
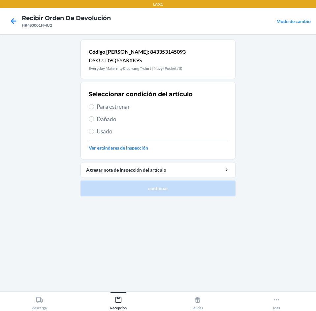
drag, startPoint x: 136, startPoint y: 103, endPoint x: 177, endPoint y: 181, distance: 87.1
click at [136, 103] on span "Para estrenar" at bounding box center [162, 106] width 130 height 9
click at [94, 104] on input "Para estrenar" at bounding box center [91, 106] width 5 height 5
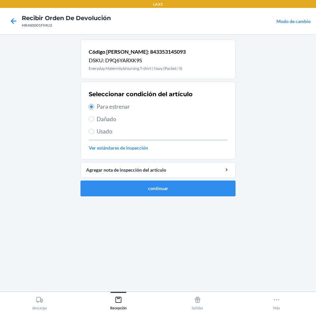
click at [175, 196] on ol "Código [PERSON_NAME]: 843353145093 DSKU: D9Q6YARXK9S Everyday Maternity&Nursing…" at bounding box center [157, 121] width 155 height 162
click at [178, 187] on button "continuar" at bounding box center [157, 189] width 155 height 16
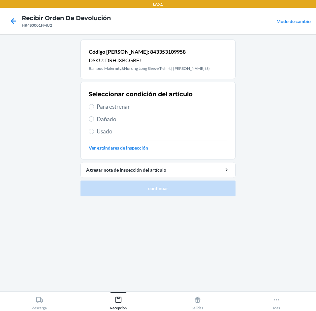
click at [151, 106] on span "Para estrenar" at bounding box center [162, 106] width 130 height 9
click at [94, 106] on input "Para estrenar" at bounding box center [91, 106] width 5 height 5
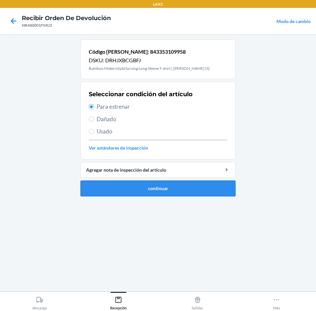
click at [161, 183] on button "continuar" at bounding box center [157, 189] width 155 height 16
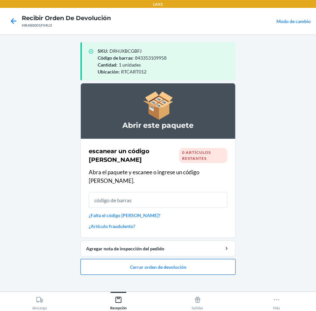
click at [195, 259] on button "Cerrar orden de devolución" at bounding box center [157, 267] width 155 height 16
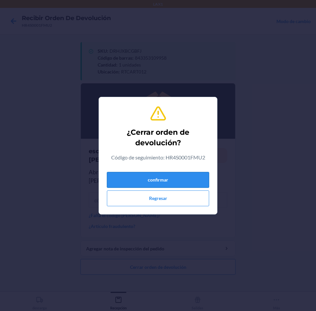
click at [195, 180] on button "confirmar" at bounding box center [158, 180] width 102 height 16
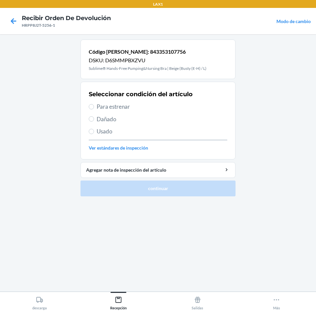
click at [174, 109] on span "Para estrenar" at bounding box center [162, 106] width 130 height 9
click at [94, 109] on input "Para estrenar" at bounding box center [91, 106] width 5 height 5
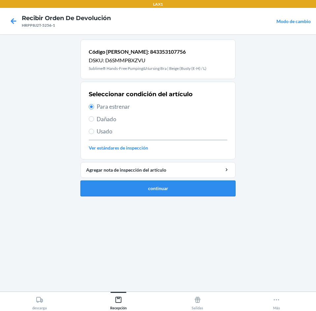
click at [184, 193] on button "continuar" at bounding box center [157, 189] width 155 height 16
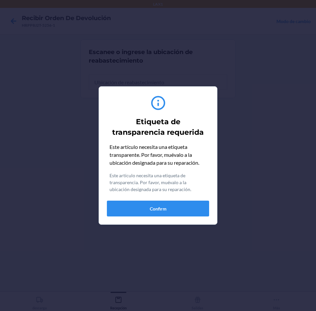
click at [180, 200] on div "Este artículo necesita una etiqueta transparente. Por favor, muévalo a la ubica…" at bounding box center [158, 179] width 102 height 73
click at [184, 210] on button "Confirm" at bounding box center [158, 209] width 102 height 16
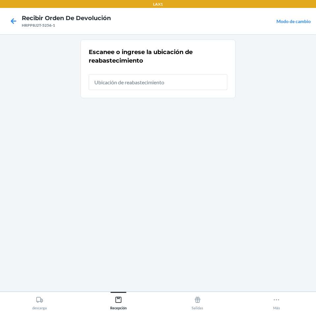
click at [187, 73] on div at bounding box center [158, 79] width 138 height 21
click at [184, 82] on input "text" at bounding box center [158, 82] width 138 height 16
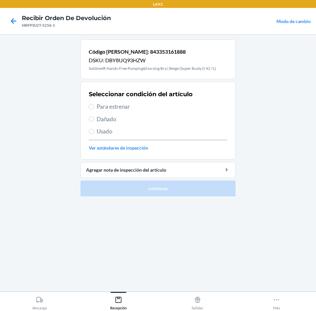
click at [168, 114] on div "Seleccionar condición del artículo Para estrenar Dañado Usado Ver estándares de…" at bounding box center [158, 120] width 138 height 65
click at [169, 109] on span "Para estrenar" at bounding box center [162, 106] width 130 height 9
click at [94, 109] on input "Para estrenar" at bounding box center [91, 106] width 5 height 5
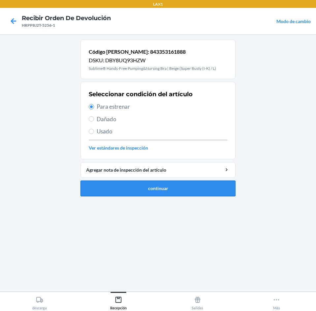
click at [180, 189] on button "continuar" at bounding box center [157, 189] width 155 height 16
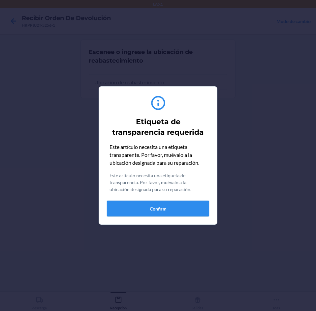
click at [185, 213] on button "Confirm" at bounding box center [158, 209] width 102 height 16
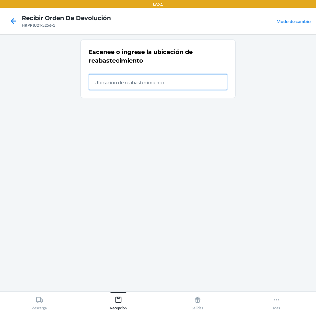
click at [178, 87] on input "text" at bounding box center [158, 82] width 138 height 16
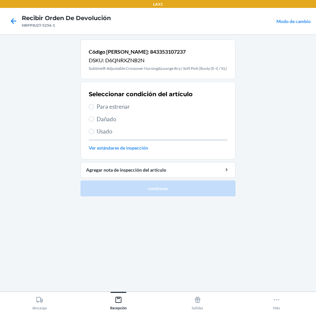
click at [165, 111] on span "Para estrenar" at bounding box center [162, 106] width 130 height 9
click at [94, 109] on input "Para estrenar" at bounding box center [91, 106] width 5 height 5
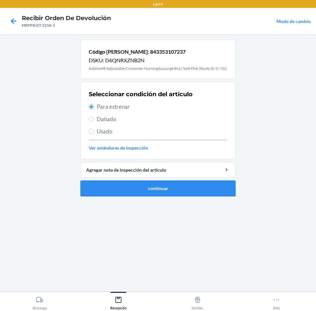
click at [181, 192] on button "continuar" at bounding box center [157, 189] width 155 height 16
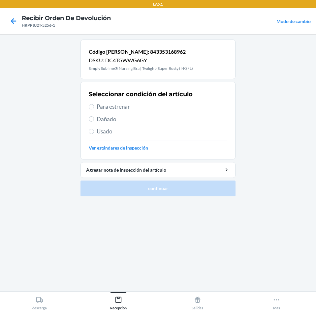
click at [136, 109] on span "Para estrenar" at bounding box center [162, 106] width 130 height 9
click at [94, 109] on input "Para estrenar" at bounding box center [91, 106] width 5 height 5
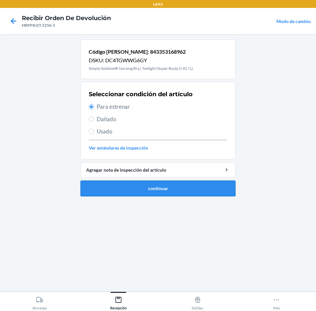
click at [148, 193] on button "continuar" at bounding box center [157, 189] width 155 height 16
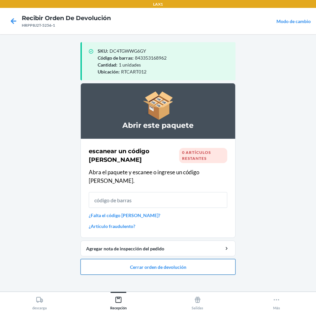
click at [146, 259] on button "Cerrar orden de devolución" at bounding box center [157, 267] width 155 height 16
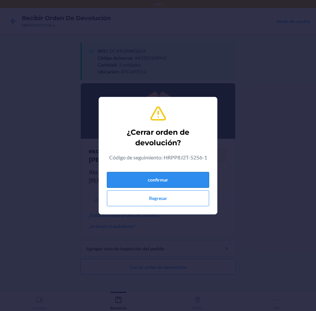
click at [157, 182] on button "confirmar" at bounding box center [158, 180] width 102 height 16
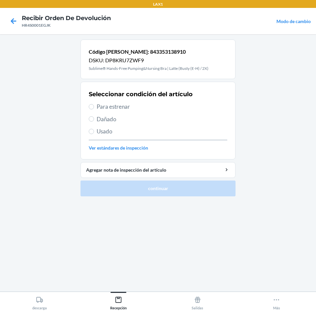
click at [168, 105] on span "Para estrenar" at bounding box center [162, 106] width 130 height 9
click at [94, 105] on input "Para estrenar" at bounding box center [91, 106] width 5 height 5
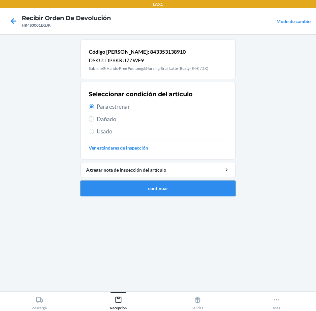
click at [189, 194] on button "continuar" at bounding box center [157, 189] width 155 height 16
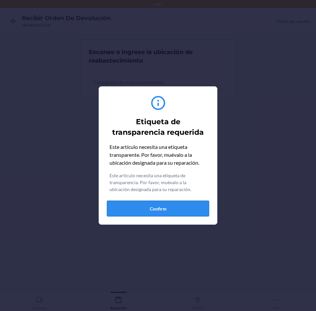
click at [191, 202] on button "Confirm" at bounding box center [158, 209] width 102 height 16
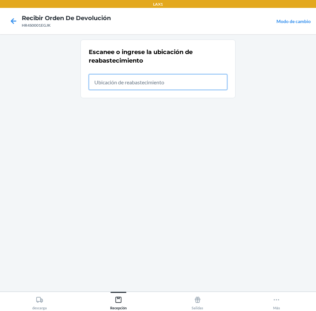
click at [186, 88] on input "text" at bounding box center [158, 82] width 138 height 16
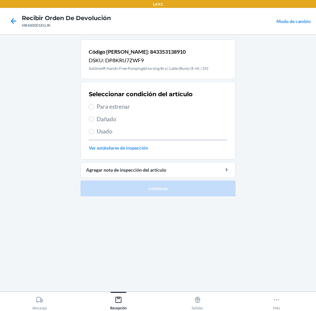
click at [147, 106] on span "Para estrenar" at bounding box center [162, 106] width 130 height 9
click at [94, 106] on input "Para estrenar" at bounding box center [91, 106] width 5 height 5
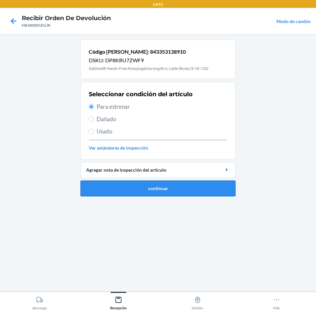
click at [196, 191] on button "continuar" at bounding box center [157, 189] width 155 height 16
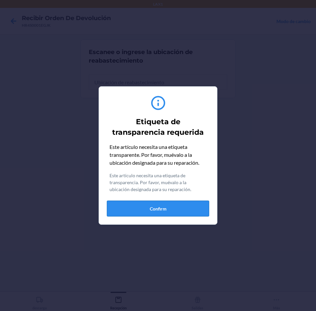
click at [191, 207] on button "Confirm" at bounding box center [158, 209] width 102 height 16
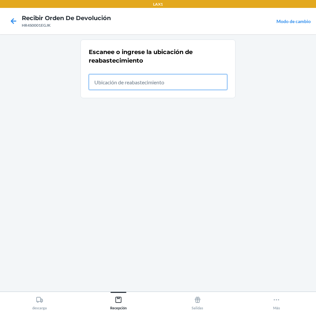
click at [186, 84] on input "text" at bounding box center [158, 82] width 138 height 16
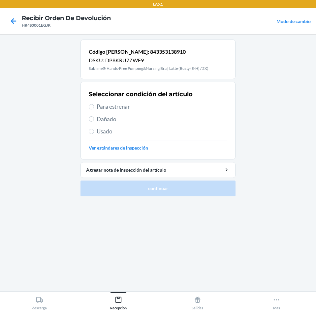
click at [158, 108] on span "Para estrenar" at bounding box center [162, 106] width 130 height 9
click at [94, 108] on input "Para estrenar" at bounding box center [91, 106] width 5 height 5
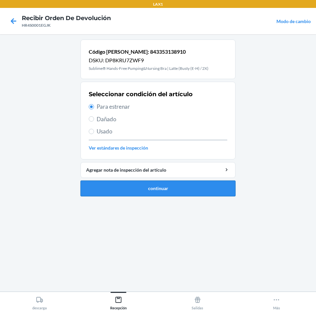
click at [168, 184] on button "continuar" at bounding box center [157, 189] width 155 height 16
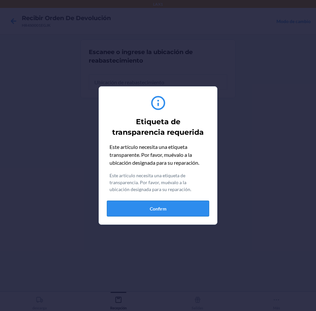
click at [171, 204] on button "Confirm" at bounding box center [158, 209] width 102 height 16
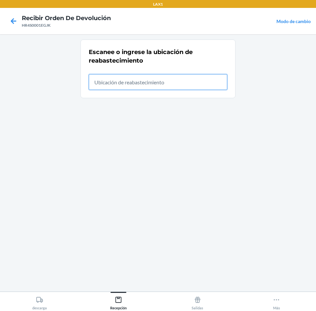
click at [189, 86] on input "text" at bounding box center [158, 82] width 138 height 16
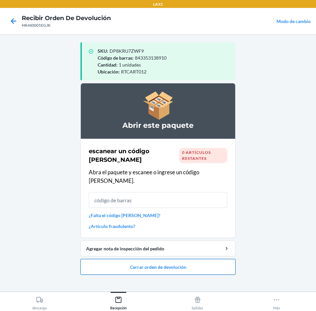
click at [182, 259] on button "Cerrar orden de devolución" at bounding box center [157, 267] width 155 height 16
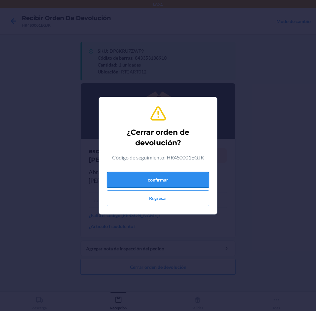
click at [187, 179] on button "confirmar" at bounding box center [158, 180] width 102 height 16
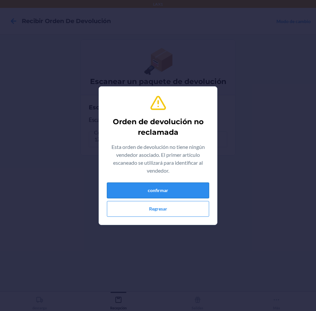
click at [191, 190] on button "confirmar" at bounding box center [158, 191] width 102 height 16
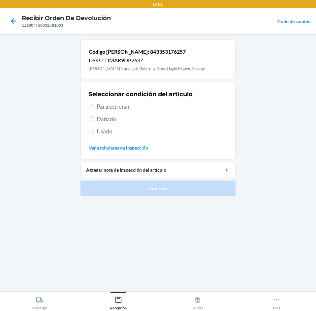
click at [161, 106] on span "Para estrenar" at bounding box center [162, 106] width 130 height 9
click at [94, 106] on input "Para estrenar" at bounding box center [91, 106] width 5 height 5
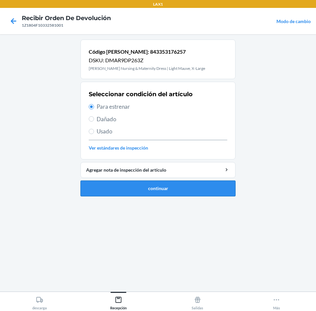
click at [186, 181] on button "continuar" at bounding box center [157, 189] width 155 height 16
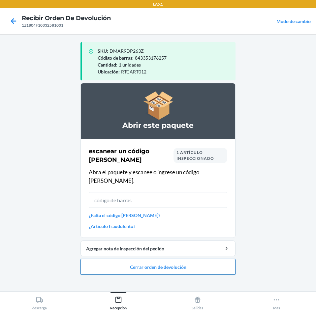
click at [195, 259] on button "Cerrar orden de devolución" at bounding box center [157, 267] width 155 height 16
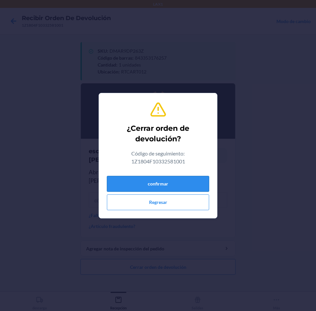
click at [195, 178] on button "confirmar" at bounding box center [158, 184] width 102 height 16
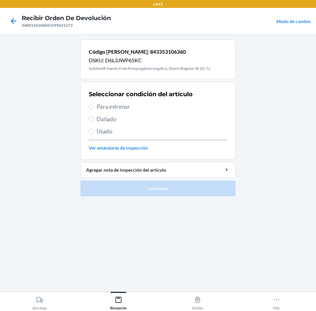
click at [144, 131] on span "Usado" at bounding box center [162, 131] width 130 height 9
click at [94, 131] on input "Usado" at bounding box center [91, 131] width 5 height 5
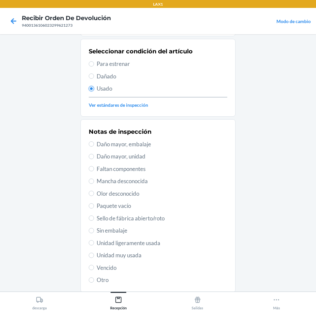
scroll to position [86, 0]
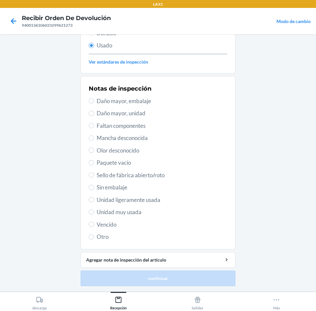
click at [149, 211] on span "Unidad muy usada" at bounding box center [162, 212] width 130 height 9
click at [94, 211] on input "Unidad muy usada" at bounding box center [91, 212] width 5 height 5
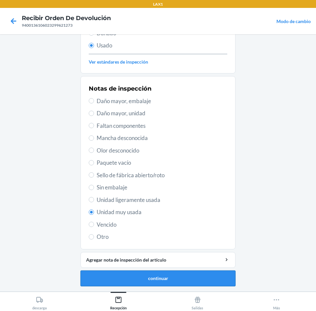
click at [166, 276] on button "continuar" at bounding box center [157, 278] width 155 height 16
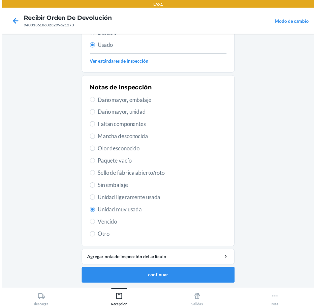
scroll to position [0, 0]
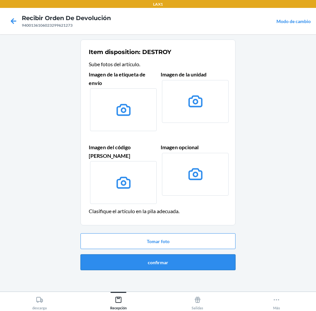
click at [186, 254] on button "confirmar" at bounding box center [157, 262] width 155 height 16
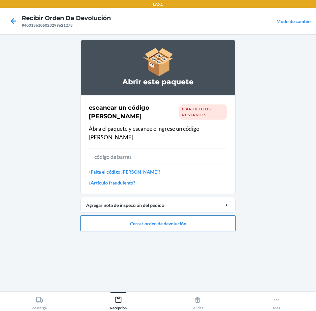
click at [192, 215] on button "Cerrar orden de devolución" at bounding box center [157, 223] width 155 height 16
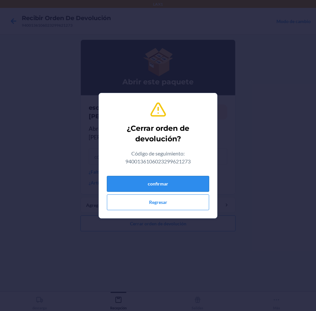
click at [189, 186] on button "confirmar" at bounding box center [158, 184] width 102 height 16
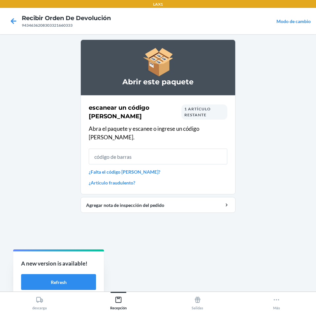
click at [217, 113] on div "1 artículo restante" at bounding box center [204, 111] width 46 height 15
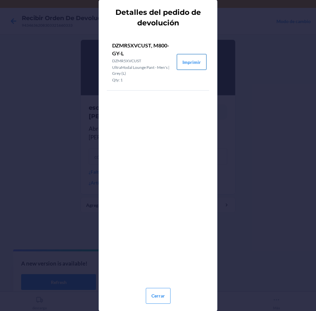
click at [190, 56] on button "Imprimir" at bounding box center [192, 62] width 30 height 16
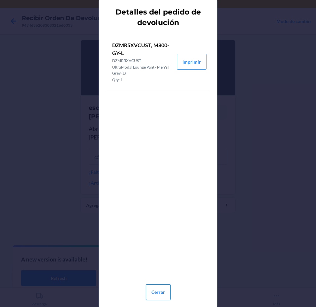
click at [158, 287] on button "Cerrar" at bounding box center [158, 292] width 25 height 16
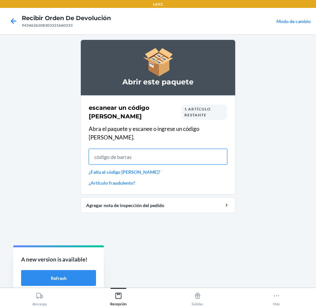
click at [171, 155] on input "text" at bounding box center [158, 157] width 138 height 16
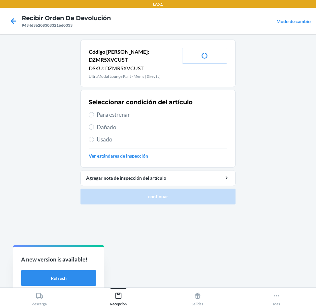
drag, startPoint x: 152, startPoint y: 105, endPoint x: 161, endPoint y: 127, distance: 24.2
click at [152, 110] on span "Para estrenar" at bounding box center [162, 114] width 130 height 9
click at [94, 112] on input "Para estrenar" at bounding box center [91, 114] width 5 height 5
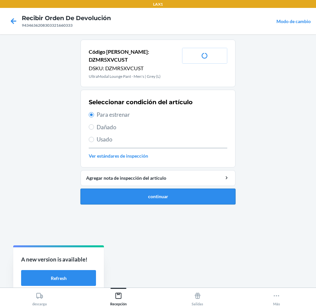
click at [172, 190] on button "continuar" at bounding box center [157, 196] width 155 height 16
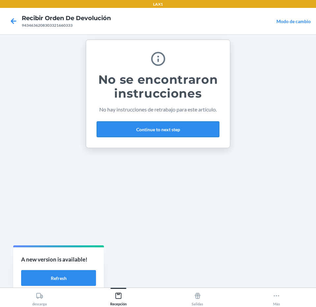
click at [178, 125] on button "Continue to next step" at bounding box center [158, 129] width 123 height 16
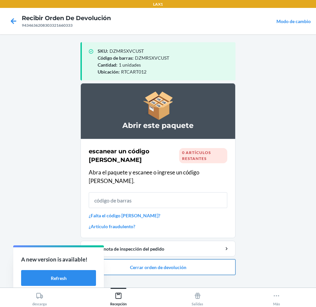
click at [158, 262] on button "Cerrar orden de devolución" at bounding box center [157, 267] width 155 height 16
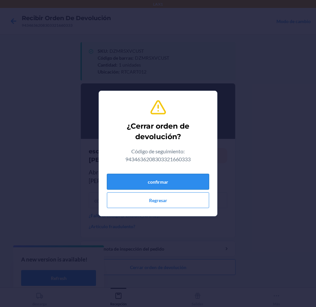
click at [182, 185] on button "confirmar" at bounding box center [158, 182] width 102 height 16
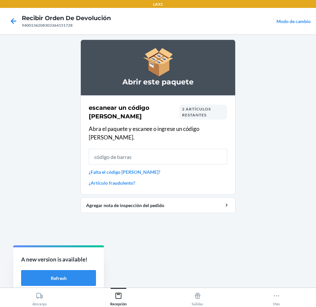
click at [202, 109] on span "2 artículos restantes" at bounding box center [196, 111] width 29 height 11
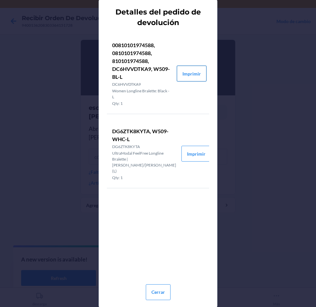
click at [189, 74] on button "Imprimir" at bounding box center [192, 74] width 30 height 16
click at [196, 152] on button "Imprimir" at bounding box center [196, 154] width 30 height 16
click at [159, 288] on button "Cerrar" at bounding box center [158, 292] width 25 height 16
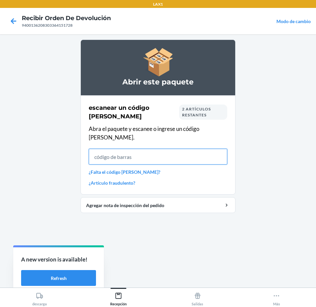
click at [190, 149] on input "text" at bounding box center [158, 157] width 138 height 16
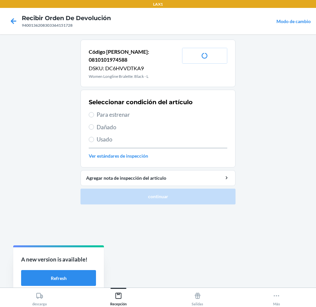
click at [151, 110] on span "Para estrenar" at bounding box center [162, 114] width 130 height 9
click at [94, 112] on input "Para estrenar" at bounding box center [91, 114] width 5 height 5
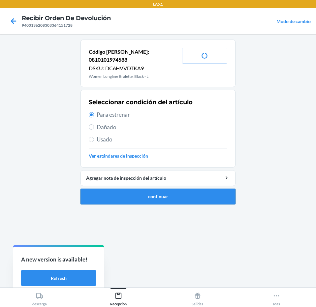
click at [195, 189] on button "continuar" at bounding box center [157, 196] width 155 height 16
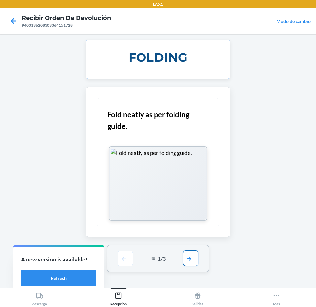
click at [193, 252] on button "button" at bounding box center [190, 258] width 15 height 16
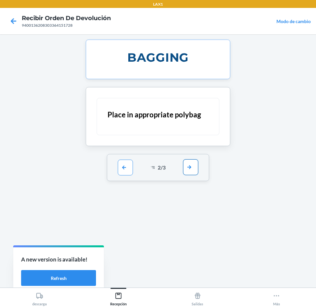
click at [194, 166] on button "button" at bounding box center [190, 167] width 15 height 16
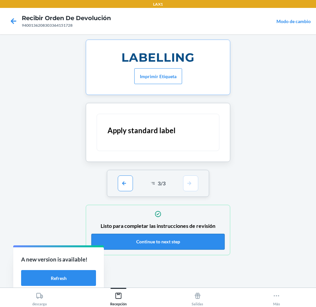
click at [196, 242] on button "Continue to next step" at bounding box center [157, 242] width 133 height 16
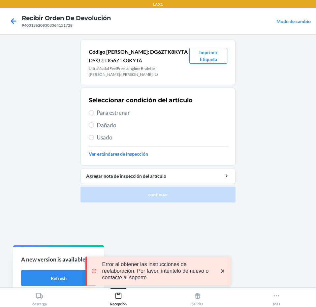
click at [175, 116] on span "Para estrenar" at bounding box center [162, 112] width 130 height 9
click at [94, 115] on input "Para estrenar" at bounding box center [91, 112] width 5 height 5
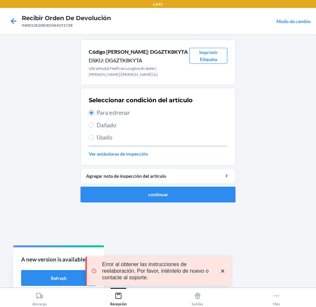
click at [212, 207] on ol "Código [PERSON_NAME]: DG6ZTK8KYTA DSKU: DG6ZTK8KYTA UltraModal FeelFree Longlin…" at bounding box center [157, 124] width 155 height 168
click at [213, 195] on button "continuar" at bounding box center [157, 194] width 155 height 16
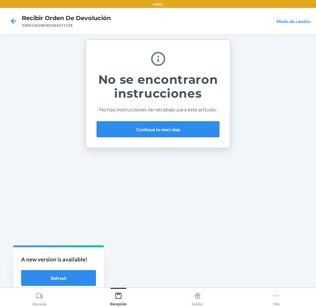
click at [189, 125] on button "Continue to next step" at bounding box center [158, 129] width 123 height 16
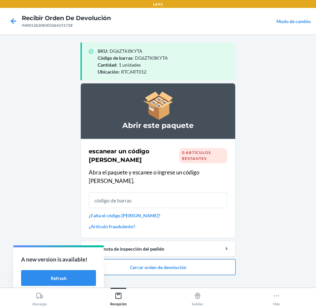
click at [186, 259] on button "Cerrar orden de devolución" at bounding box center [157, 267] width 155 height 16
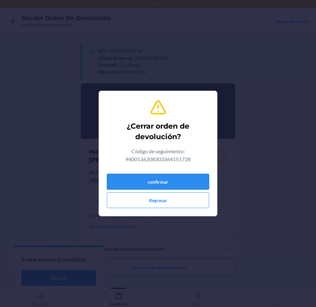
click at [195, 175] on button "confirmar" at bounding box center [158, 182] width 102 height 16
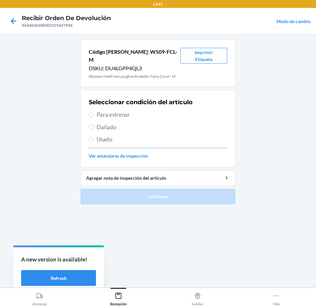
click at [154, 135] on span "Usado" at bounding box center [162, 139] width 130 height 9
click at [94, 137] on input "Usado" at bounding box center [91, 139] width 5 height 5
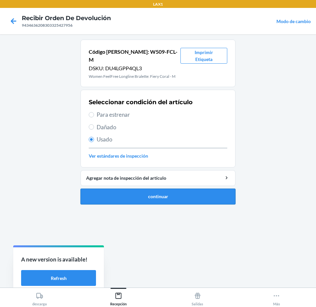
click at [150, 188] on button "continuar" at bounding box center [157, 196] width 155 height 16
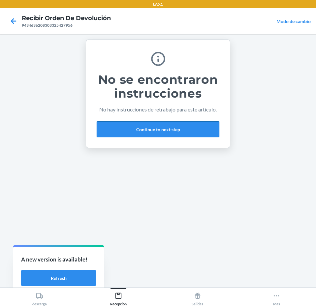
click at [171, 127] on button "Continue to next step" at bounding box center [158, 129] width 123 height 16
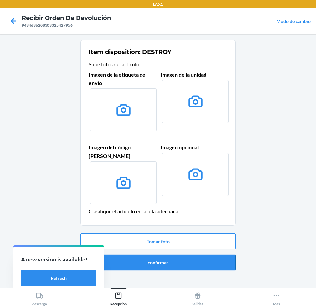
click at [176, 254] on button "confirmar" at bounding box center [157, 262] width 155 height 16
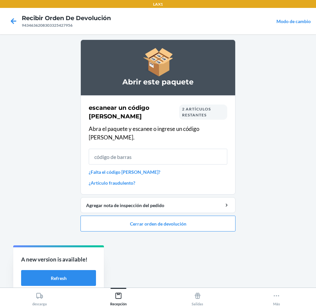
click at [188, 113] on span "2 artículos restantes" at bounding box center [196, 111] width 29 height 11
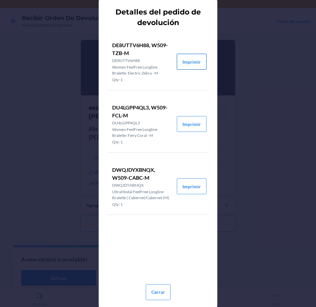
click at [191, 57] on button "Imprimir" at bounding box center [192, 62] width 30 height 16
click at [186, 126] on button "Imprimir" at bounding box center [192, 124] width 30 height 16
click at [185, 191] on button "Imprimir" at bounding box center [192, 186] width 30 height 16
click at [161, 295] on button "Cerrar" at bounding box center [158, 292] width 25 height 16
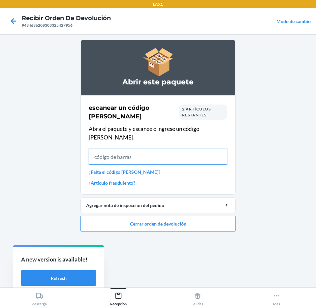
click at [185, 156] on input "text" at bounding box center [158, 157] width 138 height 16
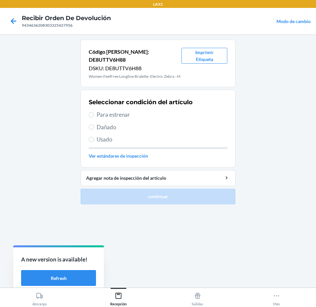
click at [167, 116] on span "Para estrenar" at bounding box center [162, 114] width 130 height 9
click at [94, 116] on input "Para estrenar" at bounding box center [91, 114] width 5 height 5
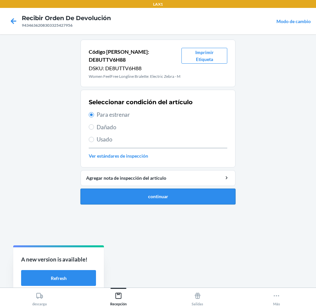
click at [181, 196] on button "continuar" at bounding box center [157, 196] width 155 height 16
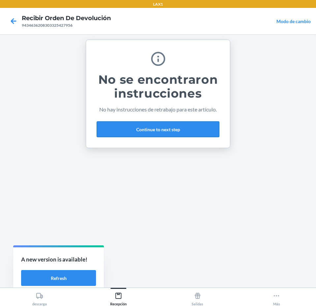
click at [186, 131] on button "Continue to next step" at bounding box center [158, 129] width 123 height 16
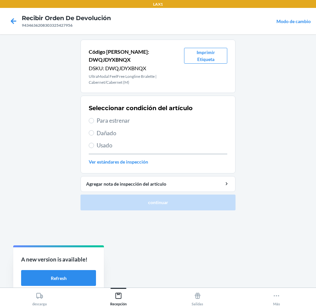
click at [161, 116] on span "Para estrenar" at bounding box center [162, 120] width 130 height 9
click at [94, 118] on input "Para estrenar" at bounding box center [91, 120] width 5 height 5
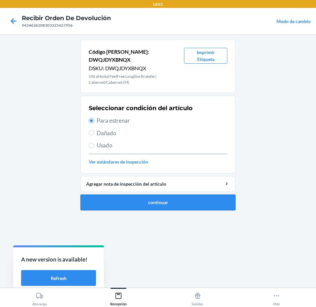
click at [177, 194] on button "continuar" at bounding box center [157, 202] width 155 height 16
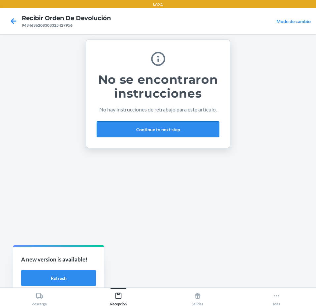
click at [177, 132] on button "Continue to next step" at bounding box center [158, 129] width 123 height 16
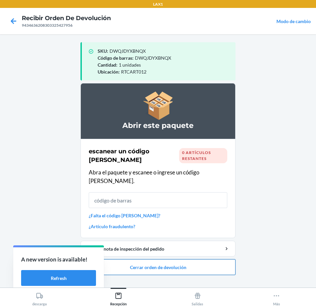
click at [180, 259] on button "Cerrar orden de devolución" at bounding box center [157, 267] width 155 height 16
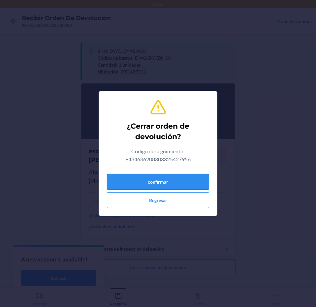
click at [166, 179] on button "confirmar" at bounding box center [158, 182] width 102 height 16
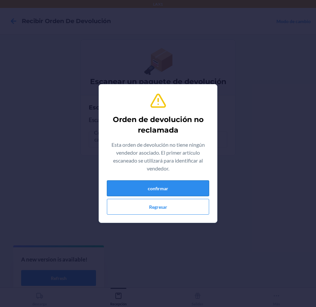
click at [167, 184] on button "confirmar" at bounding box center [158, 188] width 102 height 16
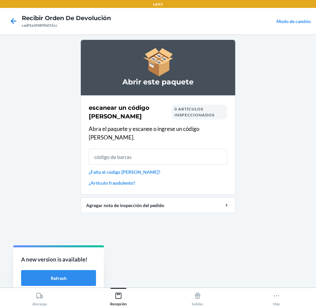
click at [193, 115] on span "0 artículos inspeccionados" at bounding box center [194, 111] width 40 height 11
click at [192, 115] on span "0 artículos inspeccionados" at bounding box center [194, 111] width 40 height 11
click at [201, 112] on div "0 artículos inspeccionados" at bounding box center [199, 111] width 56 height 15
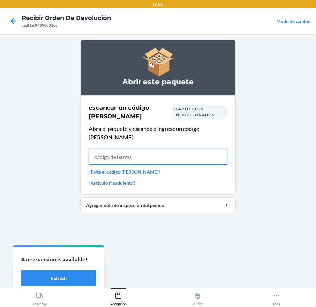
click at [167, 153] on input "text" at bounding box center [158, 157] width 138 height 16
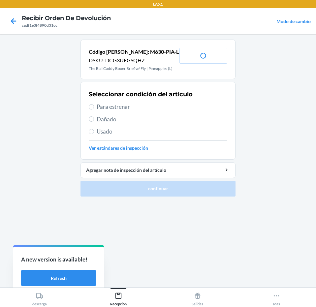
click at [135, 128] on span "Usado" at bounding box center [162, 131] width 130 height 9
click at [94, 129] on input "Usado" at bounding box center [91, 131] width 5 height 5
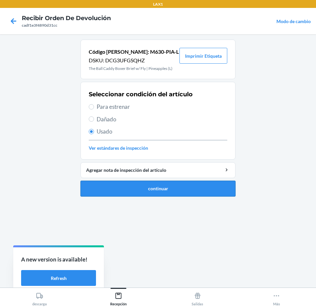
click at [145, 190] on button "continuar" at bounding box center [157, 189] width 155 height 16
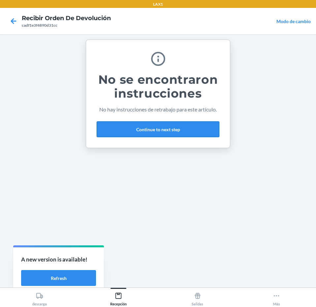
click at [185, 129] on button "Continue to next step" at bounding box center [158, 129] width 123 height 16
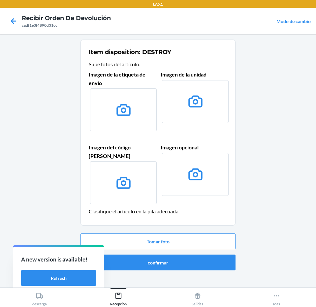
click at [201, 245] on div "Tomar foto confirmar" at bounding box center [157, 252] width 155 height 42
click at [186, 254] on button "confirmar" at bounding box center [157, 262] width 155 height 16
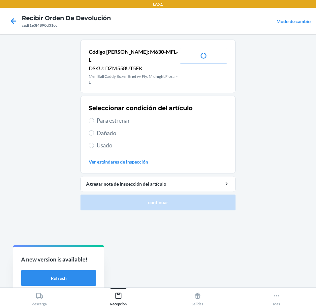
click at [144, 141] on span "Usado" at bounding box center [162, 145] width 130 height 9
click at [94, 143] on input "Usado" at bounding box center [91, 145] width 5 height 5
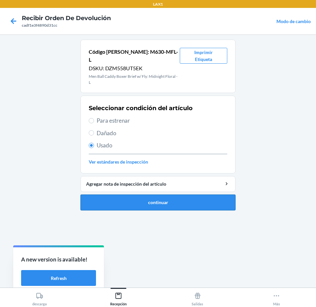
click at [154, 197] on button "continuar" at bounding box center [157, 202] width 155 height 16
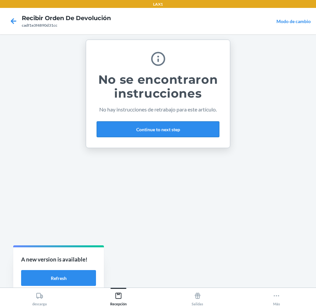
click at [169, 125] on button "Continue to next step" at bounding box center [158, 129] width 123 height 16
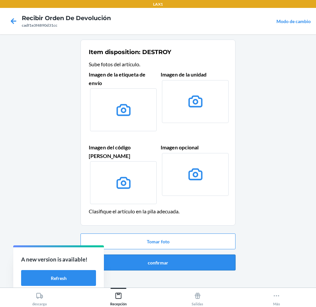
click at [179, 254] on button "confirmar" at bounding box center [157, 262] width 155 height 16
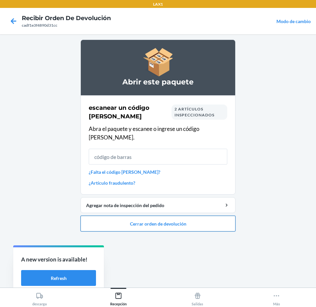
click at [183, 215] on button "Cerrar orden de devolución" at bounding box center [157, 223] width 155 height 16
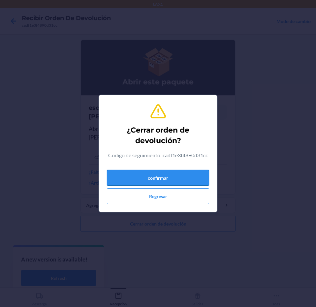
click at [188, 171] on button "confirmar" at bounding box center [158, 178] width 102 height 16
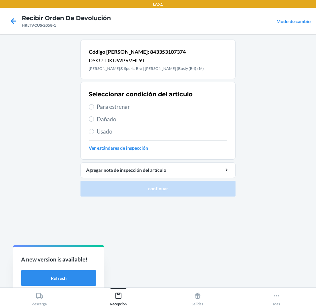
click at [135, 108] on span "Para estrenar" at bounding box center [162, 106] width 130 height 9
click at [94, 108] on input "Para estrenar" at bounding box center [91, 106] width 5 height 5
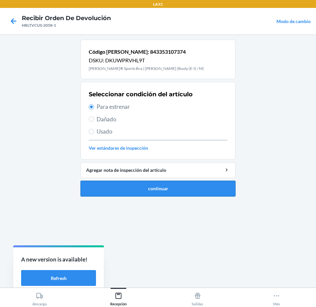
click at [178, 196] on button "continuar" at bounding box center [157, 189] width 155 height 16
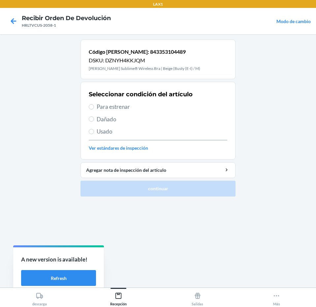
click at [169, 105] on span "Para estrenar" at bounding box center [162, 106] width 130 height 9
click at [94, 105] on input "Para estrenar" at bounding box center [91, 106] width 5 height 5
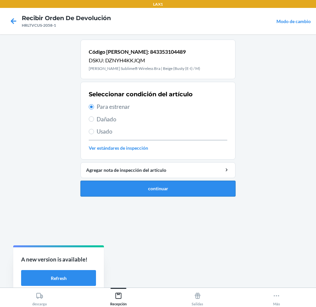
click at [175, 189] on button "continuar" at bounding box center [157, 189] width 155 height 16
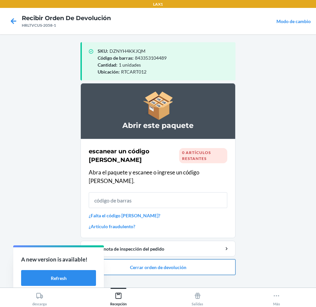
click at [170, 260] on button "Cerrar orden de devolución" at bounding box center [157, 267] width 155 height 16
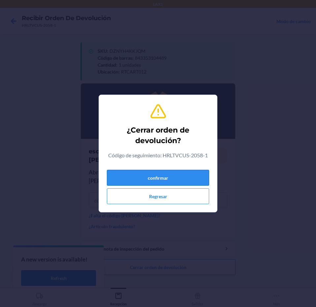
click at [190, 176] on button "confirmar" at bounding box center [158, 178] width 102 height 16
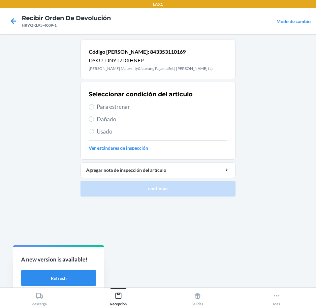
click at [149, 111] on div "Seleccionar condición del artículo Para estrenar Dañado Usado Ver estándares de…" at bounding box center [158, 120] width 138 height 65
click at [158, 101] on div "Seleccionar condición del artículo Para estrenar Dañado Usado Ver estándares de…" at bounding box center [158, 120] width 138 height 65
click at [158, 103] on span "Para estrenar" at bounding box center [162, 106] width 130 height 9
click at [94, 104] on input "Para estrenar" at bounding box center [91, 106] width 5 height 5
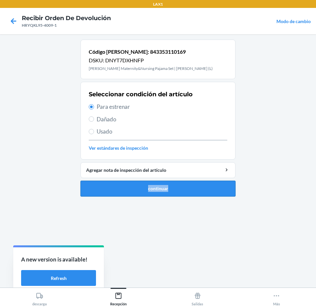
drag, startPoint x: 189, startPoint y: 179, endPoint x: 189, endPoint y: 185, distance: 6.3
click at [189, 185] on li "Código [PERSON_NAME]: 843353110169 DSKU: DNYT7DXHNFP [PERSON_NAME] Maternity&Nu…" at bounding box center [157, 118] width 155 height 157
click at [186, 185] on button "continuar" at bounding box center [157, 189] width 155 height 16
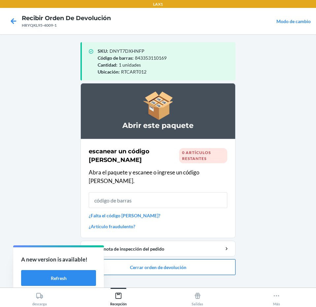
click at [182, 259] on button "Cerrar orden de devolución" at bounding box center [157, 267] width 155 height 16
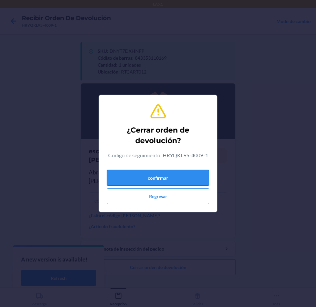
click at [185, 175] on button "confirmar" at bounding box center [158, 178] width 102 height 16
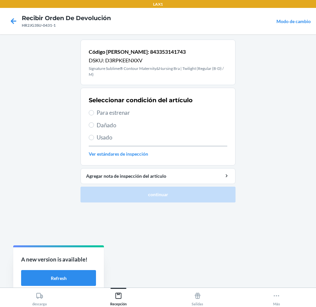
click at [147, 111] on span "Para estrenar" at bounding box center [162, 112] width 130 height 9
click at [94, 111] on input "Para estrenar" at bounding box center [91, 112] width 5 height 5
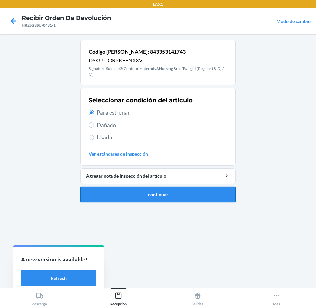
click at [173, 198] on button "continuar" at bounding box center [157, 194] width 155 height 16
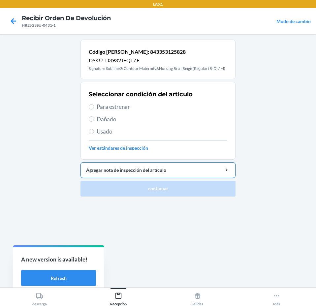
drag, startPoint x: 137, startPoint y: 104, endPoint x: 158, endPoint y: 174, distance: 73.1
click at [143, 109] on span "Para estrenar" at bounding box center [162, 106] width 130 height 9
click at [94, 109] on input "Para estrenar" at bounding box center [91, 106] width 5 height 5
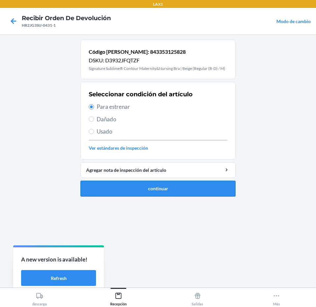
click at [157, 190] on button "continuar" at bounding box center [157, 189] width 155 height 16
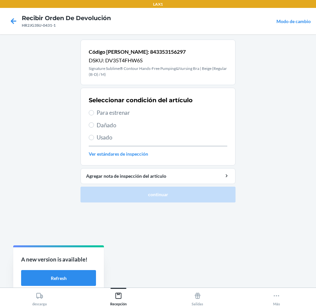
click at [141, 113] on span "Para estrenar" at bounding box center [162, 112] width 130 height 9
click at [94, 113] on input "Para estrenar" at bounding box center [91, 112] width 5 height 5
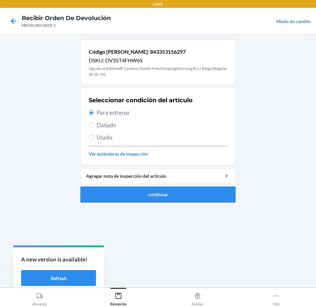
click at [172, 200] on button "continuar" at bounding box center [157, 194] width 155 height 16
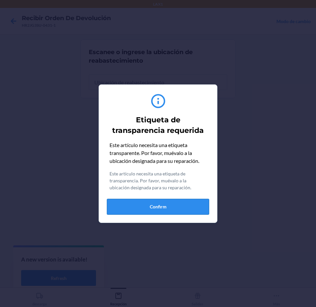
click at [174, 200] on button "Confirm" at bounding box center [158, 207] width 102 height 16
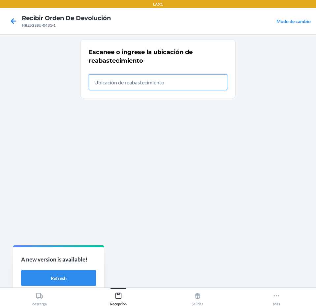
click at [181, 84] on input "text" at bounding box center [158, 82] width 138 height 16
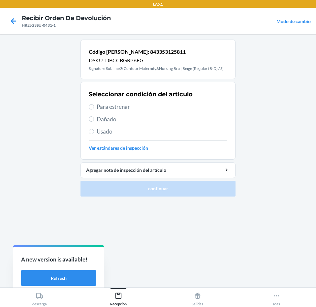
click at [143, 111] on div "Seleccionar condición del artículo Para estrenar Dañado Usado Ver estándares de…" at bounding box center [158, 120] width 138 height 65
click at [161, 110] on span "Para estrenar" at bounding box center [162, 106] width 130 height 9
click at [94, 109] on input "Para estrenar" at bounding box center [91, 106] width 5 height 5
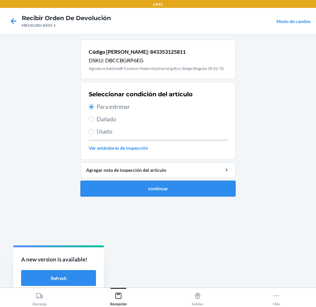
click at [185, 184] on button "continuar" at bounding box center [157, 189] width 155 height 16
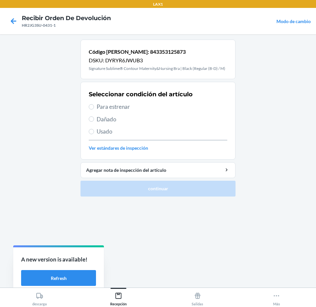
click at [151, 105] on span "Para estrenar" at bounding box center [162, 106] width 130 height 9
click at [94, 105] on input "Para estrenar" at bounding box center [91, 106] width 5 height 5
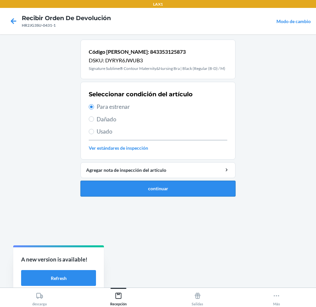
click at [166, 189] on button "continuar" at bounding box center [157, 189] width 155 height 16
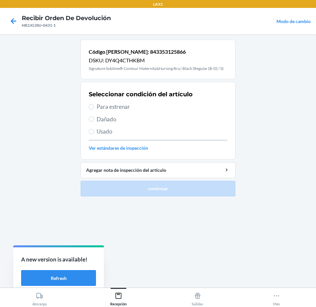
click at [156, 106] on span "Para estrenar" at bounding box center [162, 106] width 130 height 9
click at [94, 106] on input "Para estrenar" at bounding box center [91, 106] width 5 height 5
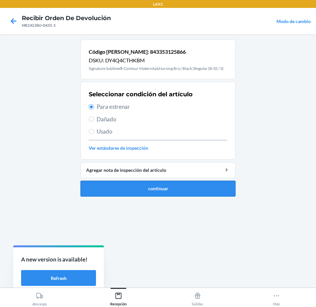
click at [160, 183] on button "continuar" at bounding box center [157, 189] width 155 height 16
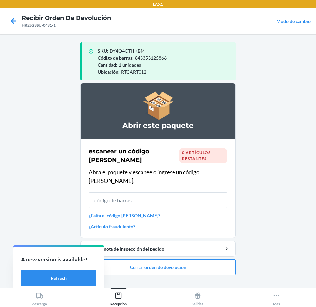
click at [194, 250] on li "Abrir este paquete escanear un código [PERSON_NAME] 0 artículos restantes Abra …" at bounding box center [157, 179] width 155 height 192
click at [194, 259] on button "Cerrar orden de devolución" at bounding box center [157, 267] width 155 height 16
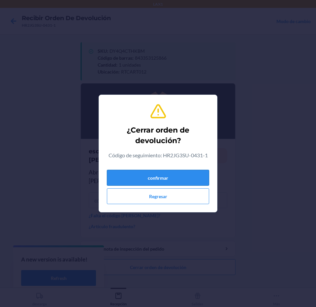
click at [179, 173] on button "confirmar" at bounding box center [158, 178] width 102 height 16
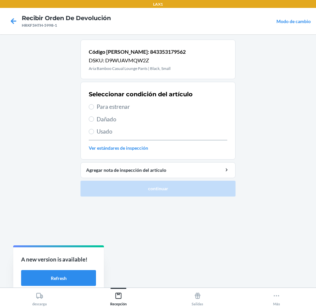
click at [157, 108] on span "Para estrenar" at bounding box center [162, 106] width 130 height 9
click at [94, 108] on input "Para estrenar" at bounding box center [91, 106] width 5 height 5
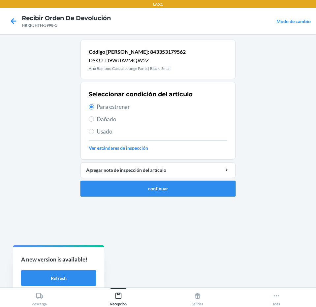
click at [169, 182] on button "continuar" at bounding box center [157, 189] width 155 height 16
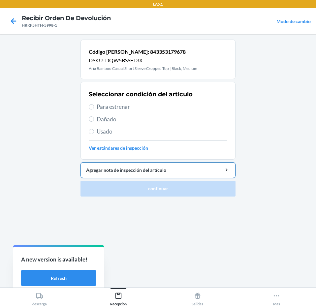
drag, startPoint x: 144, startPoint y: 103, endPoint x: 170, endPoint y: 173, distance: 74.6
click at [145, 105] on span "Para estrenar" at bounding box center [162, 106] width 130 height 9
click at [94, 105] on input "Para estrenar" at bounding box center [91, 106] width 5 height 5
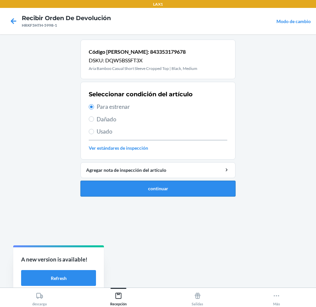
click at [170, 187] on button "continuar" at bounding box center [157, 189] width 155 height 16
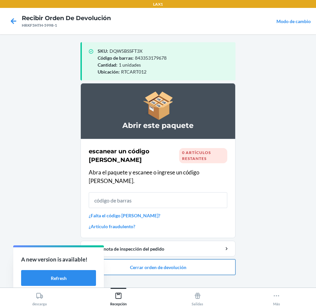
click at [188, 259] on button "Cerrar orden de devolución" at bounding box center [157, 267] width 155 height 16
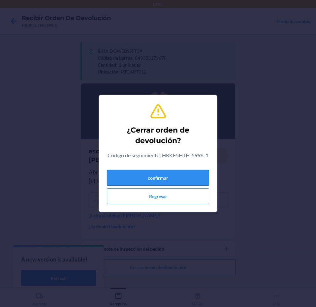
click at [200, 182] on button "confirmar" at bounding box center [158, 178] width 102 height 16
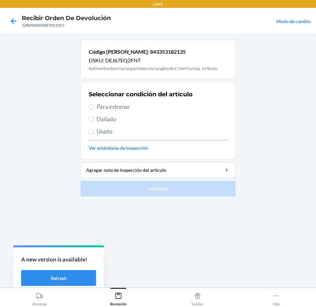
click at [148, 109] on span "Para estrenar" at bounding box center [162, 106] width 130 height 9
click at [94, 109] on input "Para estrenar" at bounding box center [91, 106] width 5 height 5
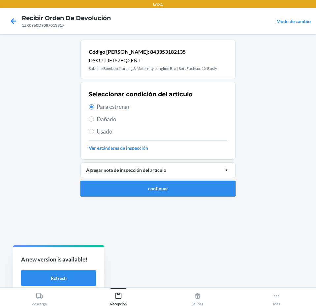
click at [168, 183] on button "continuar" at bounding box center [157, 189] width 155 height 16
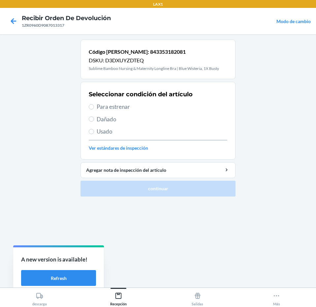
click at [146, 107] on span "Para estrenar" at bounding box center [162, 106] width 130 height 9
click at [94, 107] on input "Para estrenar" at bounding box center [91, 106] width 5 height 5
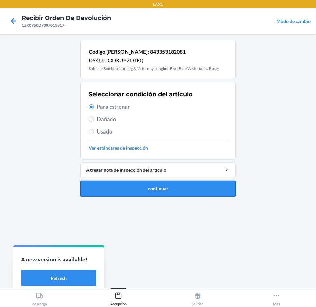
click at [154, 182] on button "continuar" at bounding box center [157, 189] width 155 height 16
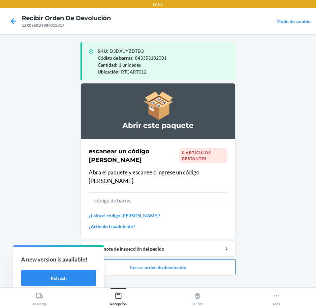
click at [170, 259] on button "Cerrar orden de devolución" at bounding box center [157, 267] width 155 height 16
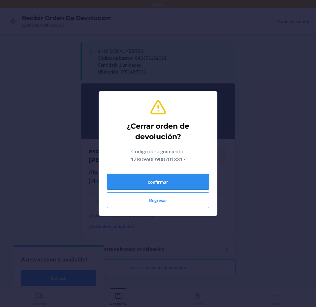
click at [172, 179] on button "confirmar" at bounding box center [158, 182] width 102 height 16
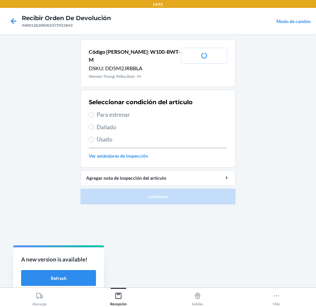
click at [151, 135] on span "Usado" at bounding box center [162, 139] width 130 height 9
click at [94, 137] on input "Usado" at bounding box center [91, 139] width 5 height 5
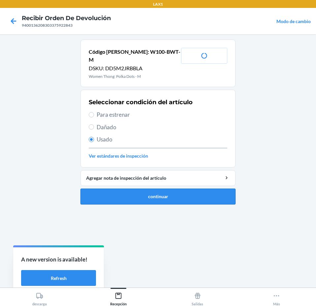
click at [159, 191] on button "continuar" at bounding box center [157, 196] width 155 height 16
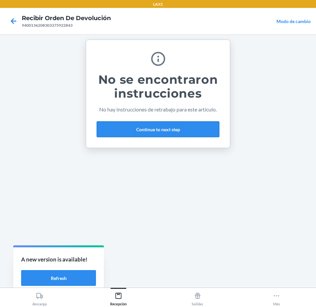
click at [189, 134] on button "Continue to next step" at bounding box center [158, 129] width 123 height 16
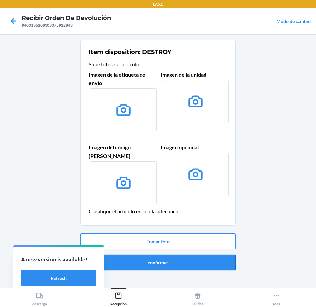
click at [166, 254] on button "confirmar" at bounding box center [157, 262] width 155 height 16
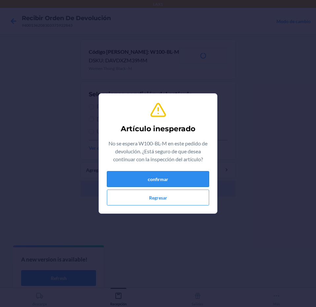
click at [141, 180] on button "confirmar" at bounding box center [158, 179] width 102 height 16
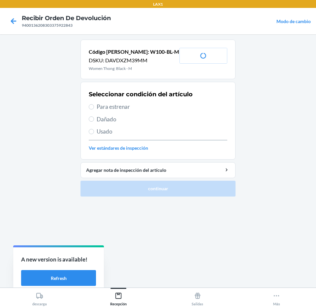
click at [134, 125] on div "Seleccionar condición del artículo Para estrenar Dañado Usado Ver estándares de…" at bounding box center [158, 120] width 138 height 65
click at [134, 130] on span "Usado" at bounding box center [162, 131] width 130 height 9
click at [94, 130] on input "Usado" at bounding box center [91, 131] width 5 height 5
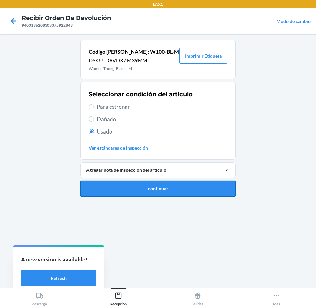
click at [151, 194] on button "continuar" at bounding box center [157, 189] width 155 height 16
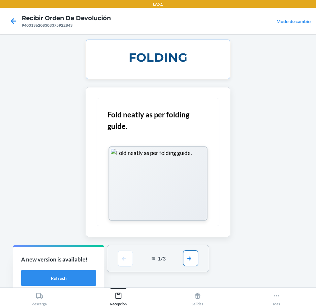
click at [193, 256] on button "button" at bounding box center [190, 258] width 15 height 16
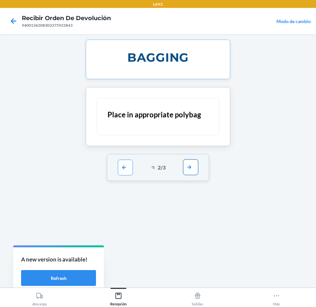
click at [188, 171] on button "button" at bounding box center [190, 167] width 15 height 16
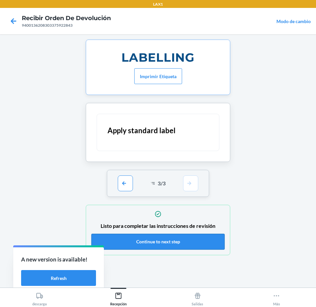
click at [161, 239] on button "Continue to next step" at bounding box center [157, 242] width 133 height 16
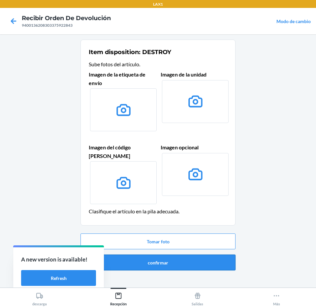
click at [166, 254] on button "confirmar" at bounding box center [157, 262] width 155 height 16
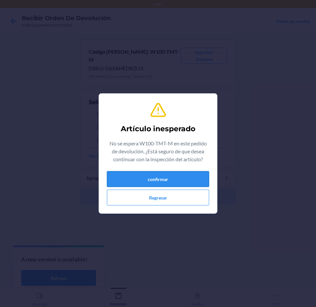
click at [151, 175] on button "confirmar" at bounding box center [158, 179] width 102 height 16
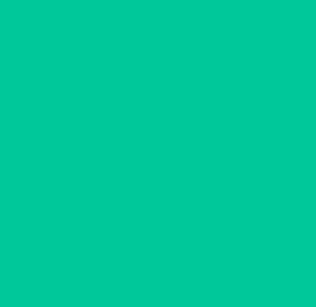
click at [157, 110] on span "Para estrenar" at bounding box center [162, 114] width 130 height 9
click at [94, 112] on input "Para estrenar" at bounding box center [91, 114] width 5 height 5
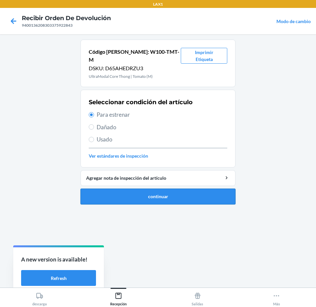
click at [175, 194] on button "continuar" at bounding box center [157, 196] width 155 height 16
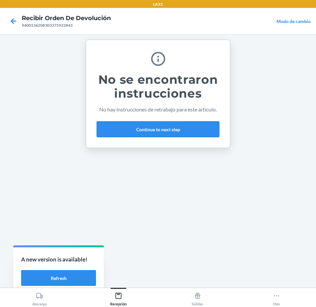
click at [182, 127] on button "Continue to next step" at bounding box center [158, 129] width 123 height 16
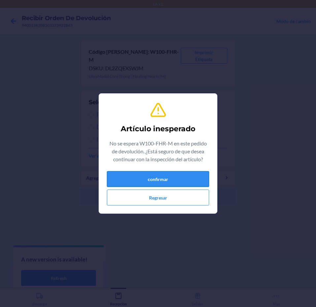
click at [163, 185] on button "confirmar" at bounding box center [158, 179] width 102 height 16
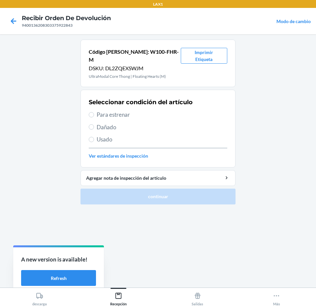
click at [156, 110] on span "Para estrenar" at bounding box center [162, 114] width 130 height 9
click at [94, 112] on input "Para estrenar" at bounding box center [91, 114] width 5 height 5
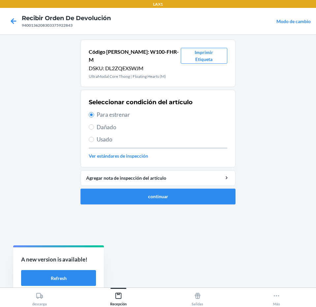
click at [166, 196] on ol "Código [PERSON_NAME]: W100-FHR-M DSKU: DL2ZQEXSWJM UltraModal Core Thong | Floa…" at bounding box center [157, 125] width 155 height 170
click at [166, 192] on button "continuar" at bounding box center [157, 196] width 155 height 16
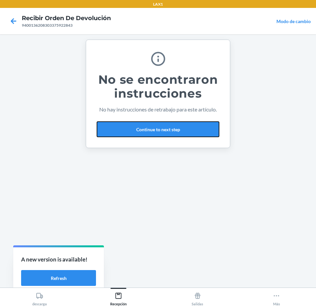
click at [167, 126] on button "Continue to next step" at bounding box center [158, 129] width 123 height 16
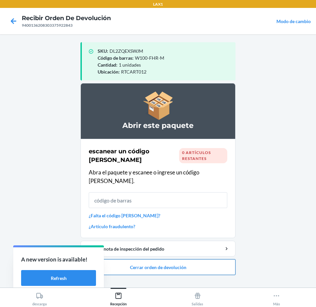
click at [195, 259] on button "Cerrar orden de devolución" at bounding box center [157, 267] width 155 height 16
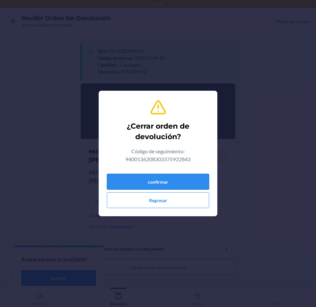
click at [186, 177] on button "confirmar" at bounding box center [158, 182] width 102 height 16
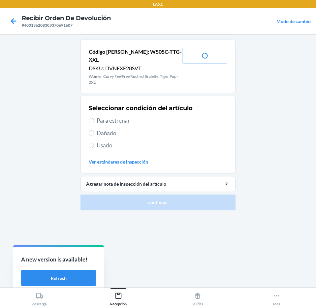
click at [160, 116] on span "Para estrenar" at bounding box center [162, 120] width 130 height 9
click at [94, 118] on input "Para estrenar" at bounding box center [91, 120] width 5 height 5
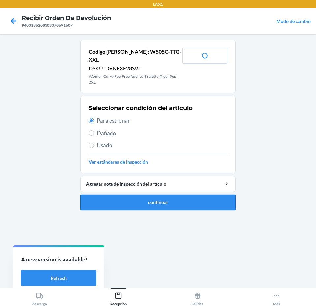
click at [184, 194] on button "continuar" at bounding box center [157, 202] width 155 height 16
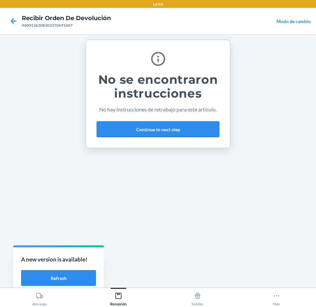
click at [199, 134] on button "Continue to next step" at bounding box center [158, 129] width 123 height 16
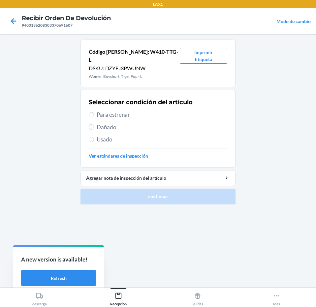
click at [144, 100] on div "Seleccionar condición del artículo Para estrenar Dañado Usado Ver estándares de…" at bounding box center [158, 128] width 138 height 65
click at [145, 110] on span "Para estrenar" at bounding box center [162, 114] width 130 height 9
click at [94, 112] on input "Para estrenar" at bounding box center [91, 114] width 5 height 5
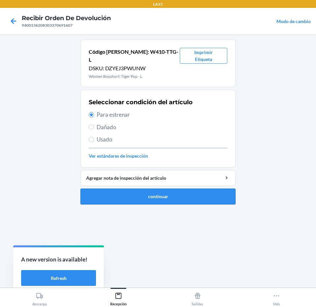
click at [172, 192] on button "continuar" at bounding box center [157, 196] width 155 height 16
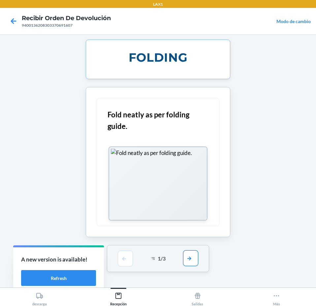
click at [195, 256] on button "button" at bounding box center [190, 258] width 15 height 16
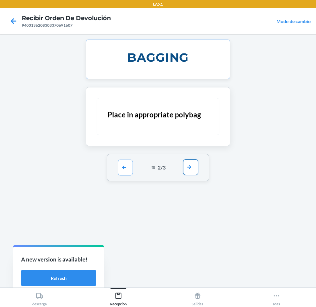
click at [195, 167] on button "button" at bounding box center [190, 167] width 15 height 16
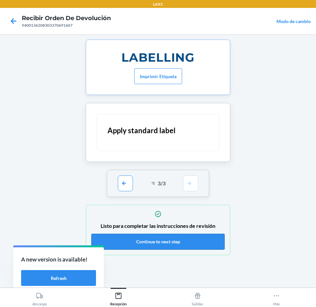
click at [183, 240] on button "Continue to next step" at bounding box center [157, 242] width 133 height 16
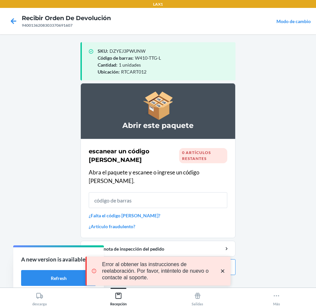
click at [223, 270] on icon "close toast" at bounding box center [222, 270] width 3 height 3
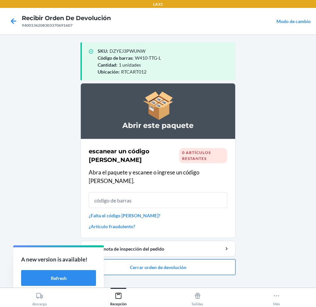
drag, startPoint x: 227, startPoint y: 253, endPoint x: 199, endPoint y: 262, distance: 29.5
click at [224, 257] on div "LAX1 Recibir orden de devolución 9400136208303370691607 Modo de cambio SKU : DZ…" at bounding box center [158, 153] width 316 height 307
click at [199, 262] on button "Cerrar orden de devolución" at bounding box center [157, 267] width 155 height 16
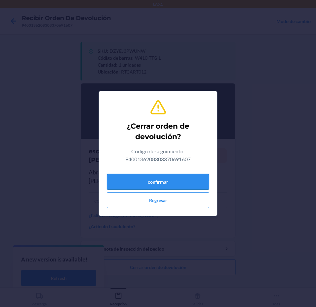
click at [175, 185] on button "confirmar" at bounding box center [158, 182] width 102 height 16
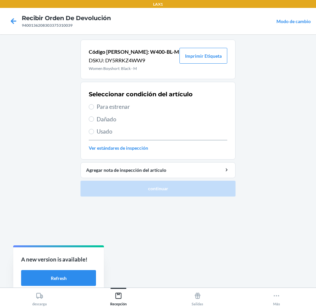
click at [148, 106] on span "Para estrenar" at bounding box center [162, 106] width 130 height 9
click at [94, 106] on input "Para estrenar" at bounding box center [91, 106] width 5 height 5
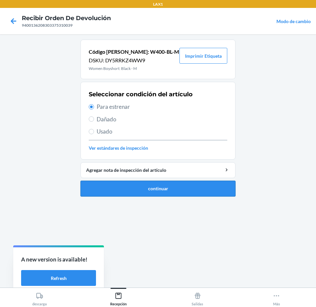
click at [164, 184] on button "continuar" at bounding box center [157, 189] width 155 height 16
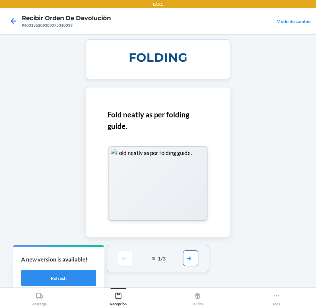
click at [193, 257] on button "button" at bounding box center [190, 258] width 15 height 16
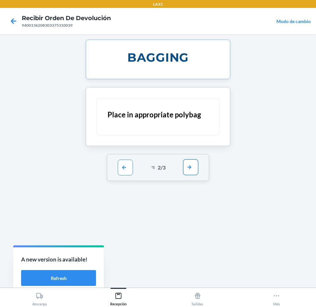
drag, startPoint x: 189, startPoint y: 170, endPoint x: 192, endPoint y: 192, distance: 22.2
click at [189, 170] on button "button" at bounding box center [190, 167] width 15 height 16
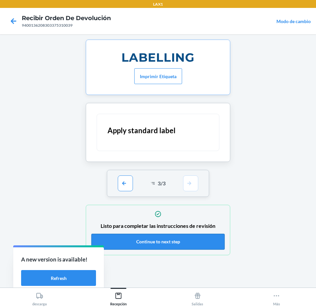
click at [176, 244] on button "Continue to next step" at bounding box center [157, 242] width 133 height 16
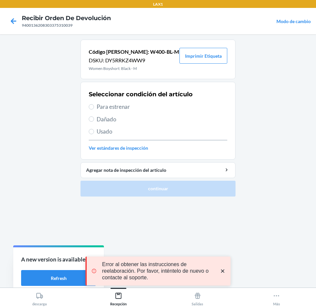
click at [147, 104] on span "Para estrenar" at bounding box center [162, 106] width 130 height 9
click at [94, 104] on input "Para estrenar" at bounding box center [91, 106] width 5 height 5
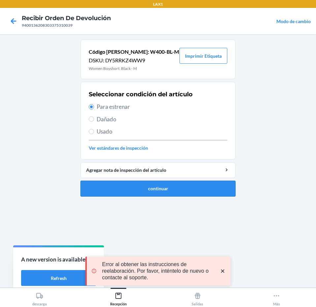
click at [169, 188] on button "continuar" at bounding box center [157, 189] width 155 height 16
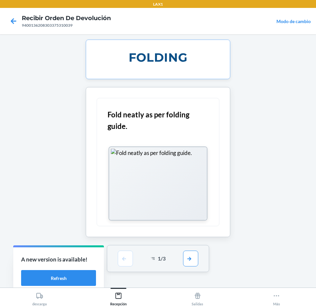
click at [192, 255] on div "LAX1 Recibir orden de devolución 9400136208303375310039 Modo de cambio FOLDING …" at bounding box center [158, 153] width 316 height 307
click at [192, 255] on button "button" at bounding box center [190, 258] width 15 height 16
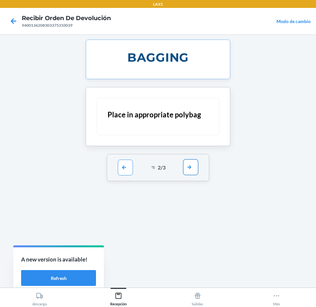
click at [187, 170] on button "button" at bounding box center [190, 167] width 15 height 16
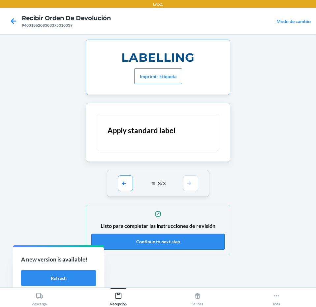
click at [192, 242] on button "Continue to next step" at bounding box center [157, 242] width 133 height 16
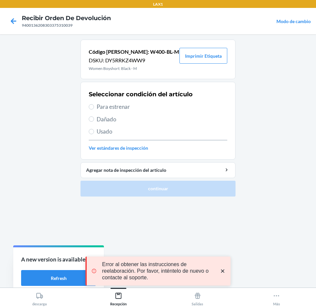
click at [149, 105] on span "Para estrenar" at bounding box center [162, 106] width 130 height 9
click at [94, 105] on input "Para estrenar" at bounding box center [91, 106] width 5 height 5
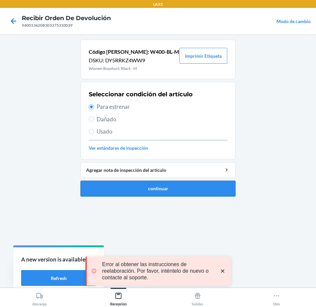
click at [168, 182] on button "continuar" at bounding box center [157, 189] width 155 height 16
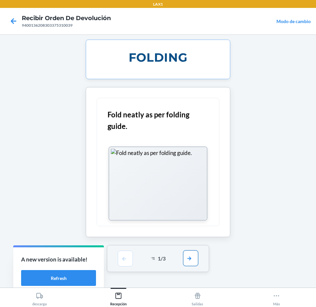
click at [187, 259] on button "button" at bounding box center [190, 258] width 15 height 16
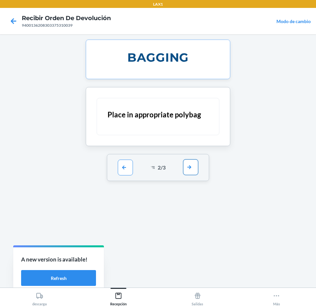
drag, startPoint x: 186, startPoint y: 157, endPoint x: 186, endPoint y: 162, distance: 5.3
click at [186, 161] on div "2 / 3" at bounding box center [158, 167] width 102 height 27
click at [186, 162] on button "button" at bounding box center [190, 167] width 15 height 16
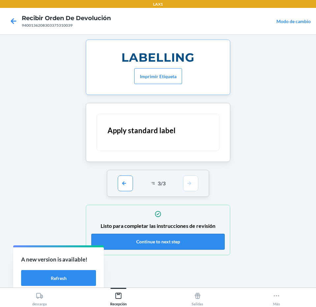
click at [171, 241] on button "Continue to next step" at bounding box center [157, 242] width 133 height 16
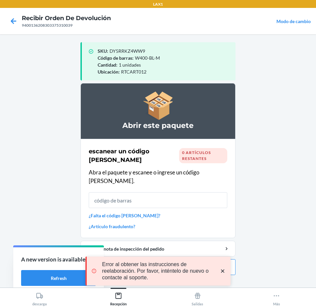
click at [225, 272] on icon "close toast" at bounding box center [222, 271] width 7 height 7
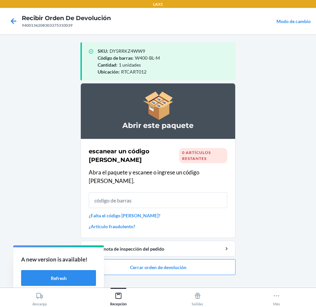
click at [226, 264] on div "LAX1 Recibir orden de devolución 9400136208303375310039 Modo de cambio SKU : DY…" at bounding box center [158, 153] width 316 height 307
click at [224, 262] on button "Cerrar orden de devolución" at bounding box center [157, 267] width 155 height 16
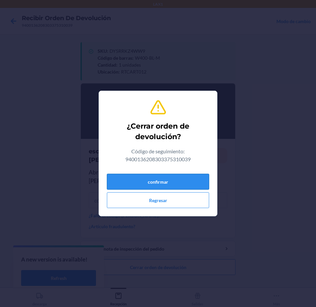
click at [189, 182] on button "confirmar" at bounding box center [158, 182] width 102 height 16
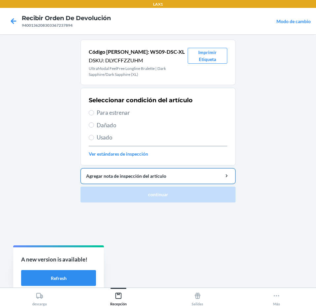
drag, startPoint x: 121, startPoint y: 137, endPoint x: 156, endPoint y: 170, distance: 48.0
click at [126, 142] on div "Seleccionar condición del artículo Para estrenar Dañado Usado Ver estándares de…" at bounding box center [158, 126] width 138 height 65
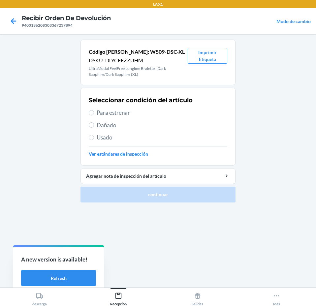
drag, startPoint x: 140, startPoint y: 130, endPoint x: 140, endPoint y: 134, distance: 4.3
click at [140, 130] on div "Seleccionar condición del artículo Para estrenar Dañado Usado Ver estándares de…" at bounding box center [158, 126] width 138 height 65
click at [140, 134] on span "Usado" at bounding box center [162, 137] width 130 height 9
click at [94, 135] on input "Usado" at bounding box center [91, 137] width 5 height 5
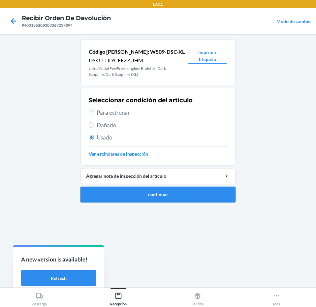
click at [141, 197] on button "continuar" at bounding box center [157, 194] width 155 height 16
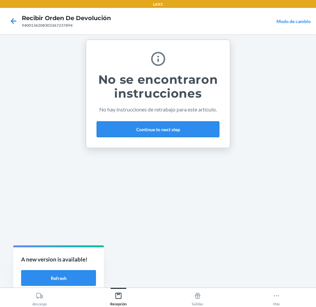
click at [186, 128] on button "Continue to next step" at bounding box center [158, 129] width 123 height 16
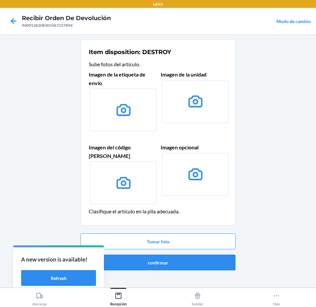
click at [172, 263] on div "Tomar foto confirmar" at bounding box center [157, 252] width 155 height 42
click at [172, 258] on button "confirmar" at bounding box center [157, 262] width 155 height 16
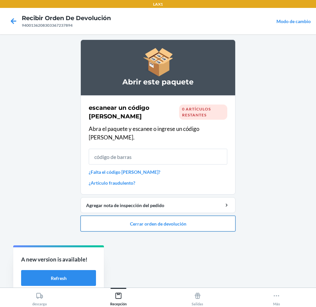
click at [190, 216] on button "Cerrar orden de devolución" at bounding box center [157, 223] width 155 height 16
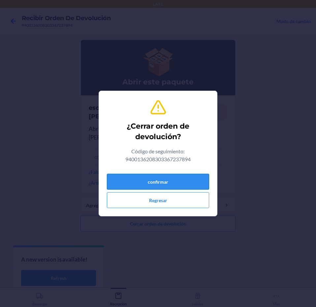
click at [177, 174] on button "confirmar" at bounding box center [158, 182] width 102 height 16
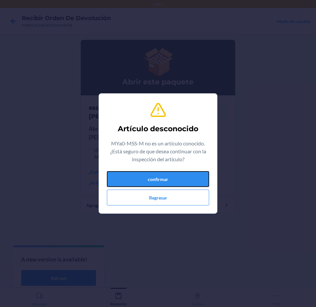
click at [177, 174] on button "confirmar" at bounding box center [158, 179] width 102 height 16
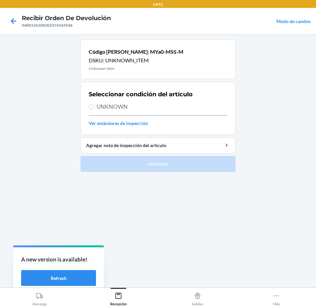
click at [118, 101] on div "Seleccionar condición del artículo UNKNOWN Ver estándares de inspección" at bounding box center [158, 108] width 138 height 41
click at [121, 108] on span "UNKNOWN" at bounding box center [162, 106] width 130 height 9
click at [94, 108] on input "UNKNOWN" at bounding box center [91, 106] width 5 height 5
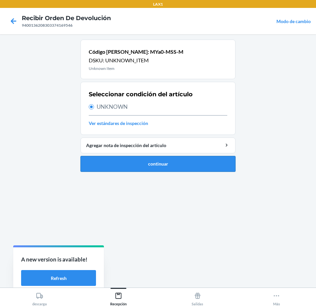
click at [144, 162] on button "continuar" at bounding box center [157, 164] width 155 height 16
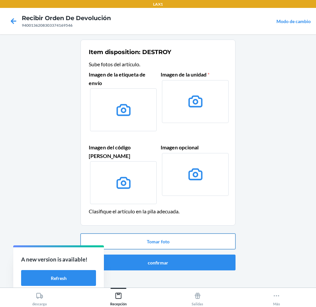
click at [151, 239] on button "Tomar foto" at bounding box center [157, 241] width 155 height 16
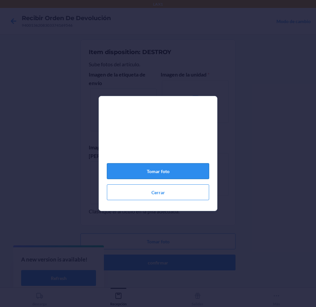
click at [163, 171] on button "Tomar foto" at bounding box center [158, 171] width 102 height 16
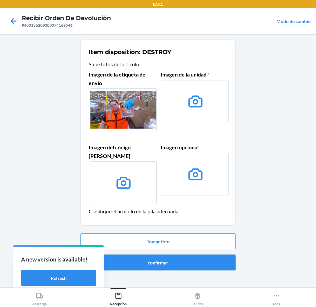
click at [171, 254] on button "confirmar" at bounding box center [157, 262] width 155 height 16
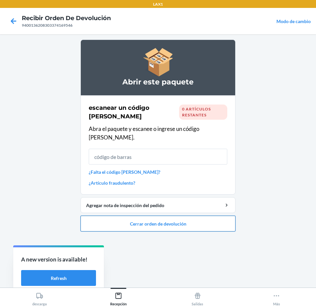
drag, startPoint x: 173, startPoint y: 217, endPoint x: 175, endPoint y: 208, distance: 9.0
click at [174, 215] on button "Cerrar orden de devolución" at bounding box center [157, 223] width 155 height 16
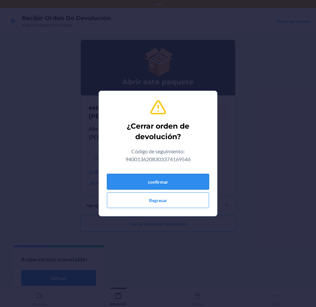
click at [174, 186] on button "confirmar" at bounding box center [158, 182] width 102 height 16
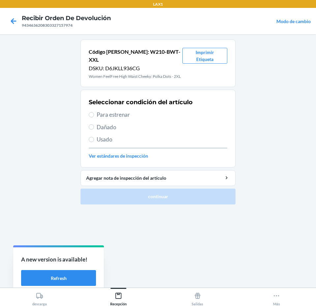
click at [148, 139] on span "Usado" at bounding box center [162, 139] width 130 height 9
click at [94, 139] on input "Usado" at bounding box center [91, 139] width 5 height 5
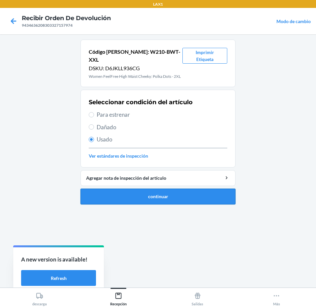
click at [158, 188] on button "continuar" at bounding box center [157, 196] width 155 height 16
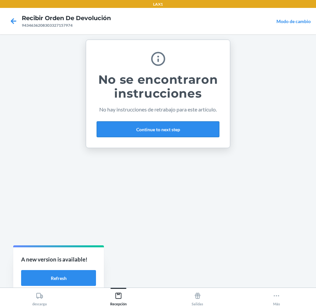
click at [182, 131] on button "Continue to next step" at bounding box center [158, 129] width 123 height 16
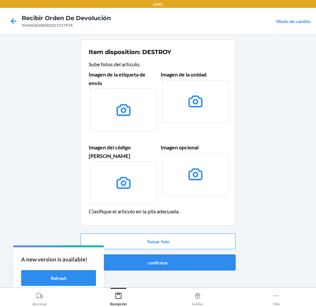
click at [196, 254] on button "confirmar" at bounding box center [157, 262] width 155 height 16
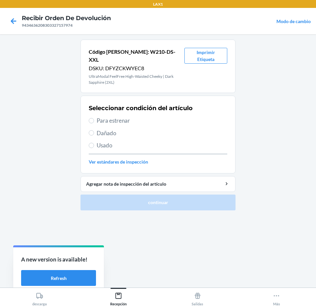
click at [191, 116] on span "Para estrenar" at bounding box center [162, 120] width 130 height 9
click at [94, 118] on input "Para estrenar" at bounding box center [91, 120] width 5 height 5
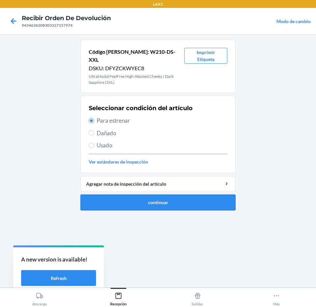
click at [195, 194] on button "continuar" at bounding box center [157, 202] width 155 height 16
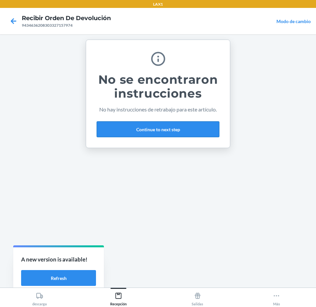
click at [191, 134] on button "Continue to next step" at bounding box center [158, 129] width 123 height 16
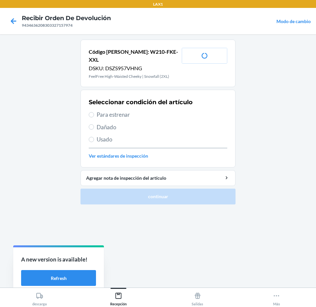
click at [161, 110] on span "Para estrenar" at bounding box center [162, 114] width 130 height 9
click at [94, 112] on input "Para estrenar" at bounding box center [91, 114] width 5 height 5
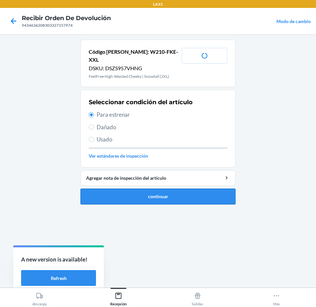
click at [177, 195] on button "continuar" at bounding box center [157, 196] width 155 height 16
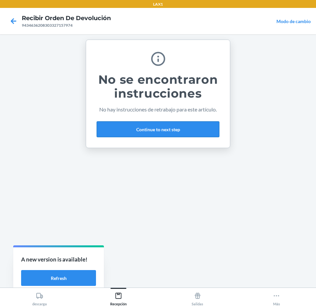
click at [177, 125] on button "Continue to next step" at bounding box center [158, 129] width 123 height 16
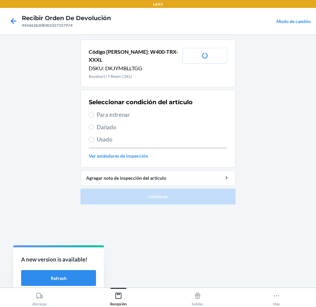
click at [151, 110] on span "Para estrenar" at bounding box center [162, 114] width 130 height 9
click at [94, 112] on input "Para estrenar" at bounding box center [91, 114] width 5 height 5
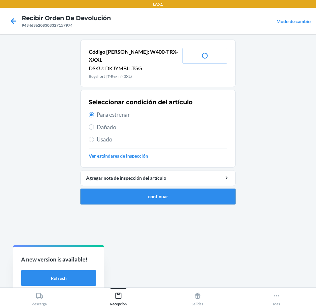
drag, startPoint x: 172, startPoint y: 199, endPoint x: 180, endPoint y: 188, distance: 13.3
click at [177, 194] on ol "Código [PERSON_NAME]: W400-TRX-XXXL DSKU: DKJYMBLLTGG Boyshort | T-Rexin' (3XL)…" at bounding box center [157, 125] width 155 height 170
click at [180, 188] on button "continuar" at bounding box center [157, 196] width 155 height 16
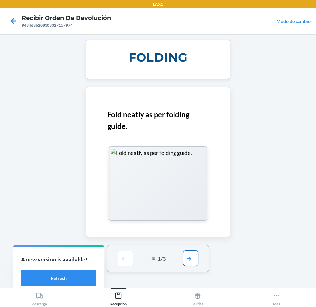
click at [193, 262] on button "button" at bounding box center [190, 258] width 15 height 16
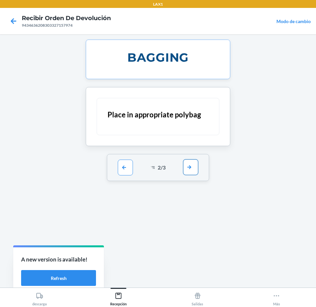
click at [190, 161] on button "button" at bounding box center [190, 167] width 15 height 16
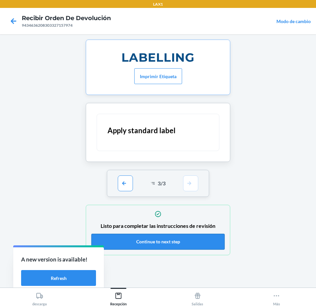
click at [190, 242] on button "Continue to next step" at bounding box center [157, 242] width 133 height 16
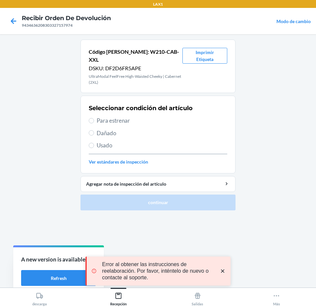
click at [151, 116] on span "Para estrenar" at bounding box center [162, 120] width 130 height 9
click at [94, 118] on input "Para estrenar" at bounding box center [91, 120] width 5 height 5
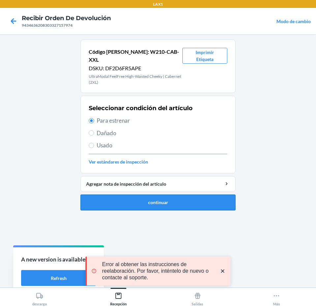
click at [170, 194] on button "continuar" at bounding box center [157, 202] width 155 height 16
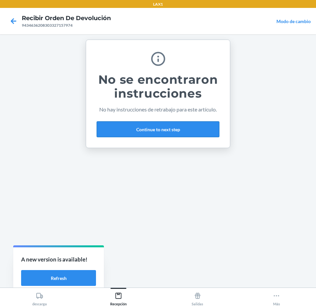
click at [186, 131] on button "Continue to next step" at bounding box center [158, 129] width 123 height 16
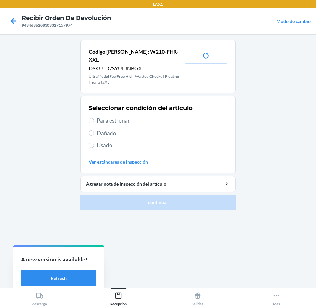
drag, startPoint x: 153, startPoint y: 108, endPoint x: 154, endPoint y: 111, distance: 3.4
click at [154, 111] on div "Seleccionar condición del artículo Para estrenar Dañado Usado Ver estándares de…" at bounding box center [158, 134] width 138 height 65
click at [167, 116] on span "Para estrenar" at bounding box center [162, 120] width 130 height 9
click at [94, 118] on input "Para estrenar" at bounding box center [91, 120] width 5 height 5
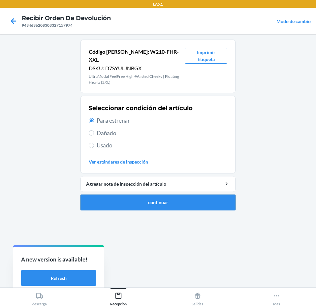
click at [195, 194] on button "continuar" at bounding box center [157, 202] width 155 height 16
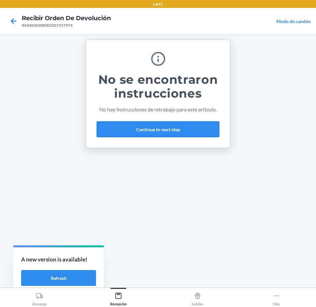
click at [197, 127] on button "Continue to next step" at bounding box center [158, 129] width 123 height 16
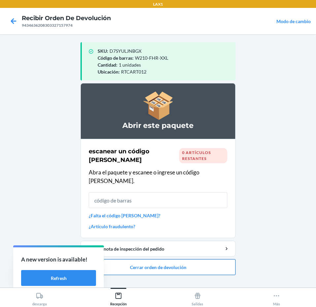
click at [188, 259] on button "Cerrar orden de devolución" at bounding box center [157, 267] width 155 height 16
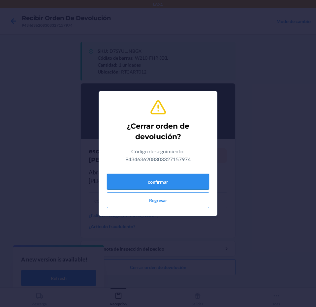
click at [181, 182] on button "confirmar" at bounding box center [158, 182] width 102 height 16
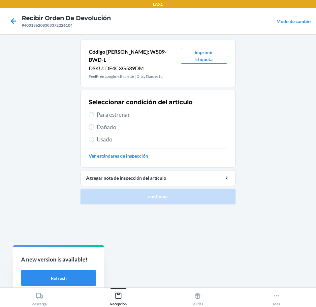
click at [152, 110] on span "Para estrenar" at bounding box center [162, 114] width 130 height 9
click at [94, 112] on input "Para estrenar" at bounding box center [91, 114] width 5 height 5
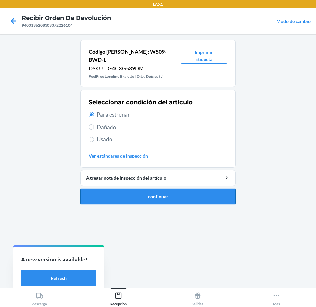
click at [160, 194] on button "continuar" at bounding box center [157, 196] width 155 height 16
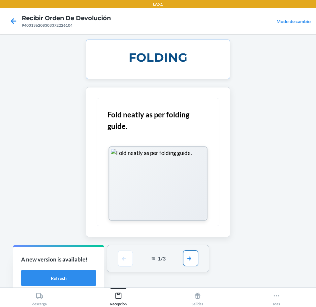
click at [189, 260] on button "button" at bounding box center [190, 258] width 15 height 16
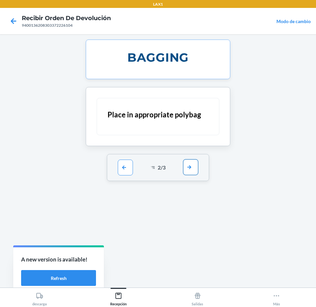
click at [196, 166] on button "button" at bounding box center [190, 167] width 15 height 16
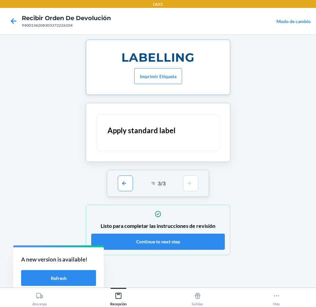
click at [175, 246] on button "Continue to next step" at bounding box center [157, 242] width 133 height 16
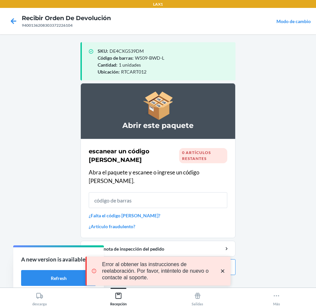
click at [220, 274] on div "Error al obtener las instrucciones de reelaboración. Por favor, inténtelo de nu…" at bounding box center [158, 271] width 134 height 20
click at [223, 273] on icon "close toast" at bounding box center [222, 271] width 7 height 7
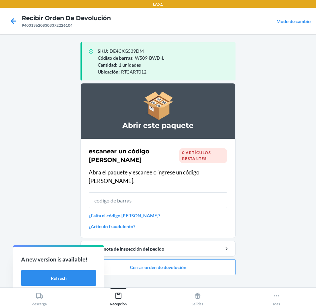
click at [221, 257] on div "LAX1 Recibir orden de devolución 9400136208303372226104 Modo de cambio SKU : DE…" at bounding box center [158, 153] width 316 height 307
click at [219, 259] on button "Cerrar orden de devolución" at bounding box center [157, 267] width 155 height 16
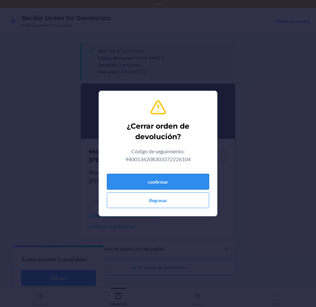
click at [186, 177] on button "confirmar" at bounding box center [158, 182] width 102 height 16
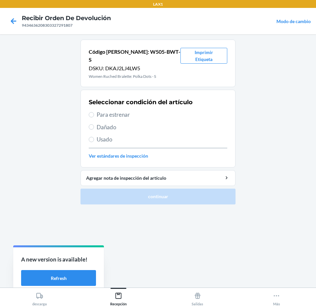
click at [158, 135] on span "Usado" at bounding box center [162, 139] width 130 height 9
click at [94, 137] on input "Usado" at bounding box center [91, 139] width 5 height 5
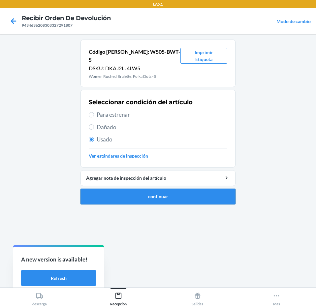
click at [157, 188] on button "continuar" at bounding box center [157, 196] width 155 height 16
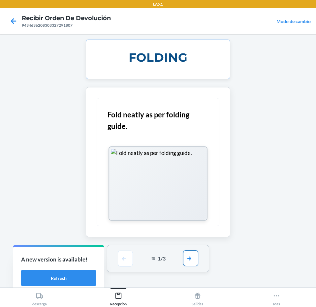
click at [189, 260] on button "button" at bounding box center [190, 258] width 15 height 16
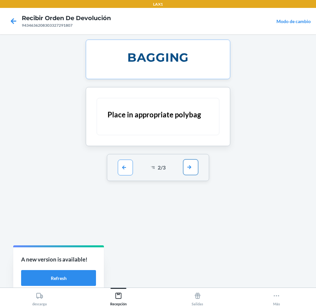
click at [191, 165] on button "button" at bounding box center [190, 167] width 15 height 16
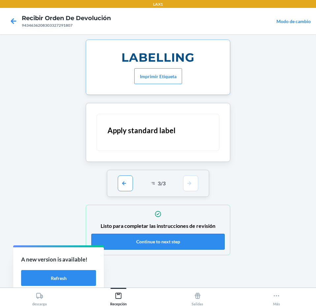
click at [197, 240] on button "Continue to next step" at bounding box center [157, 242] width 133 height 16
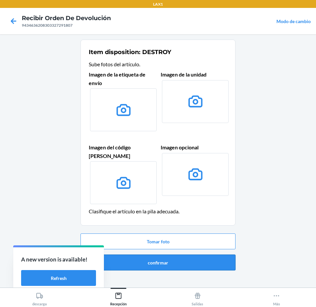
click at [195, 254] on button "confirmar" at bounding box center [157, 262] width 155 height 16
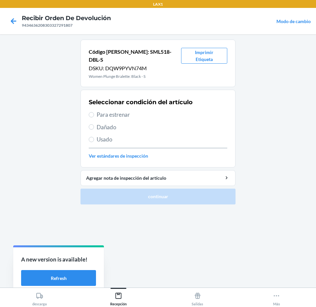
click at [115, 135] on span "Usado" at bounding box center [162, 139] width 130 height 9
click at [94, 137] on input "Usado" at bounding box center [91, 139] width 5 height 5
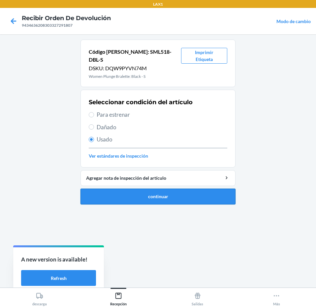
click at [148, 188] on button "continuar" at bounding box center [157, 196] width 155 height 16
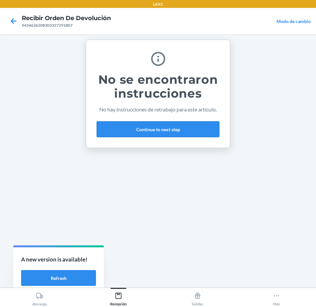
click at [182, 130] on button "Continue to next step" at bounding box center [158, 129] width 123 height 16
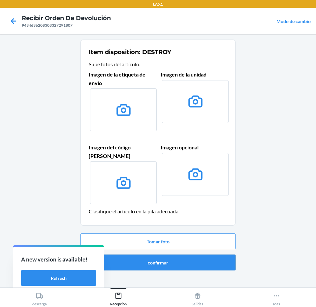
click at [189, 254] on button "confirmar" at bounding box center [157, 262] width 155 height 16
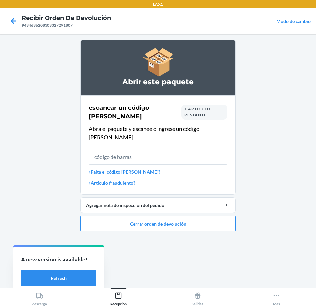
click at [184, 113] on span "1 artículo restante" at bounding box center [197, 111] width 26 height 11
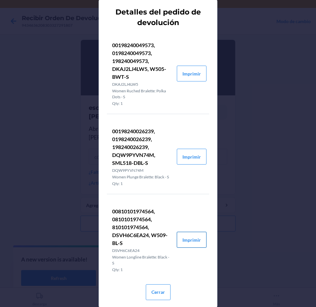
click at [177, 244] on button "Imprimir" at bounding box center [192, 240] width 30 height 16
click at [161, 296] on button "Cerrar" at bounding box center [158, 292] width 25 height 16
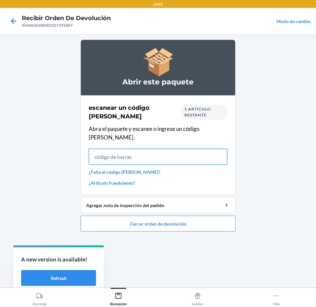
click at [188, 149] on input "text" at bounding box center [158, 157] width 138 height 16
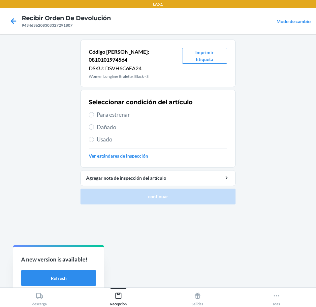
click at [152, 110] on span "Para estrenar" at bounding box center [162, 114] width 130 height 9
click at [94, 112] on input "Para estrenar" at bounding box center [91, 114] width 5 height 5
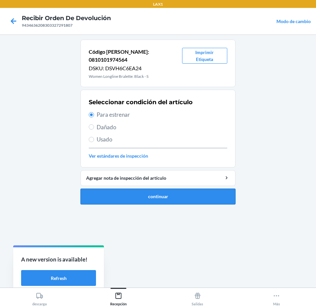
click at [163, 188] on button "continuar" at bounding box center [157, 196] width 155 height 16
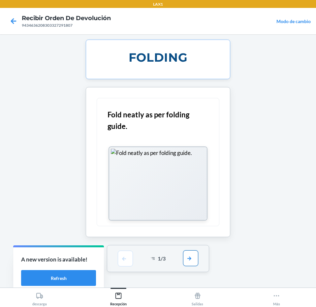
click at [187, 258] on button "button" at bounding box center [190, 258] width 15 height 16
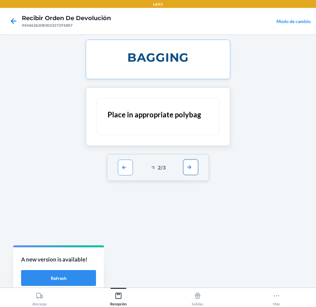
click at [194, 167] on button "button" at bounding box center [190, 167] width 15 height 16
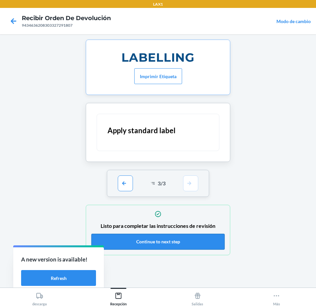
click at [176, 237] on button "Continue to next step" at bounding box center [157, 242] width 133 height 16
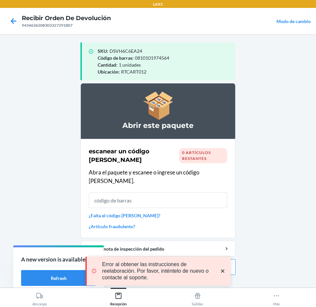
click at [222, 271] on icon "close toast" at bounding box center [222, 270] width 3 height 3
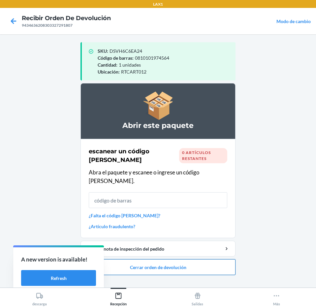
click at [212, 259] on button "Cerrar orden de devolución" at bounding box center [157, 267] width 155 height 16
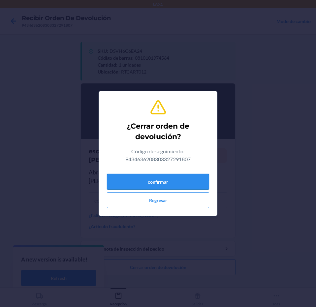
click at [194, 182] on button "confirmar" at bounding box center [158, 182] width 102 height 16
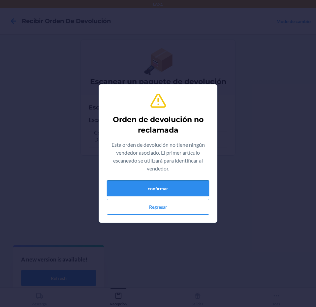
click at [202, 182] on button "confirmar" at bounding box center [158, 188] width 102 height 16
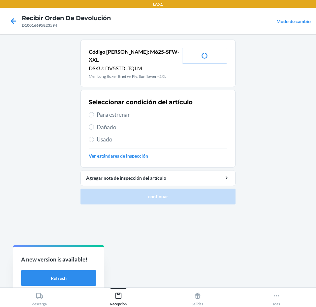
click at [160, 110] on span "Para estrenar" at bounding box center [162, 114] width 130 height 9
click at [94, 112] on input "Para estrenar" at bounding box center [91, 114] width 5 height 5
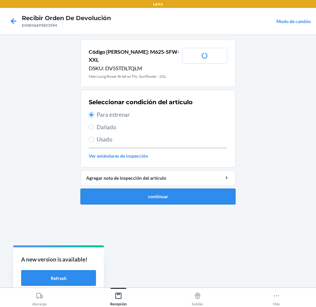
click at [175, 188] on button "continuar" at bounding box center [157, 196] width 155 height 16
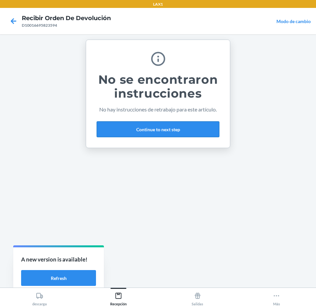
click at [205, 134] on button "Continue to next step" at bounding box center [158, 129] width 123 height 16
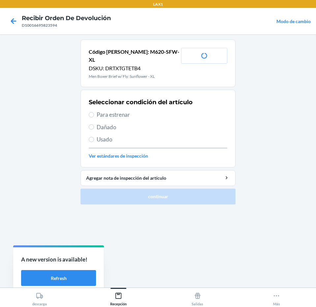
click at [154, 111] on span "Para estrenar" at bounding box center [162, 114] width 130 height 9
click at [94, 112] on input "Para estrenar" at bounding box center [91, 114] width 5 height 5
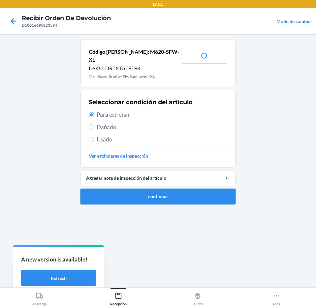
click at [175, 188] on button "continuar" at bounding box center [157, 196] width 155 height 16
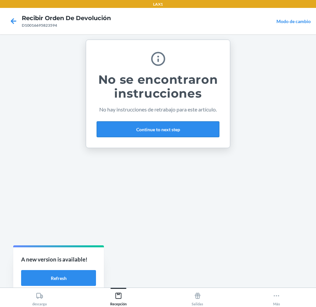
click at [189, 130] on button "Continue to next step" at bounding box center [158, 129] width 123 height 16
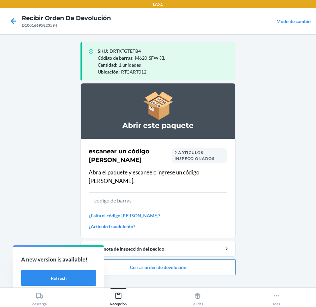
click at [189, 259] on button "Cerrar orden de devolución" at bounding box center [157, 267] width 155 height 16
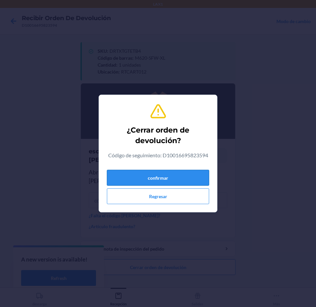
click at [192, 175] on button "confirmar" at bounding box center [158, 178] width 102 height 16
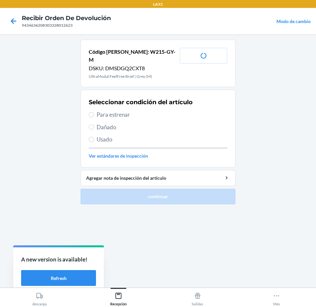
click at [149, 135] on span "Usado" at bounding box center [162, 139] width 130 height 9
click at [94, 137] on input "Usado" at bounding box center [91, 139] width 5 height 5
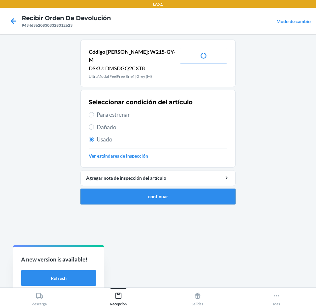
click at [158, 192] on button "continuar" at bounding box center [157, 196] width 155 height 16
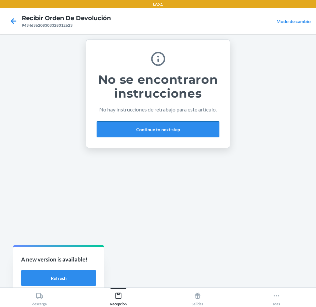
click at [190, 126] on button "Continue to next step" at bounding box center [158, 129] width 123 height 16
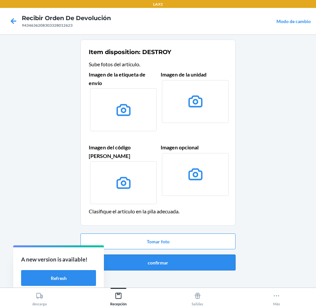
click at [182, 260] on button "confirmar" at bounding box center [157, 262] width 155 height 16
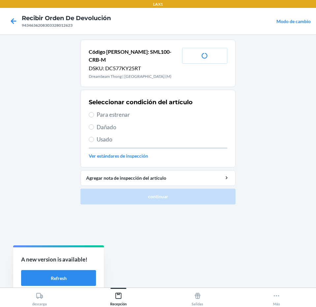
click at [125, 110] on span "Para estrenar" at bounding box center [162, 114] width 130 height 9
click at [94, 112] on input "Para estrenar" at bounding box center [91, 114] width 5 height 5
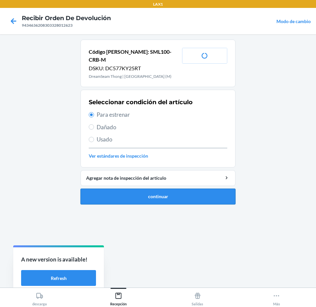
click at [163, 188] on button "continuar" at bounding box center [157, 196] width 155 height 16
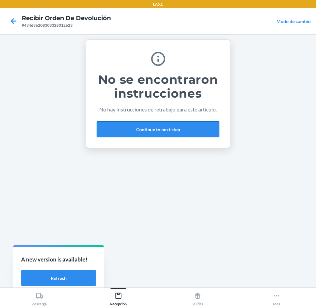
click at [207, 129] on button "Continue to next step" at bounding box center [158, 129] width 123 height 16
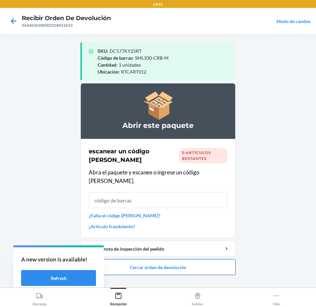
click at [196, 259] on button "Cerrar orden de devolución" at bounding box center [157, 267] width 155 height 16
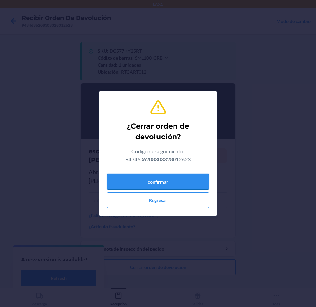
click at [191, 179] on button "confirmar" at bounding box center [158, 182] width 102 height 16
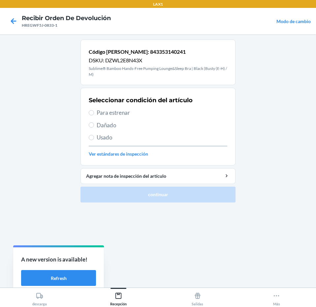
click at [177, 133] on span "Usado" at bounding box center [162, 137] width 130 height 9
click at [94, 135] on input "Usado" at bounding box center [91, 137] width 5 height 5
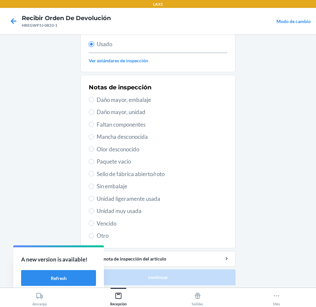
scroll to position [96, 0]
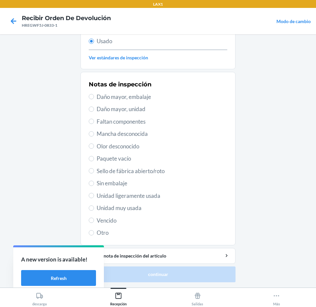
click at [172, 208] on span "Unidad muy usada" at bounding box center [162, 208] width 130 height 9
click at [94, 208] on input "Unidad muy usada" at bounding box center [91, 207] width 5 height 5
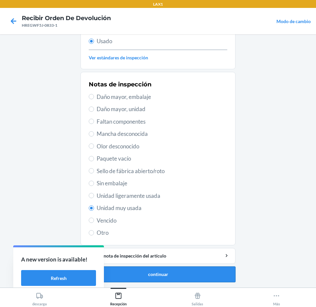
click at [169, 270] on button "continuar" at bounding box center [157, 274] width 155 height 16
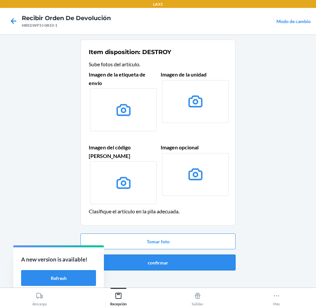
click at [186, 259] on button "confirmar" at bounding box center [157, 262] width 155 height 16
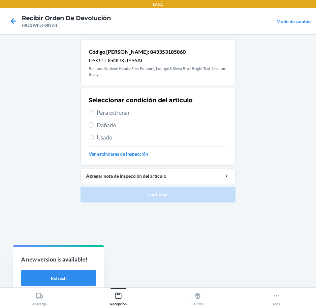
click at [171, 114] on span "Para estrenar" at bounding box center [162, 112] width 130 height 9
click at [94, 114] on input "Para estrenar" at bounding box center [91, 112] width 5 height 5
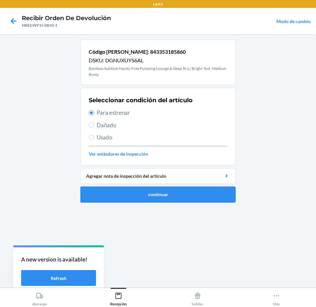
click at [172, 194] on button "continuar" at bounding box center [157, 194] width 155 height 16
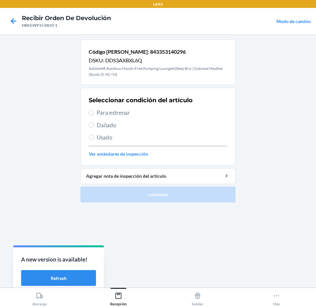
click at [156, 115] on span "Para estrenar" at bounding box center [162, 112] width 130 height 9
click at [94, 115] on input "Para estrenar" at bounding box center [91, 112] width 5 height 5
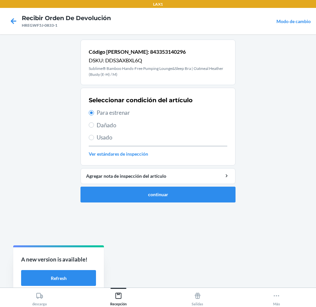
click at [164, 184] on li "Código [PERSON_NAME]: 843353140296 DSKU: DDS3AXBXL6Q Sublime® Bamboo Hands-Free…" at bounding box center [157, 121] width 155 height 163
click at [162, 195] on button "continuar" at bounding box center [157, 194] width 155 height 16
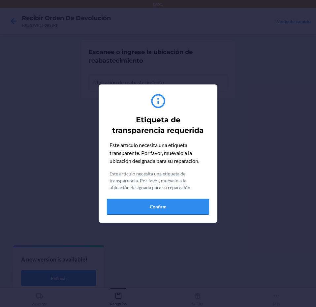
click at [177, 212] on button "Confirm" at bounding box center [158, 207] width 102 height 16
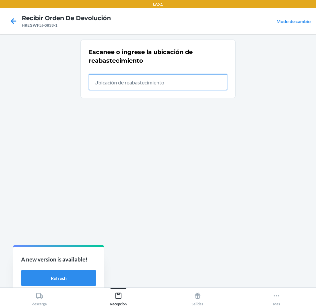
click at [180, 86] on input "text" at bounding box center [158, 82] width 138 height 16
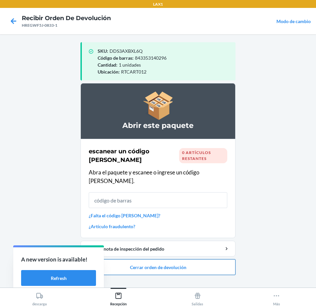
click at [194, 259] on button "Cerrar orden de devolución" at bounding box center [157, 267] width 155 height 16
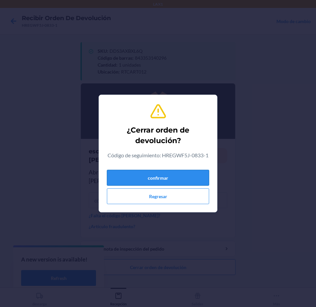
click at [191, 176] on button "confirmar" at bounding box center [158, 178] width 102 height 16
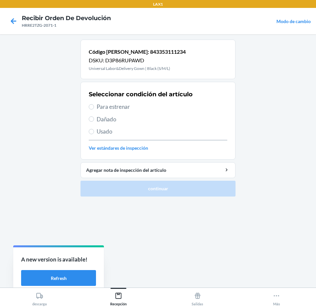
click at [173, 125] on div "Seleccionar condición del artículo Para estrenar Dañado Usado Ver estándares de…" at bounding box center [158, 120] width 138 height 65
click at [173, 131] on span "Usado" at bounding box center [162, 131] width 130 height 9
click at [94, 131] on input "Usado" at bounding box center [91, 131] width 5 height 5
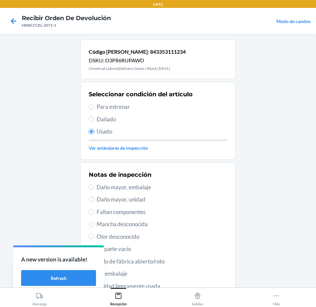
scroll to position [90, 0]
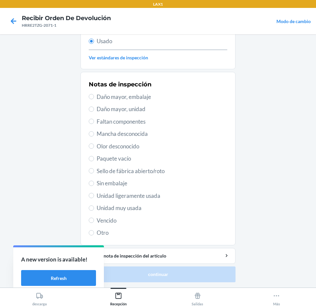
click at [162, 198] on span "Unidad ligeramente usada" at bounding box center [162, 195] width 130 height 9
click at [94, 198] on input "Unidad ligeramente usada" at bounding box center [91, 195] width 5 height 5
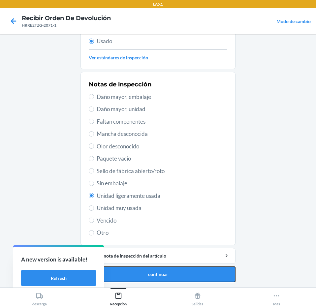
drag, startPoint x: 169, startPoint y: 274, endPoint x: 170, endPoint y: 269, distance: 5.4
click at [169, 273] on button "continuar" at bounding box center [157, 274] width 155 height 16
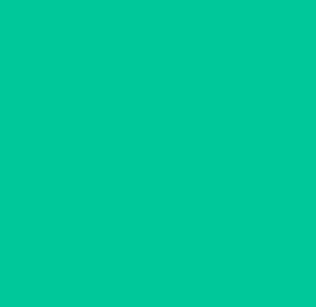
scroll to position [0, 0]
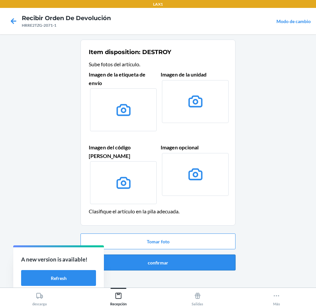
click at [172, 255] on button "confirmar" at bounding box center [157, 262] width 155 height 16
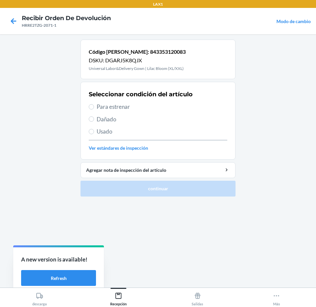
click at [135, 101] on div "Seleccionar condición del artículo Para estrenar Dañado Usado Ver estándares de…" at bounding box center [158, 120] width 138 height 65
click at [141, 108] on span "Para estrenar" at bounding box center [162, 106] width 130 height 9
click at [94, 108] on input "Para estrenar" at bounding box center [91, 106] width 5 height 5
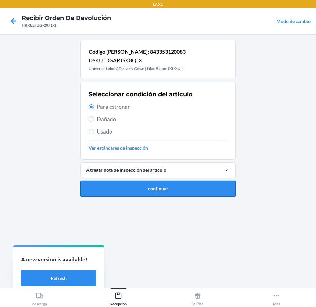
click at [186, 188] on button "continuar" at bounding box center [157, 189] width 155 height 16
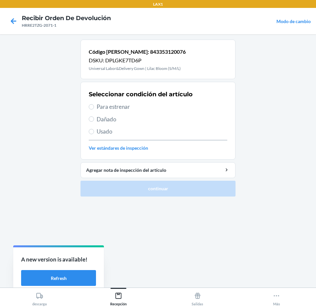
click at [178, 105] on span "Para estrenar" at bounding box center [162, 106] width 130 height 9
click at [94, 105] on input "Para estrenar" at bounding box center [91, 106] width 5 height 5
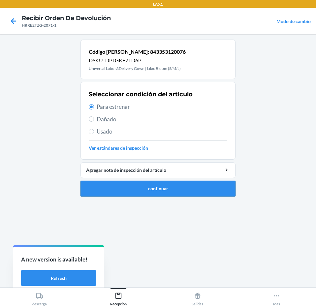
click at [175, 184] on button "continuar" at bounding box center [157, 189] width 155 height 16
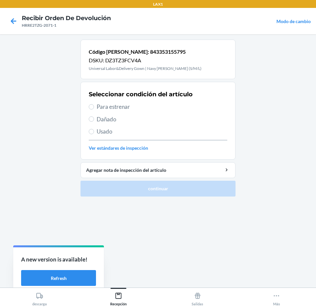
drag, startPoint x: 143, startPoint y: 103, endPoint x: 152, endPoint y: 116, distance: 15.4
click at [143, 105] on span "Para estrenar" at bounding box center [162, 106] width 130 height 9
click at [94, 105] on input "Para estrenar" at bounding box center [91, 106] width 5 height 5
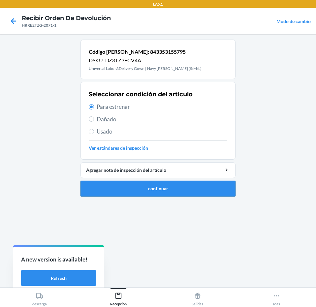
click at [172, 194] on button "continuar" at bounding box center [157, 189] width 155 height 16
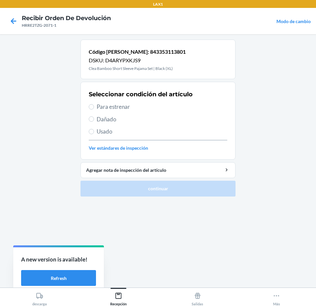
click at [161, 108] on span "Para estrenar" at bounding box center [162, 106] width 130 height 9
click at [94, 108] on input "Para estrenar" at bounding box center [91, 106] width 5 height 5
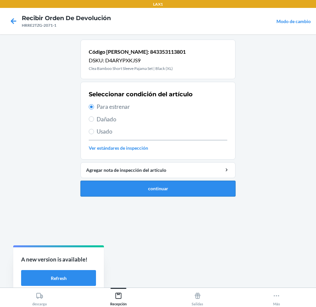
click at [170, 192] on button "continuar" at bounding box center [157, 189] width 155 height 16
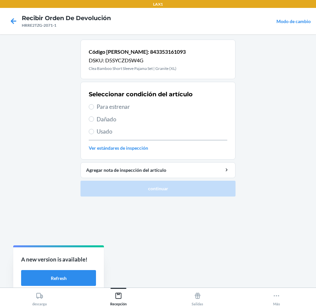
click at [164, 105] on span "Para estrenar" at bounding box center [162, 106] width 130 height 9
click at [94, 105] on input "Para estrenar" at bounding box center [91, 106] width 5 height 5
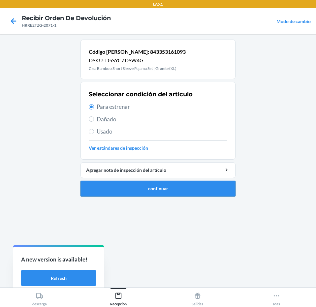
click at [183, 190] on button "continuar" at bounding box center [157, 189] width 155 height 16
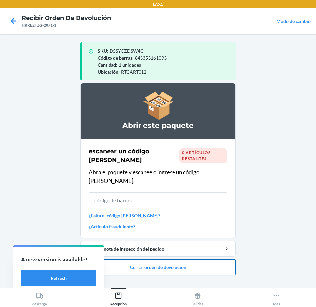
click at [192, 262] on button "Cerrar orden de devolución" at bounding box center [157, 267] width 155 height 16
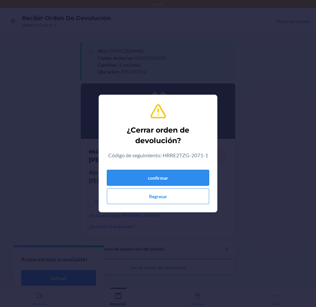
click at [197, 176] on button "confirmar" at bounding box center [158, 178] width 102 height 16
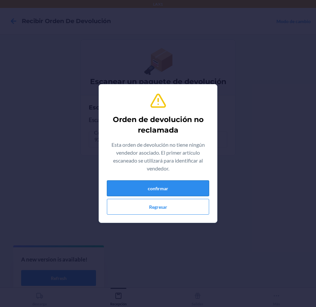
click at [194, 188] on button "confirmar" at bounding box center [158, 188] width 102 height 16
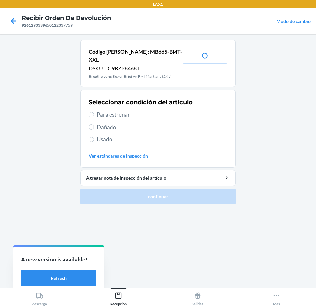
click at [158, 110] on span "Para estrenar" at bounding box center [162, 114] width 130 height 9
click at [94, 112] on input "Para estrenar" at bounding box center [91, 114] width 5 height 5
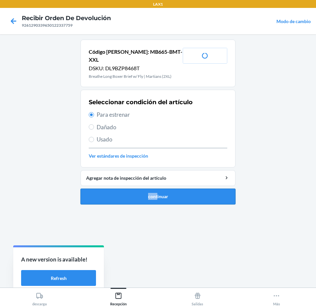
click at [157, 181] on li "Código [PERSON_NAME]: MB665-BMT-XXL DSKU: DL9BZP8468T Breathe Long Boxer Brief …" at bounding box center [157, 122] width 155 height 165
click at [157, 188] on button "continuar" at bounding box center [157, 196] width 155 height 16
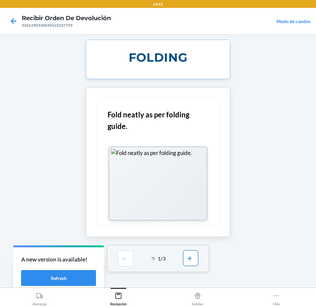
click at [192, 262] on button "button" at bounding box center [190, 258] width 15 height 16
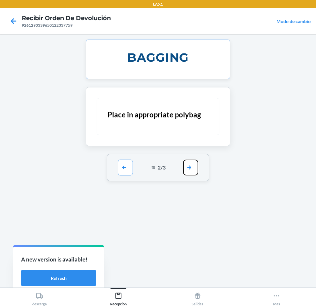
drag, startPoint x: 195, startPoint y: 163, endPoint x: 169, endPoint y: 211, distance: 55.0
click at [195, 164] on button "button" at bounding box center [190, 167] width 15 height 16
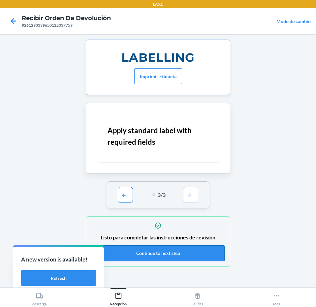
click at [158, 251] on button "Continue to next step" at bounding box center [157, 253] width 133 height 16
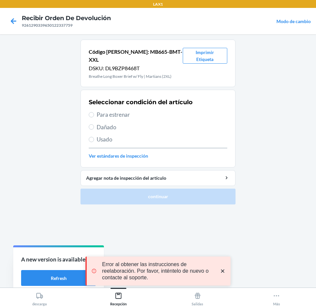
click at [150, 110] on span "Para estrenar" at bounding box center [162, 114] width 130 height 9
click at [94, 112] on input "Para estrenar" at bounding box center [91, 114] width 5 height 5
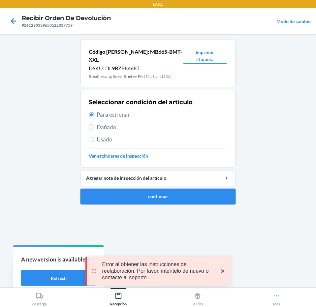
click at [163, 189] on button "continuar" at bounding box center [157, 196] width 155 height 16
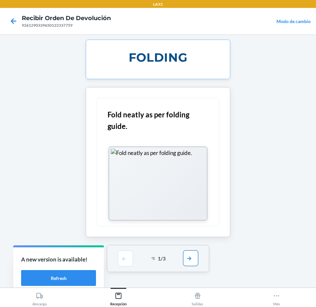
click at [187, 264] on button "button" at bounding box center [190, 258] width 15 height 16
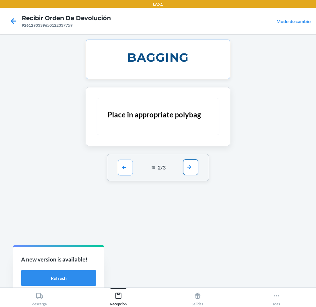
click at [191, 164] on button "button" at bounding box center [190, 167] width 15 height 16
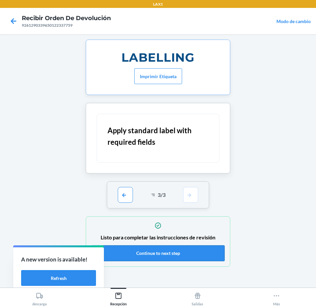
click at [171, 249] on button "Continue to next step" at bounding box center [157, 253] width 133 height 16
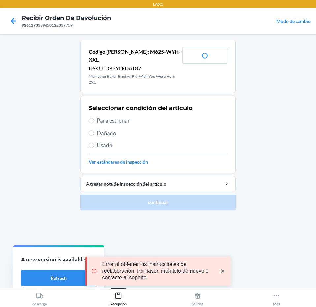
click at [127, 116] on span "Para estrenar" at bounding box center [162, 120] width 130 height 9
click at [94, 118] on input "Para estrenar" at bounding box center [91, 120] width 5 height 5
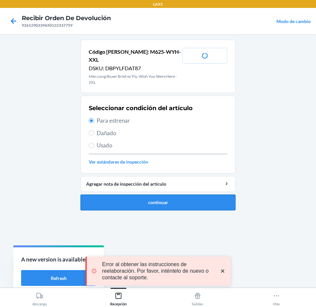
drag, startPoint x: 132, startPoint y: 189, endPoint x: 133, endPoint y: 197, distance: 8.0
click at [133, 197] on button "continuar" at bounding box center [157, 202] width 155 height 16
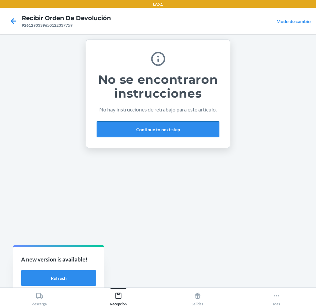
drag, startPoint x: 179, startPoint y: 139, endPoint x: 184, endPoint y: 136, distance: 5.6
click at [183, 137] on div "No se encontraron instrucciones No hay instrucciones de retrabajo para este art…" at bounding box center [158, 94] width 123 height 92
click at [185, 135] on button "Continue to next step" at bounding box center [158, 129] width 123 height 16
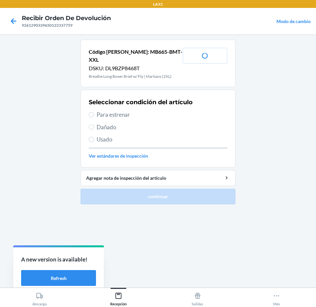
click at [144, 110] on span "Para estrenar" at bounding box center [162, 114] width 130 height 9
click at [94, 112] on input "Para estrenar" at bounding box center [91, 114] width 5 height 5
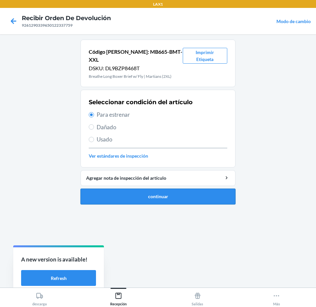
click at [160, 188] on button "continuar" at bounding box center [157, 196] width 155 height 16
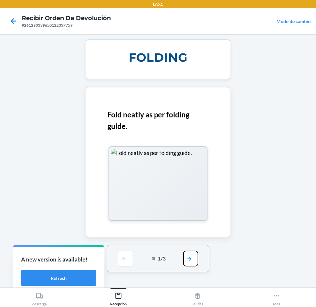
drag, startPoint x: 193, startPoint y: 266, endPoint x: 193, endPoint y: 252, distance: 14.2
click at [193, 265] on button "button" at bounding box center [190, 258] width 15 height 16
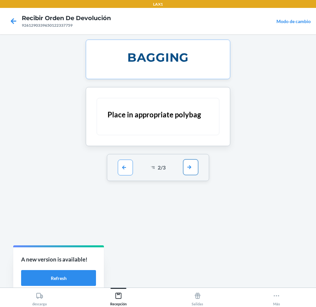
click at [185, 166] on button "button" at bounding box center [190, 167] width 15 height 16
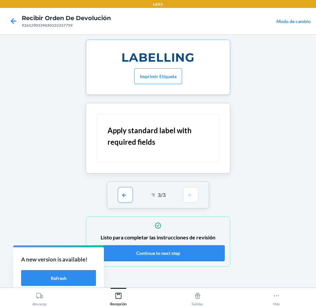
click at [179, 253] on button "Continue to next step" at bounding box center [157, 253] width 133 height 16
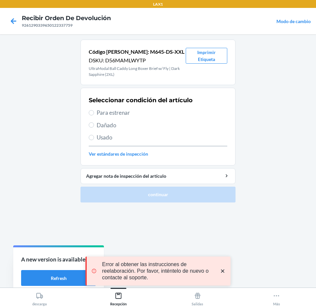
drag, startPoint x: 165, startPoint y: 108, endPoint x: 158, endPoint y: 166, distance: 58.4
click at [165, 109] on span "Para estrenar" at bounding box center [162, 112] width 130 height 9
click at [94, 110] on input "Para estrenar" at bounding box center [91, 112] width 5 height 5
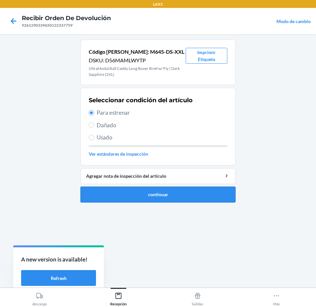
click at [153, 201] on button "continuar" at bounding box center [157, 194] width 155 height 16
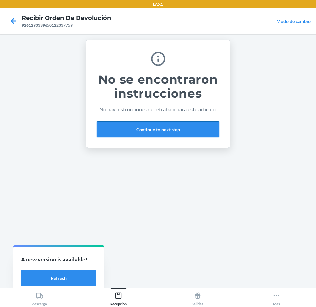
click at [197, 130] on button "Continue to next step" at bounding box center [158, 129] width 123 height 16
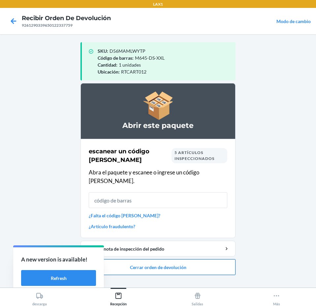
click at [151, 259] on button "Cerrar orden de devolución" at bounding box center [157, 267] width 155 height 16
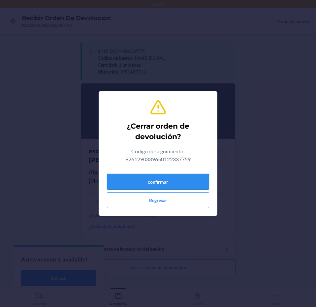
click at [174, 181] on button "confirmar" at bounding box center [158, 182] width 102 height 16
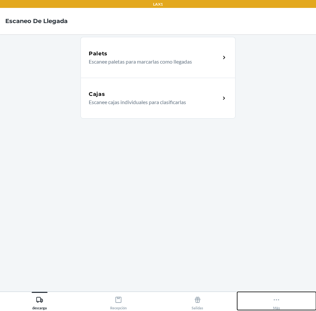
drag, startPoint x: 278, startPoint y: 300, endPoint x: 237, endPoint y: 219, distance: 91.6
click at [279, 300] on icon at bounding box center [275, 299] width 7 height 7
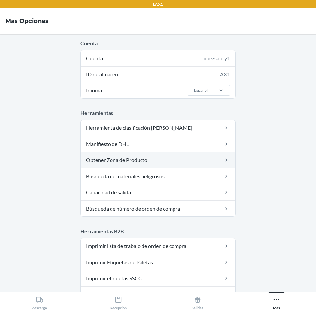
click at [148, 160] on link "Obtener Zona de Producto" at bounding box center [158, 160] width 154 height 16
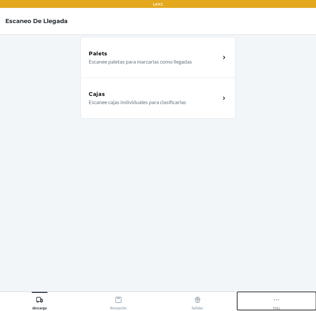
click at [270, 296] on button "Más" at bounding box center [276, 301] width 79 height 18
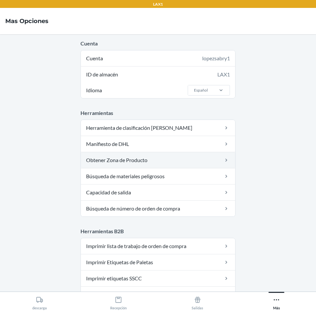
click at [136, 161] on link "Obtener Zona de Producto" at bounding box center [158, 160] width 154 height 16
